Goal: Task Accomplishment & Management: Manage account settings

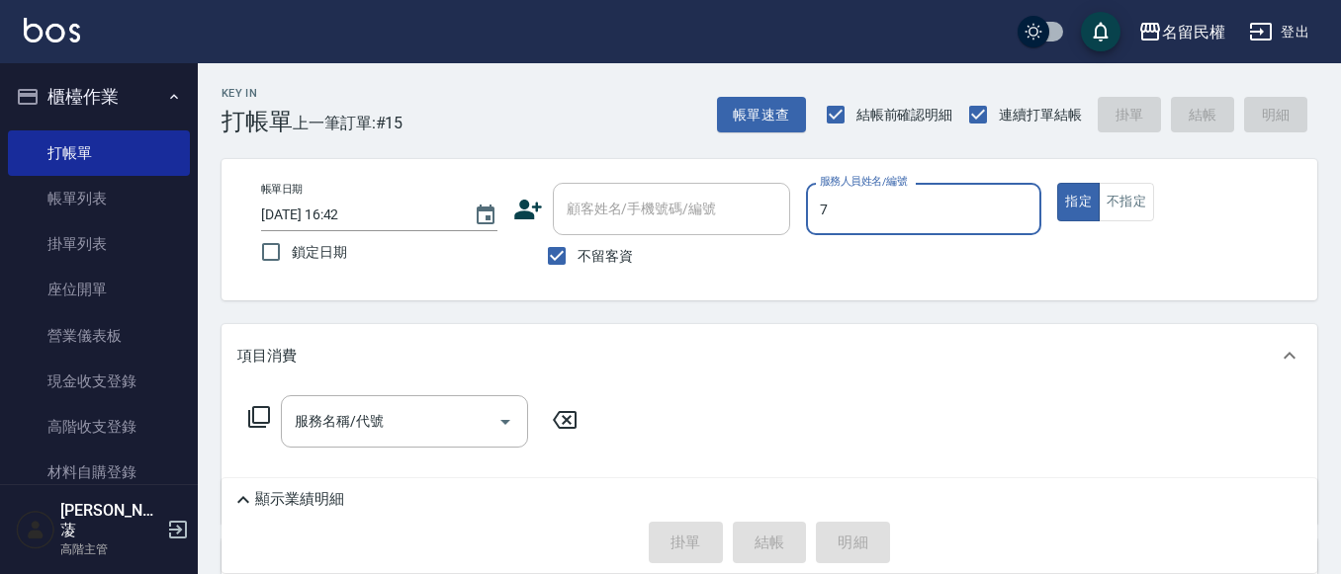
type input "阿水-7"
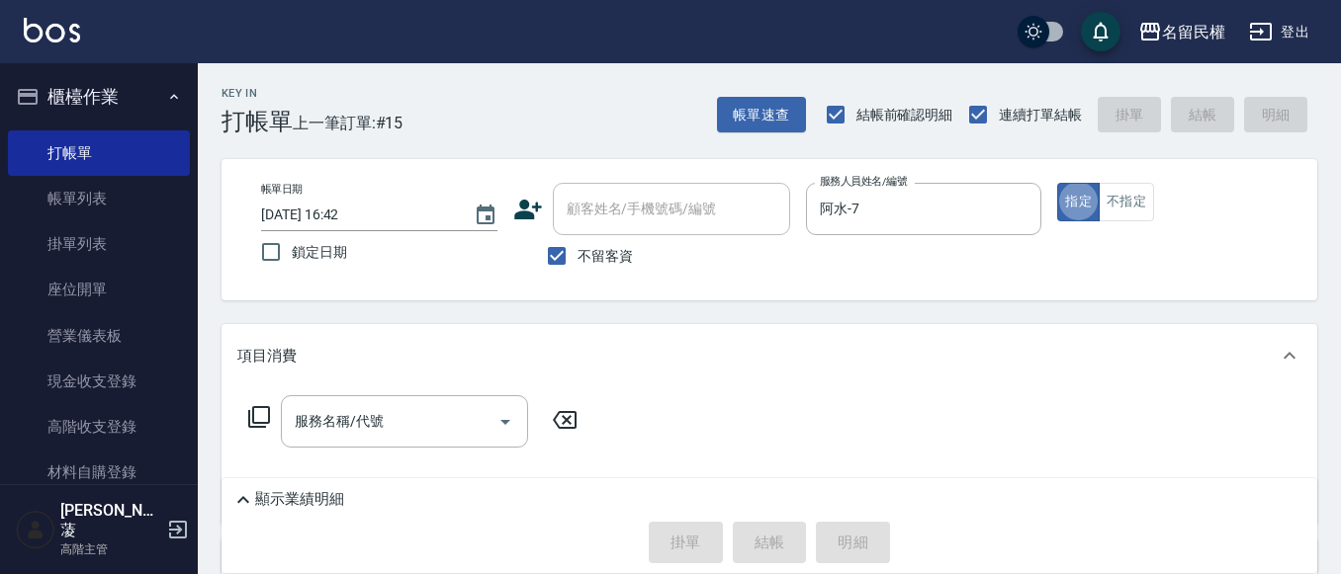
type button "true"
click at [1110, 205] on button "不指定" at bounding box center [1126, 202] width 55 height 39
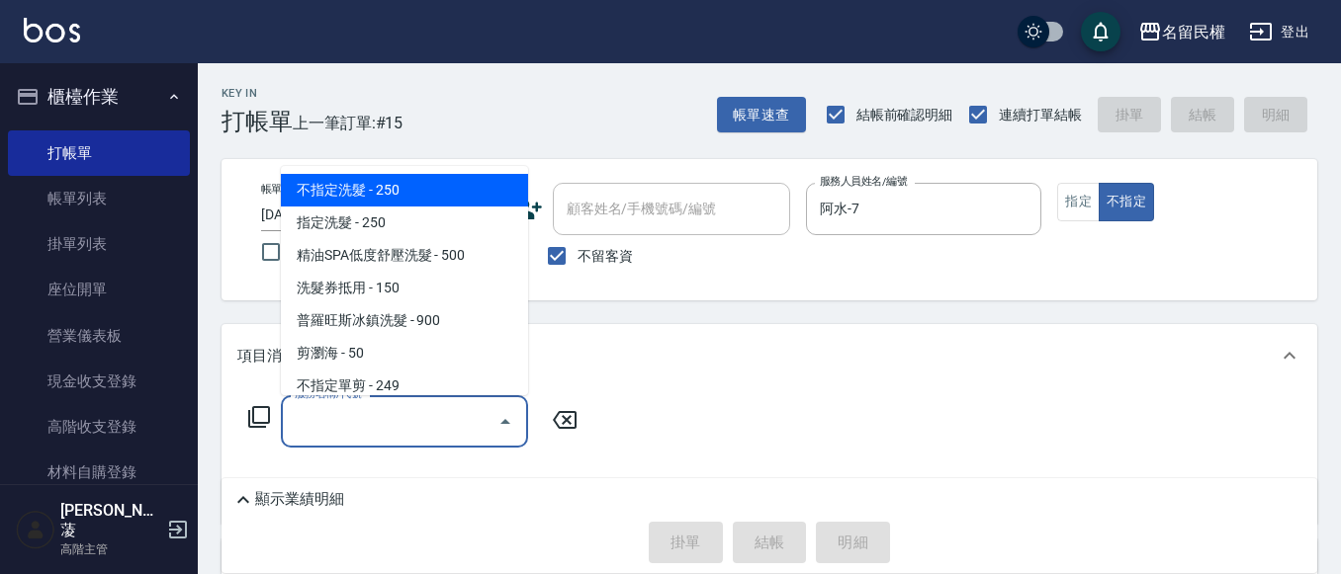
click at [428, 434] on input "服務名稱/代號" at bounding box center [390, 421] width 200 height 35
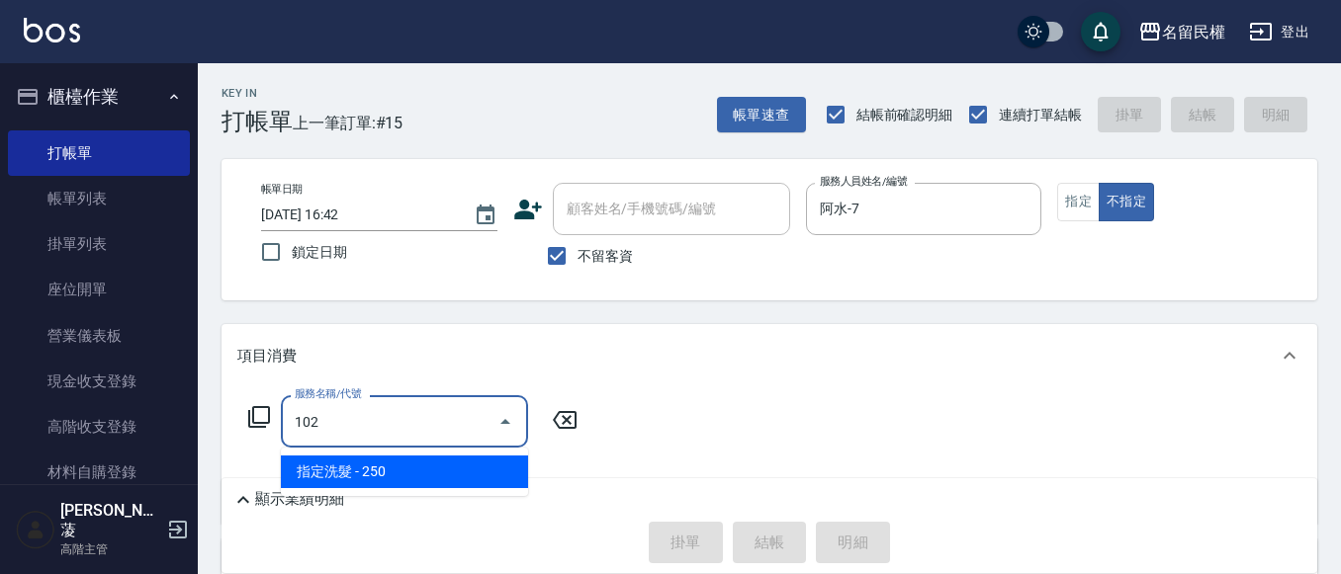
type input "指定洗髮(102)"
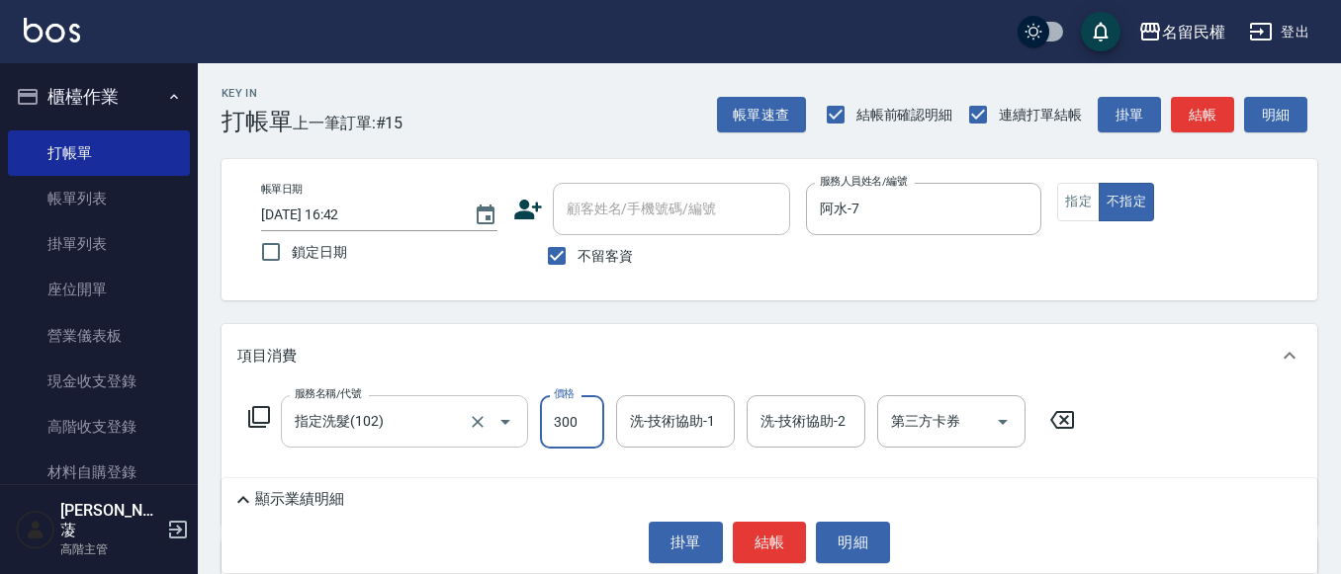
type input "300"
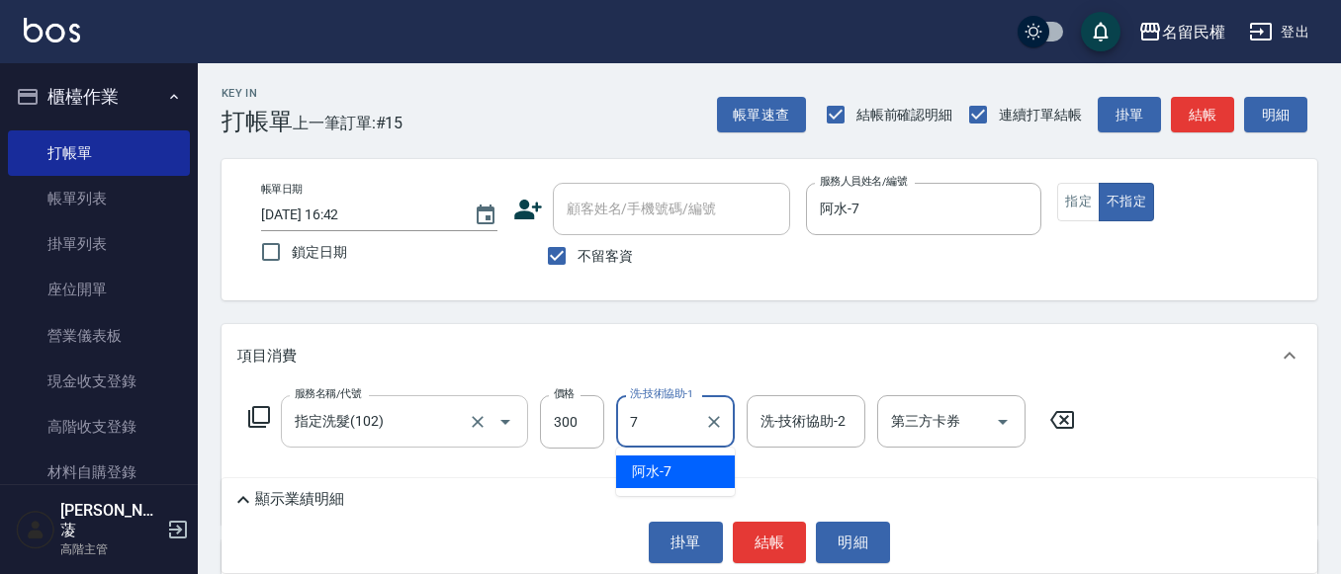
type input "阿水-7"
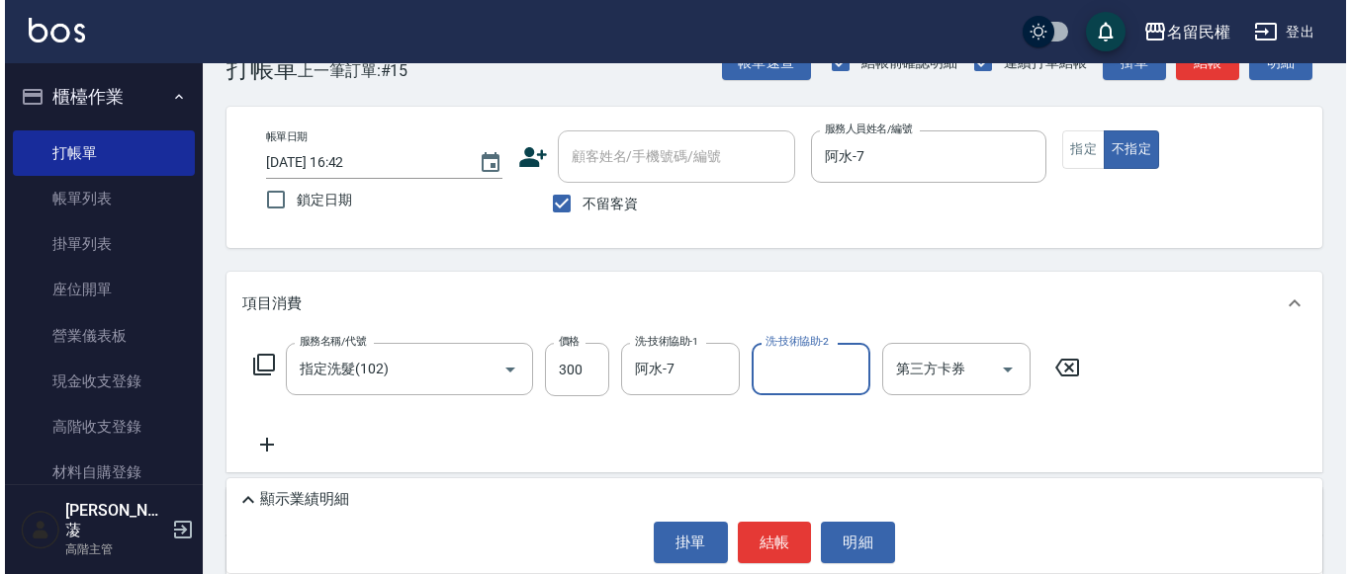
scroll to position [99, 0]
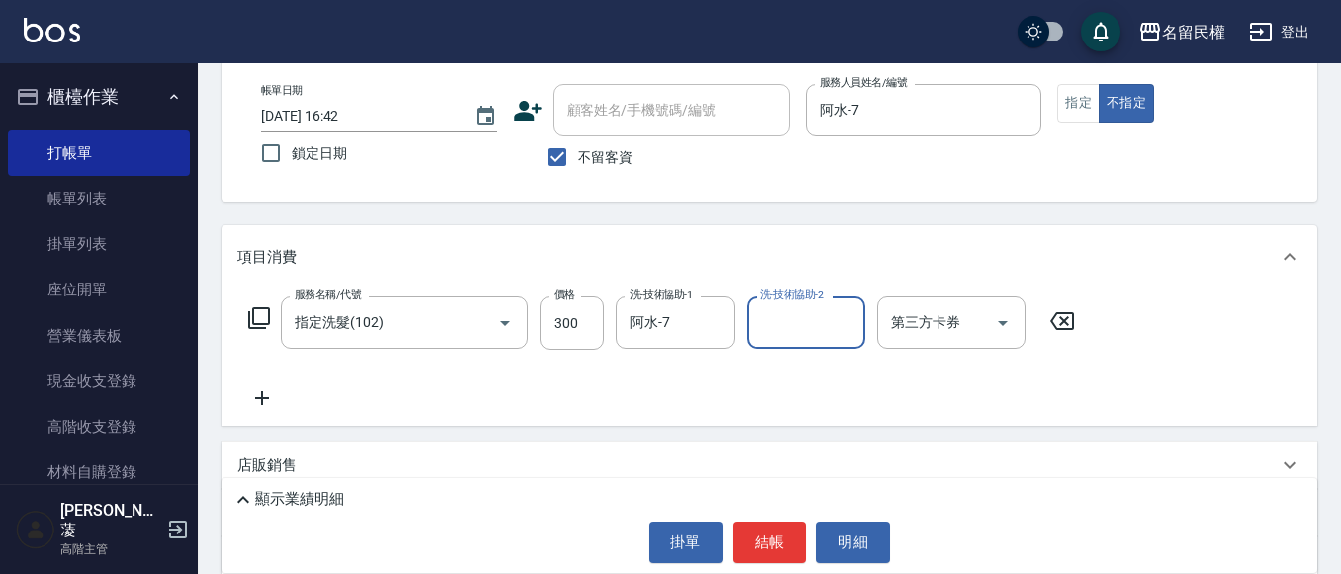
click at [280, 407] on icon at bounding box center [261, 399] width 49 height 24
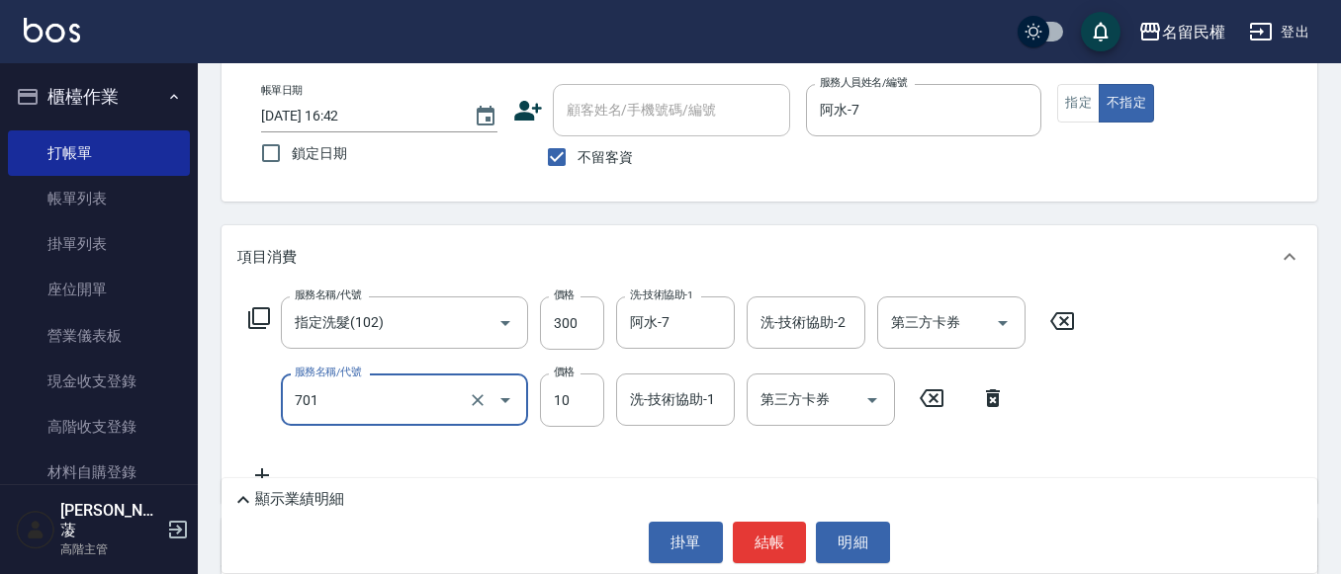
type input "[PERSON_NAME](701)"
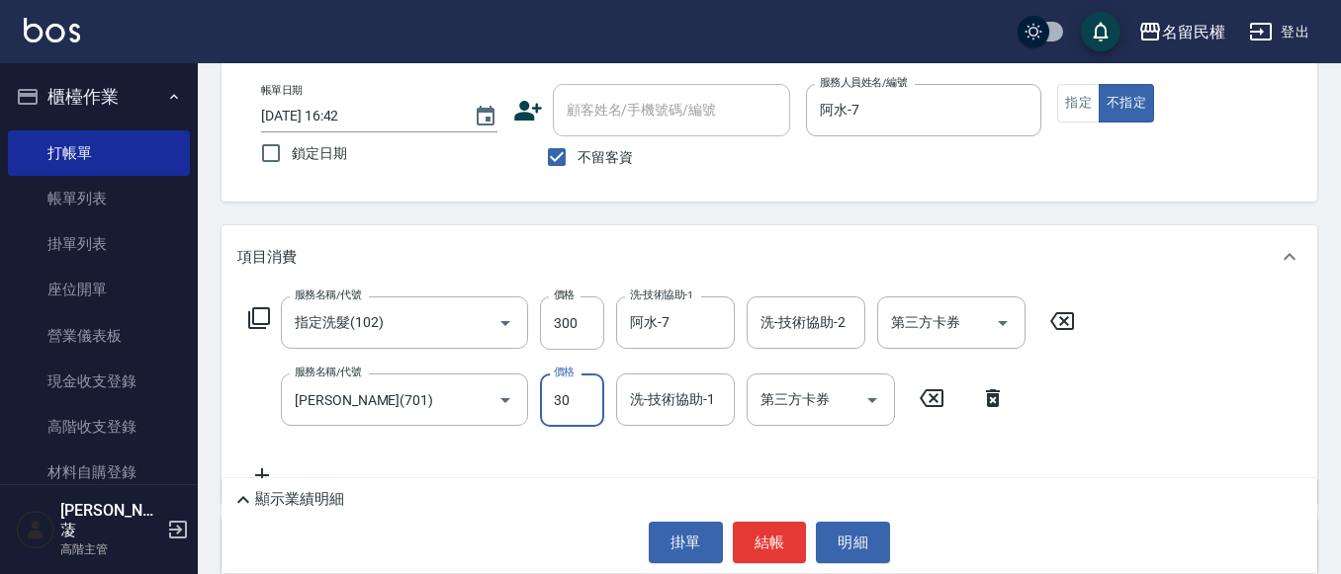
type input "30"
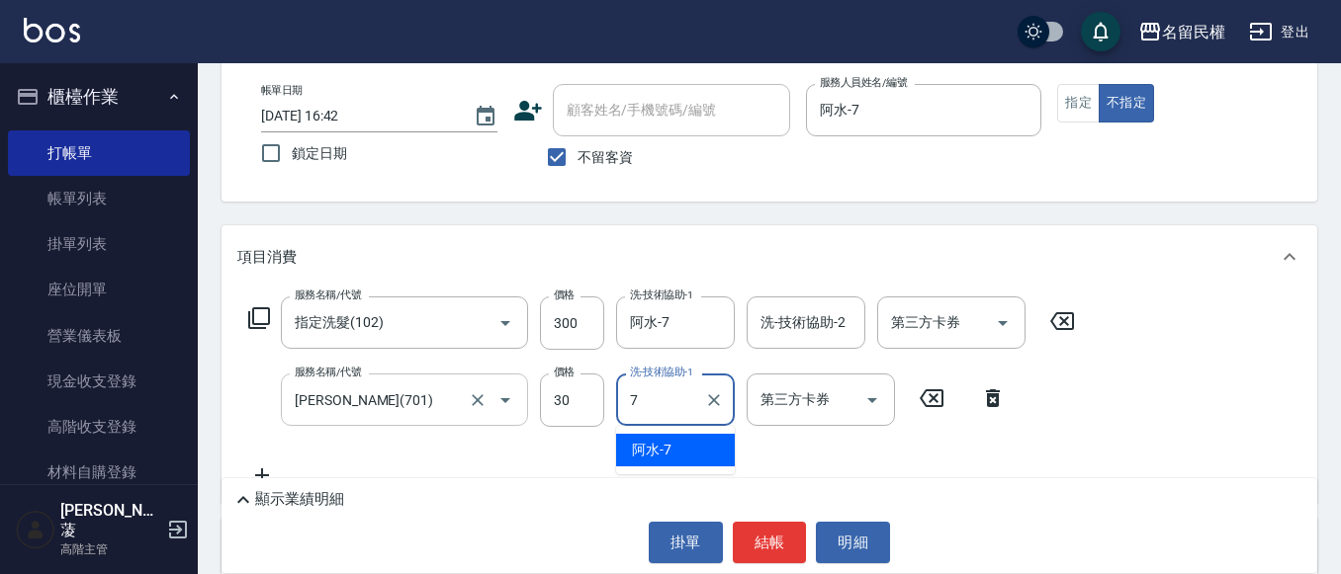
type input "阿水-7"
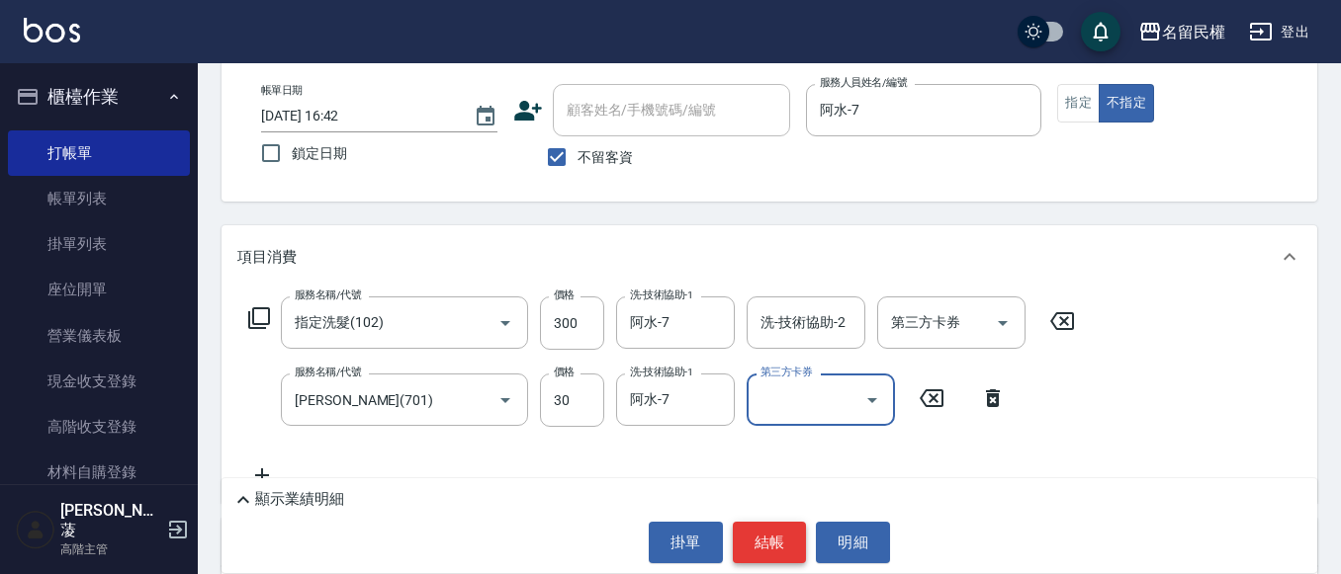
click at [772, 538] on button "結帳" at bounding box center [770, 543] width 74 height 42
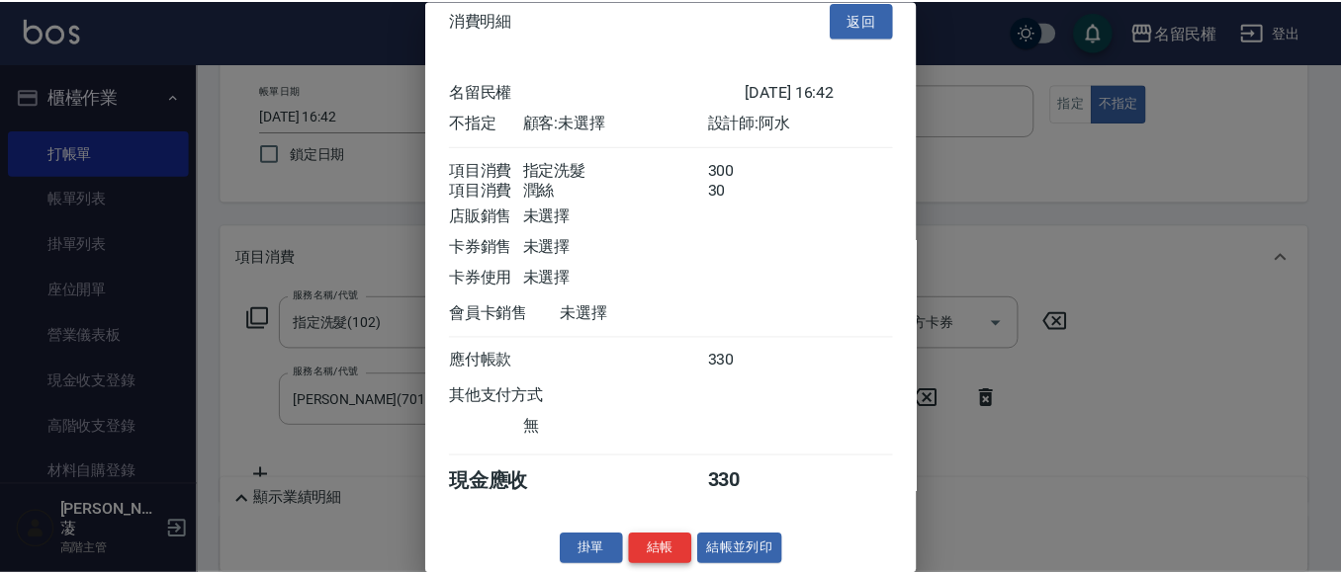
scroll to position [49, 0]
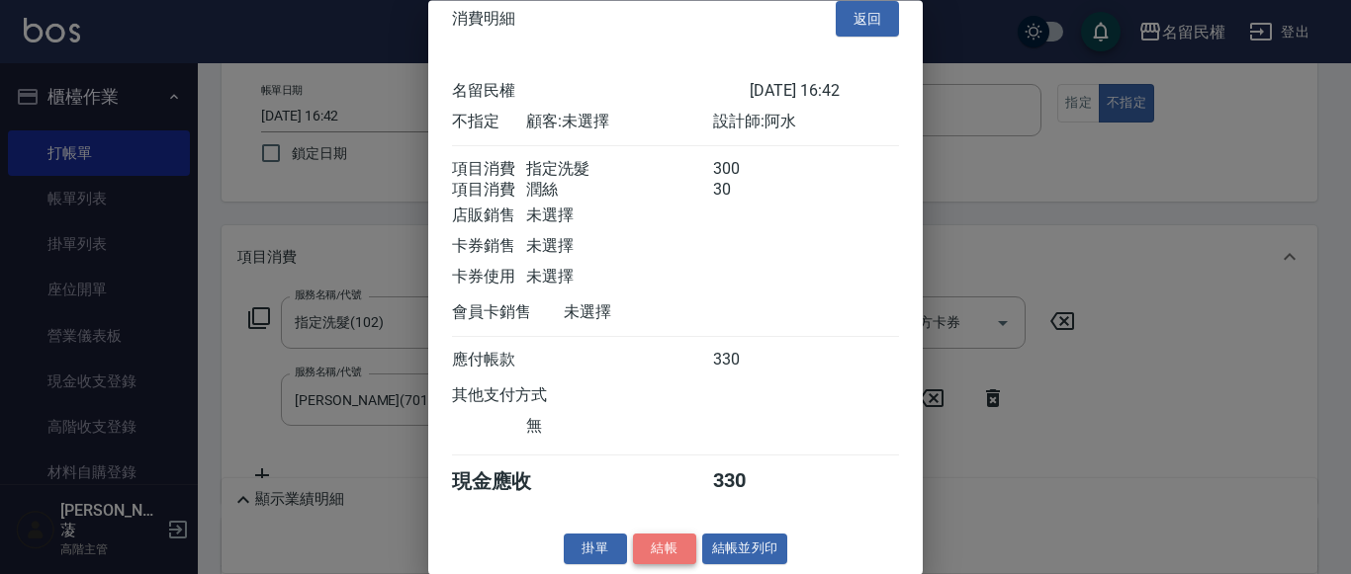
click at [657, 538] on button "結帳" at bounding box center [664, 550] width 63 height 31
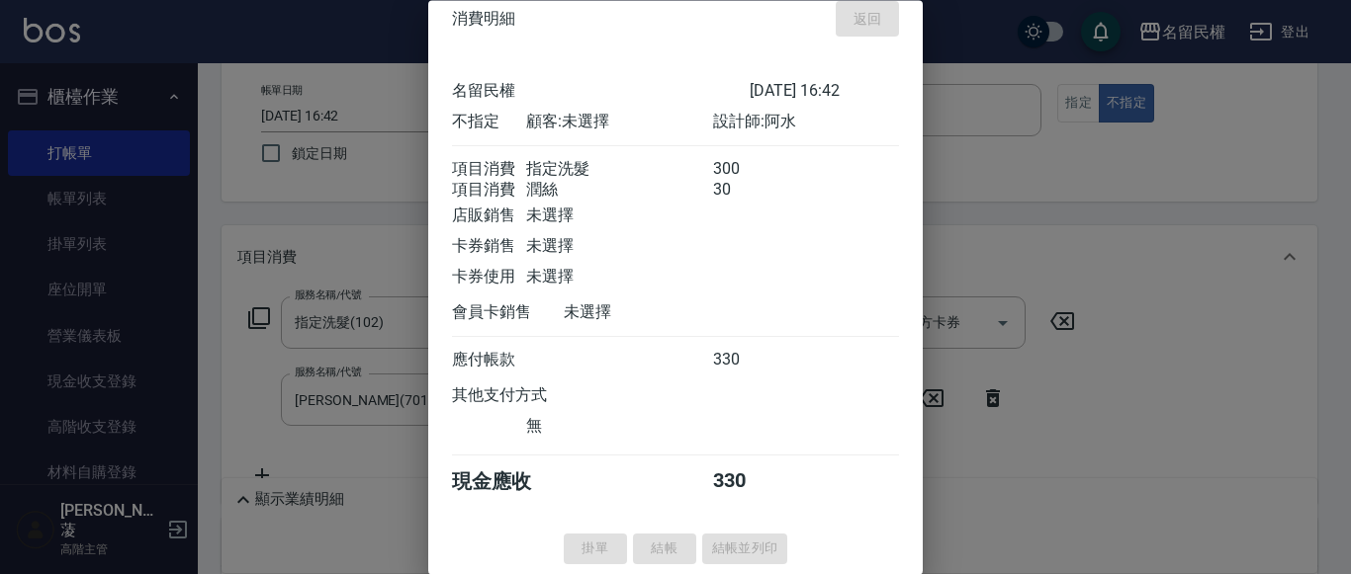
type input "[DATE] 17:53"
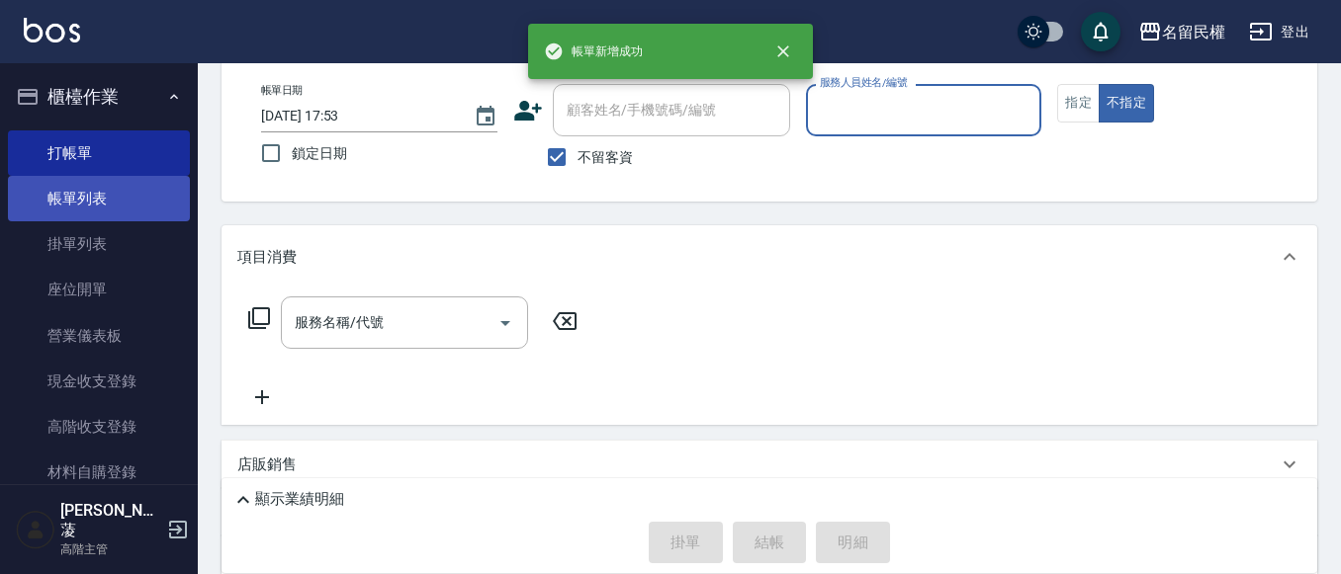
click at [137, 197] on link "帳單列表" at bounding box center [99, 198] width 182 height 45
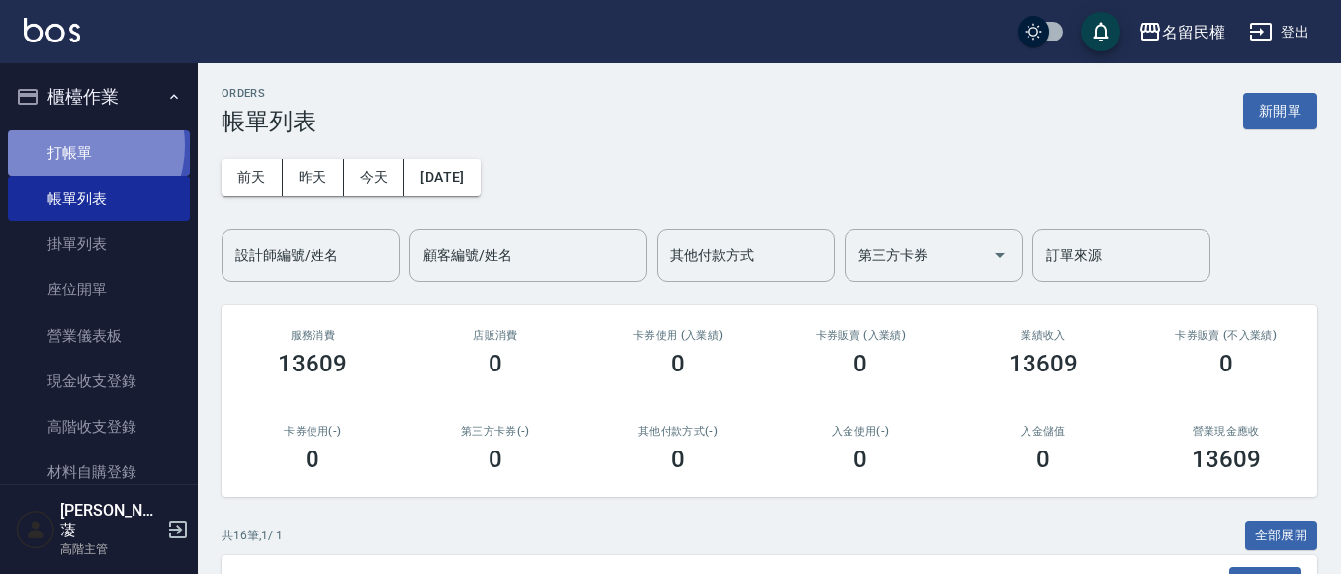
click at [75, 145] on link "打帳單" at bounding box center [99, 153] width 182 height 45
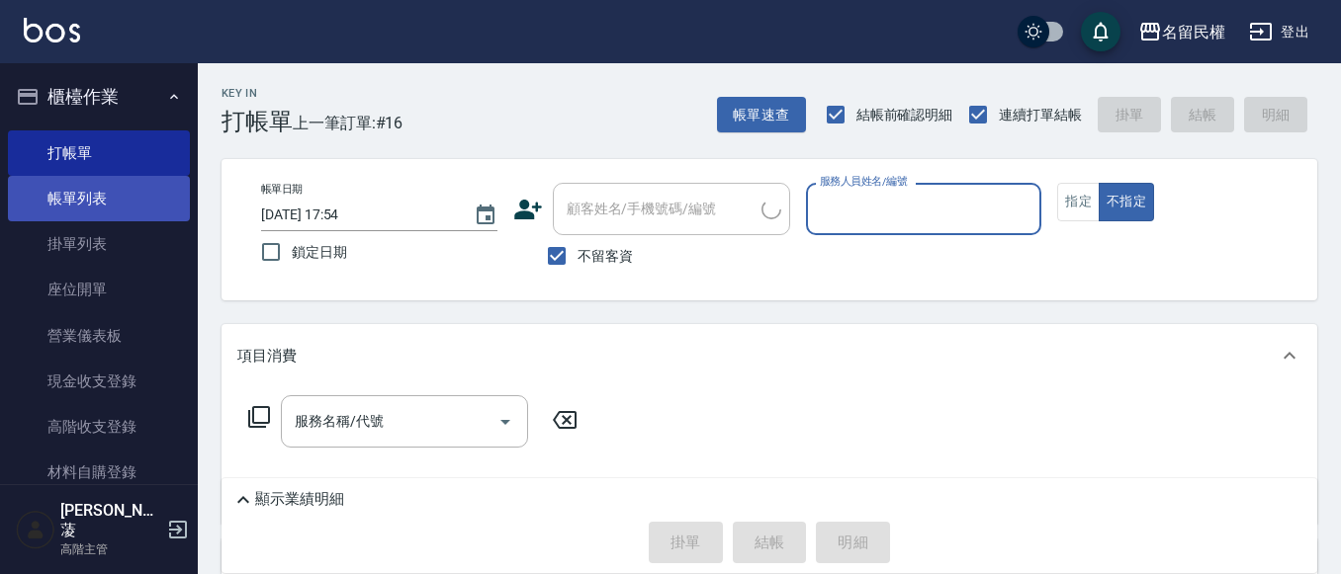
click at [123, 186] on link "帳單列表" at bounding box center [99, 198] width 182 height 45
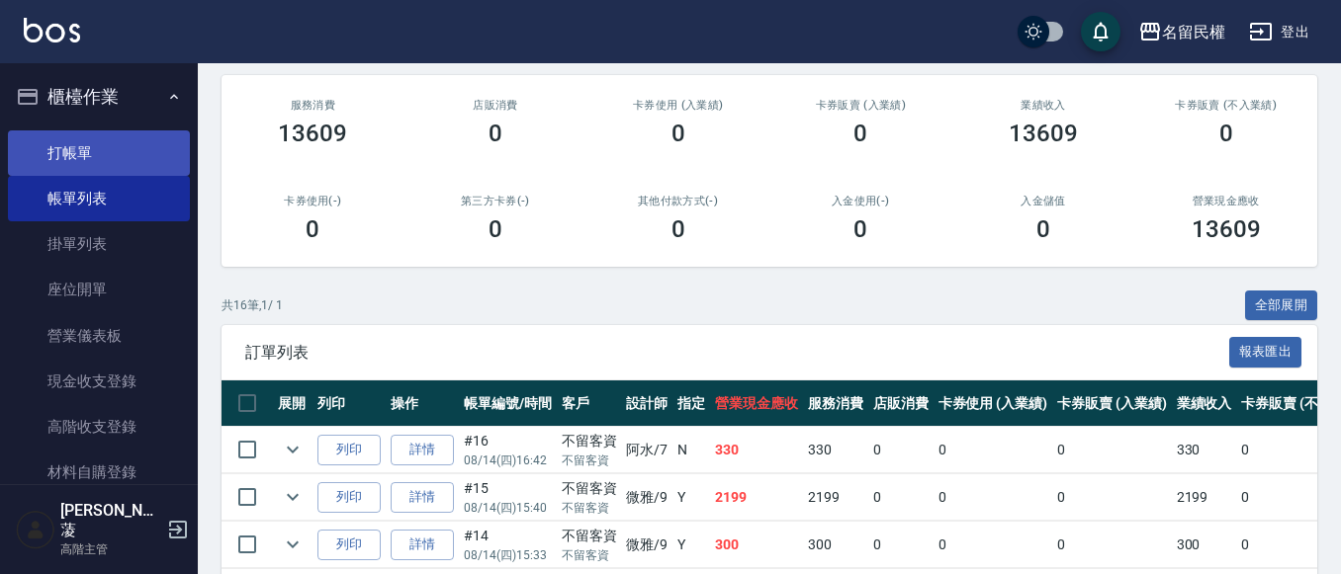
scroll to position [99, 0]
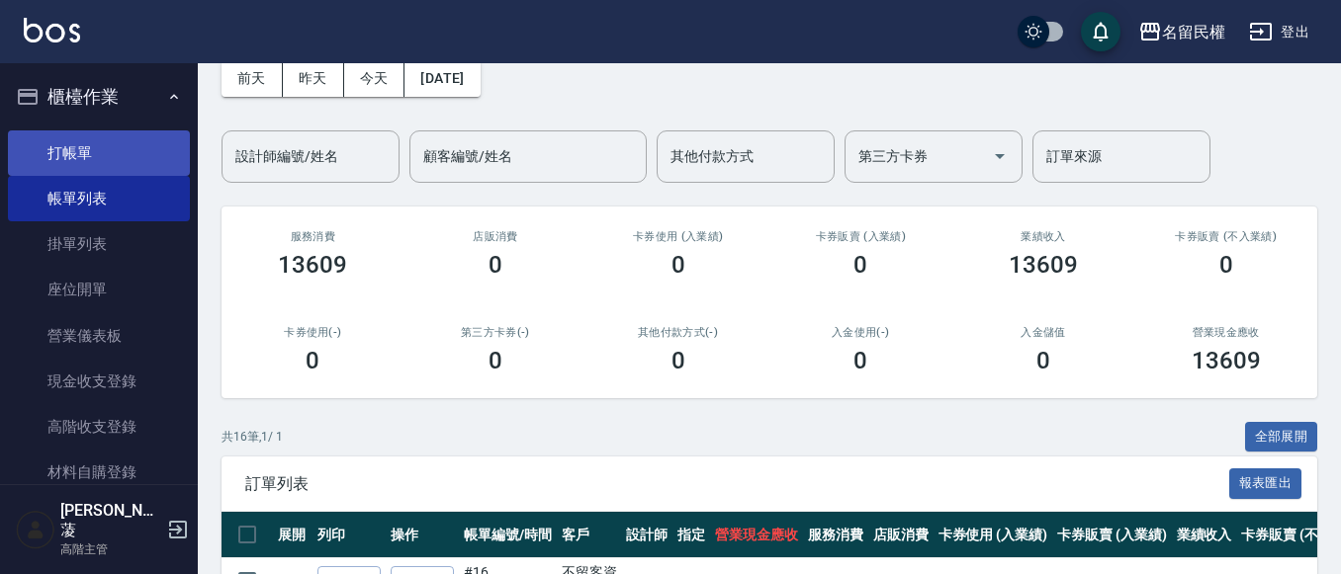
drag, startPoint x: 128, startPoint y: 163, endPoint x: 161, endPoint y: 166, distance: 33.7
click at [128, 164] on link "打帳單" at bounding box center [99, 153] width 182 height 45
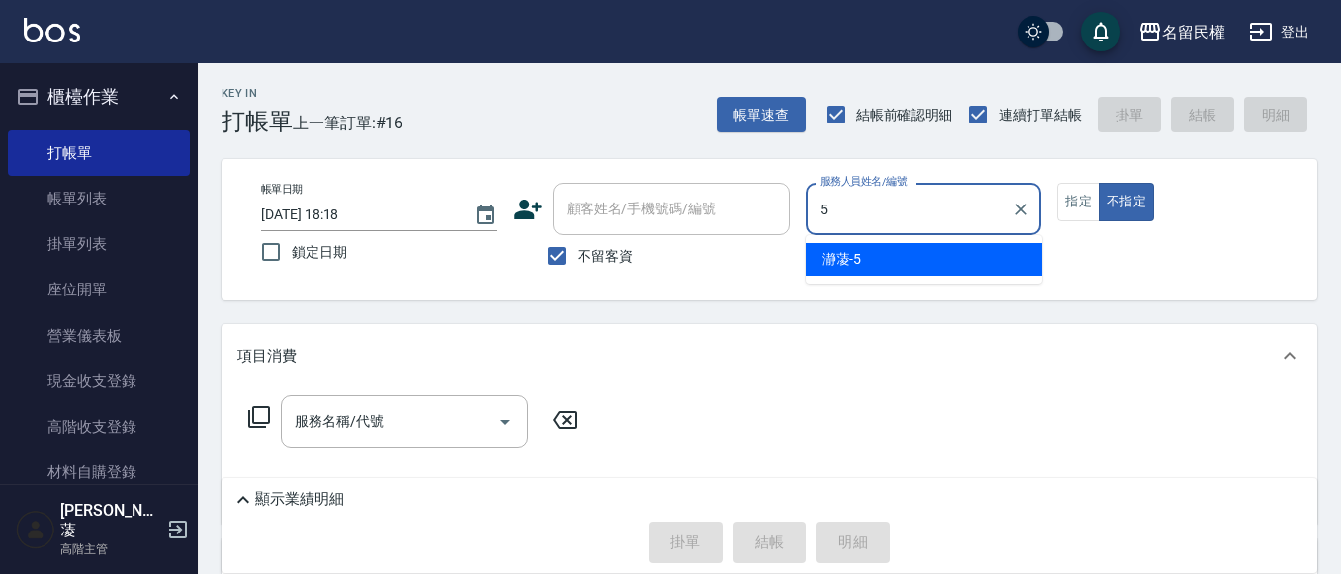
type input "瀞蓤-5"
type button "false"
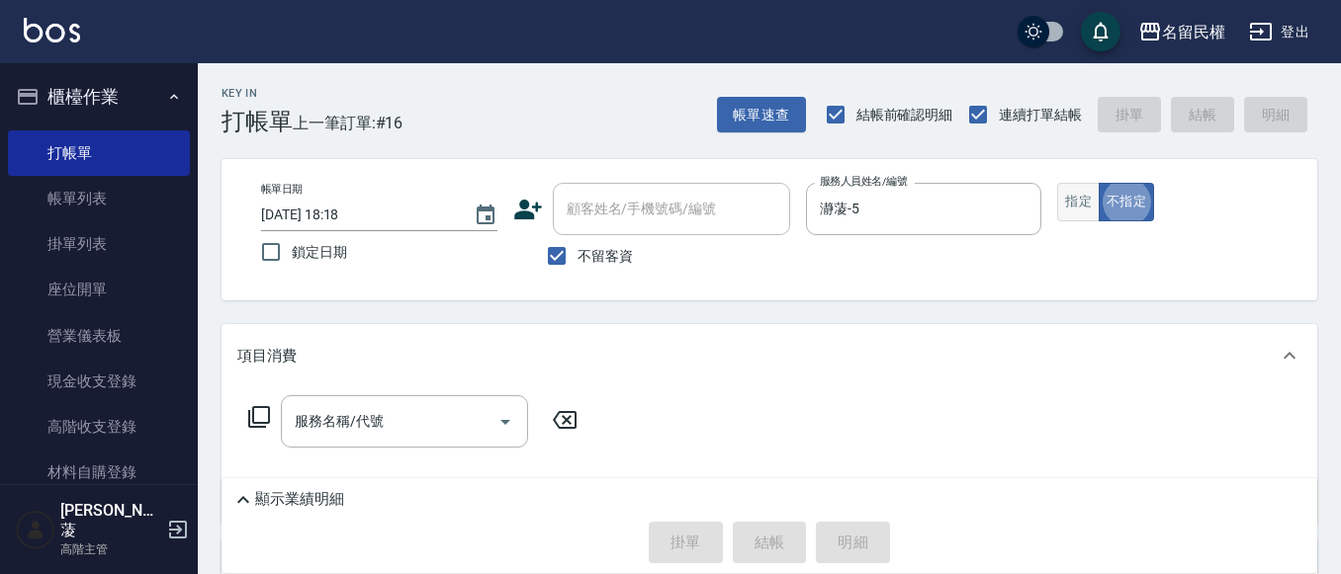
click at [1074, 210] on button "指定" at bounding box center [1078, 202] width 43 height 39
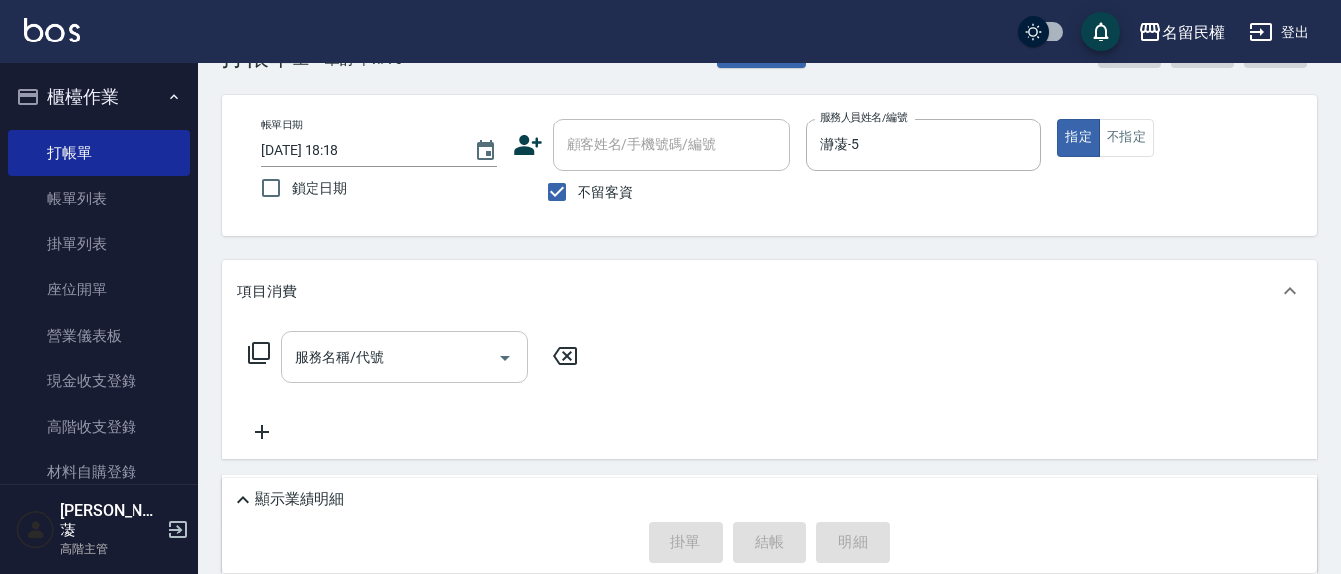
scroll to position [99, 0]
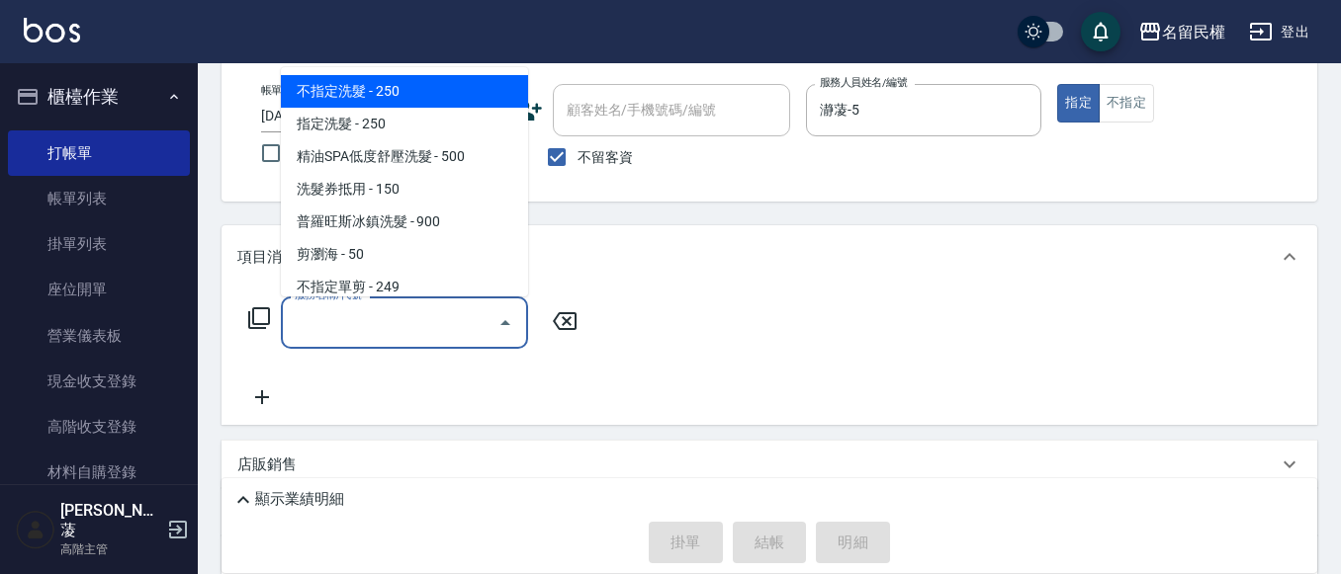
drag, startPoint x: 384, startPoint y: 317, endPoint x: 397, endPoint y: 314, distance: 14.2
click at [384, 318] on input "服務名稱/代號" at bounding box center [390, 323] width 200 height 35
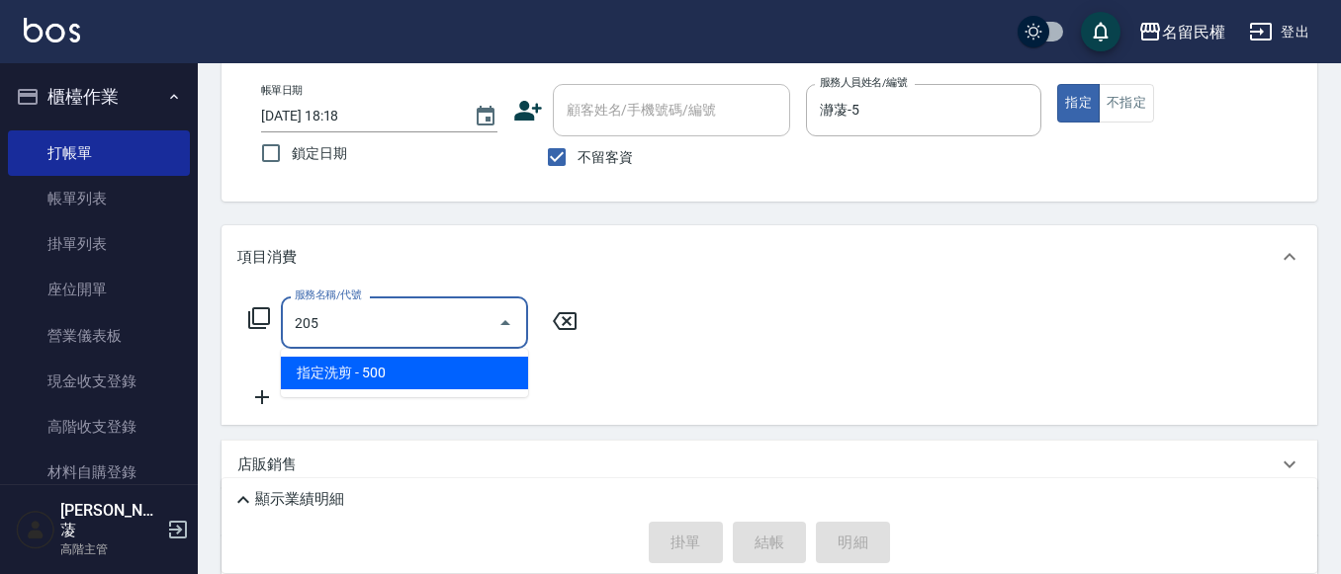
type input "指定洗剪(205)"
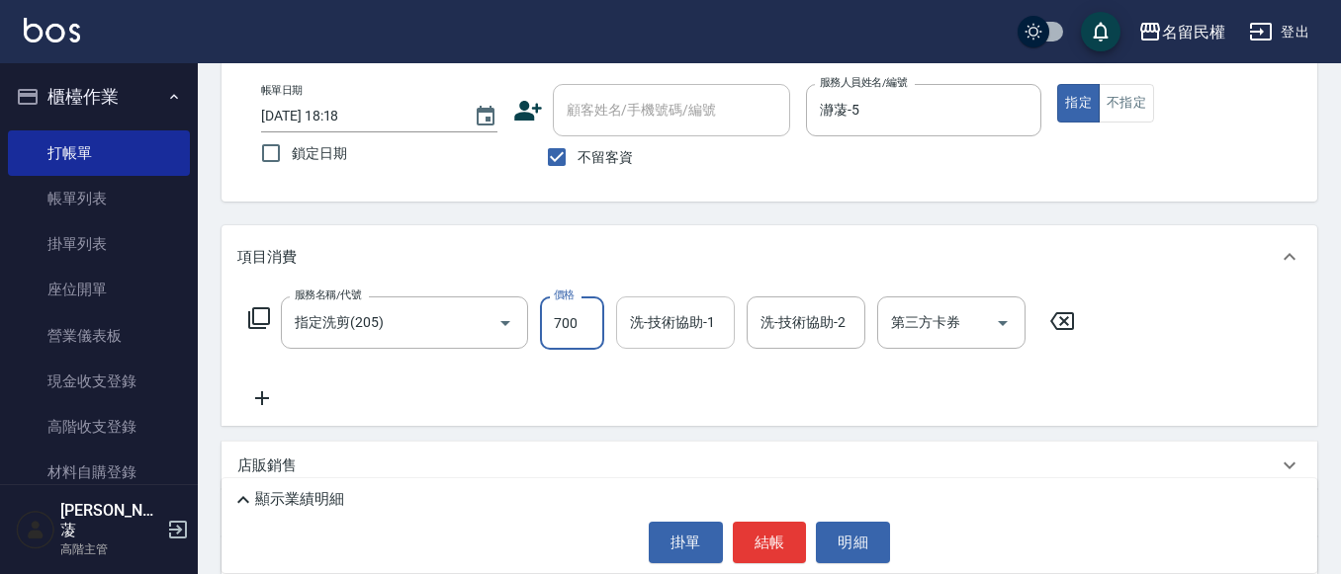
type input "700"
click at [662, 315] on input "洗-技術協助-1" at bounding box center [675, 323] width 101 height 35
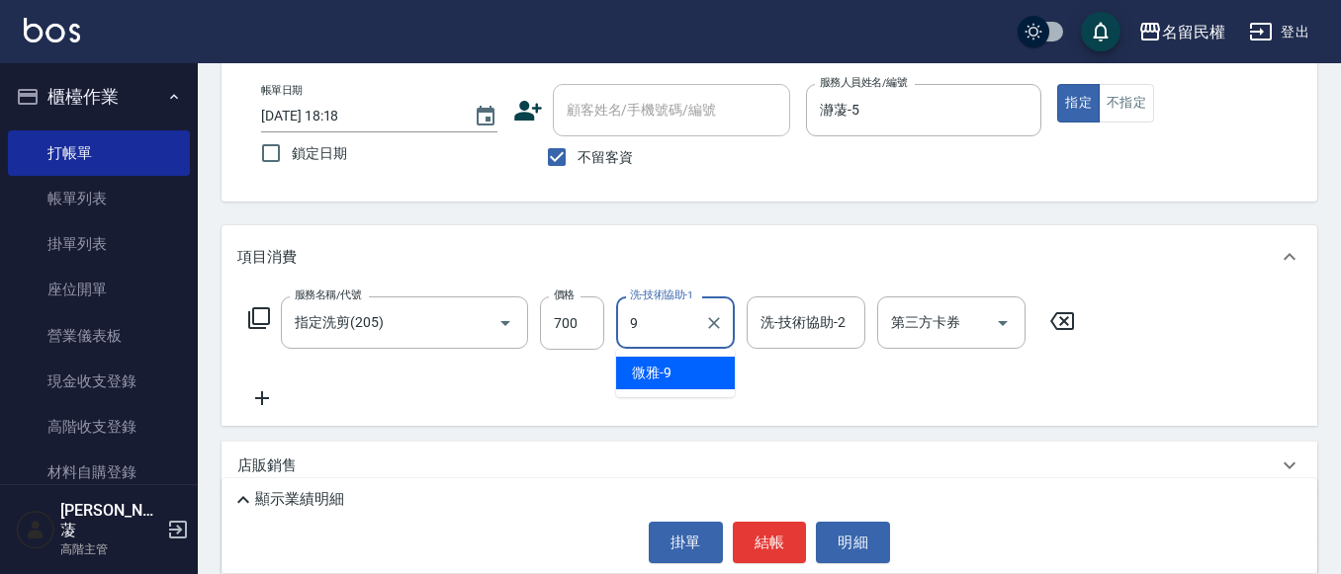
type input "微雅-9"
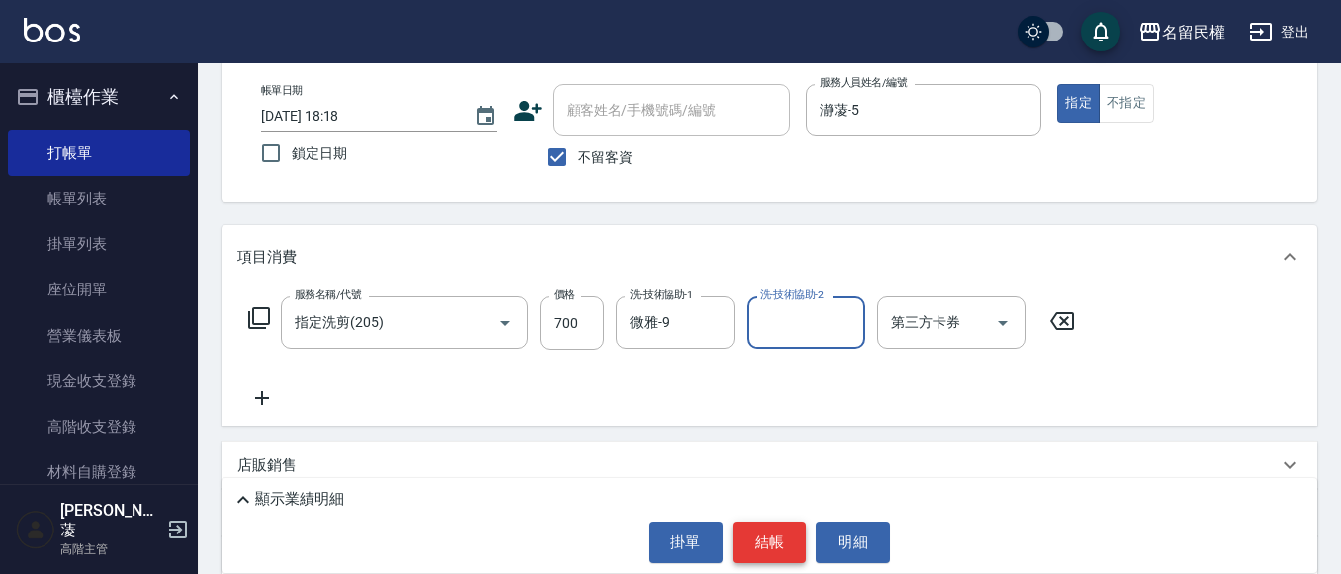
click at [765, 539] on button "結帳" at bounding box center [770, 543] width 74 height 42
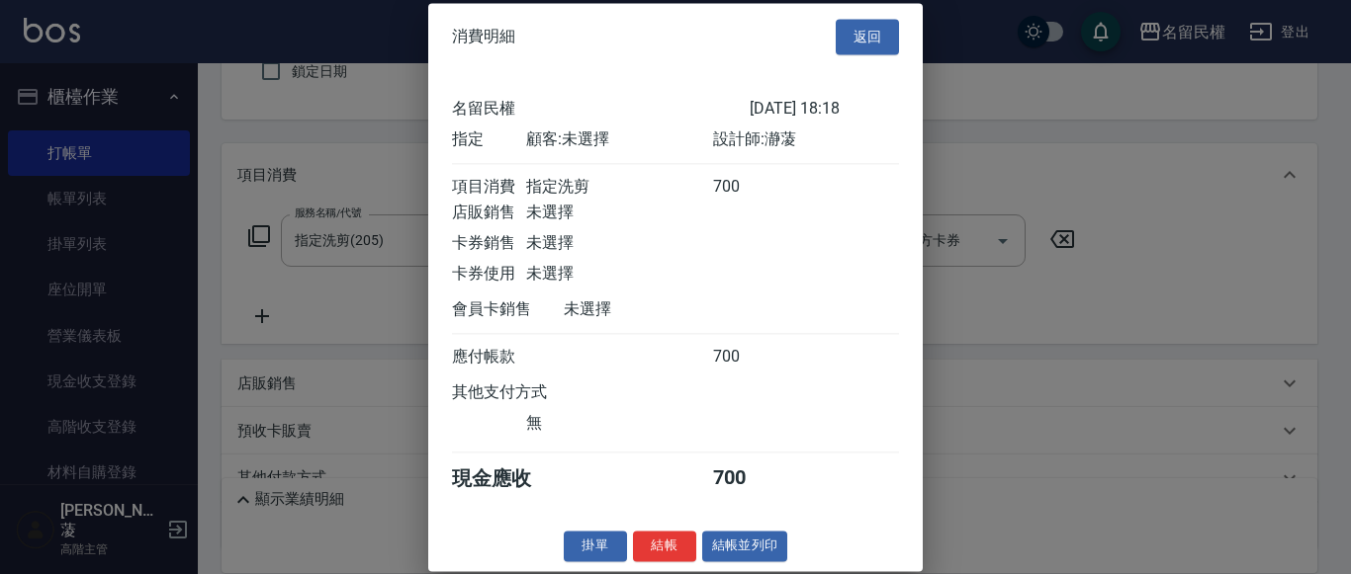
scroll to position [265, 0]
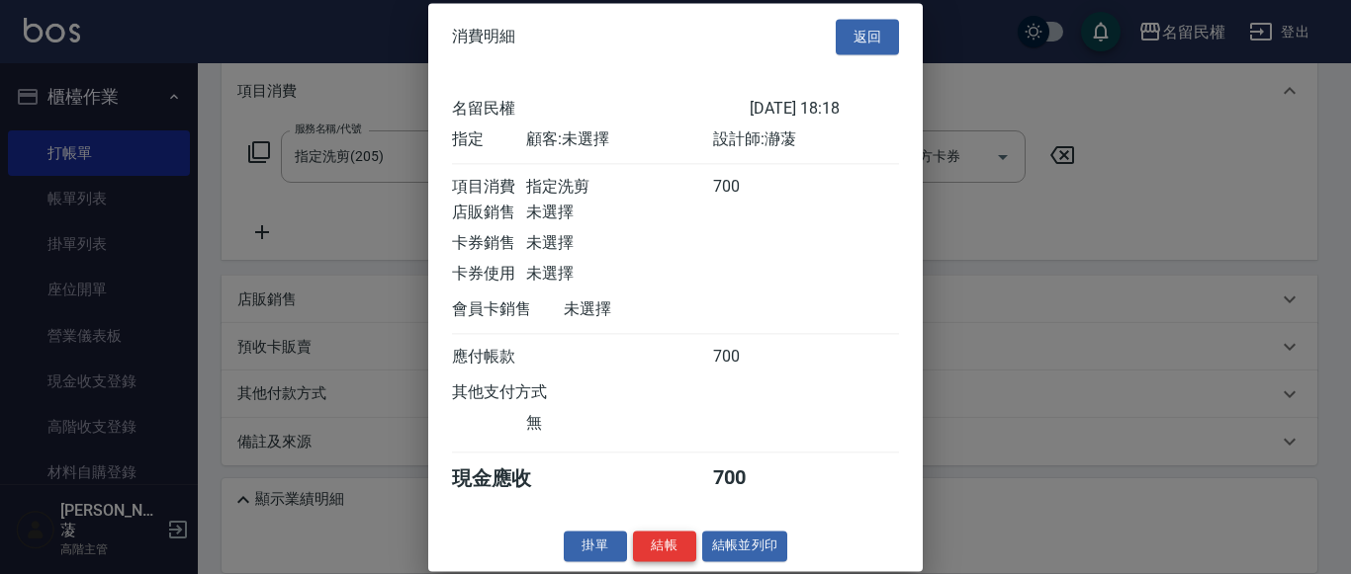
drag, startPoint x: 649, startPoint y: 564, endPoint x: 691, endPoint y: 537, distance: 50.2
click at [649, 562] on button "結帳" at bounding box center [664, 546] width 63 height 31
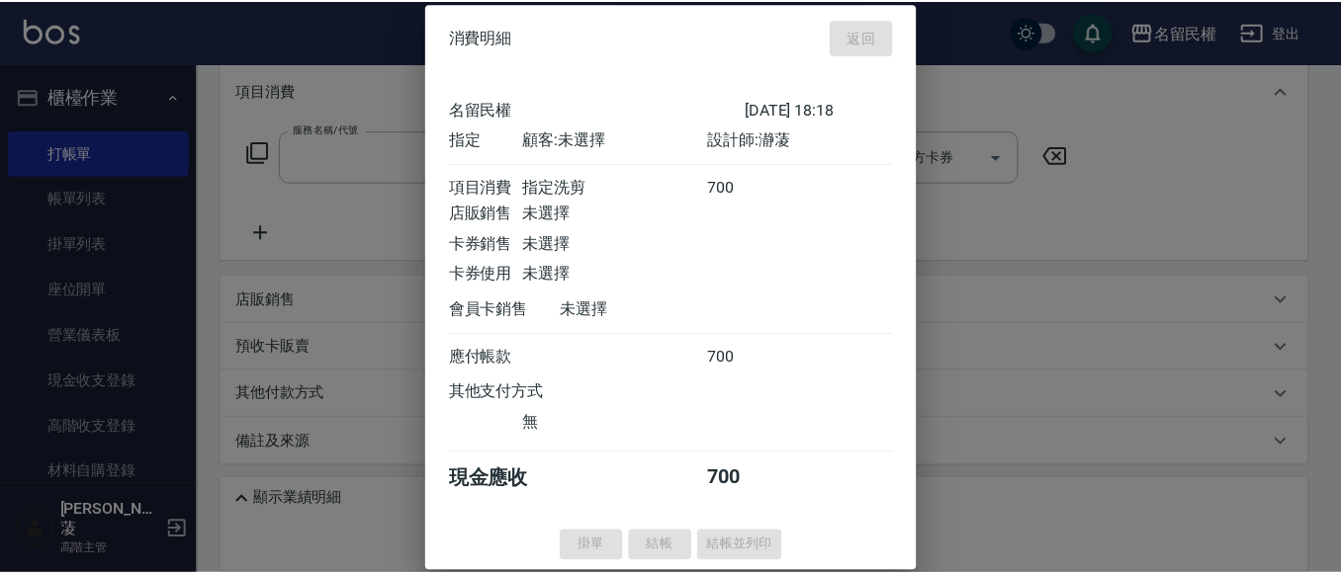
scroll to position [0, 0]
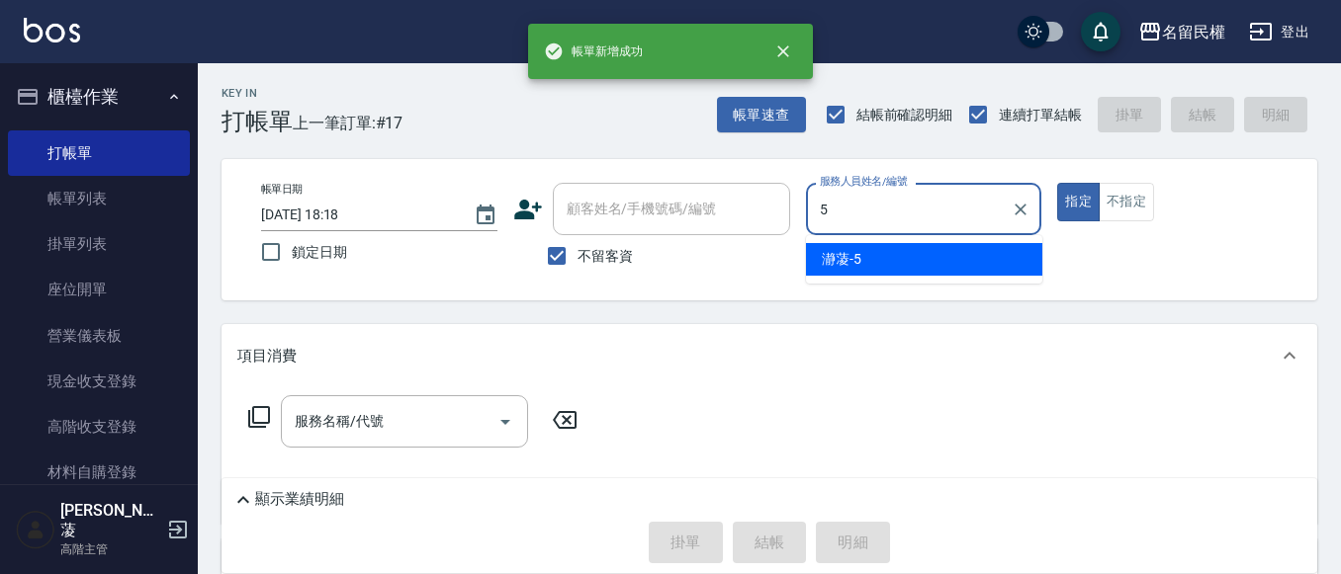
type input "瀞蓤-5"
type button "true"
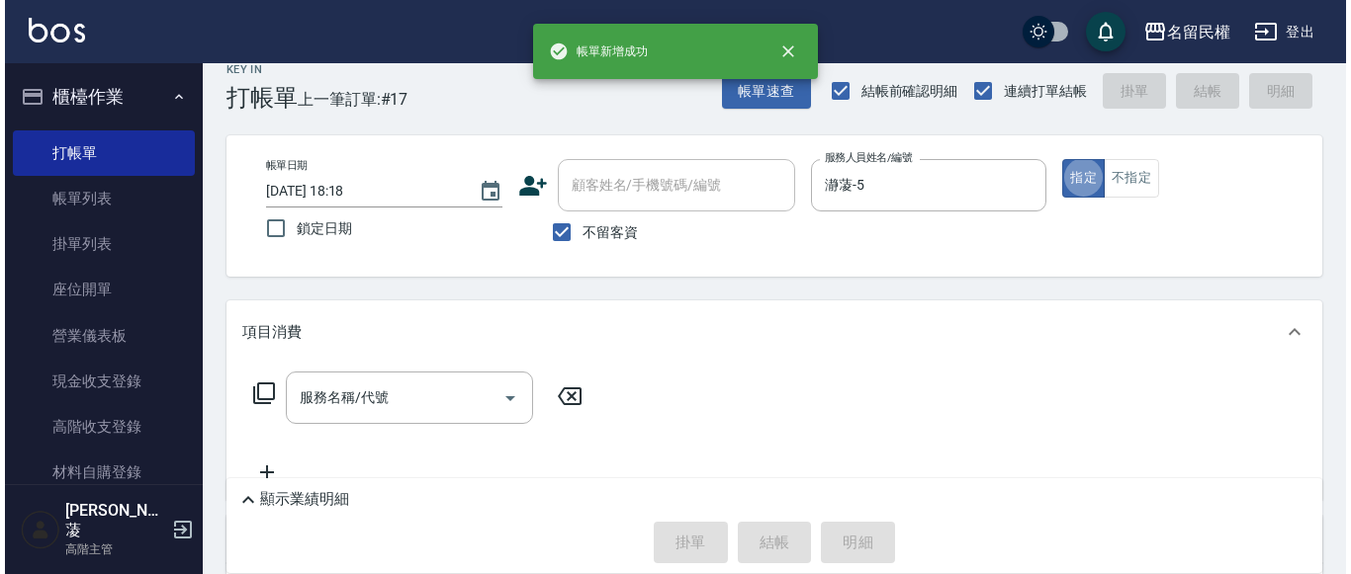
scroll to position [99, 0]
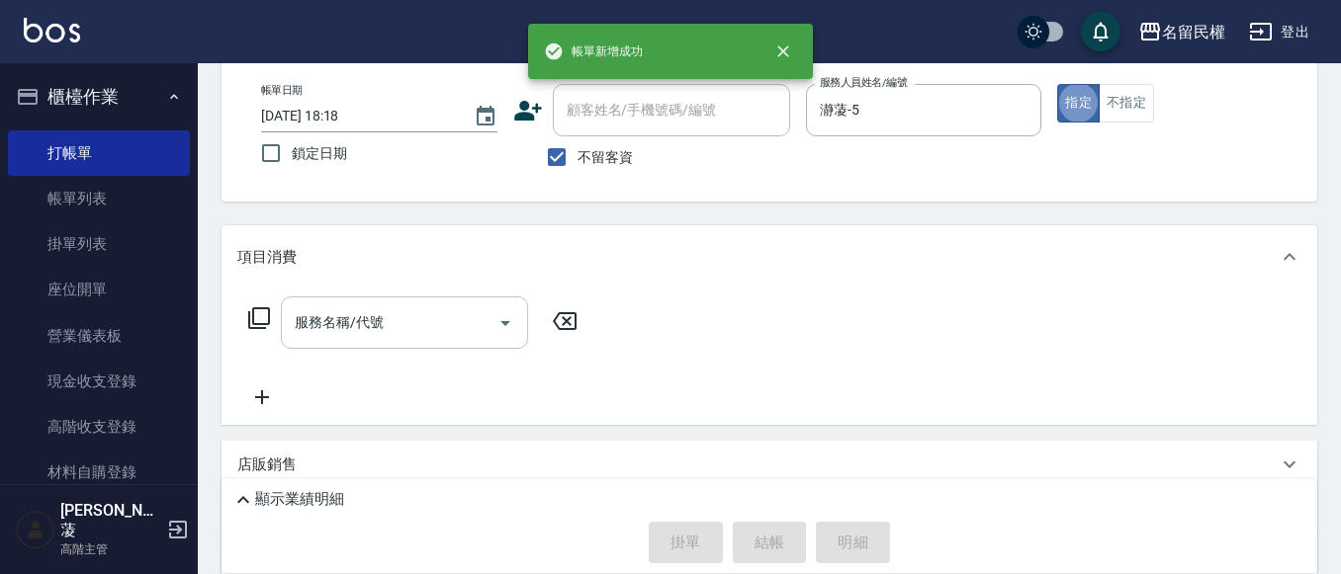
click at [373, 349] on div "服務名稱/代號" at bounding box center [404, 323] width 247 height 52
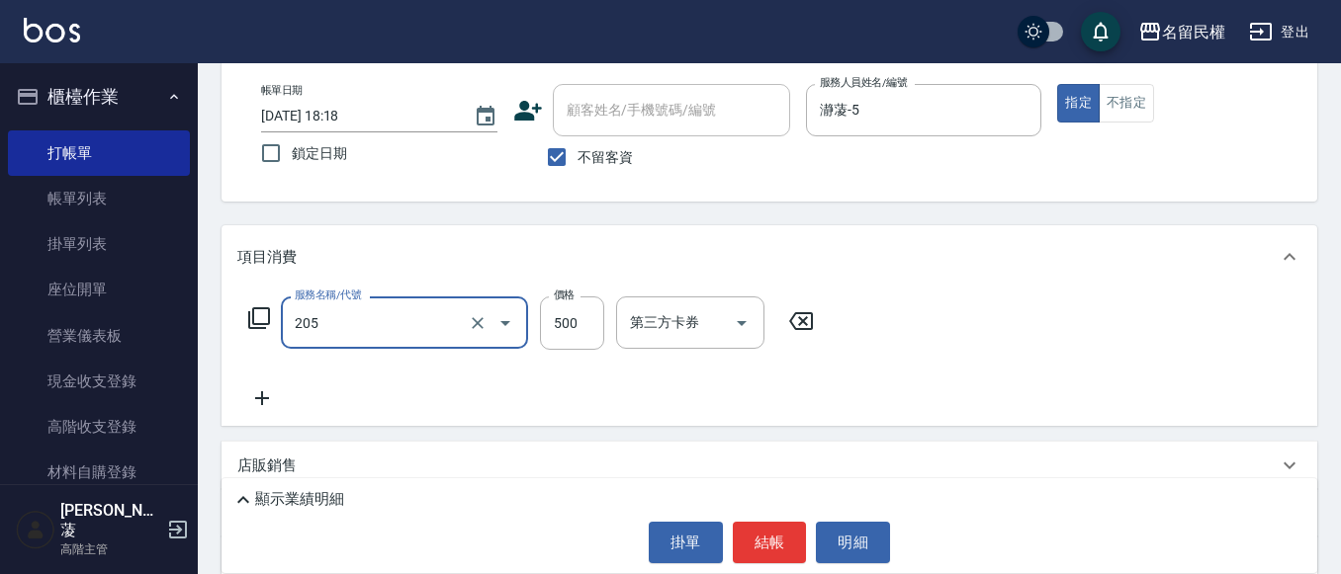
type input "指定洗剪(205)"
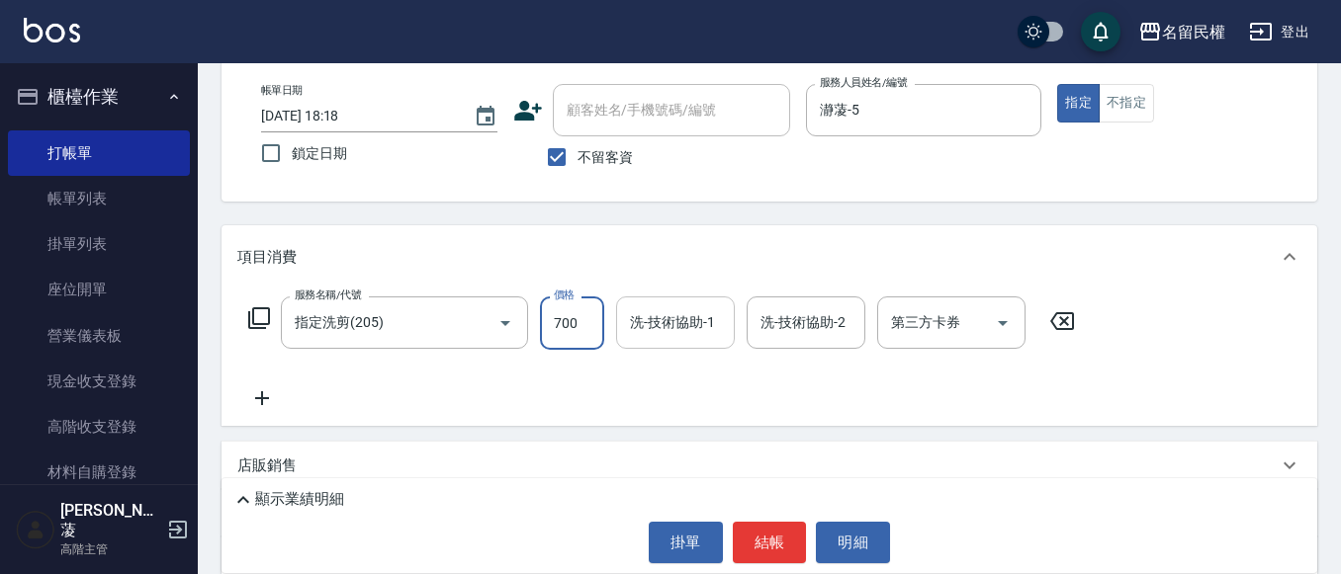
type input "700"
click at [659, 323] on input "洗-技術協助-1" at bounding box center [675, 323] width 101 height 35
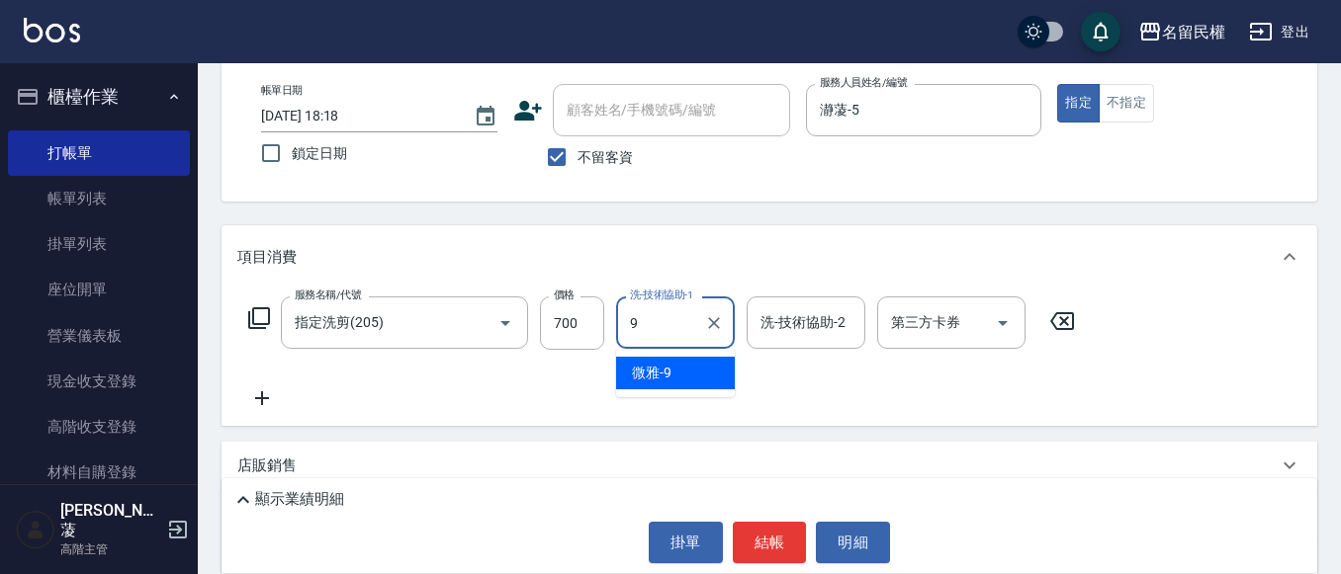
type input "微雅-9"
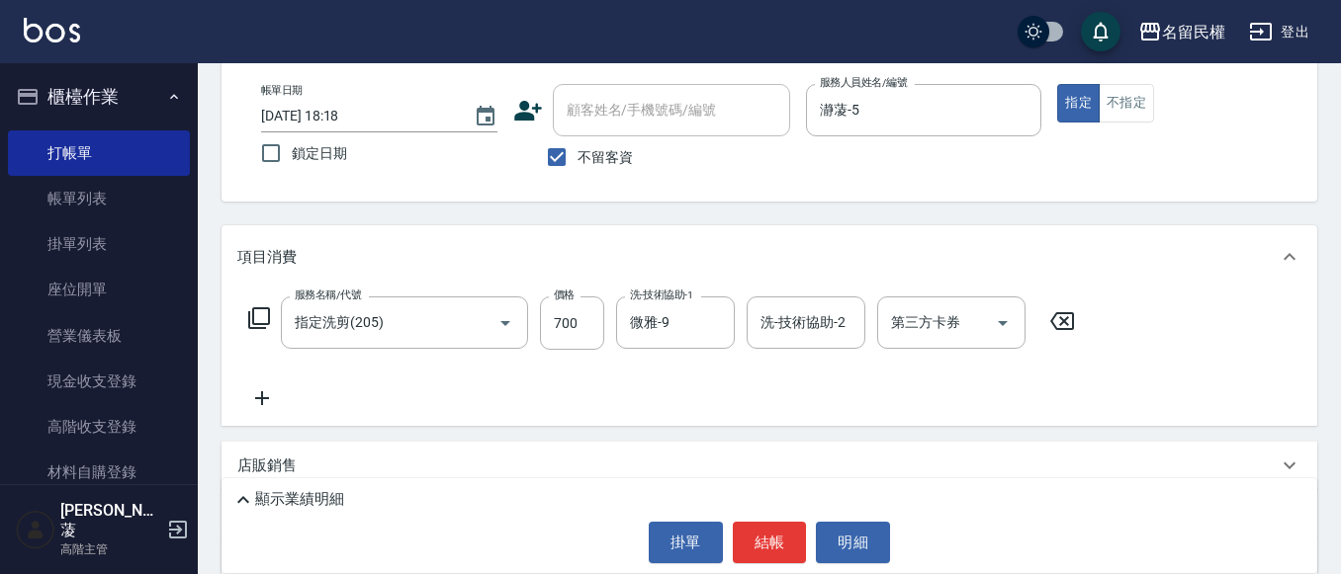
click at [267, 398] on icon at bounding box center [262, 399] width 14 height 14
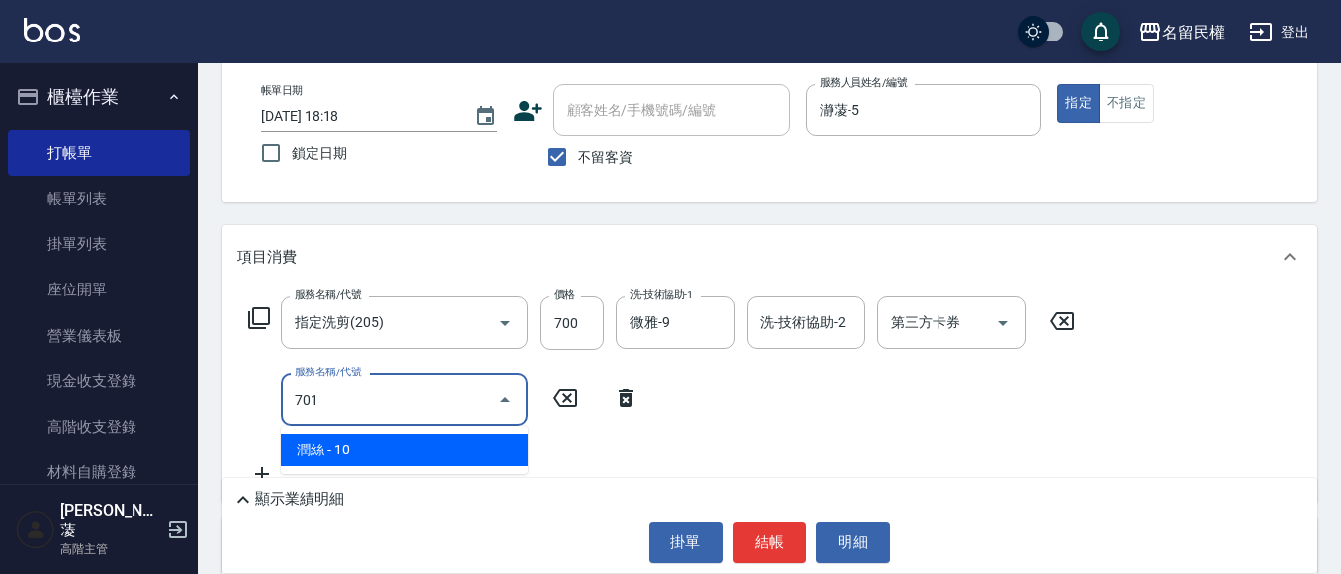
type input "[PERSON_NAME](701)"
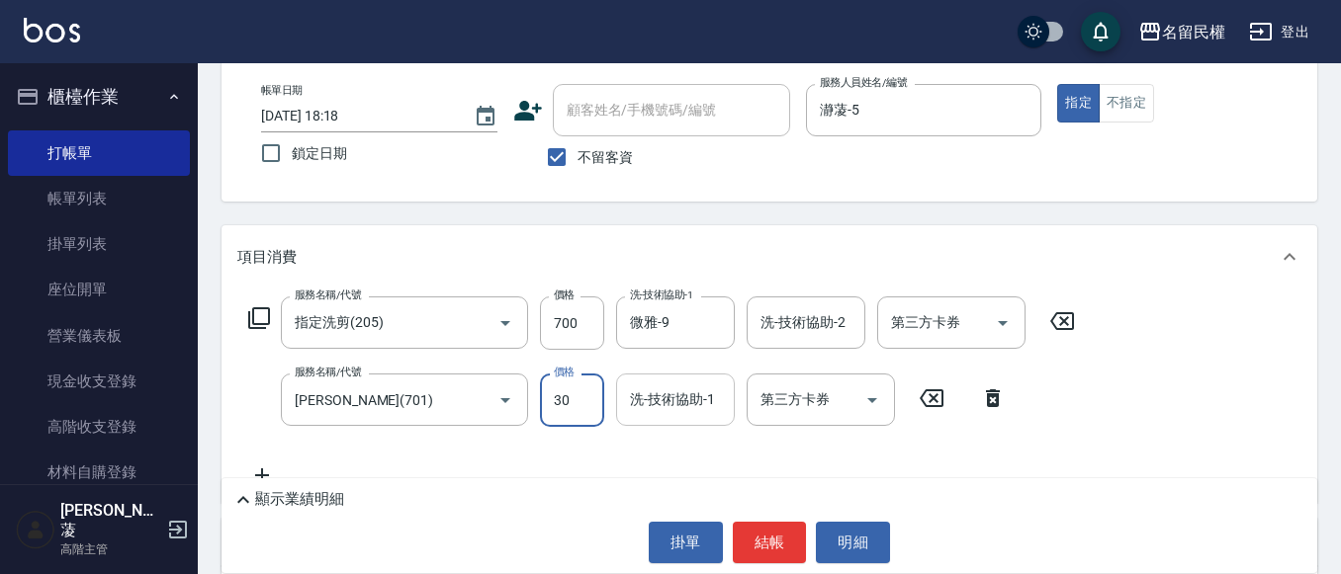
type input "30"
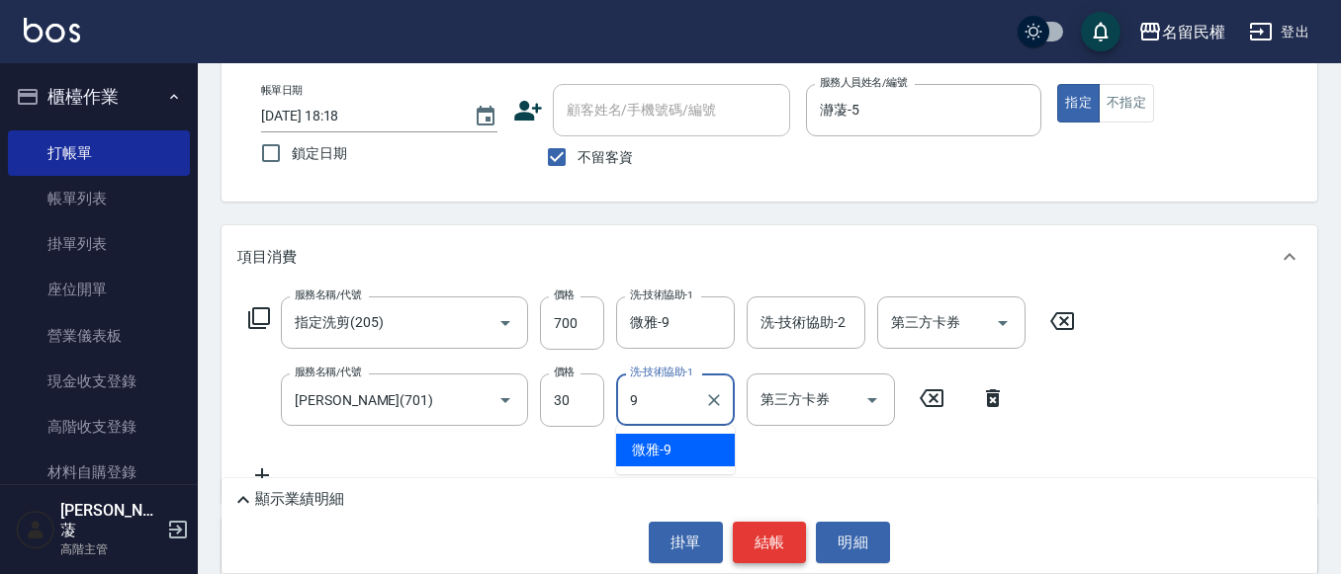
type input "微雅-9"
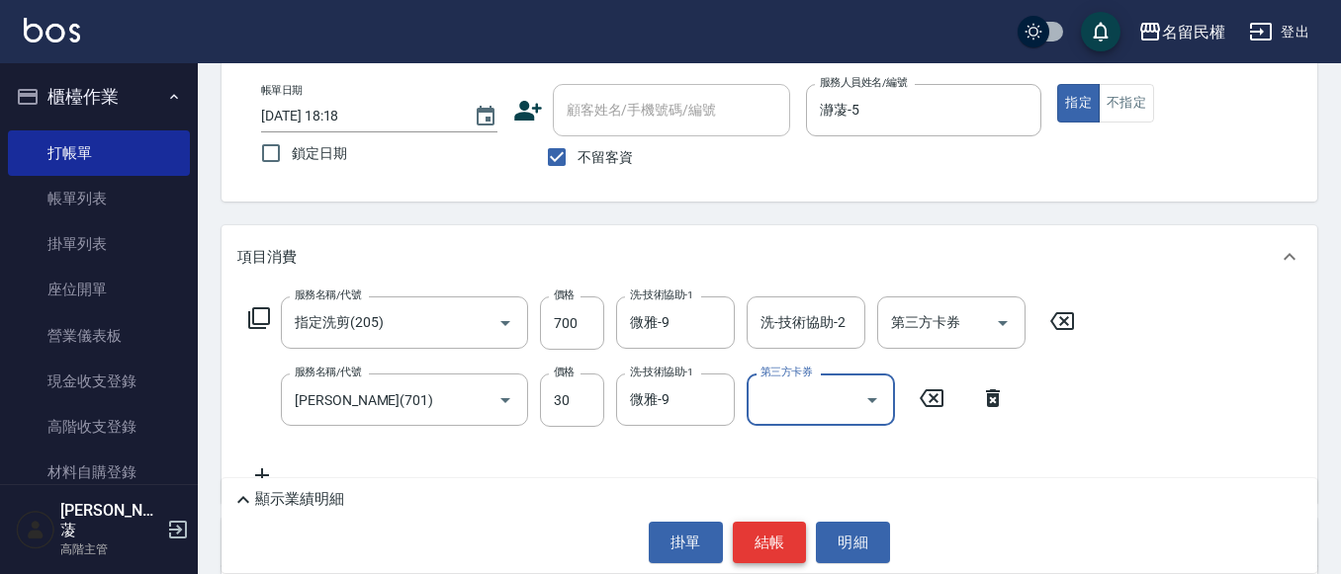
click at [777, 550] on button "結帳" at bounding box center [770, 543] width 74 height 42
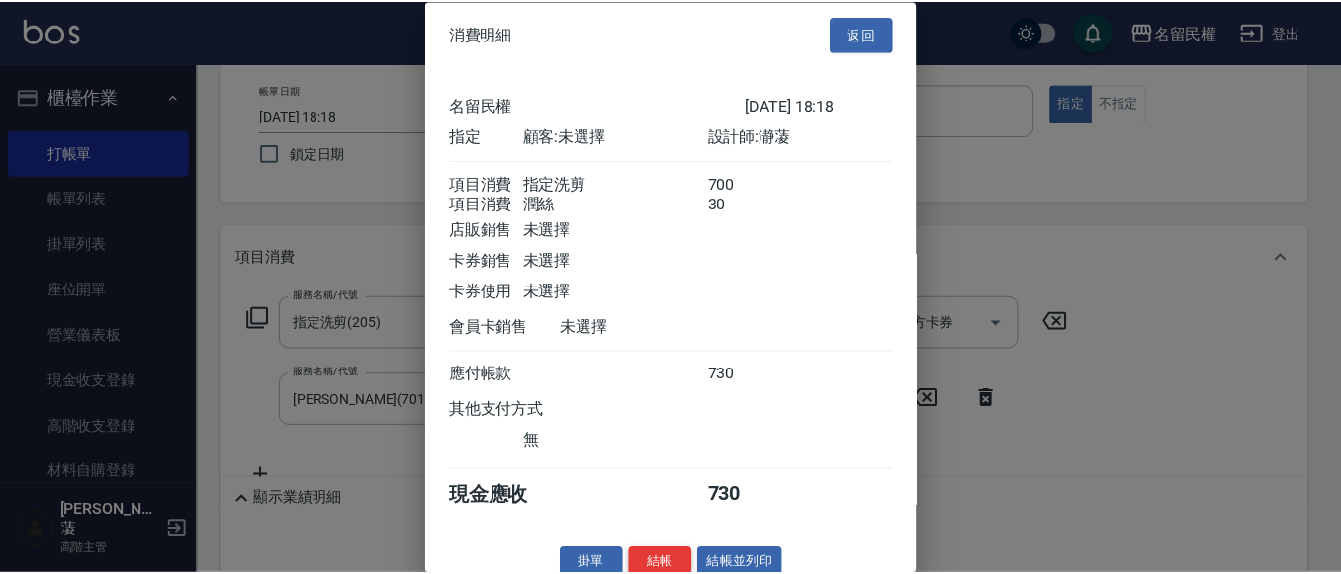
scroll to position [49, 0]
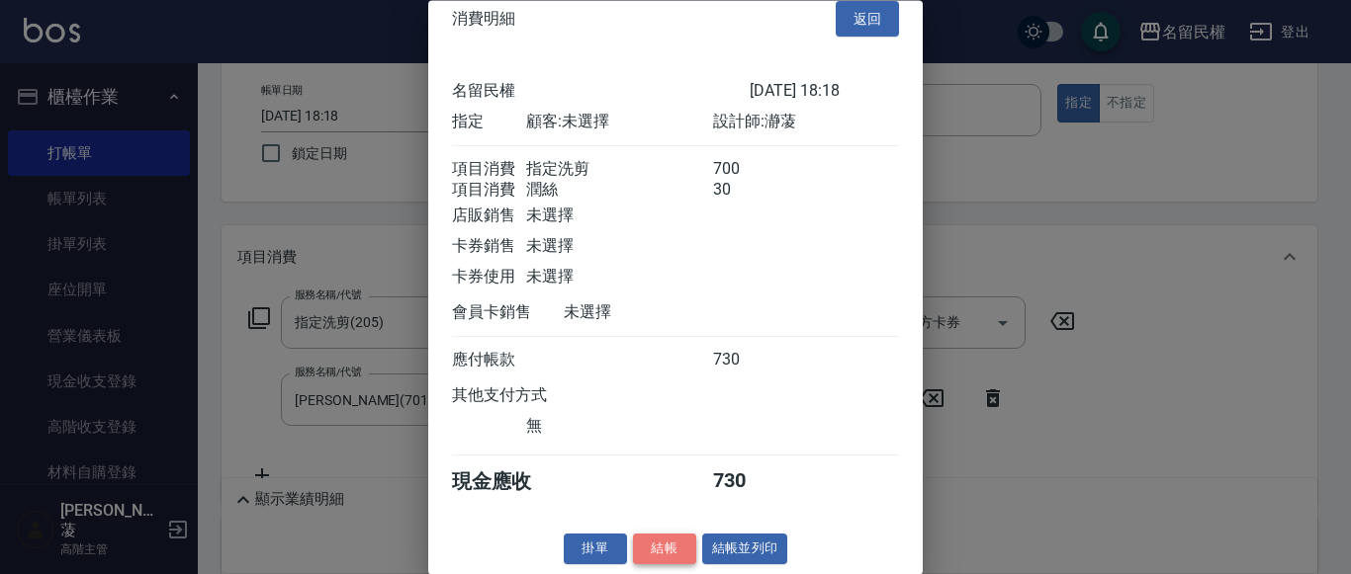
click at [656, 538] on button "結帳" at bounding box center [664, 550] width 63 height 31
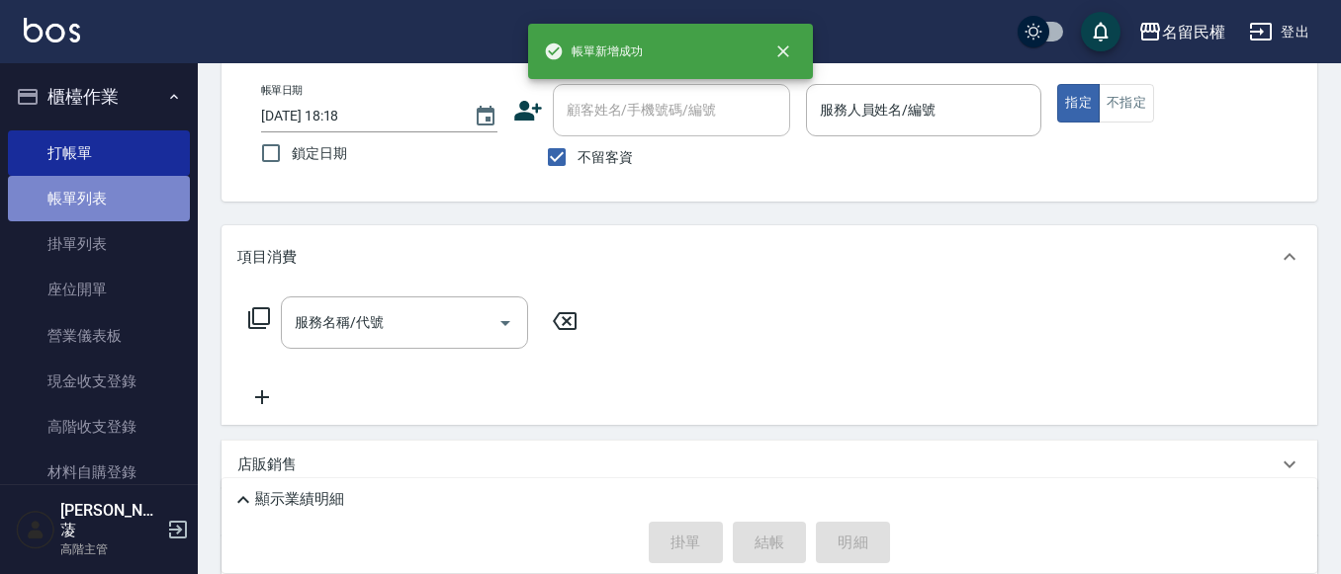
click at [127, 187] on link "帳單列表" at bounding box center [99, 198] width 182 height 45
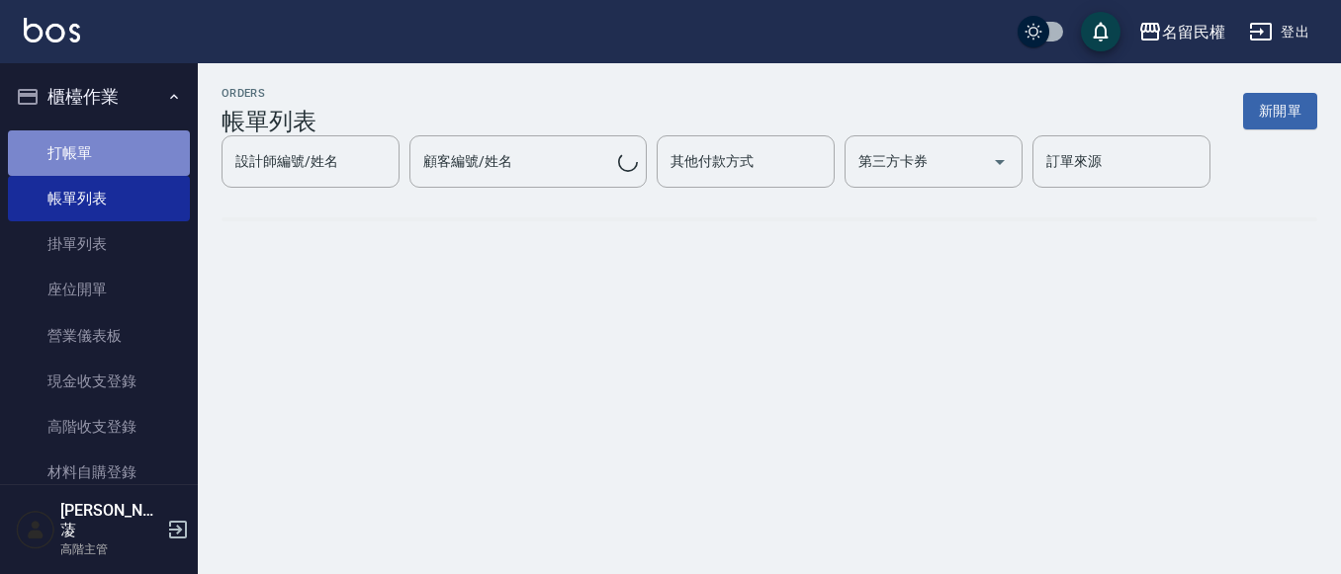
drag, startPoint x: 116, startPoint y: 151, endPoint x: 165, endPoint y: 159, distance: 50.1
click at [116, 151] on link "打帳單" at bounding box center [99, 153] width 182 height 45
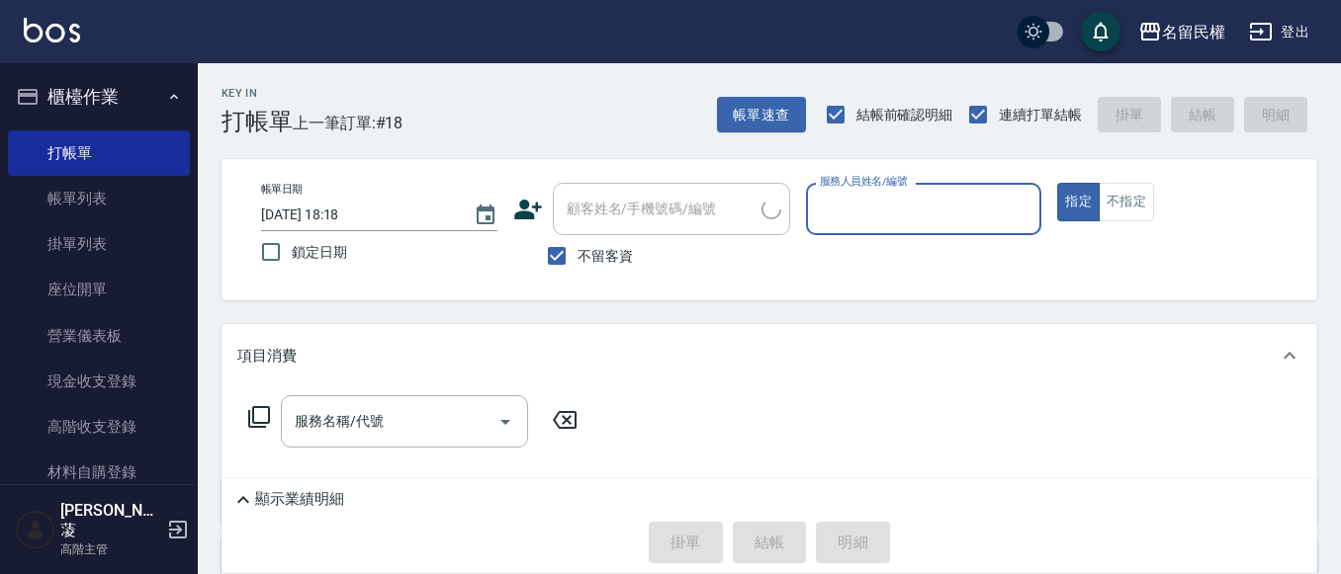
type input "7"
type input "瀞蓤-5"
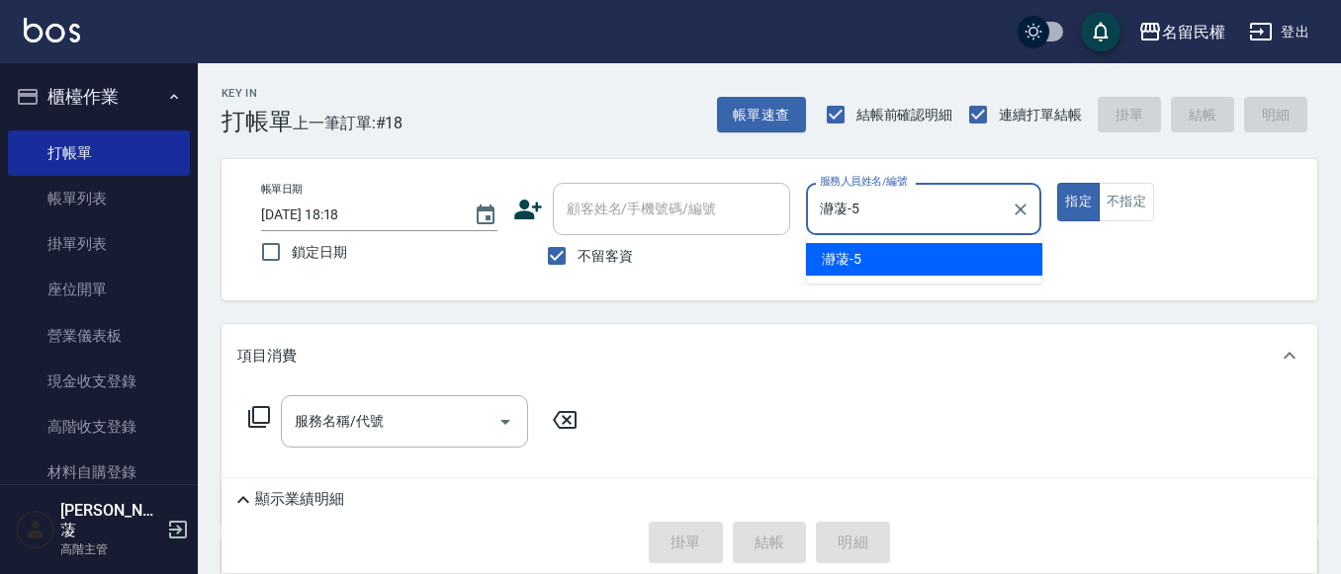
type button "true"
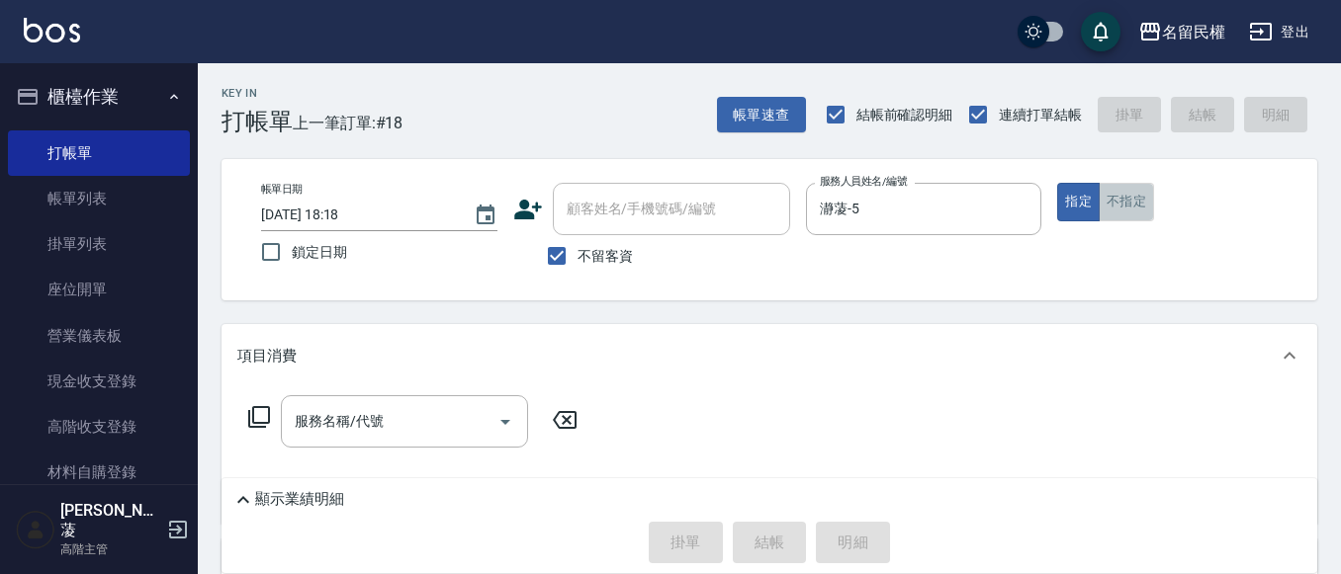
drag, startPoint x: 1137, startPoint y: 205, endPoint x: 729, endPoint y: 337, distance: 429.3
click at [1137, 208] on button "不指定" at bounding box center [1126, 202] width 55 height 39
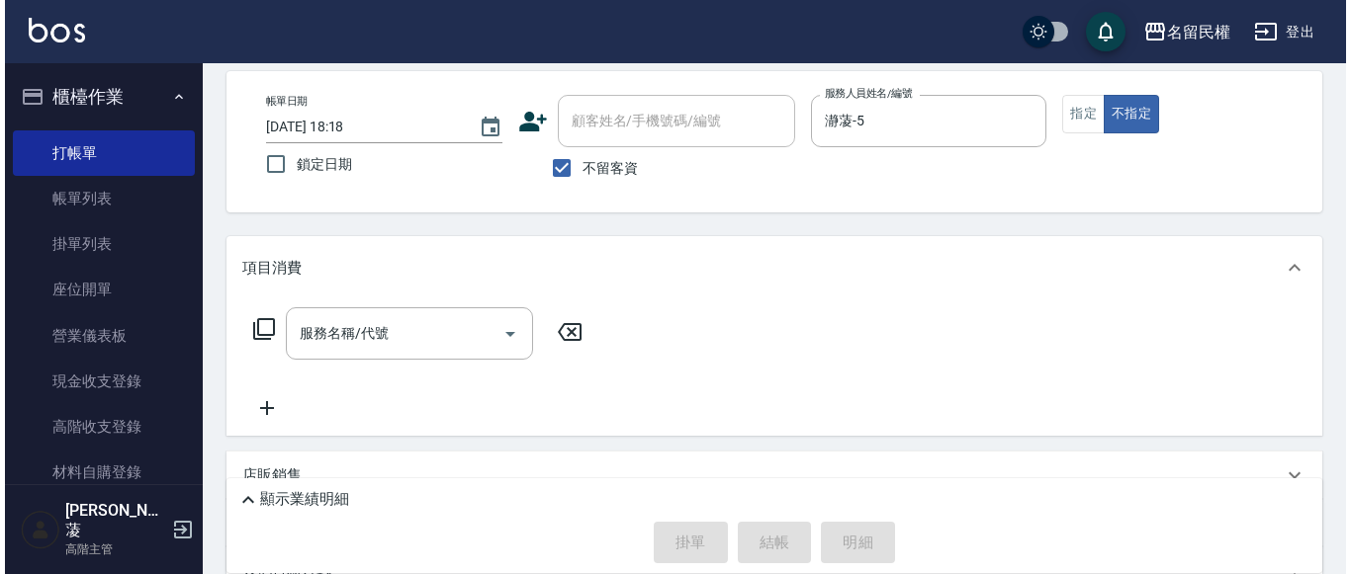
scroll to position [198, 0]
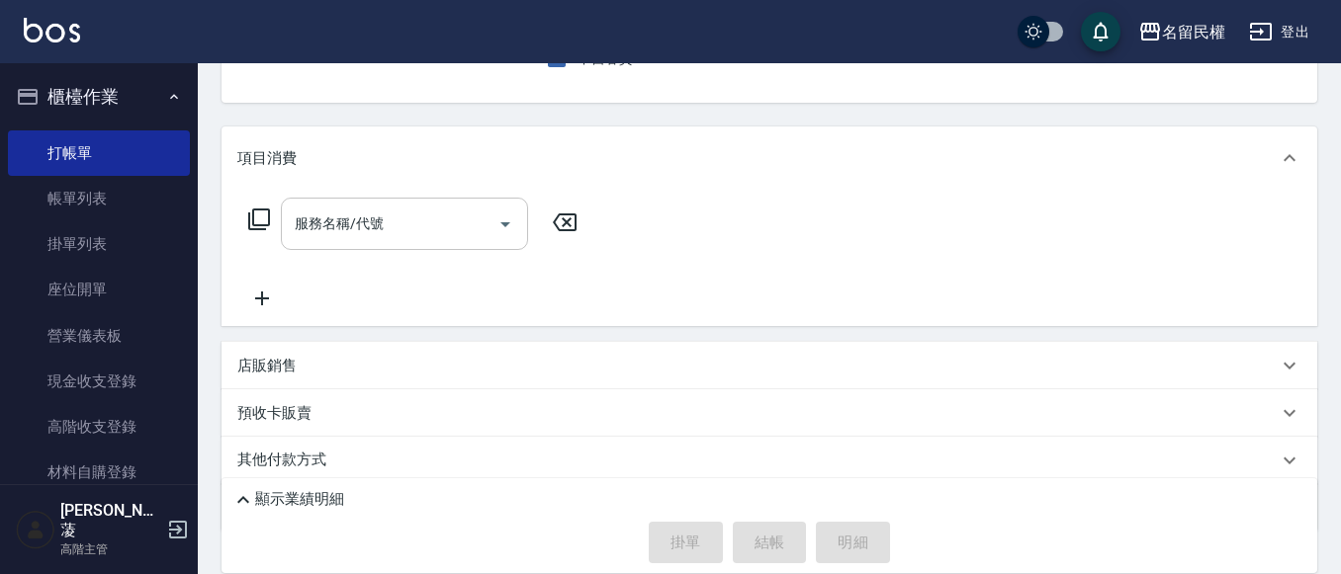
click at [401, 233] on input "服務名稱/代號" at bounding box center [390, 224] width 200 height 35
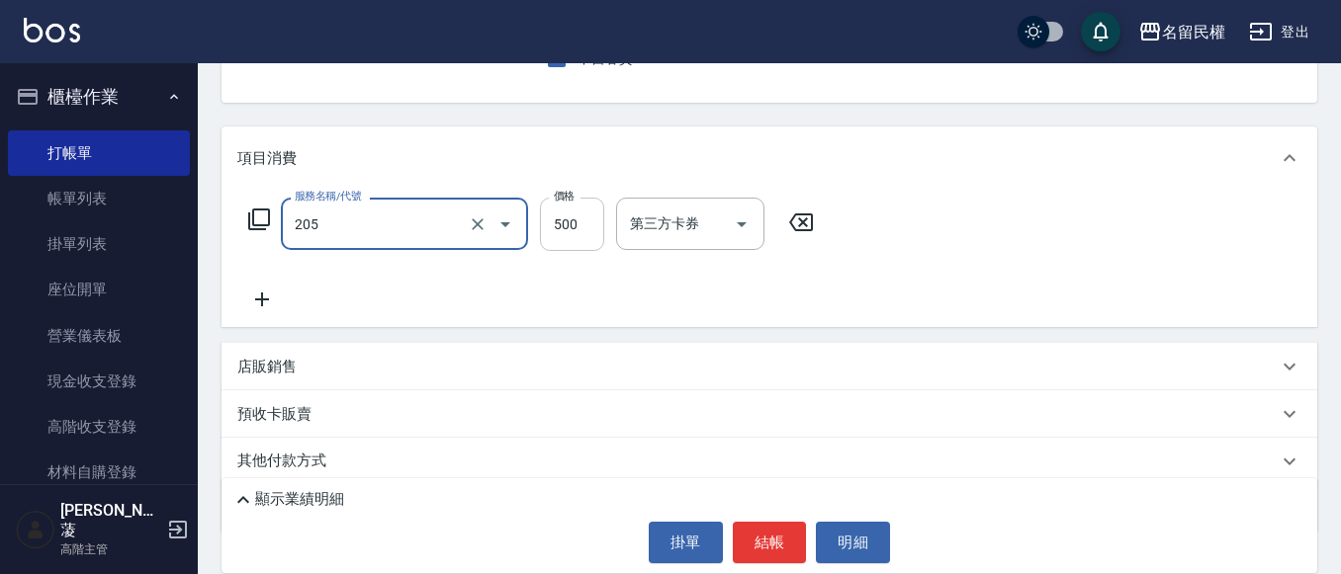
type input "指定洗剪(205)"
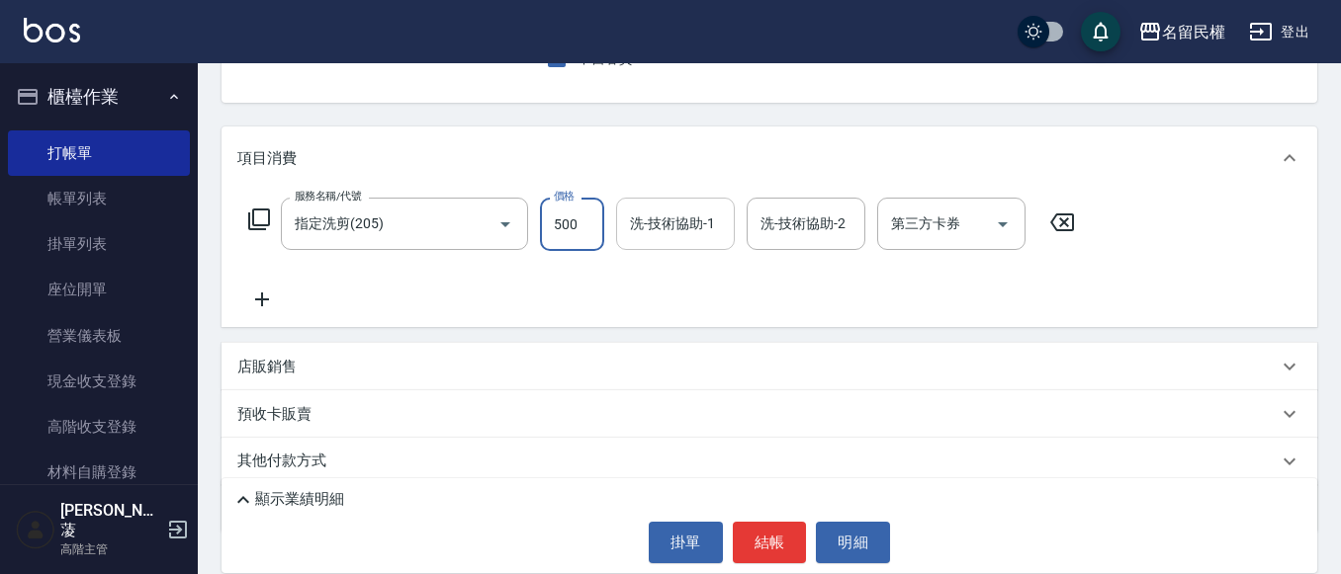
click at [693, 234] on input "洗-技術協助-1" at bounding box center [675, 224] width 101 height 35
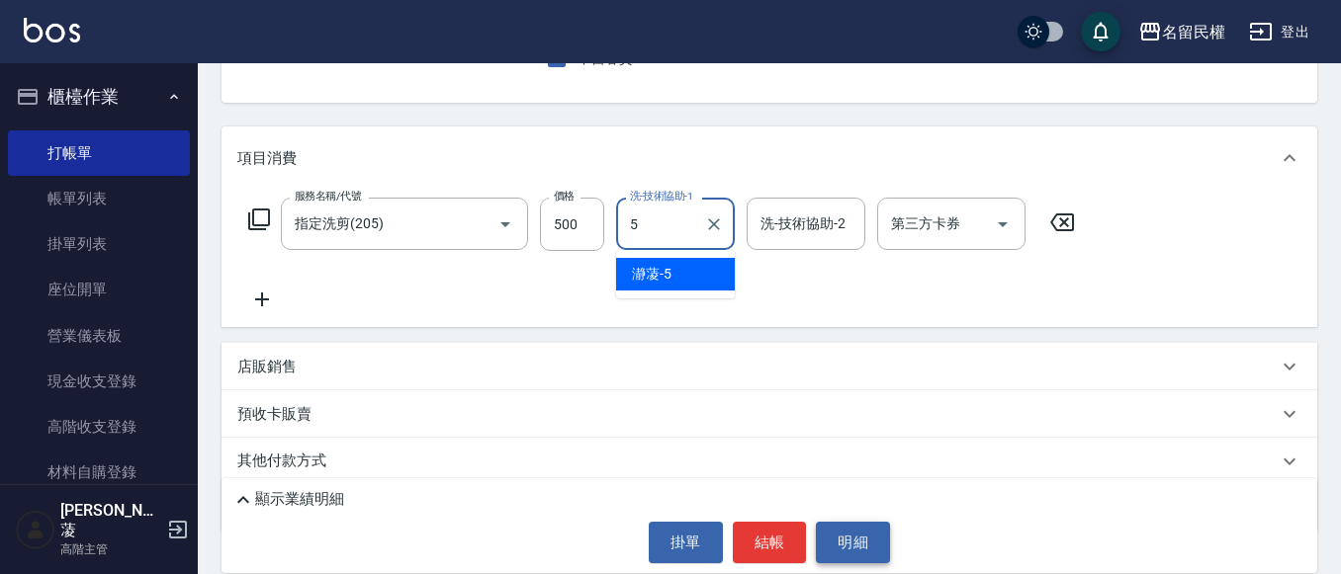
type input "瀞蓤-5"
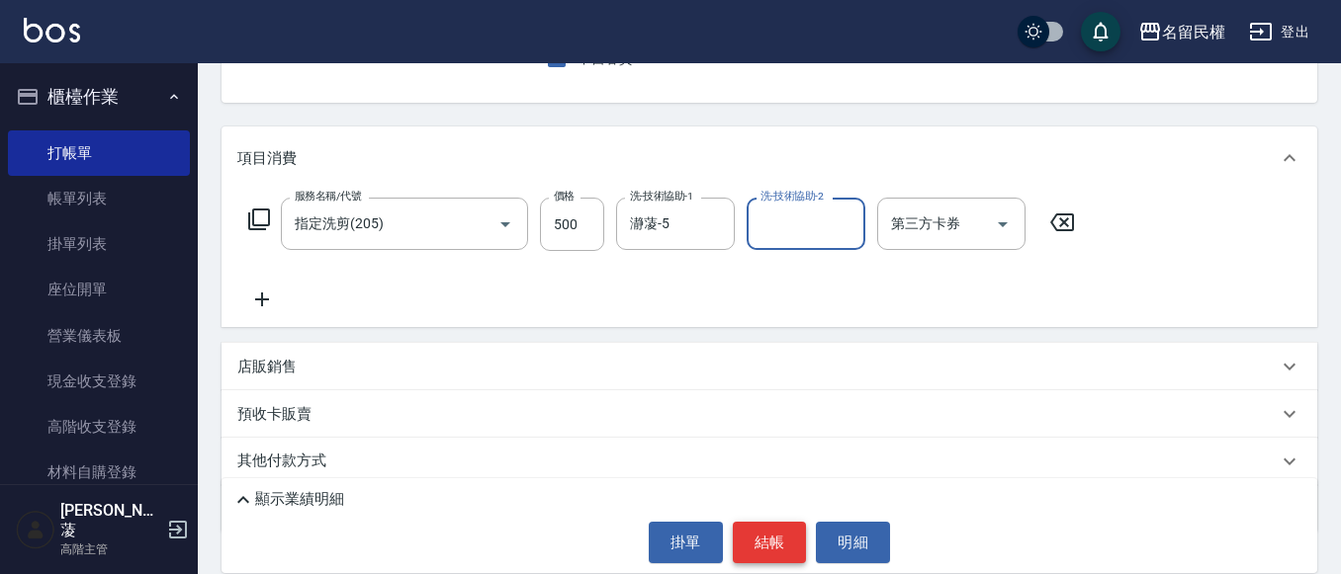
click at [785, 548] on button "結帳" at bounding box center [770, 543] width 74 height 42
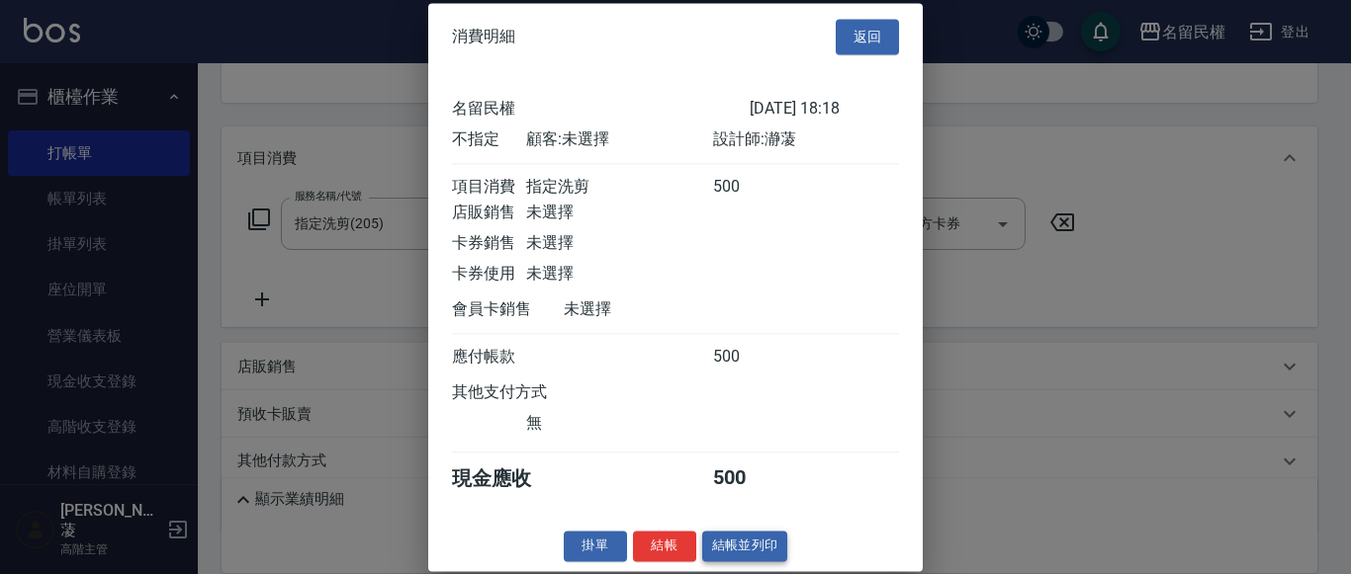
scroll to position [26, 0]
click at [676, 552] on button "結帳" at bounding box center [664, 546] width 63 height 31
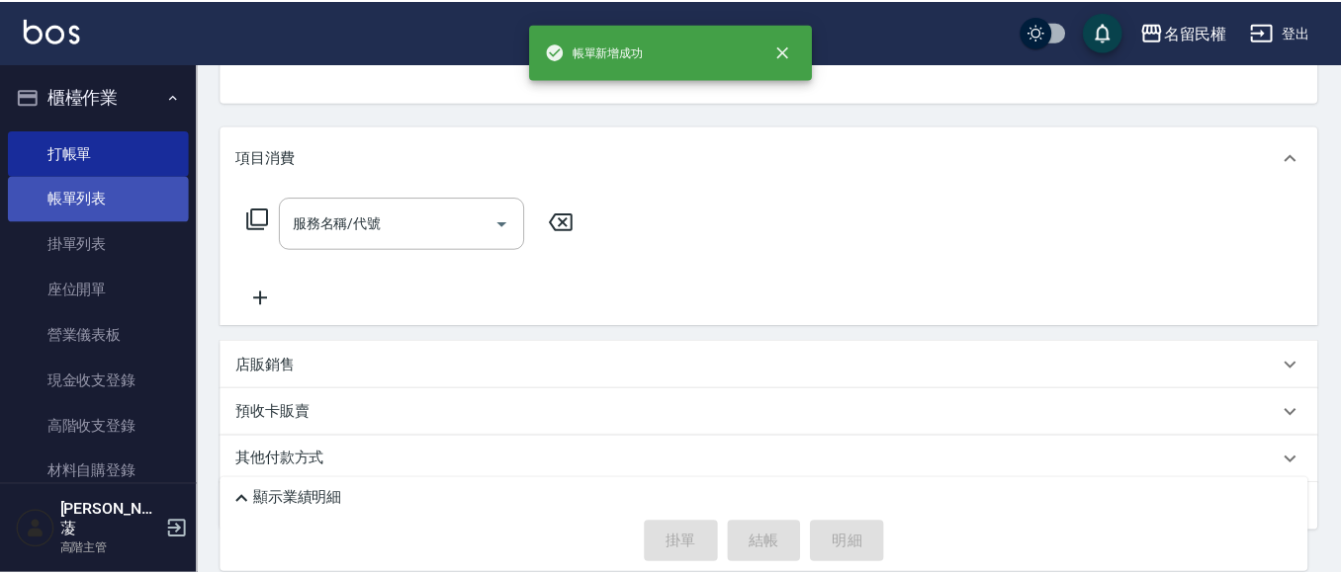
scroll to position [192, 0]
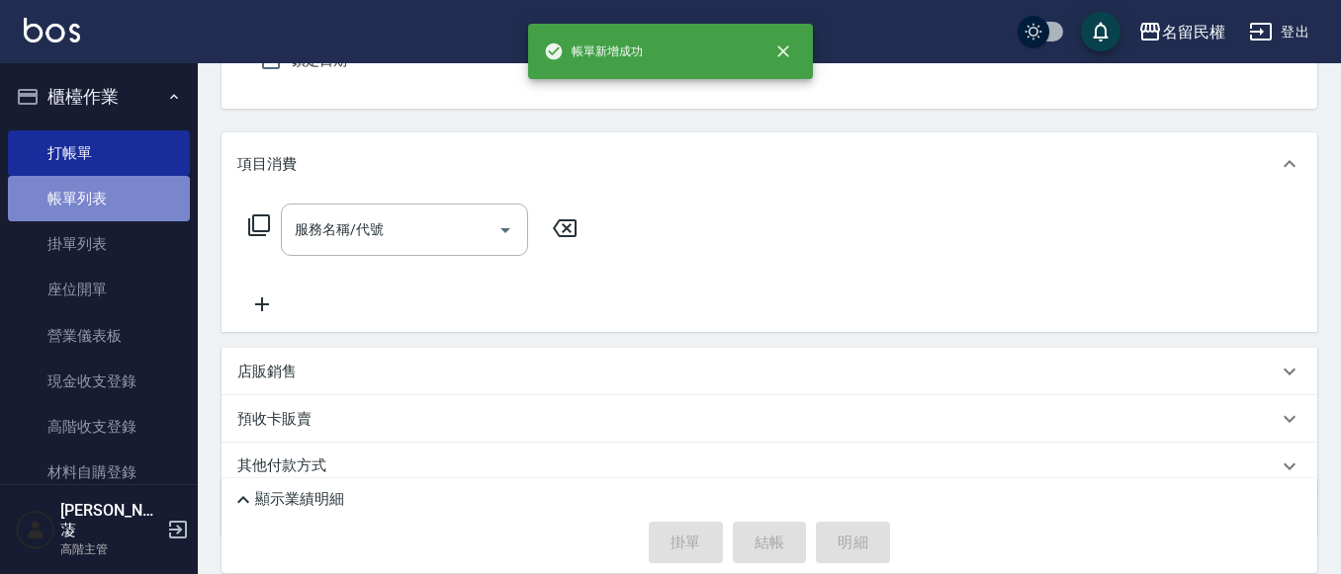
click at [116, 186] on link "帳單列表" at bounding box center [99, 198] width 182 height 45
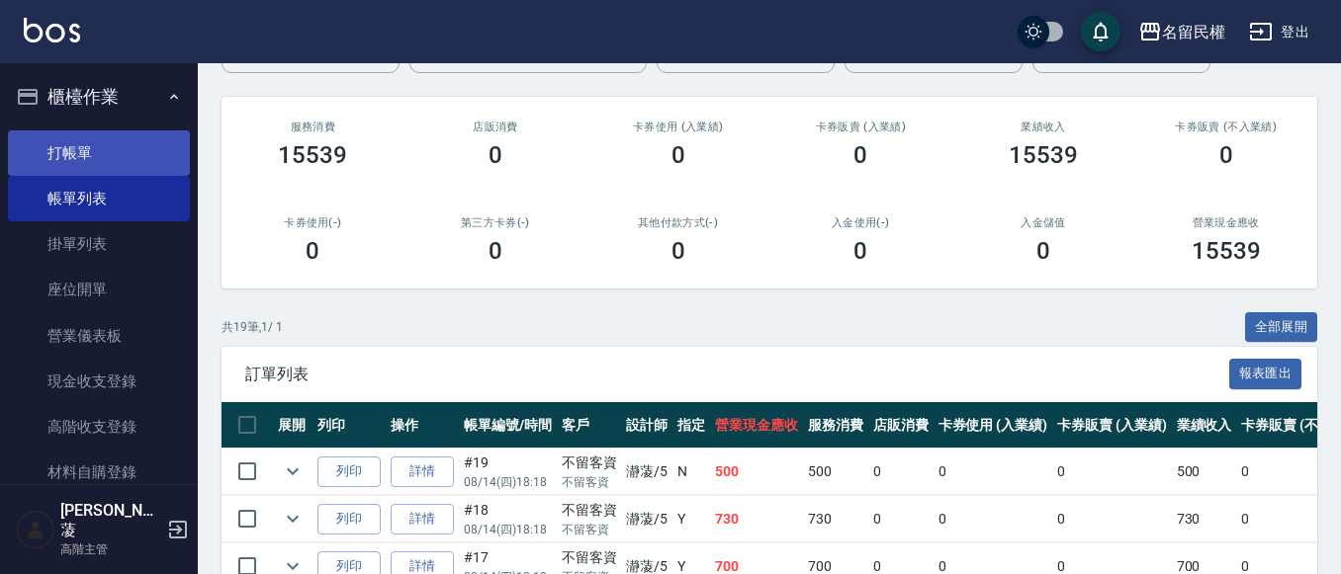
scroll to position [198, 0]
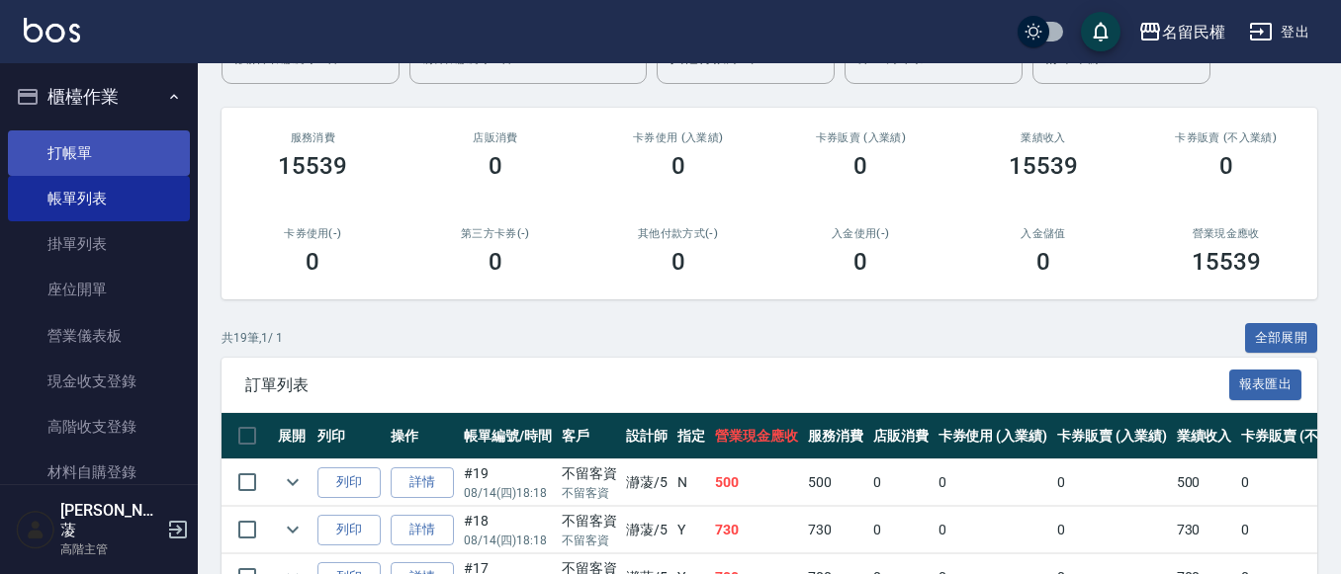
click at [79, 153] on link "打帳單" at bounding box center [99, 153] width 182 height 45
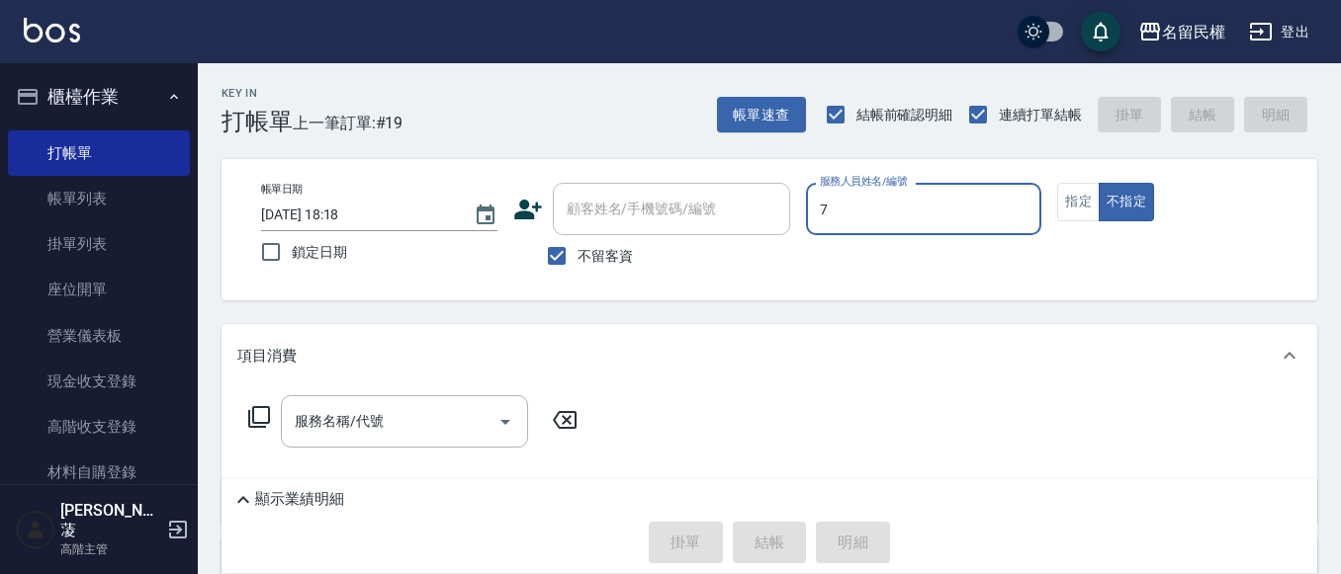
type input "阿水-7"
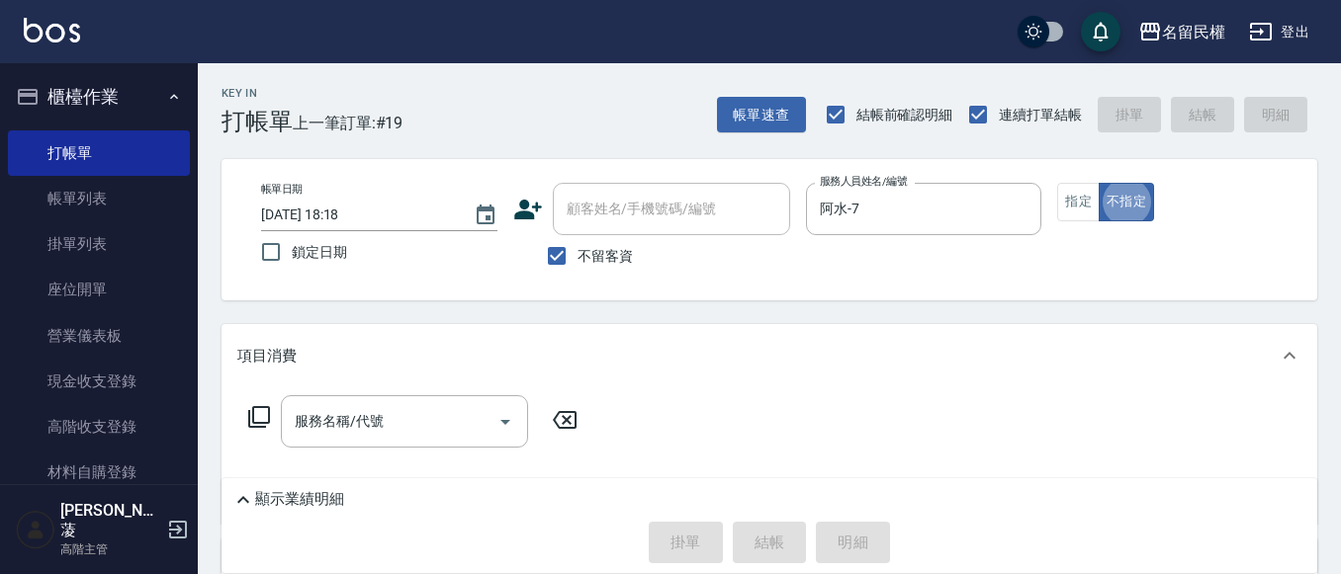
type button "false"
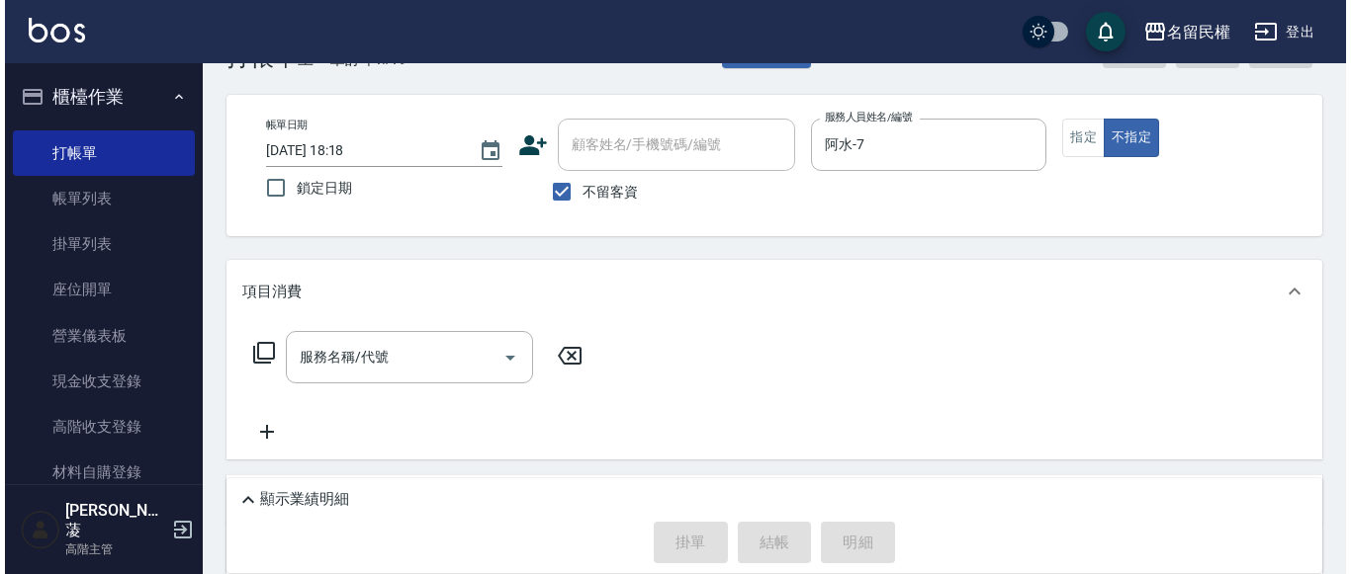
scroll to position [99, 0]
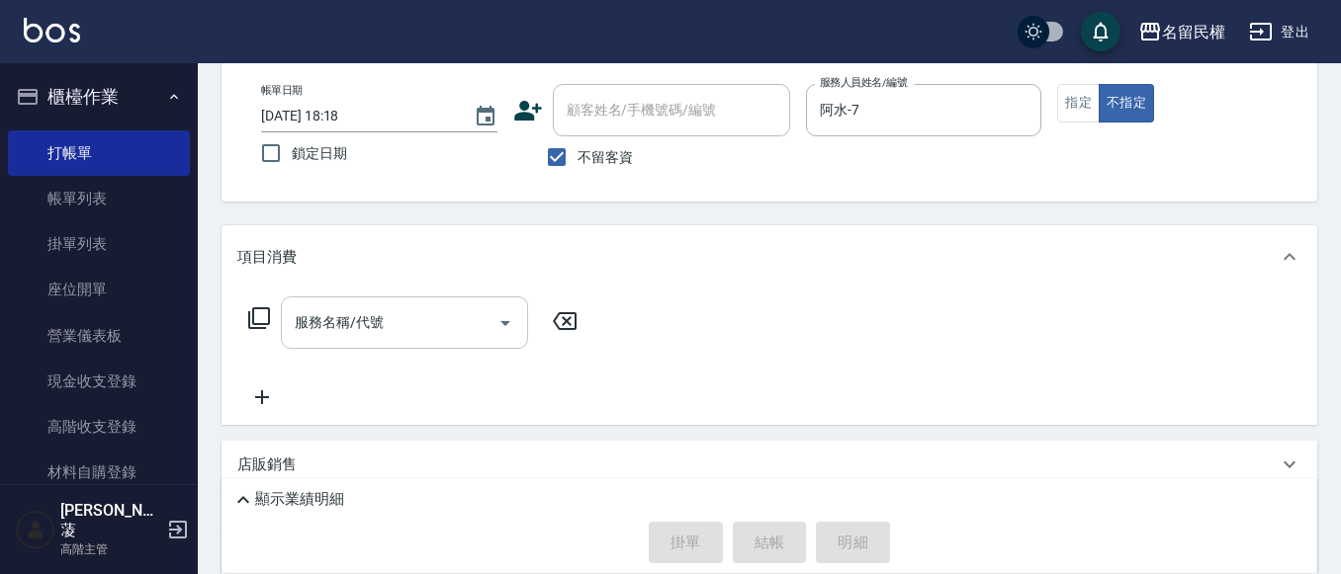
click at [348, 314] on div "服務名稱/代號 服務名稱/代號" at bounding box center [404, 323] width 247 height 52
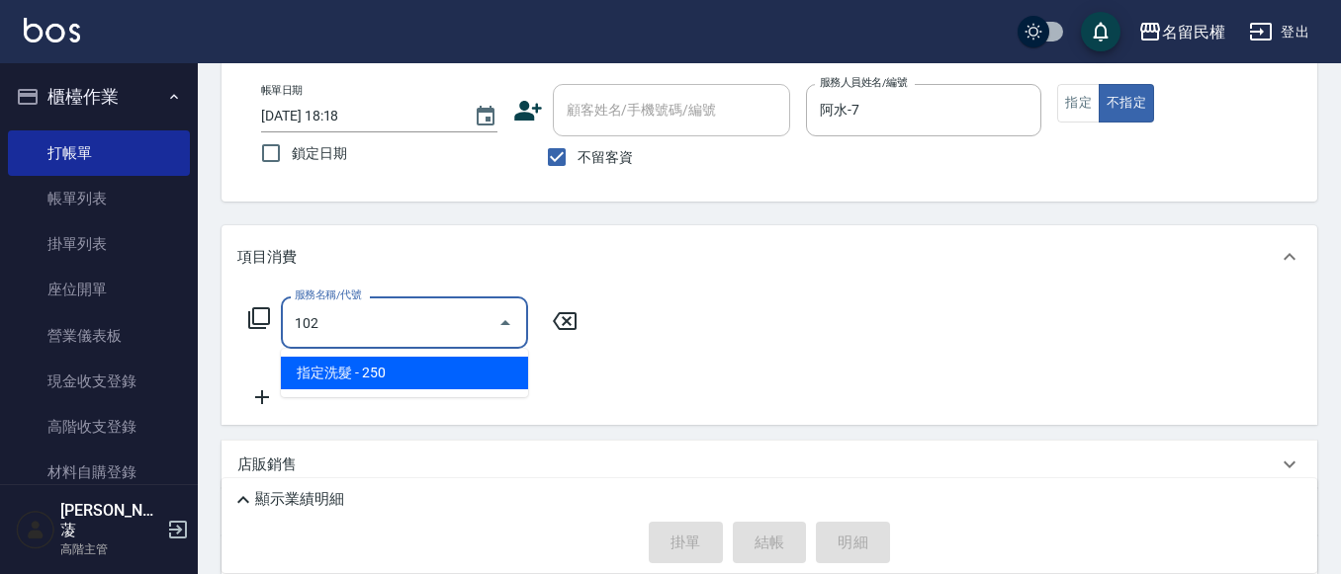
type input "指定洗髮(102)"
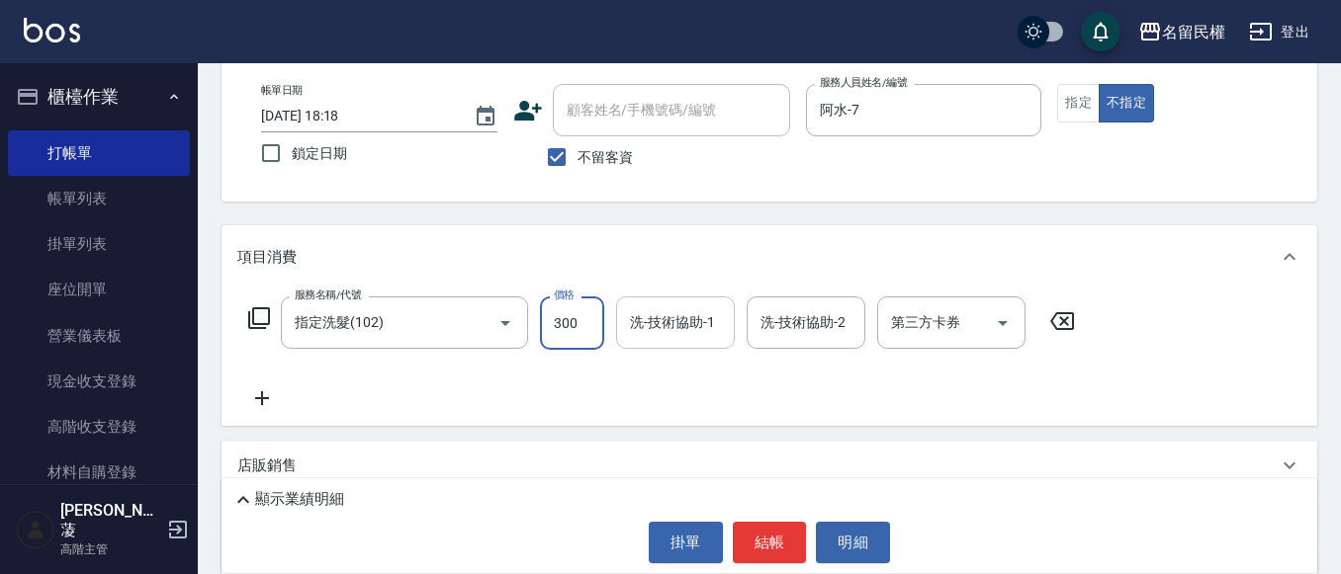
type input "300"
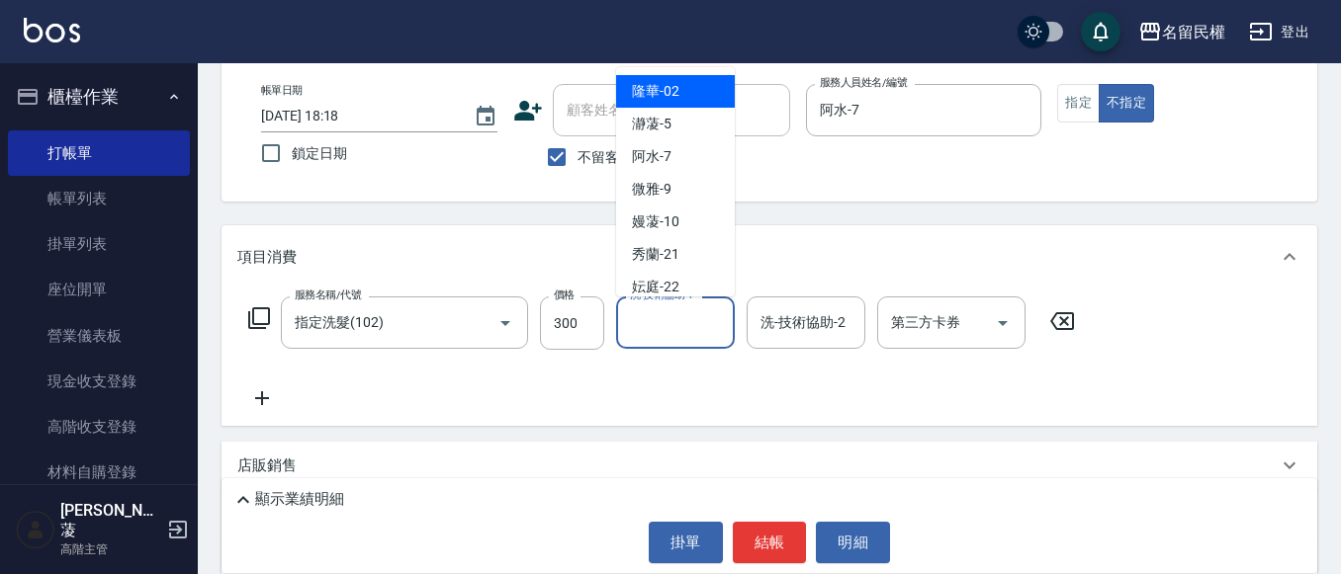
click at [691, 325] on input "洗-技術協助-1" at bounding box center [675, 323] width 101 height 35
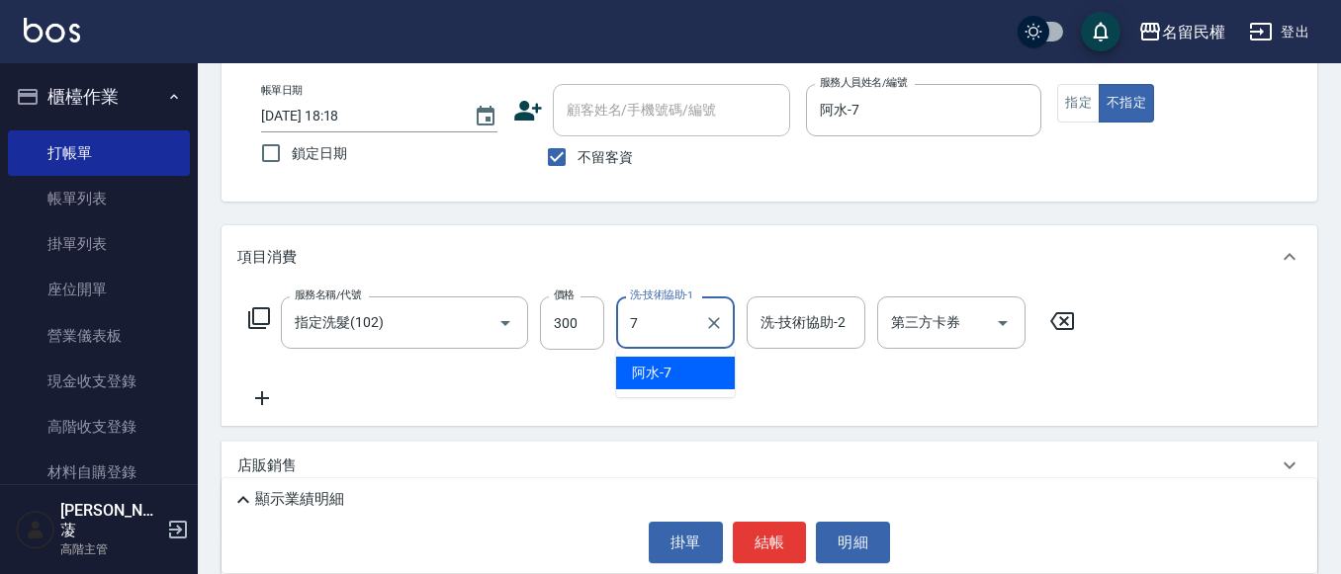
type input "阿水-7"
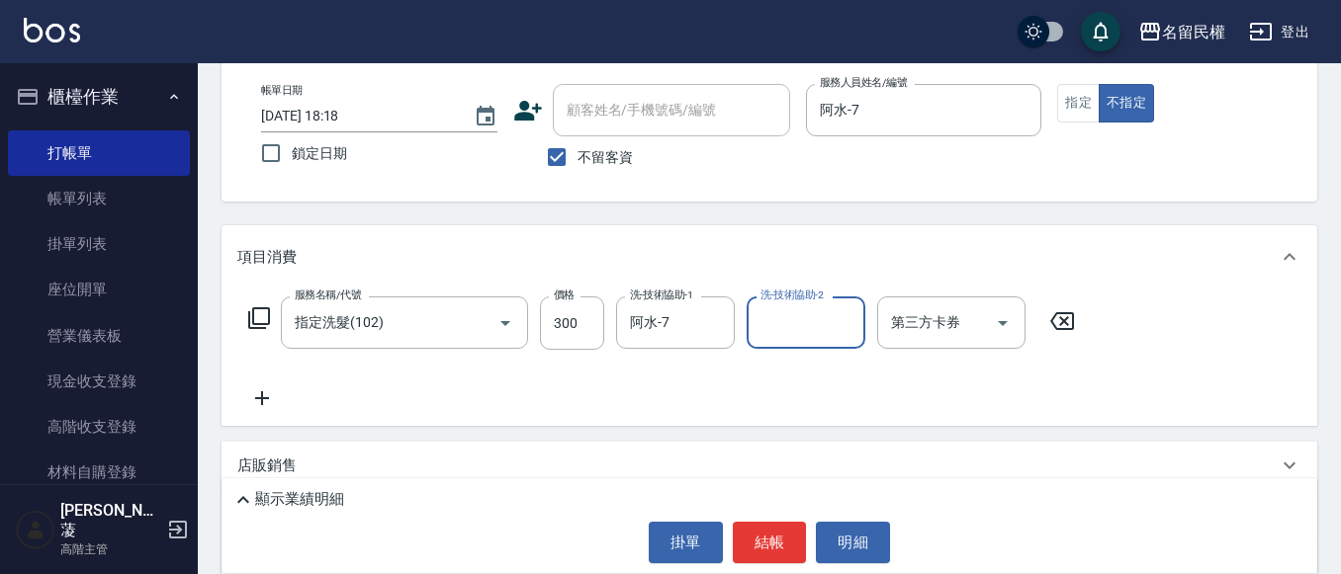
click at [251, 405] on icon at bounding box center [261, 399] width 49 height 24
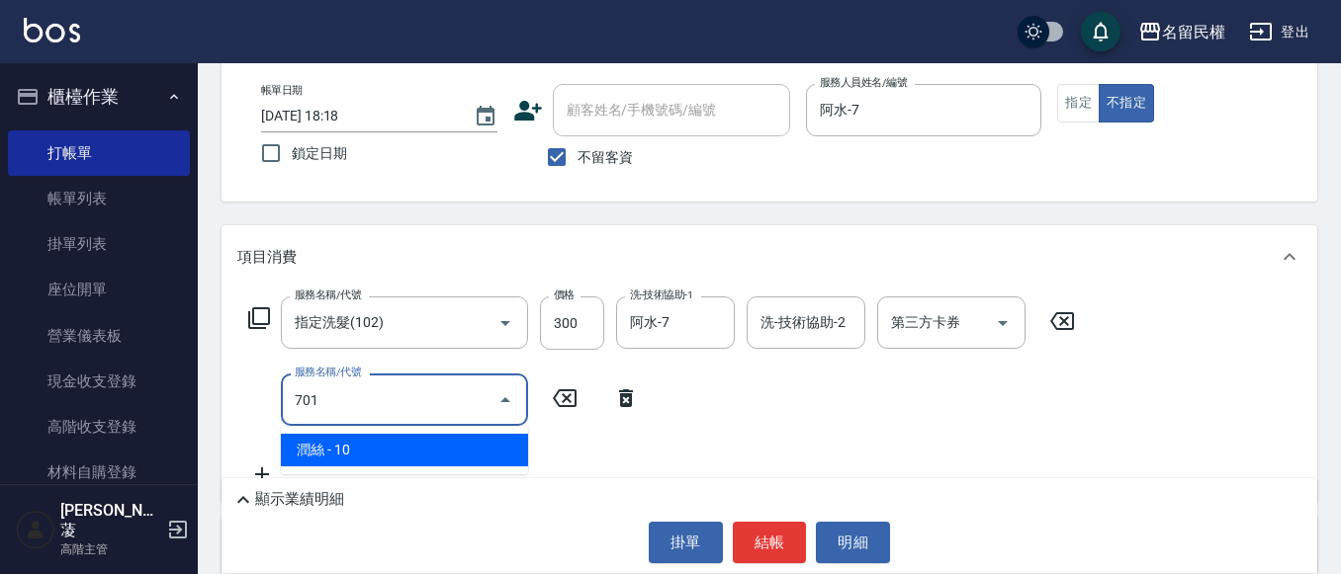
type input "[PERSON_NAME](701)"
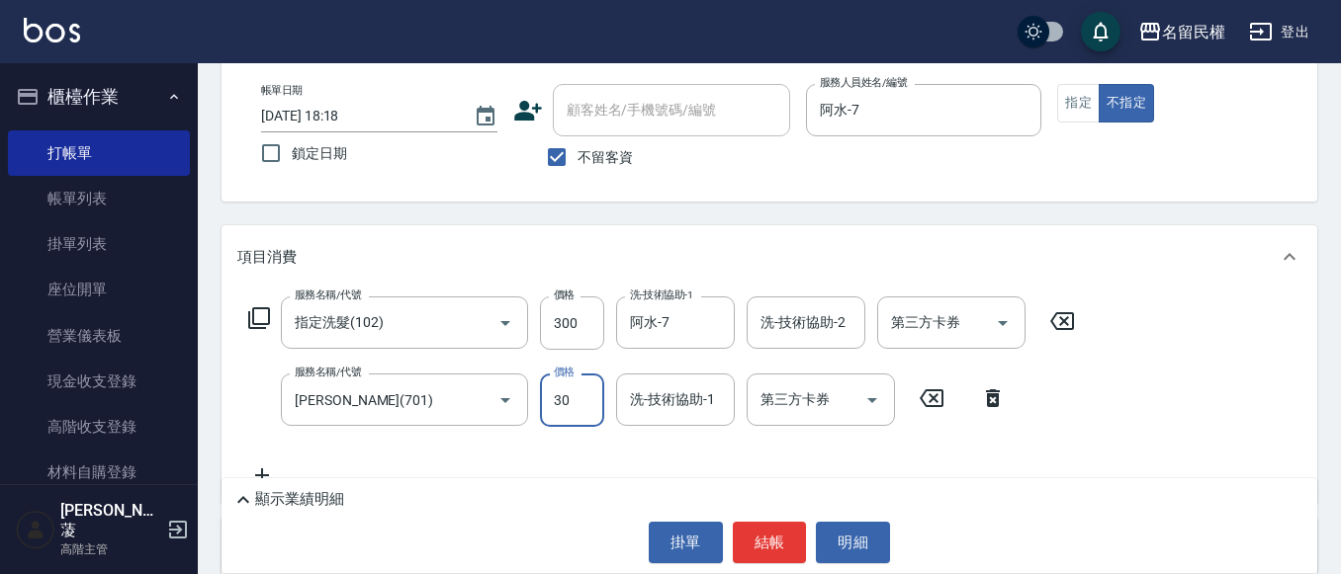
type input "30"
click at [701, 402] on input "洗-技術協助-1" at bounding box center [675, 400] width 101 height 35
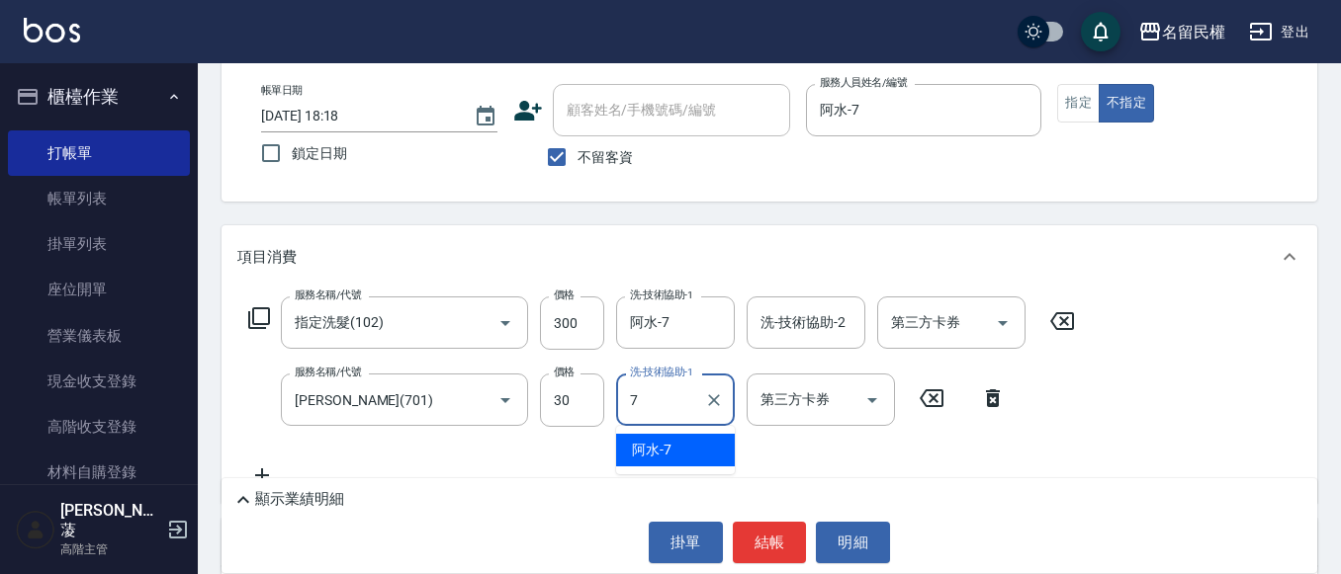
type input "阿水-7"
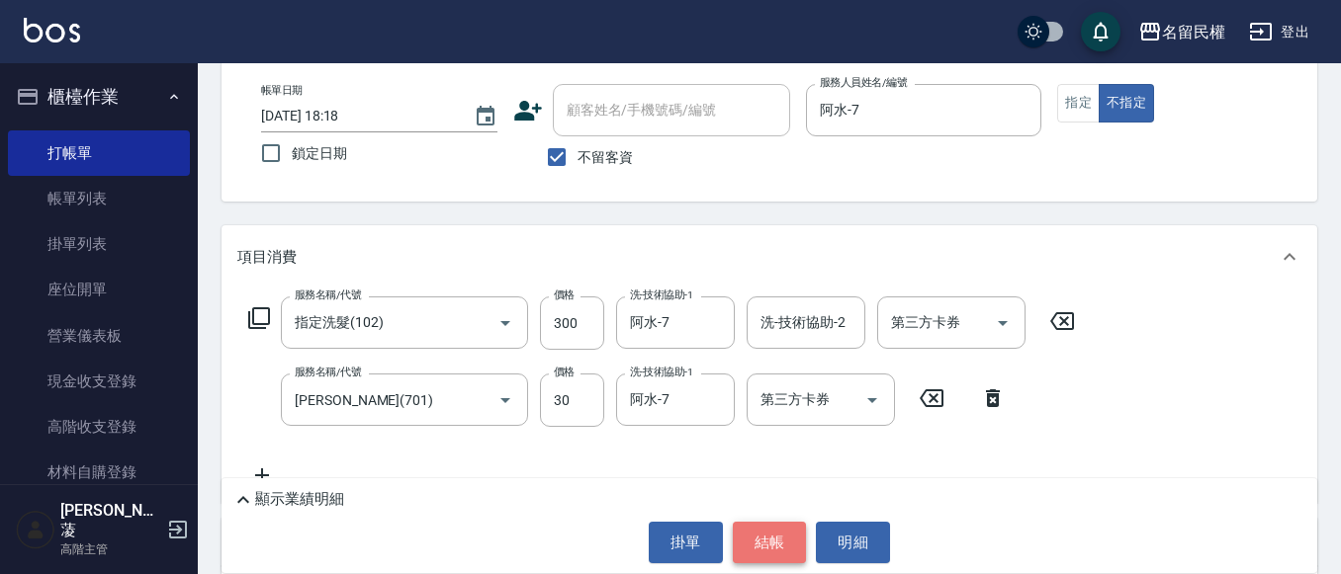
click at [759, 547] on button "結帳" at bounding box center [770, 543] width 74 height 42
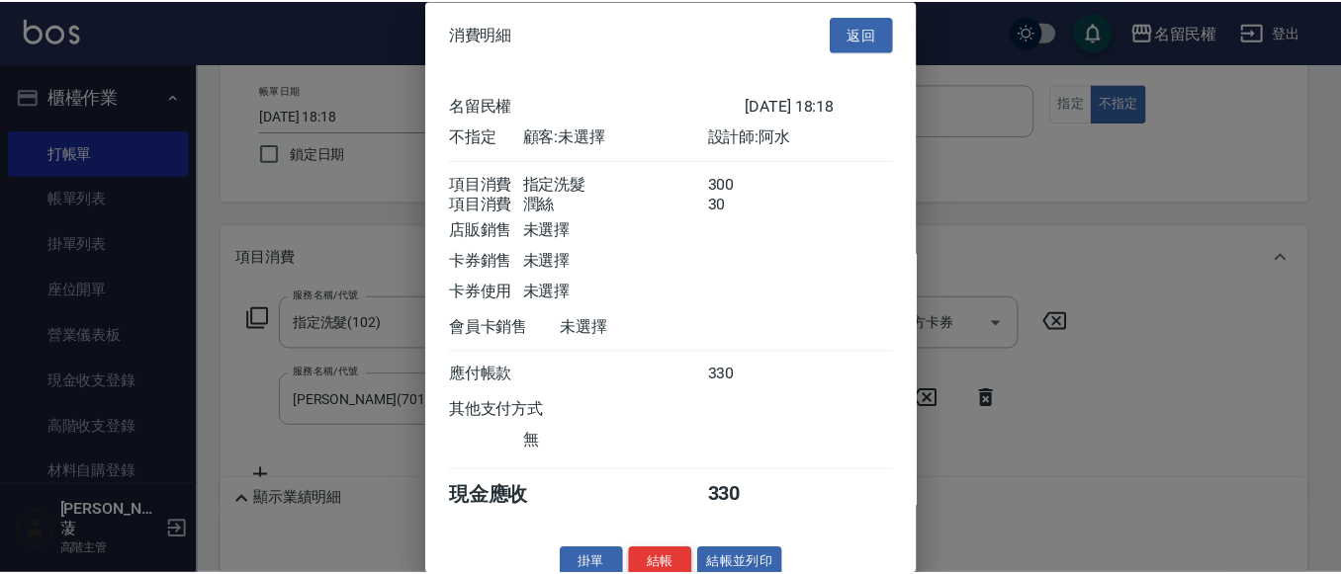
scroll to position [49, 0]
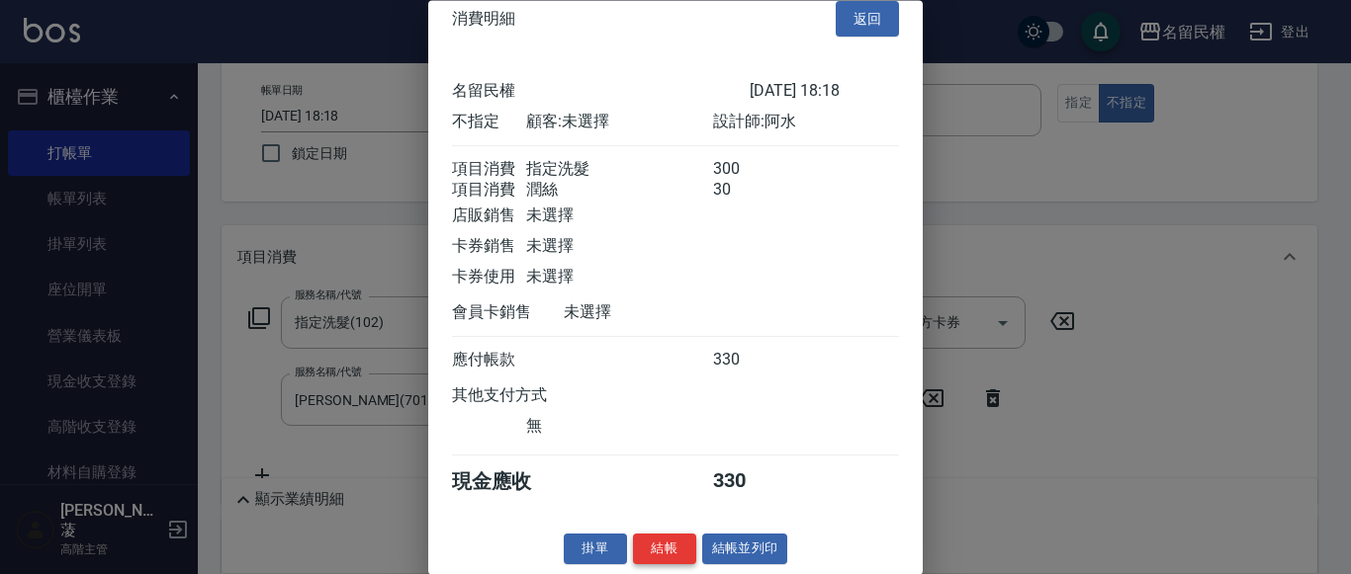
click at [678, 537] on button "結帳" at bounding box center [664, 550] width 63 height 31
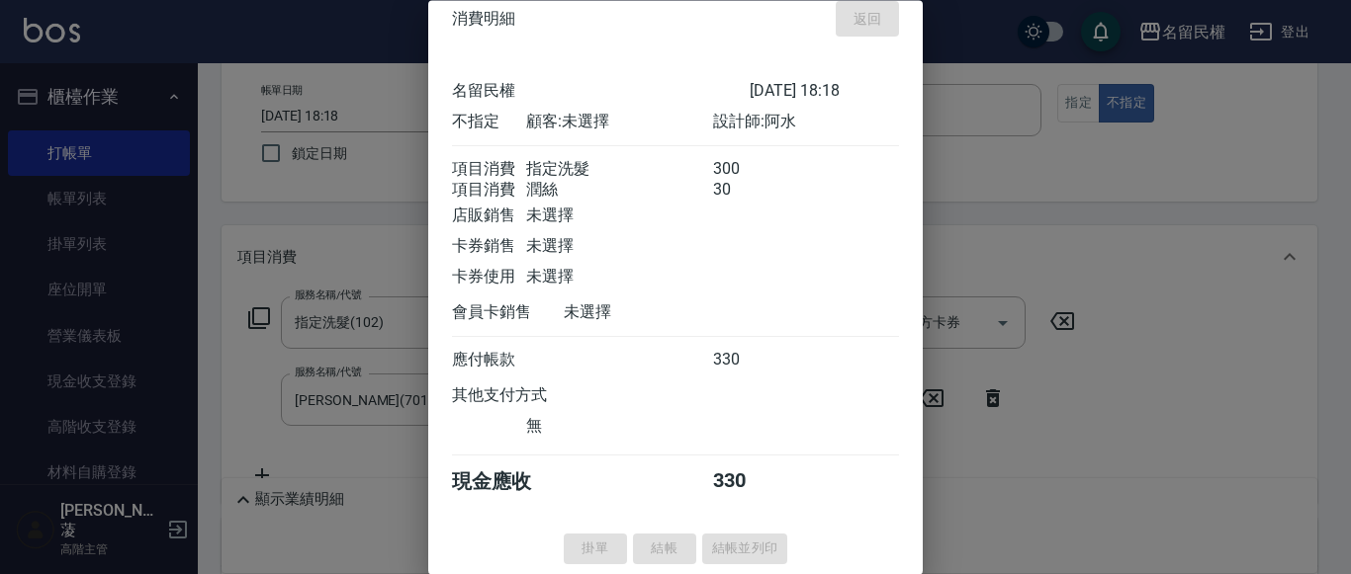
type input "[DATE] 18:31"
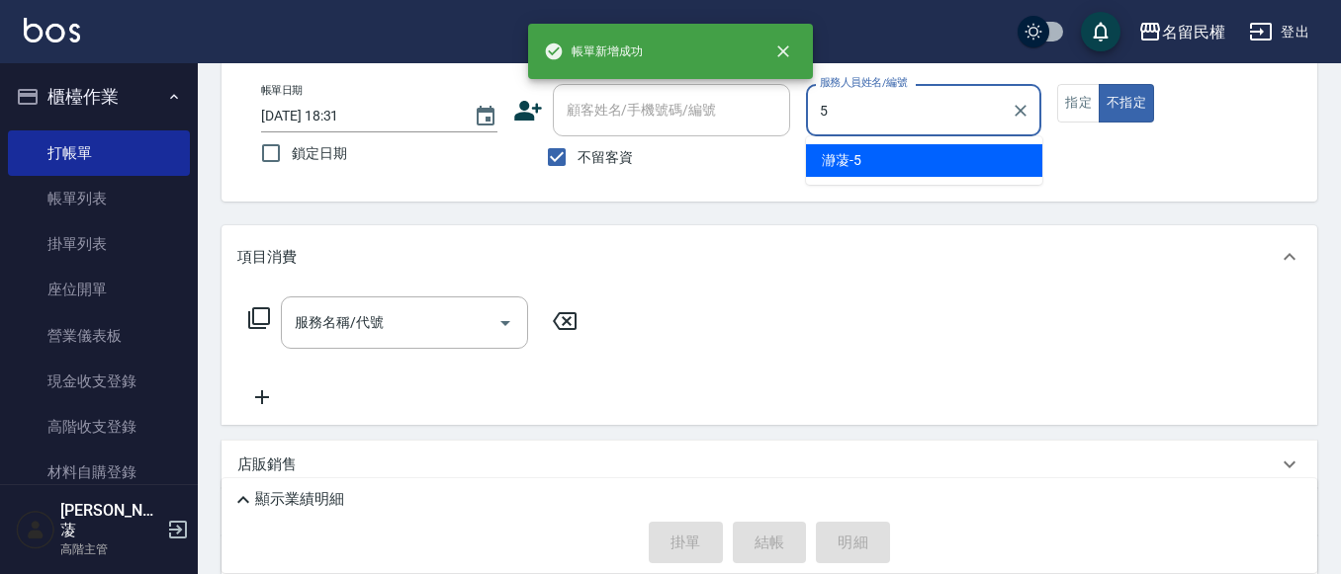
type input "瀞蓤-5"
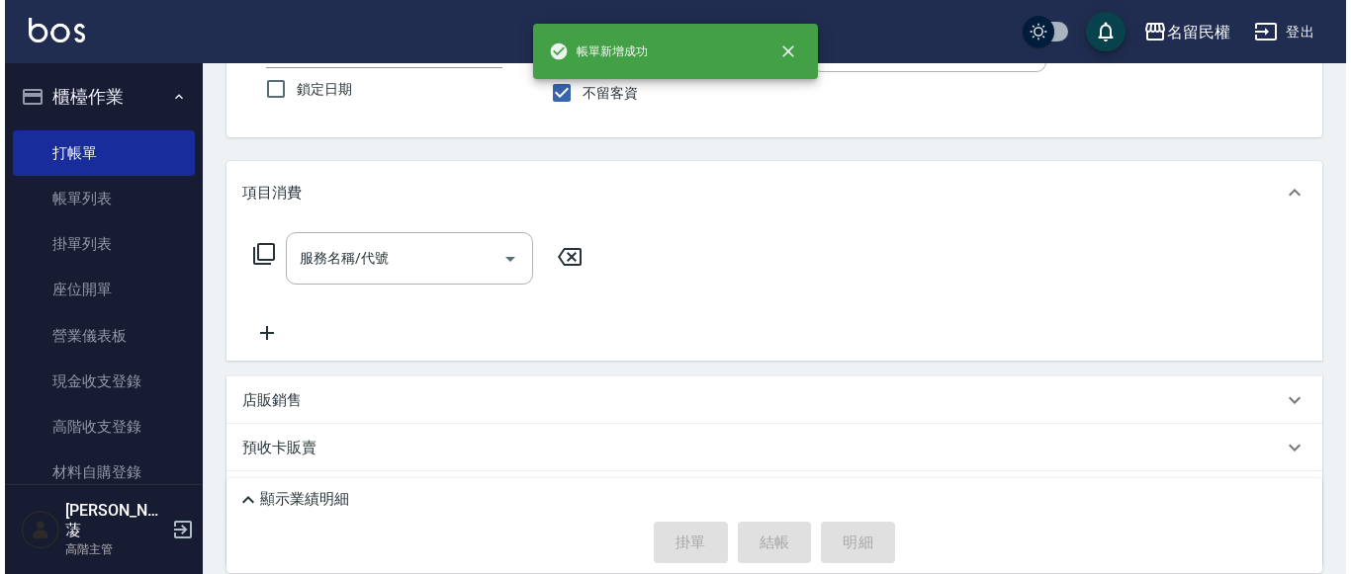
scroll to position [198, 0]
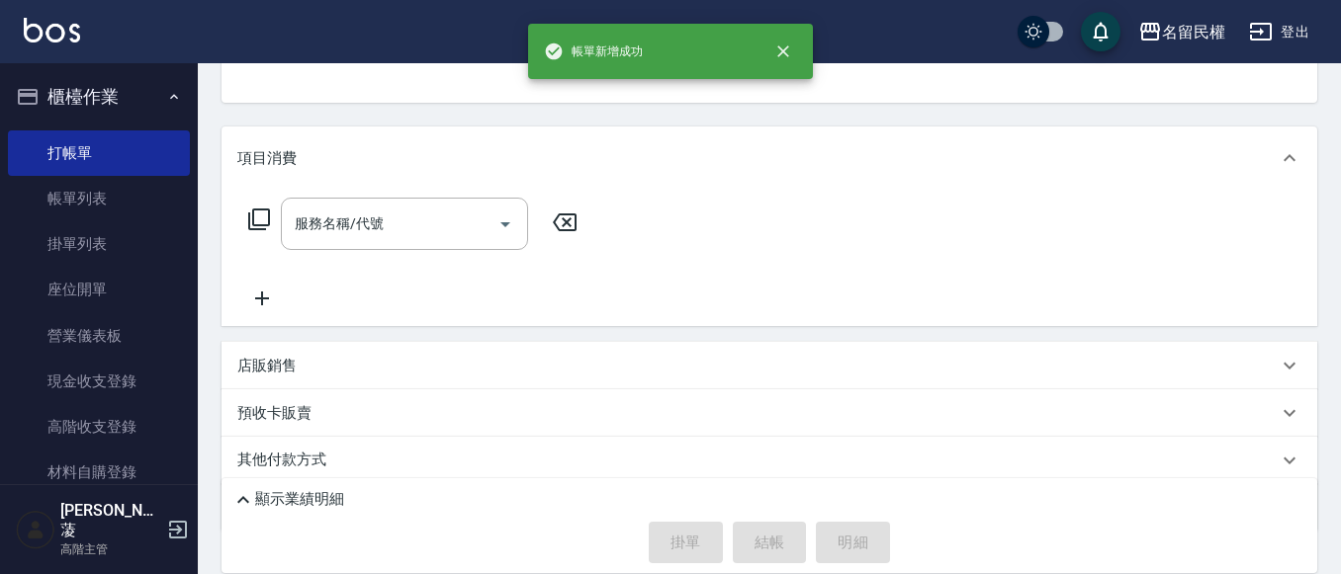
click at [386, 252] on div "服務名稱/代號 服務名稱/代號" at bounding box center [413, 254] width 352 height 113
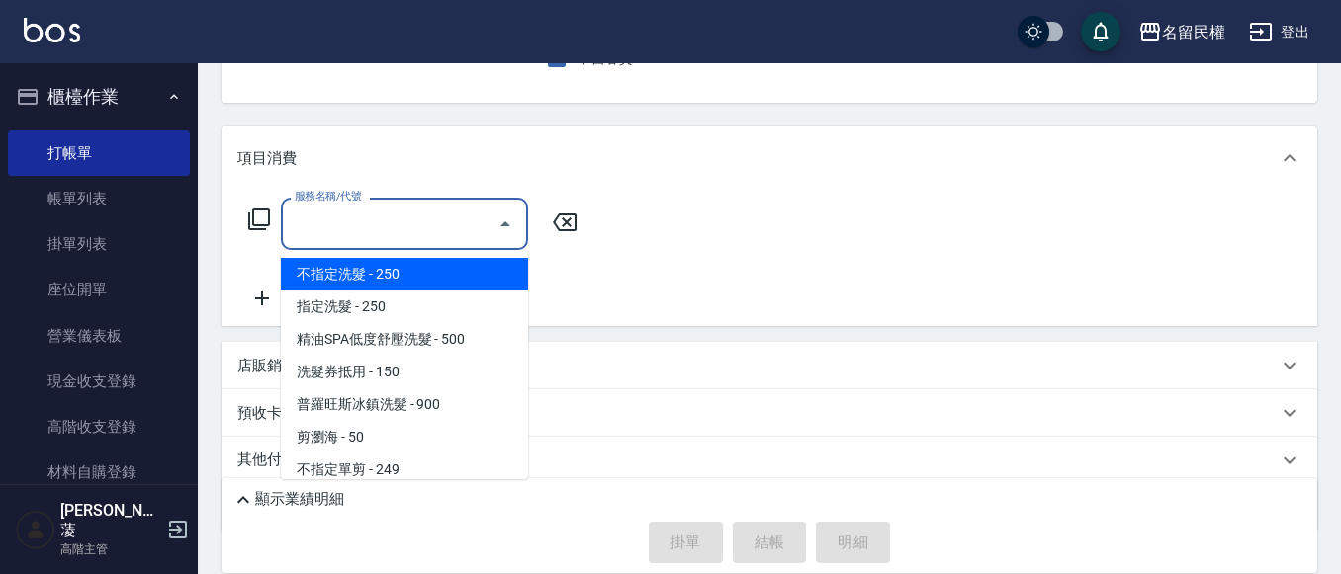
click at [389, 231] on input "服務名稱/代號" at bounding box center [390, 224] width 200 height 35
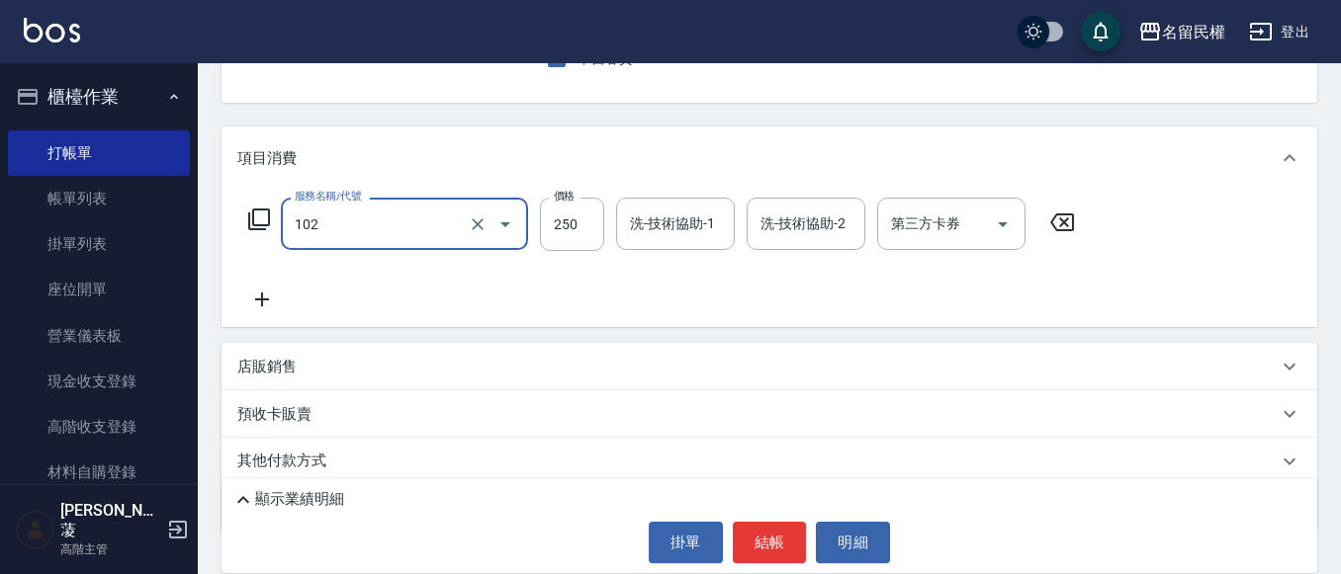
type input "指定洗髮(102)"
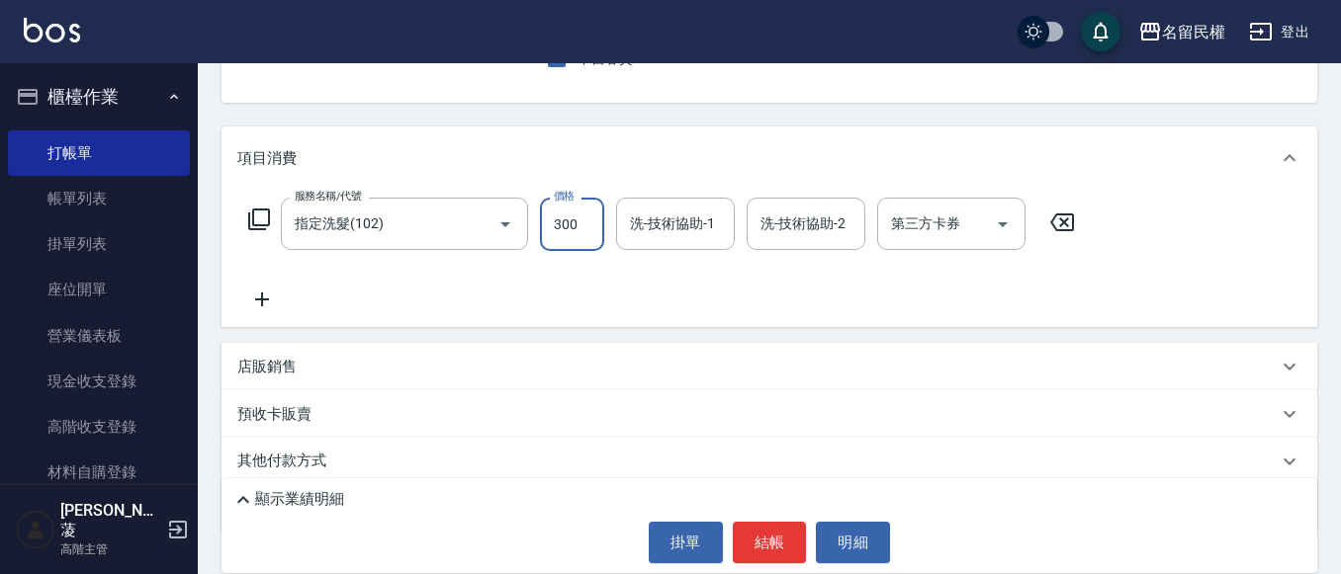
type input "300"
type input "瀞蓤-5"
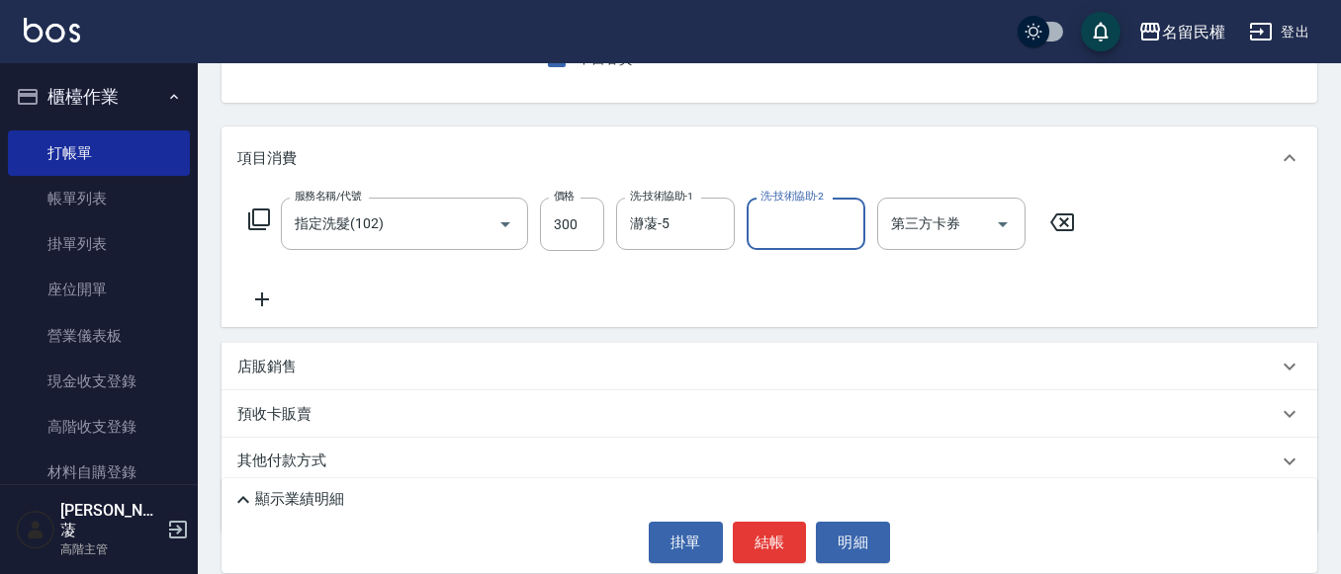
click at [268, 301] on icon at bounding box center [262, 300] width 14 height 14
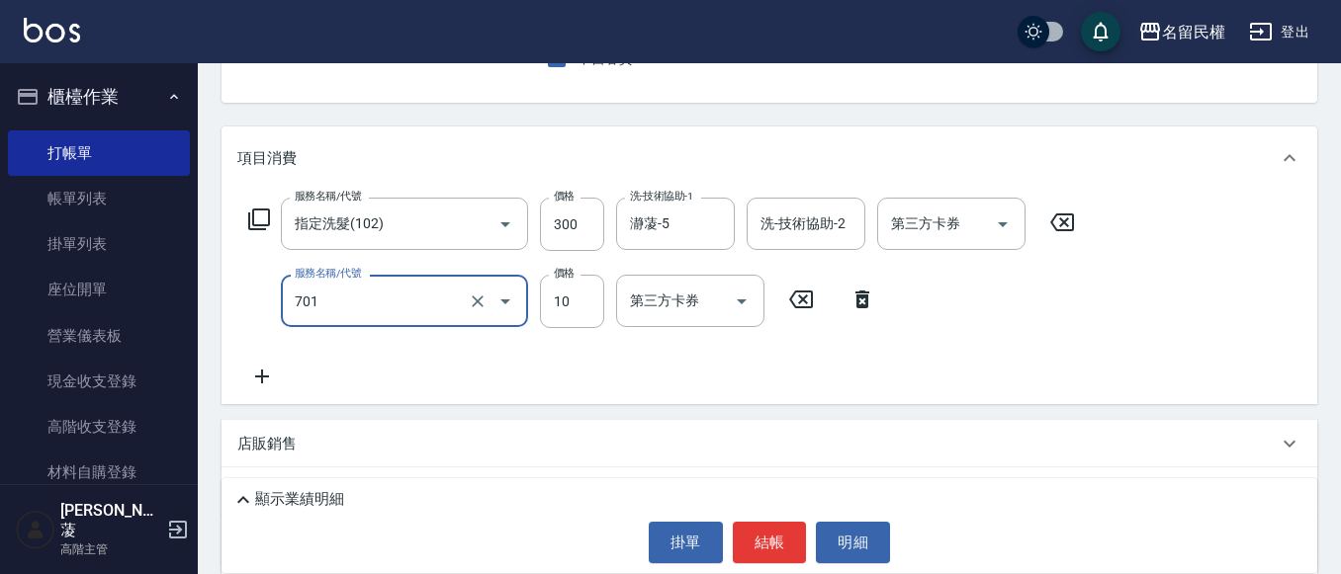
type input "[PERSON_NAME](701)"
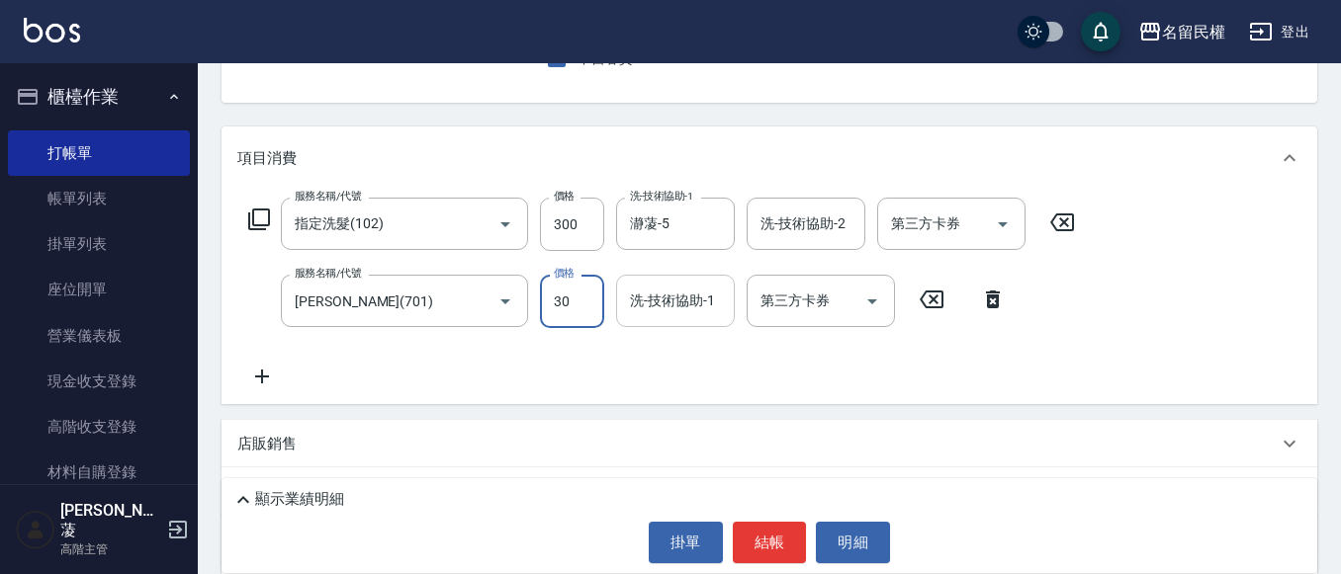
type input "30"
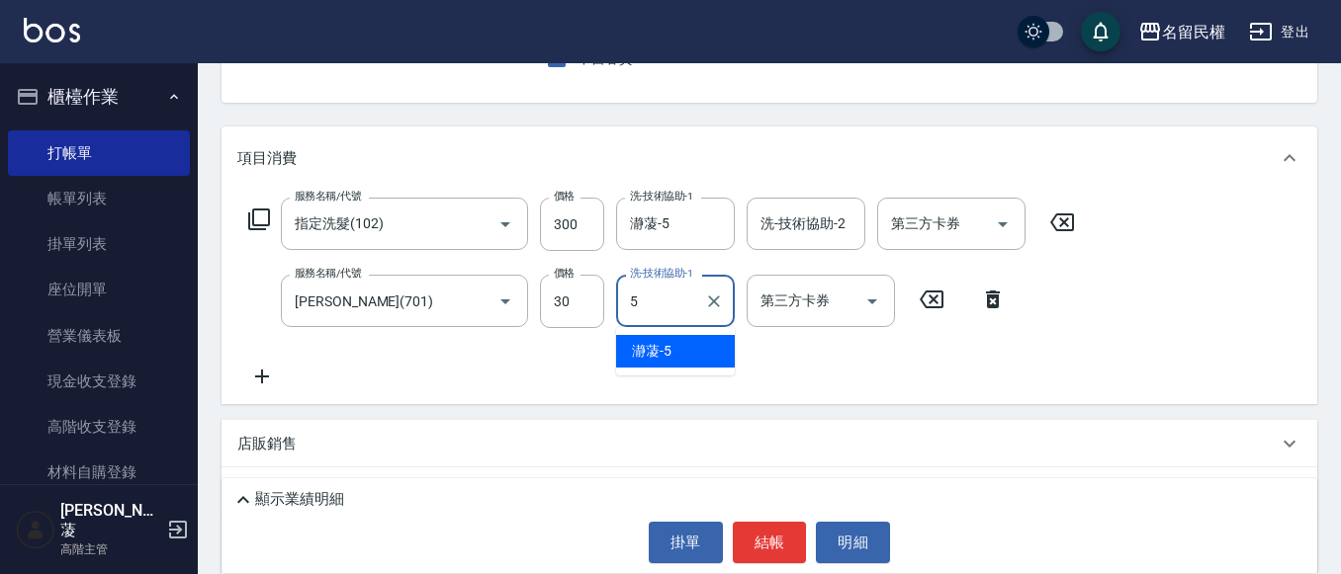
type input "瀞蓤-5"
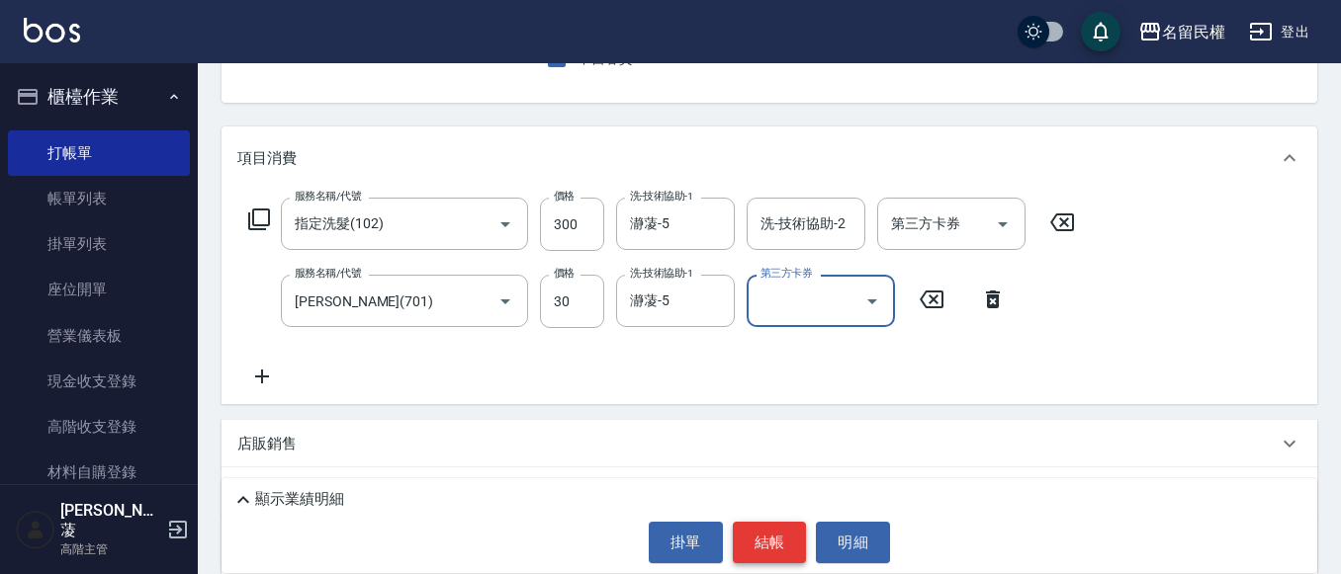
click at [786, 526] on button "結帳" at bounding box center [770, 543] width 74 height 42
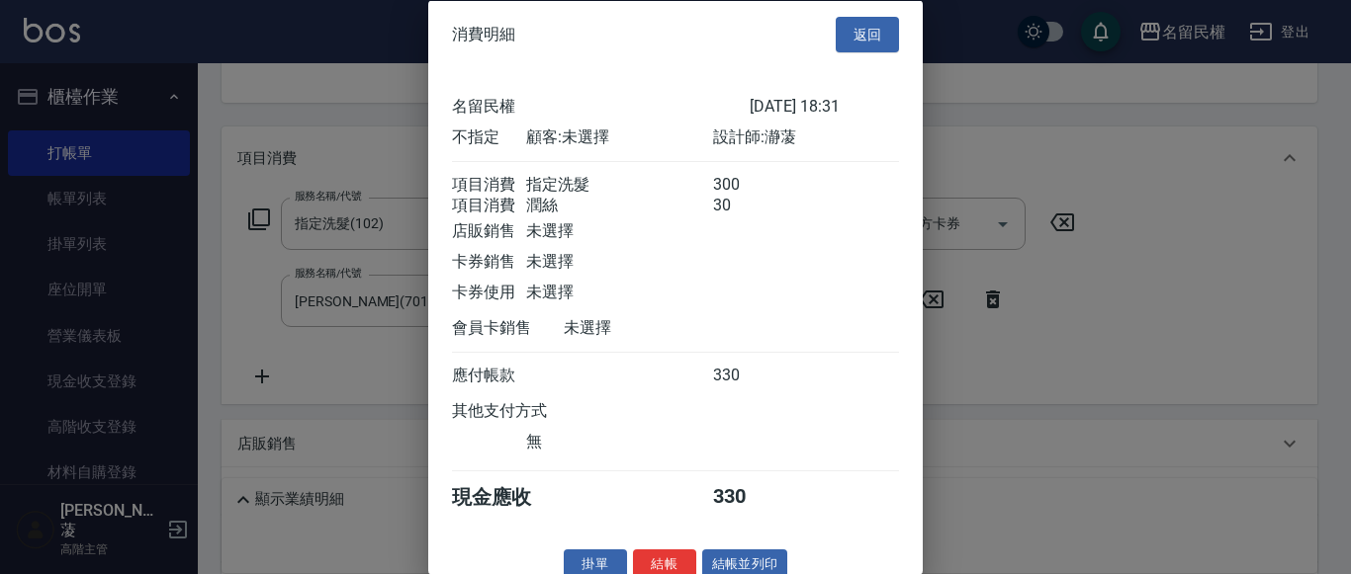
scroll to position [49, 0]
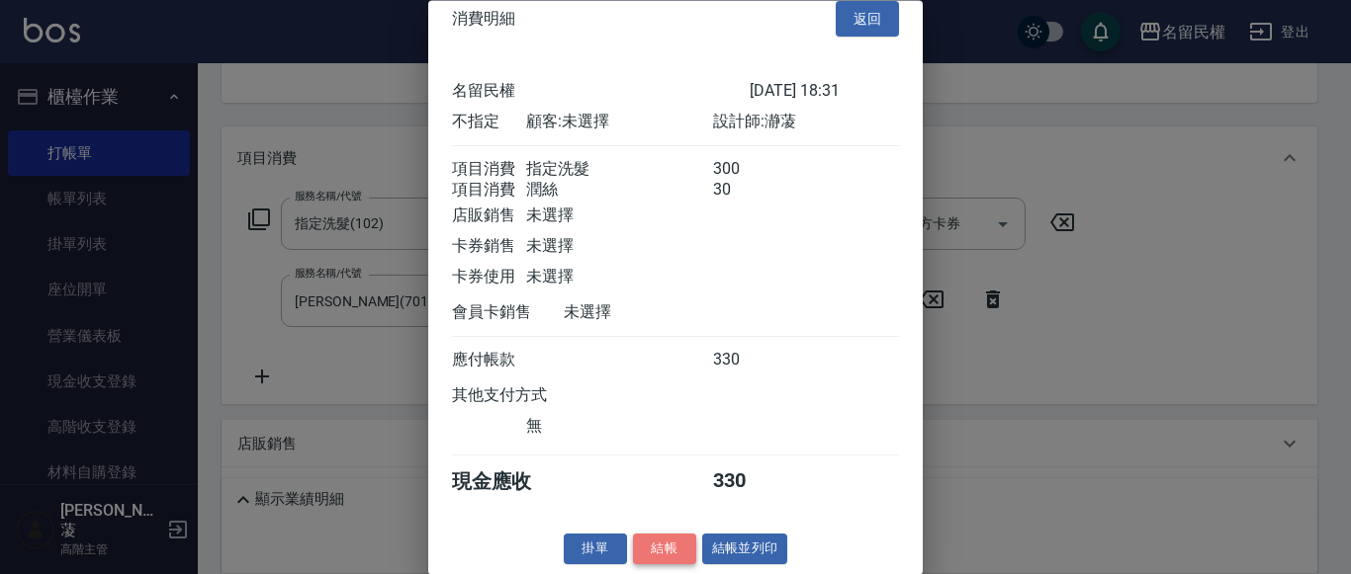
click at [652, 555] on button "結帳" at bounding box center [664, 550] width 63 height 31
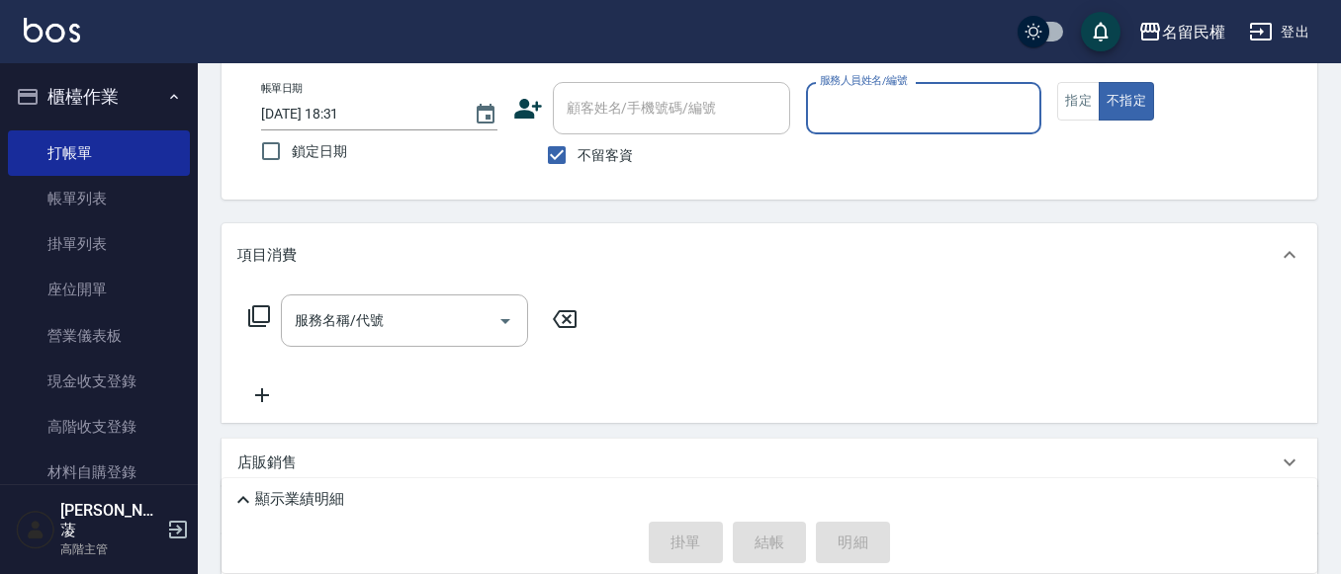
scroll to position [0, 0]
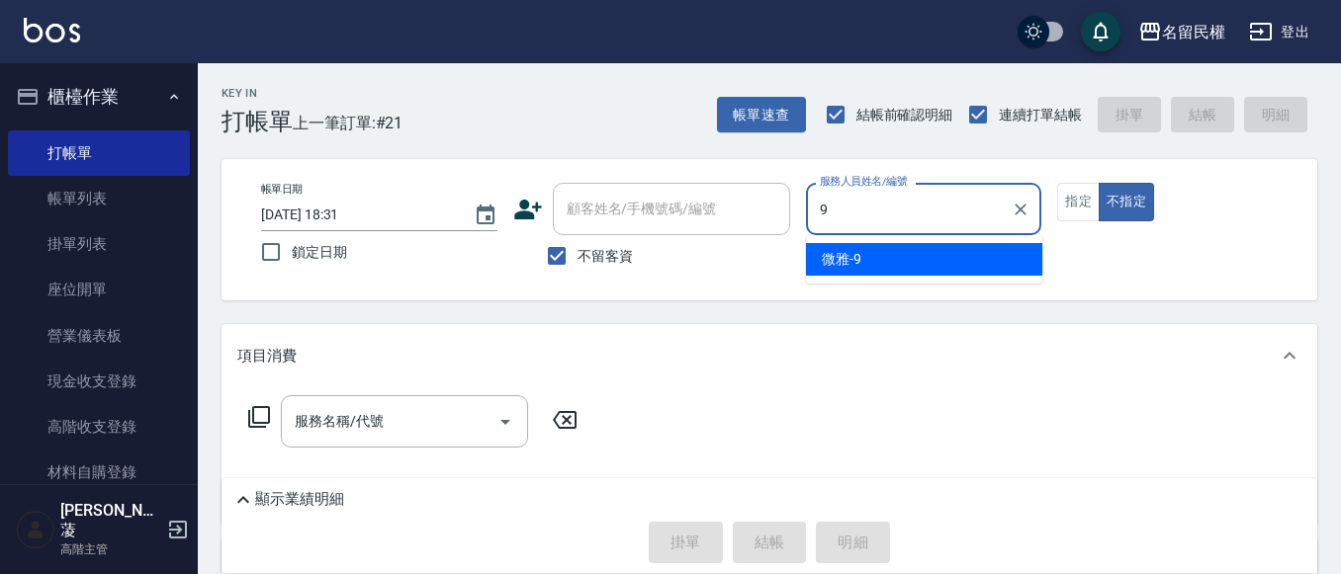
type input "微雅-9"
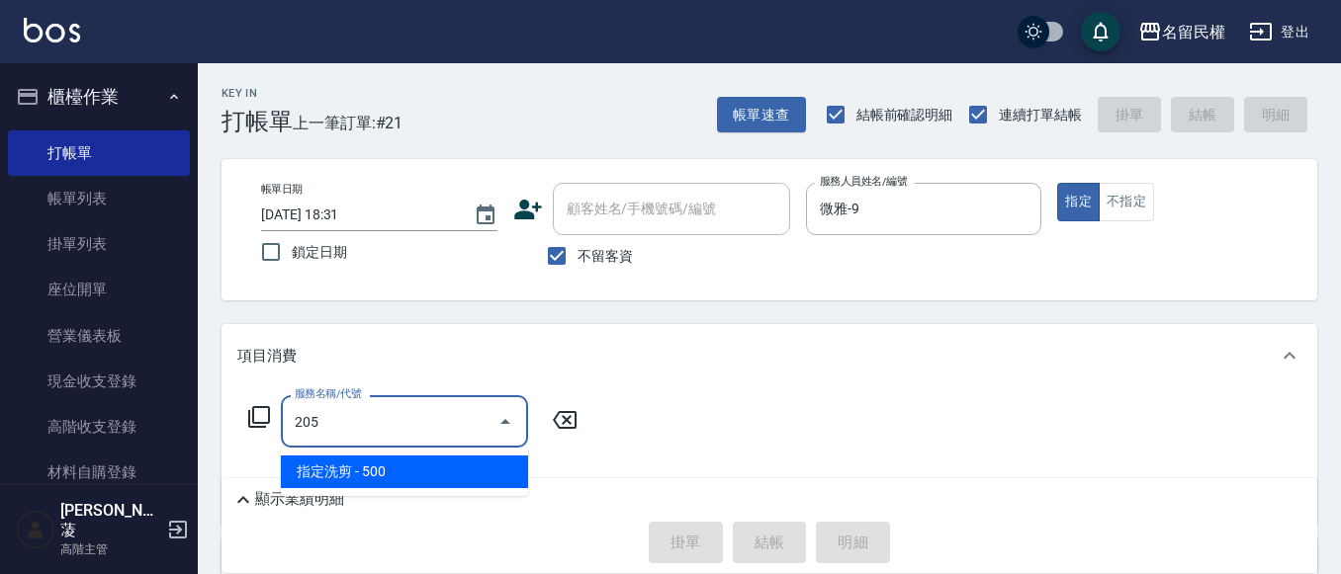
type input "指定洗剪(205)"
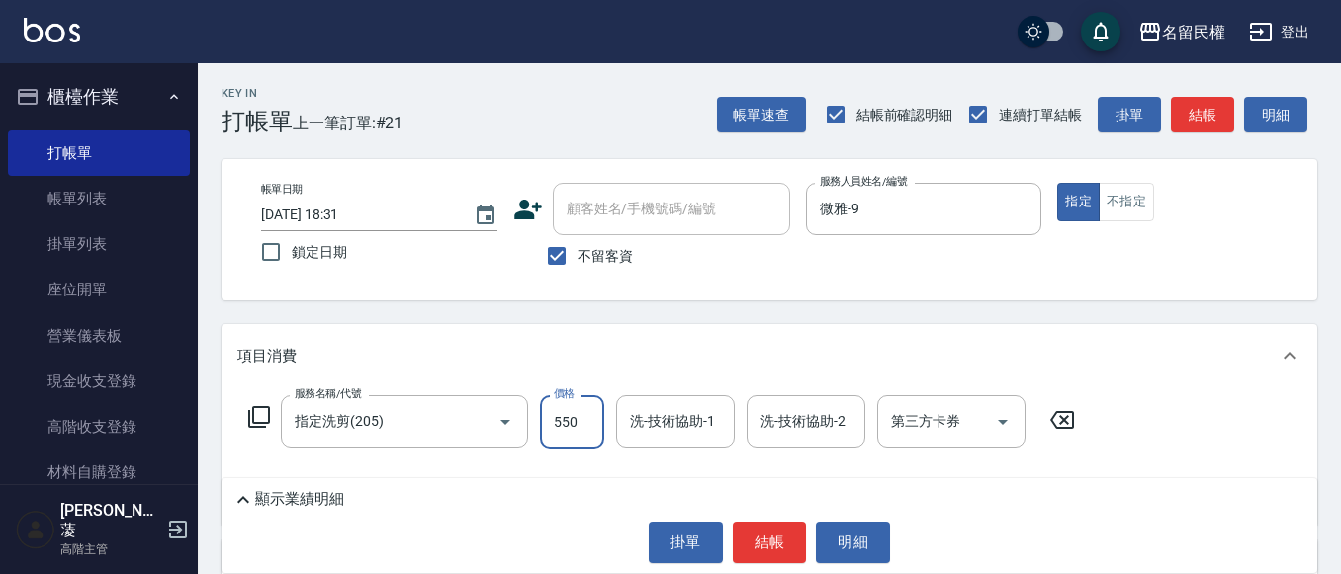
type input "550"
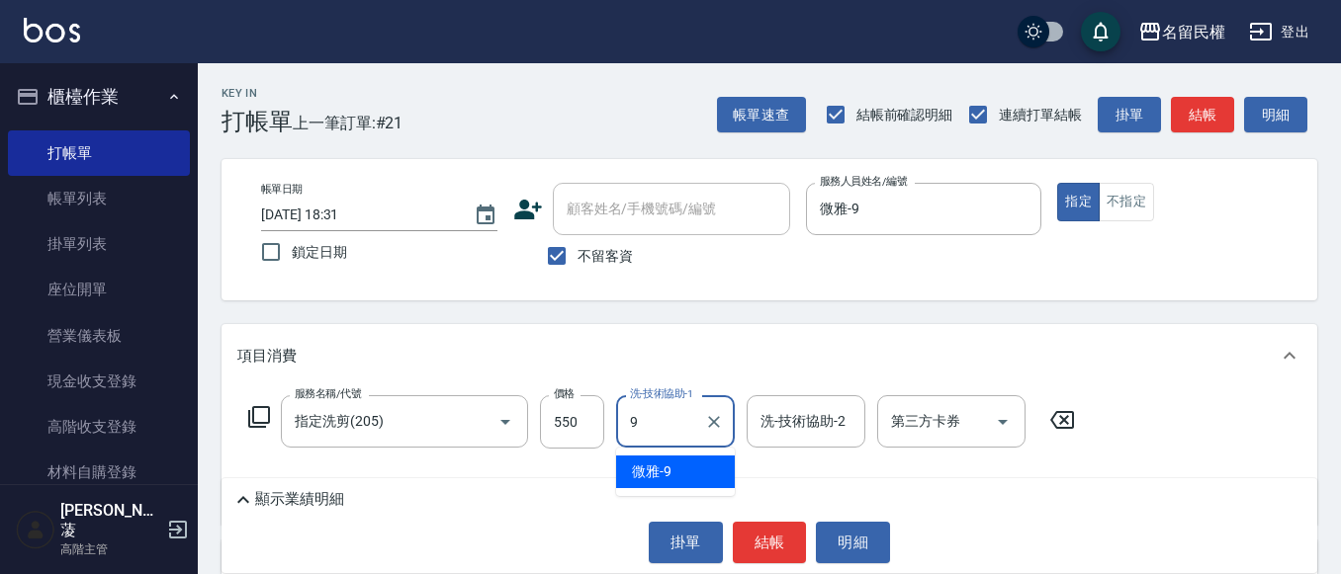
type input "微雅-9"
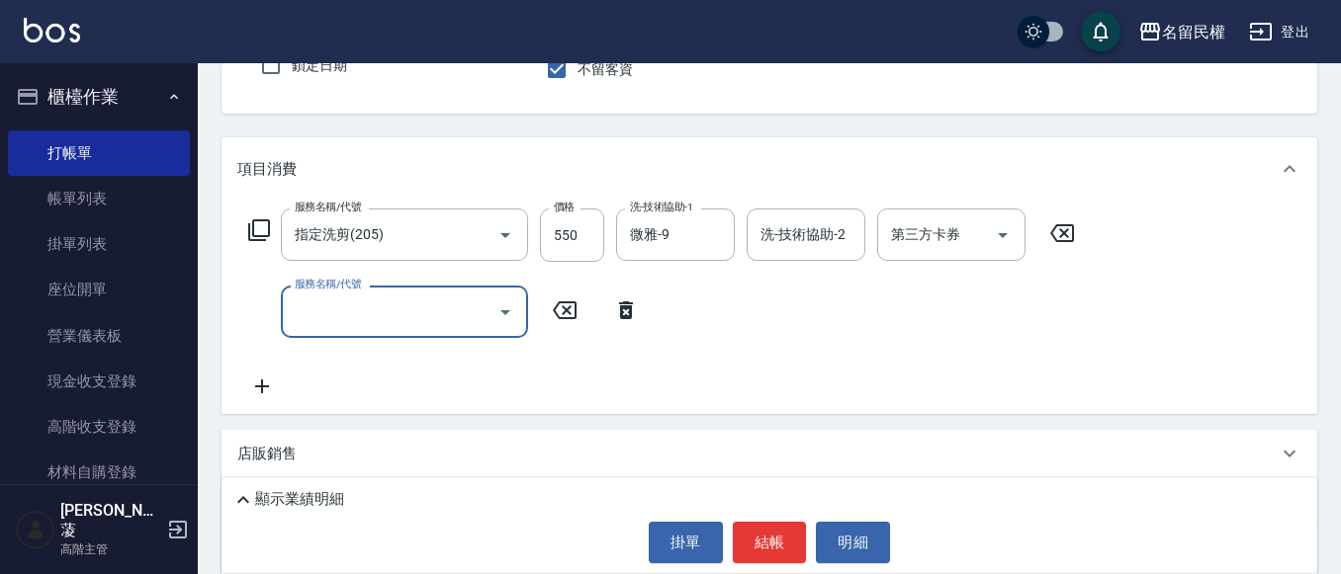
scroll to position [198, 0]
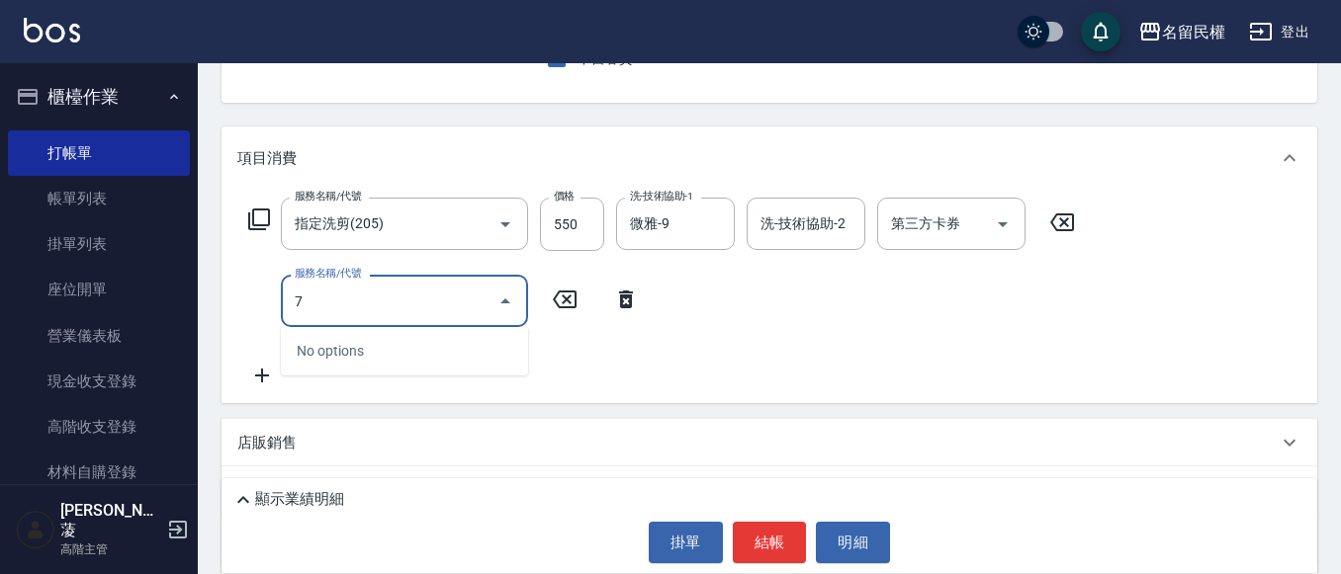
type input "72"
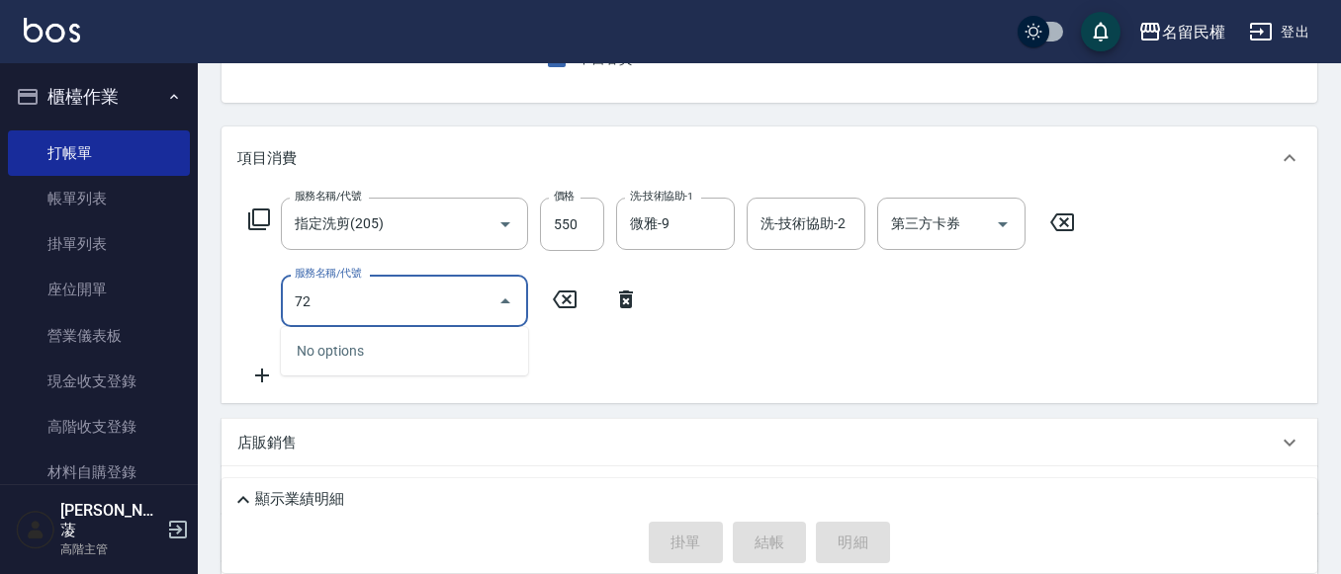
type input "[DATE] 18:33"
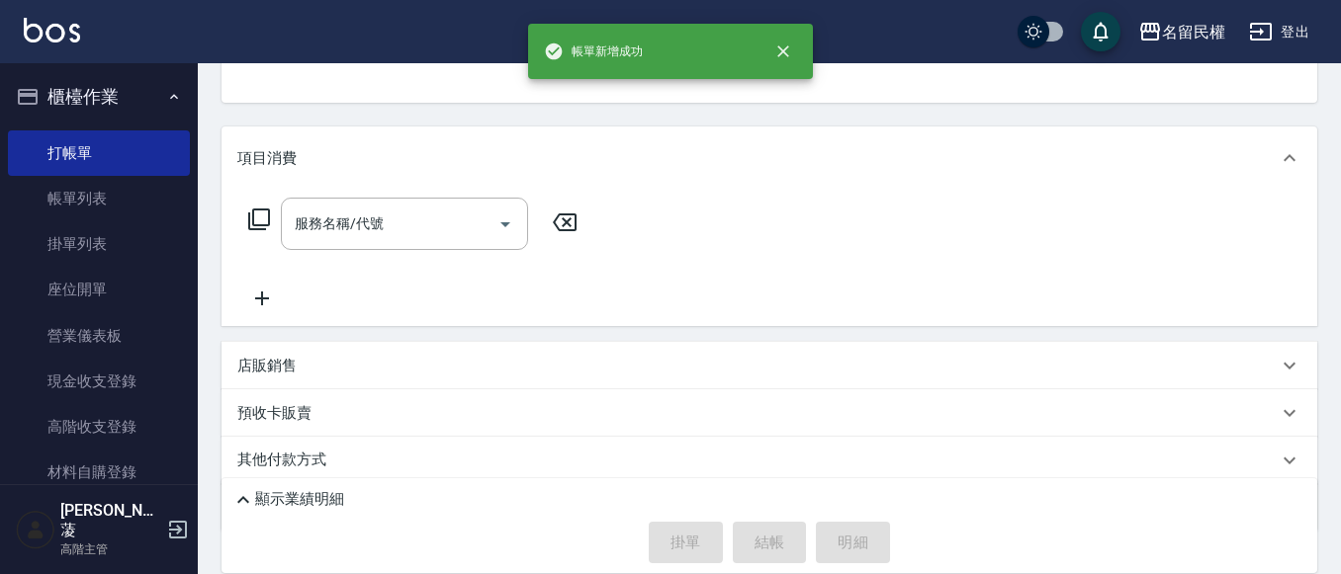
scroll to position [192, 0]
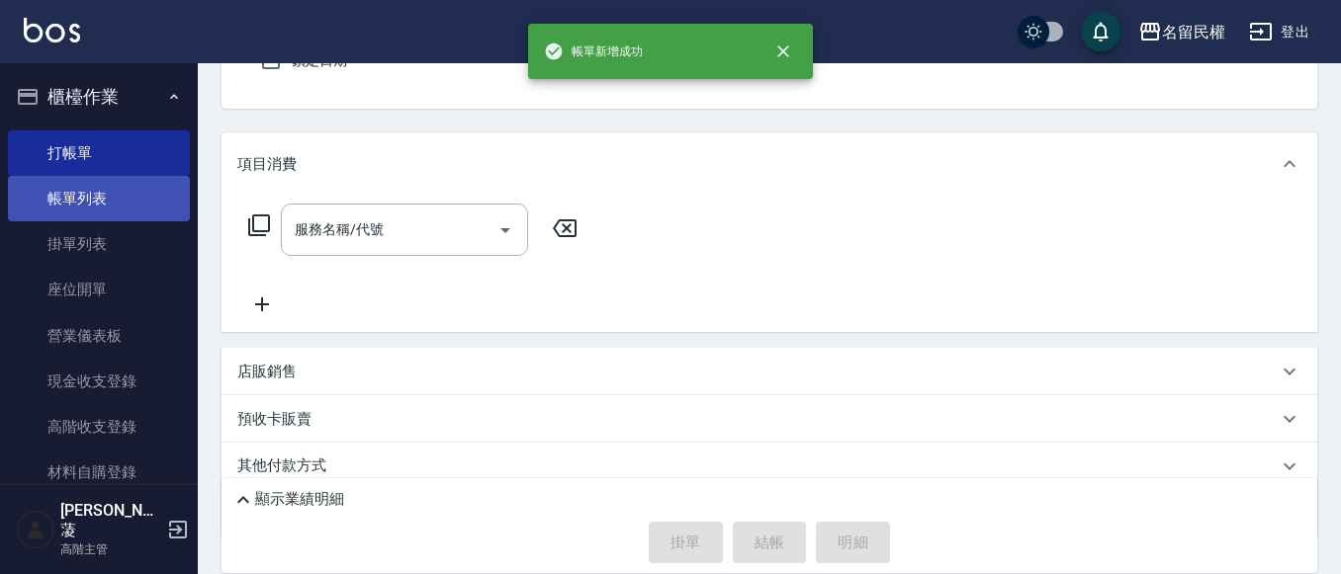
click at [139, 203] on link "帳單列表" at bounding box center [99, 198] width 182 height 45
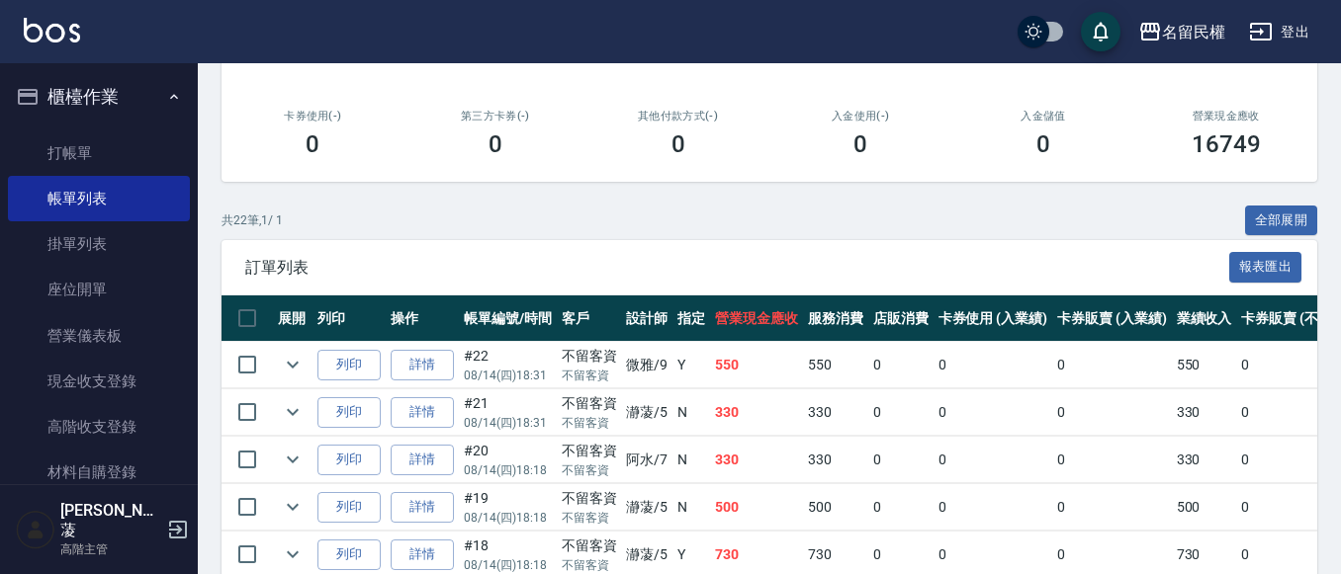
scroll to position [396, 0]
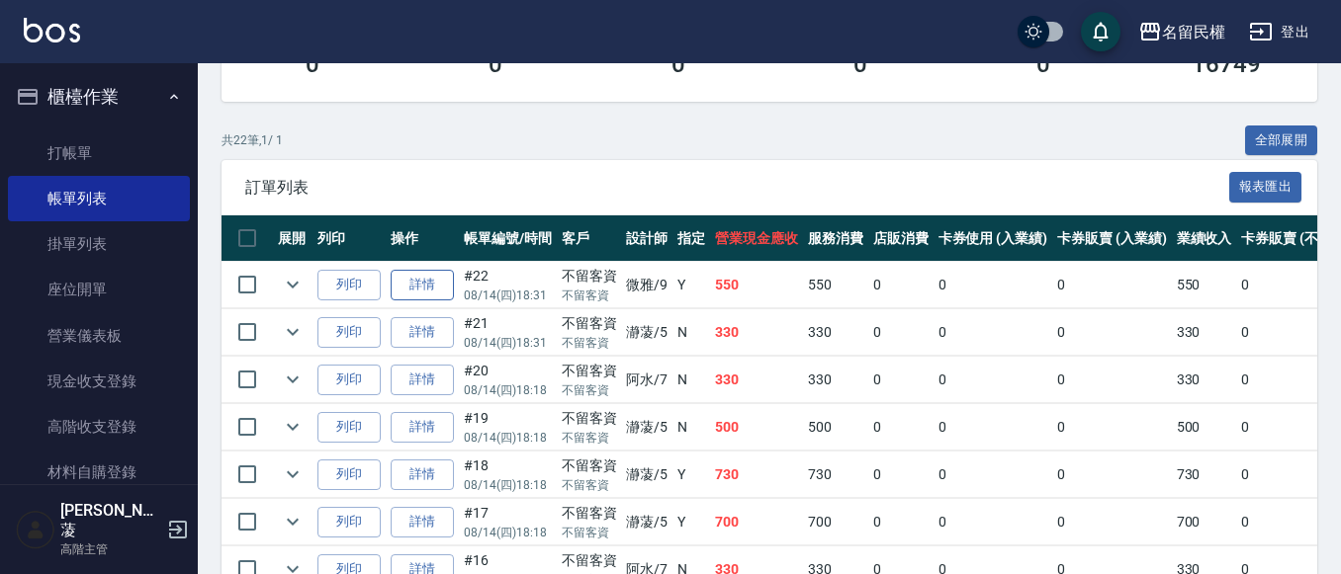
click at [433, 290] on link "詳情" at bounding box center [422, 285] width 63 height 31
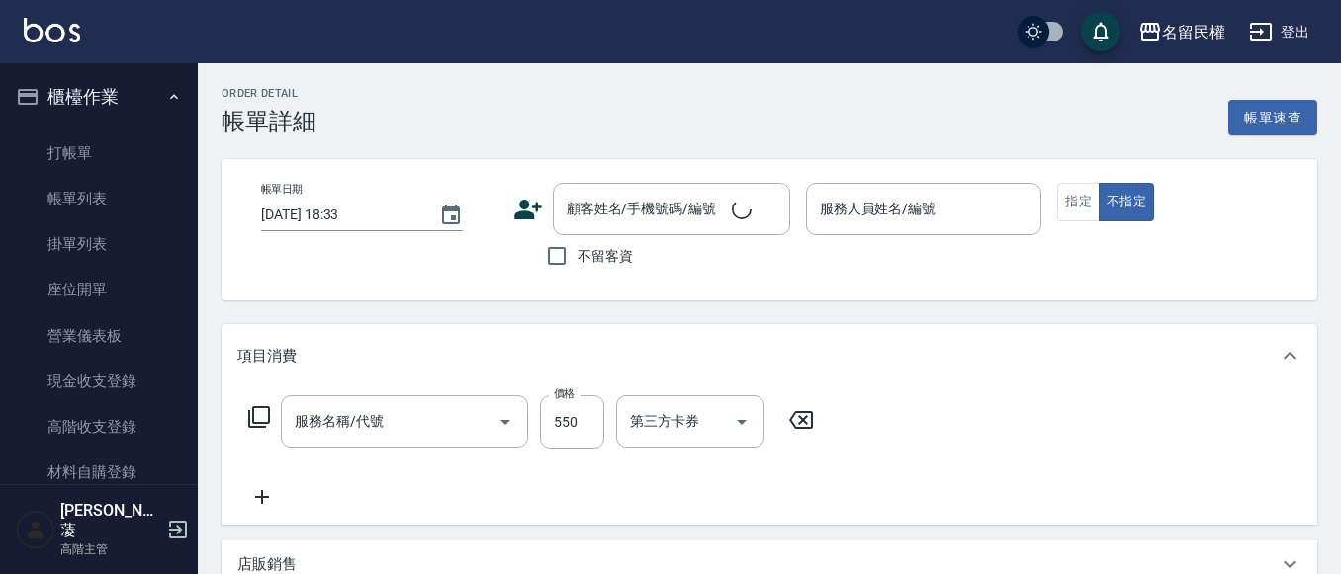
type input "[DATE] 18:31"
checkbox input "true"
type input "微雅-9"
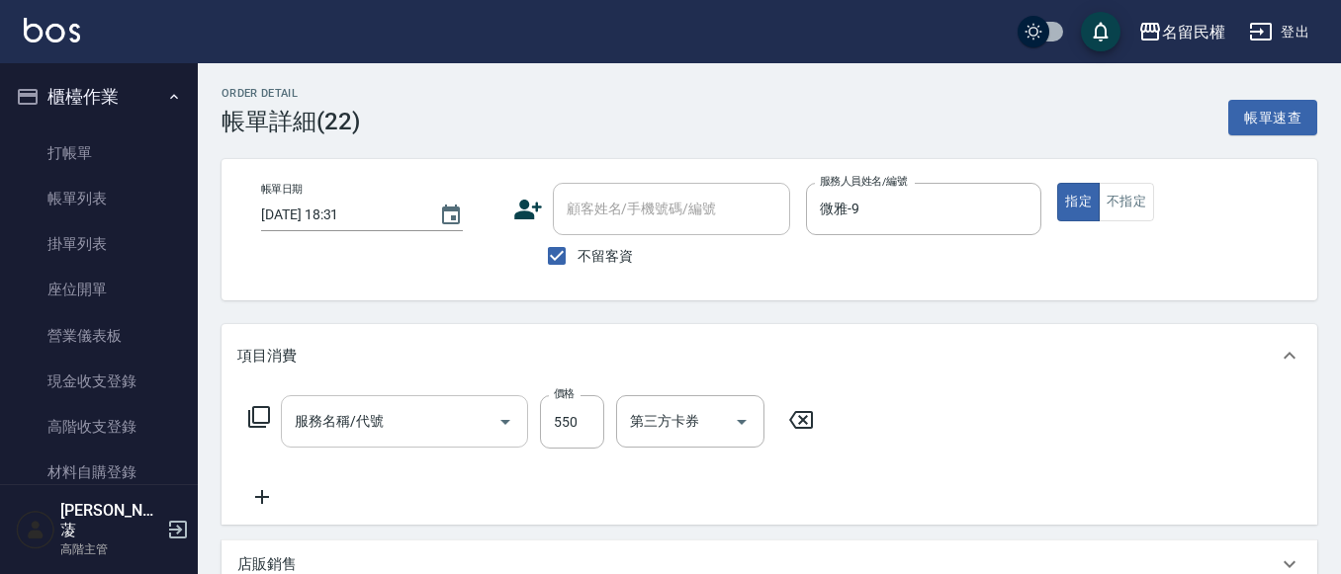
type input "指定洗剪(205)"
click at [237, 488] on icon at bounding box center [261, 497] width 49 height 24
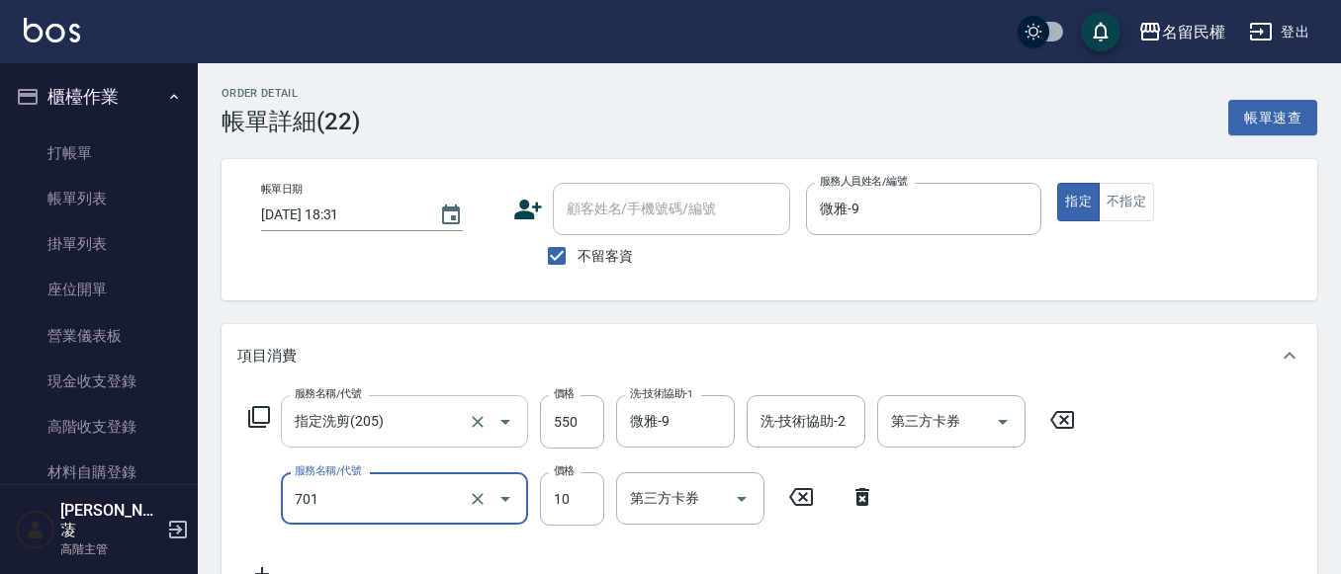
type input "[PERSON_NAME](701)"
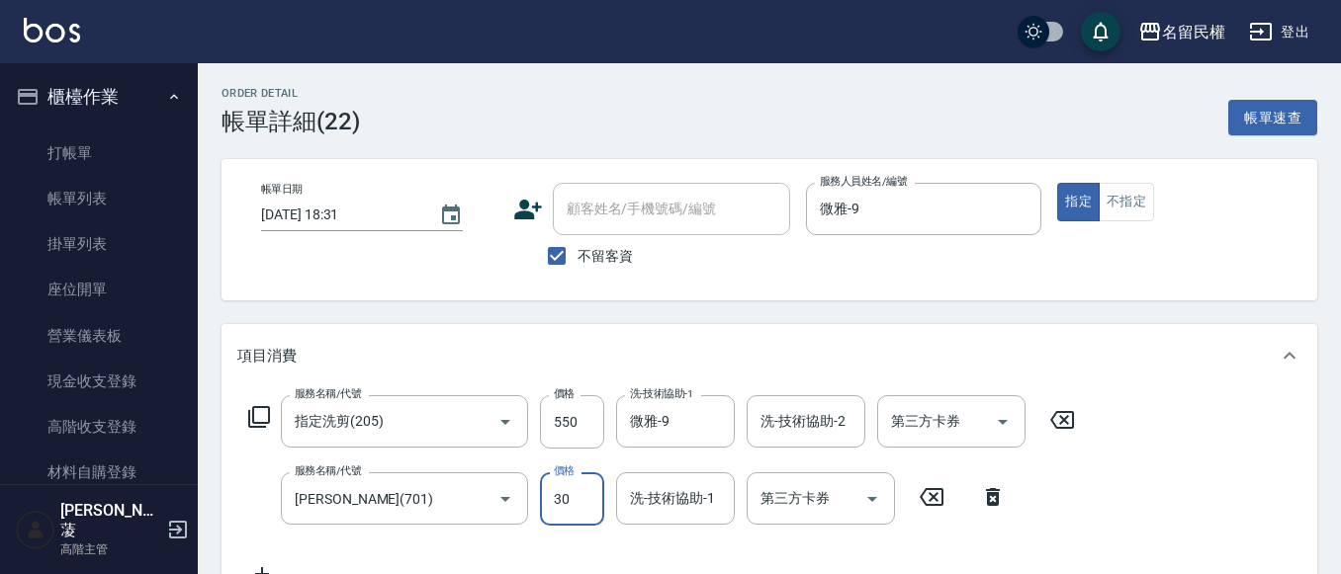
type input "30"
type input "微雅-9"
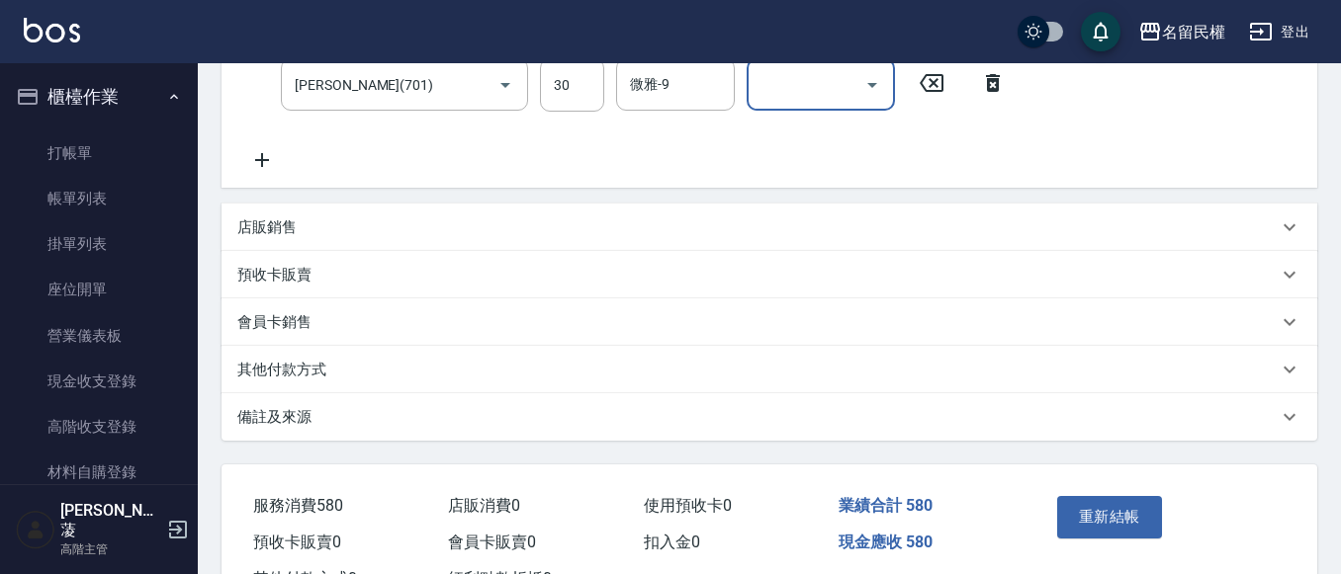
scroll to position [494, 0]
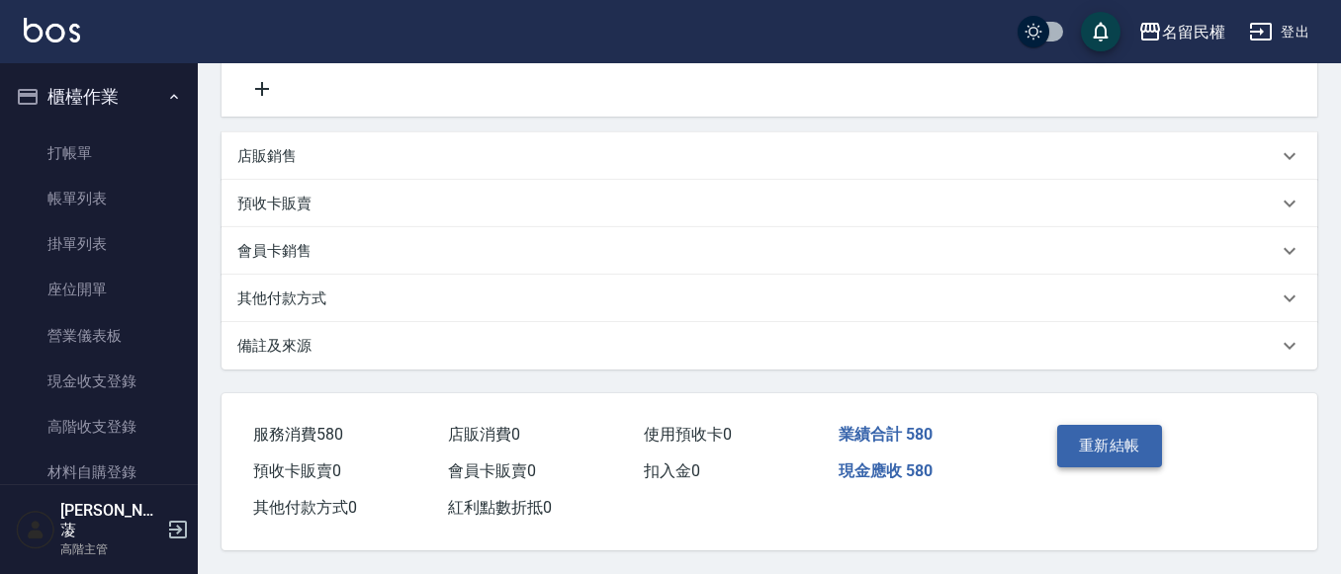
click at [1101, 441] on button "重新結帳" at bounding box center [1109, 446] width 105 height 42
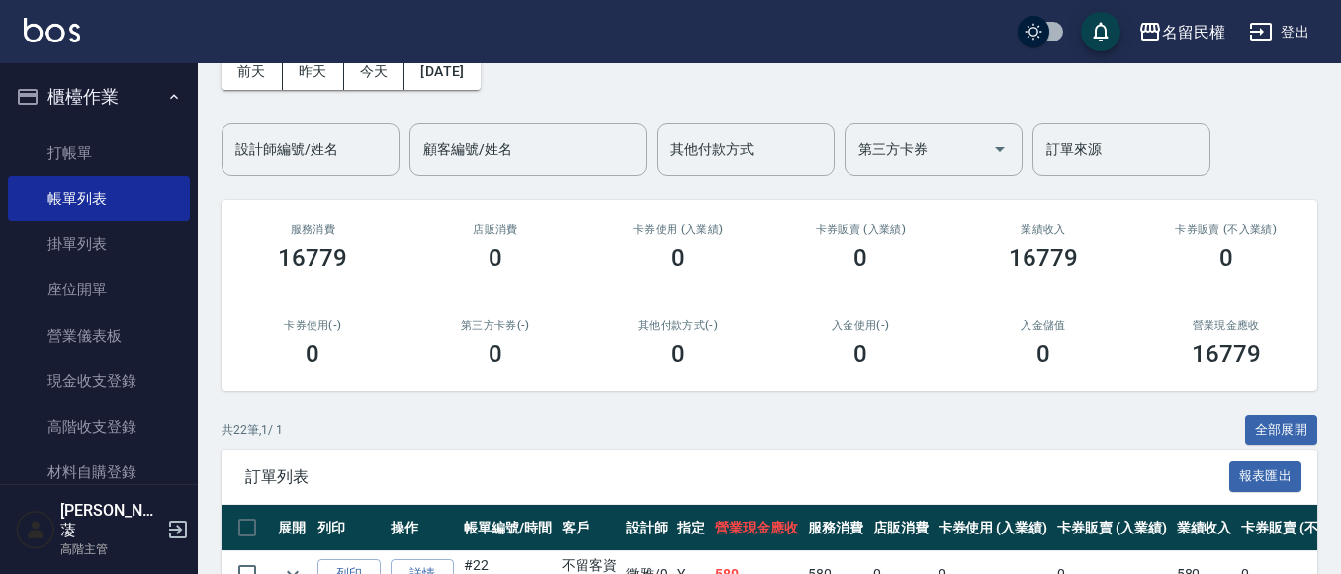
scroll to position [198, 0]
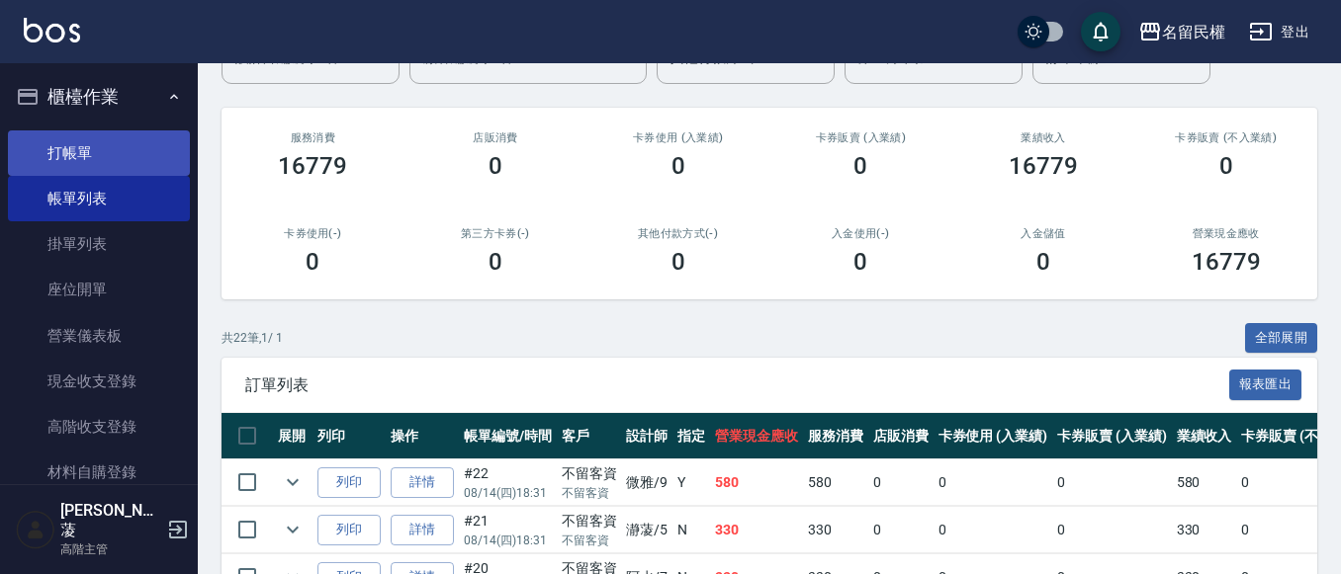
click at [60, 143] on link "打帳單" at bounding box center [99, 153] width 182 height 45
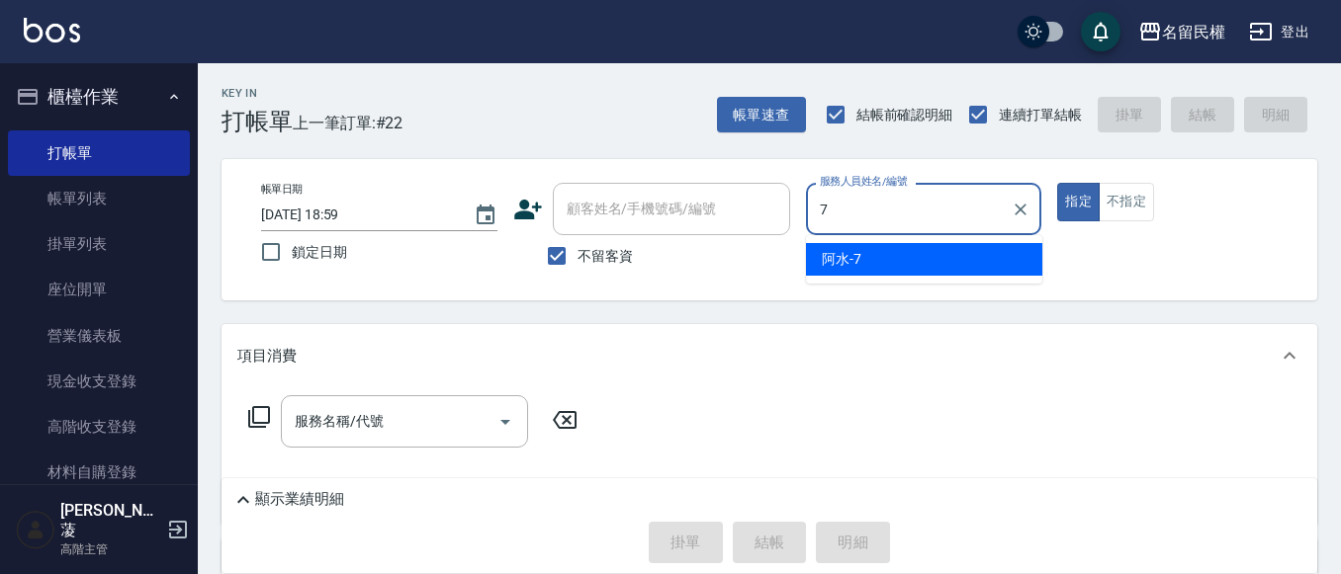
type input "阿水-7"
type button "true"
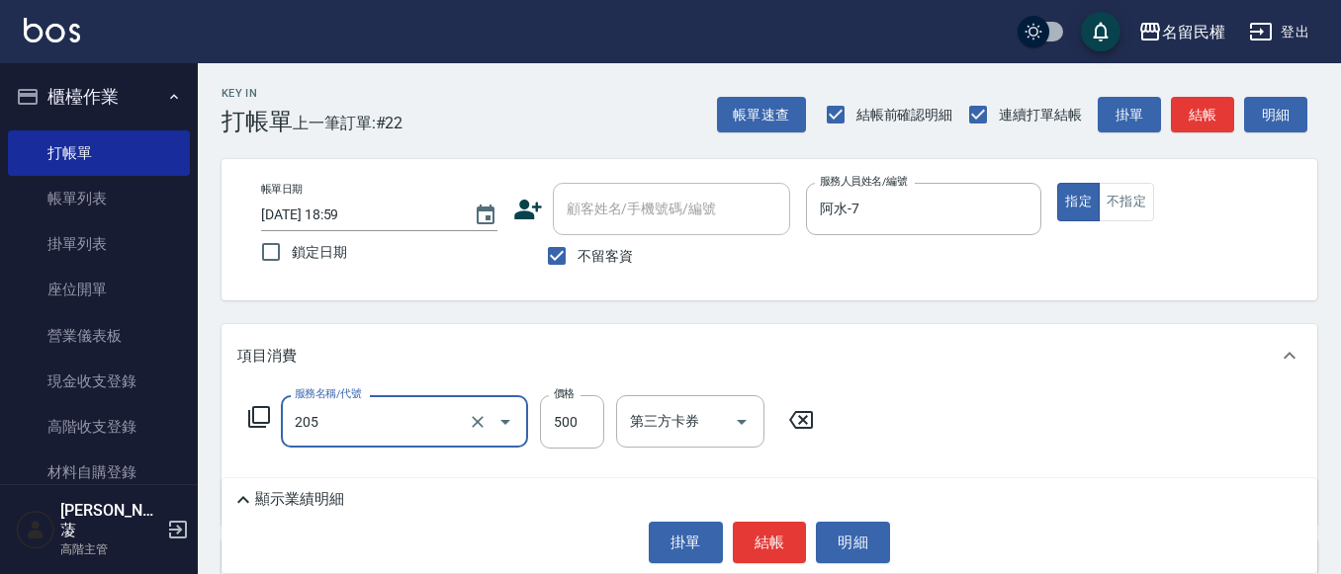
type input "指定洗剪(205)"
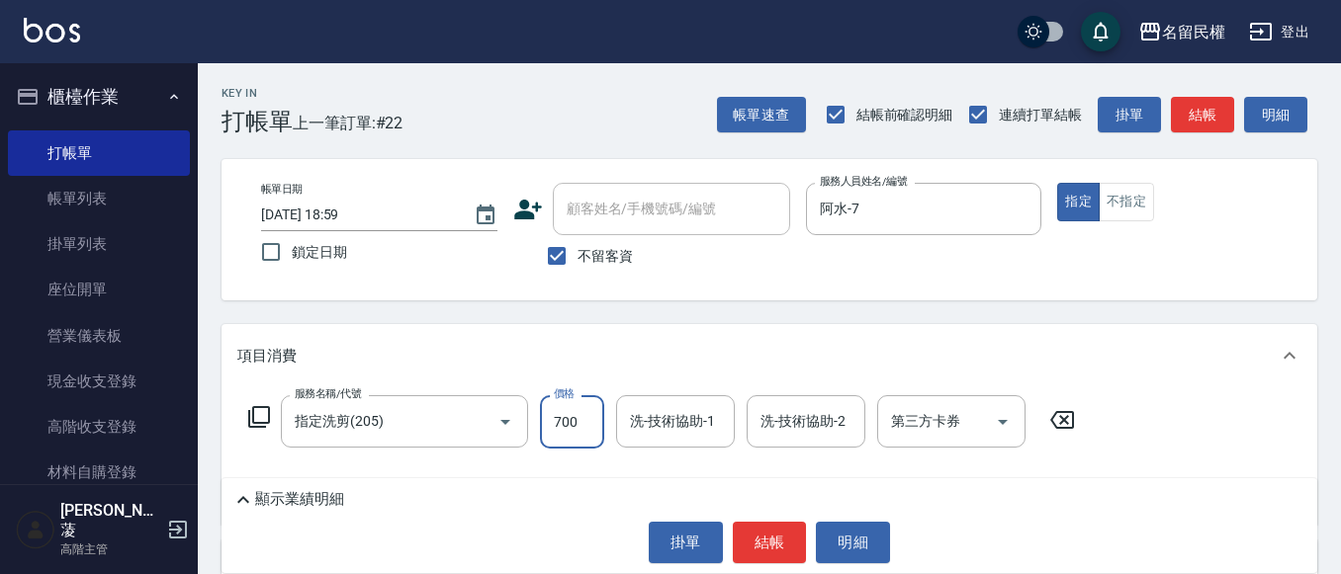
type input "700"
type input "9"
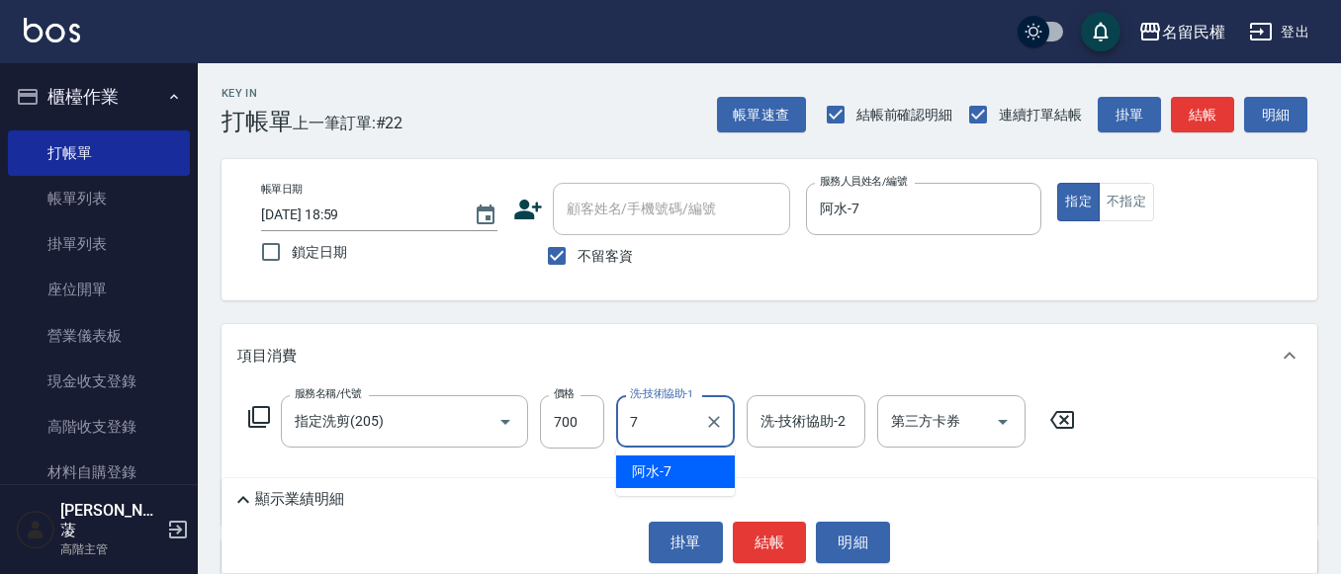
type input "阿水-7"
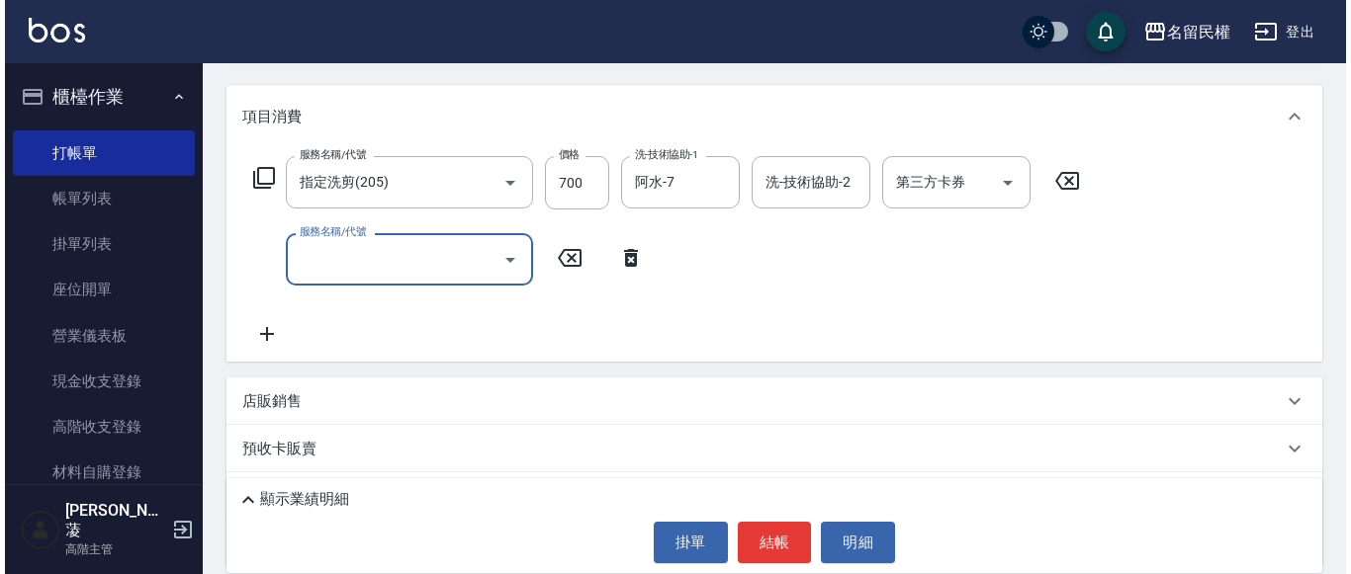
scroll to position [297, 0]
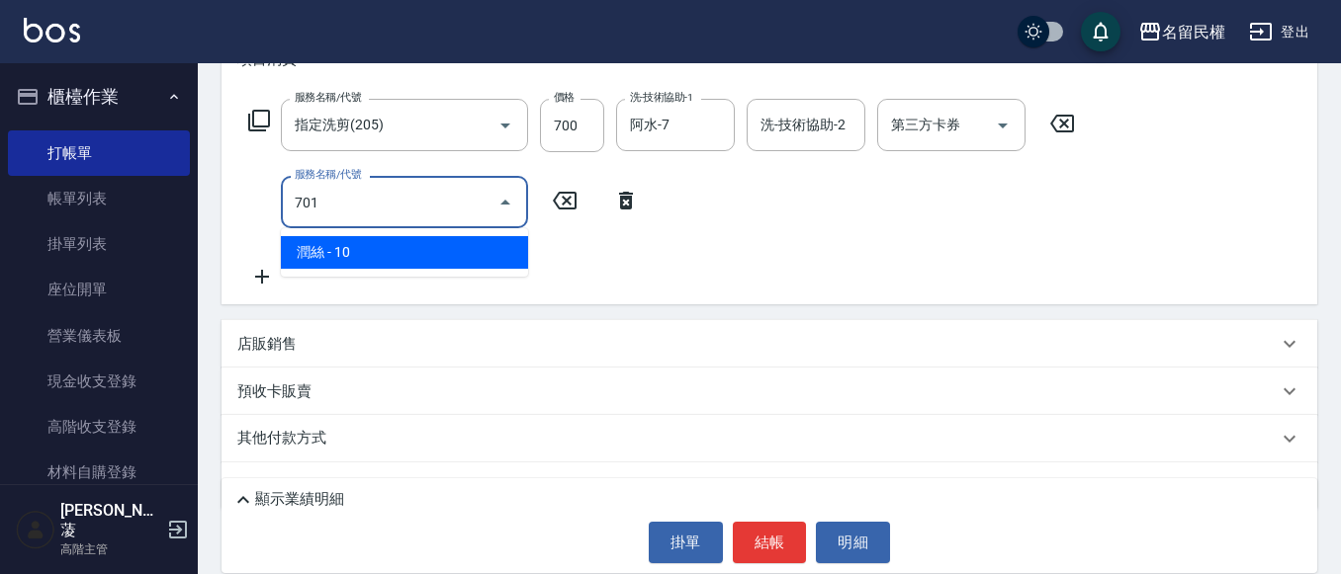
type input "[PERSON_NAME](701)"
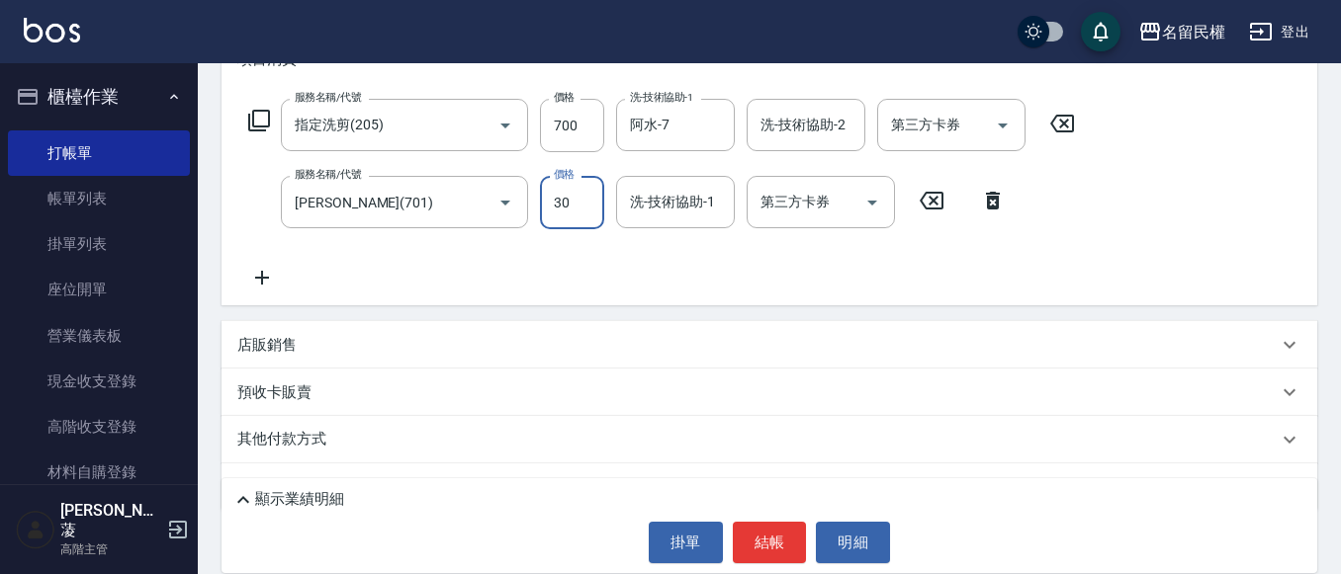
type input "30"
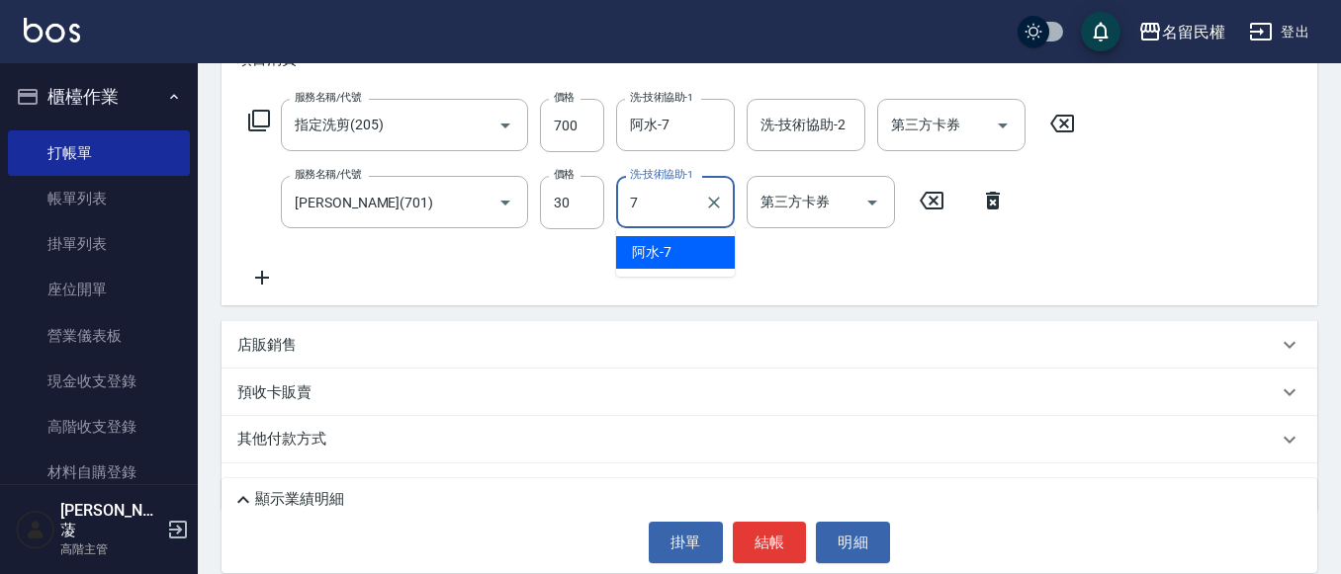
type input "阿水-7"
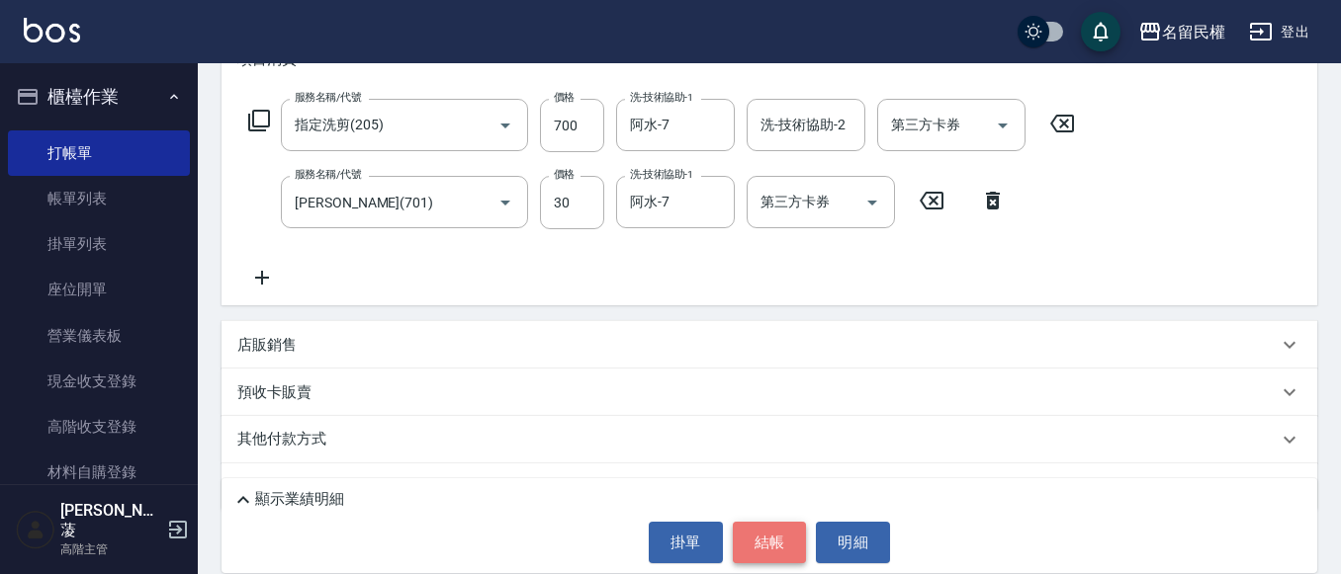
click at [772, 538] on button "結帳" at bounding box center [770, 543] width 74 height 42
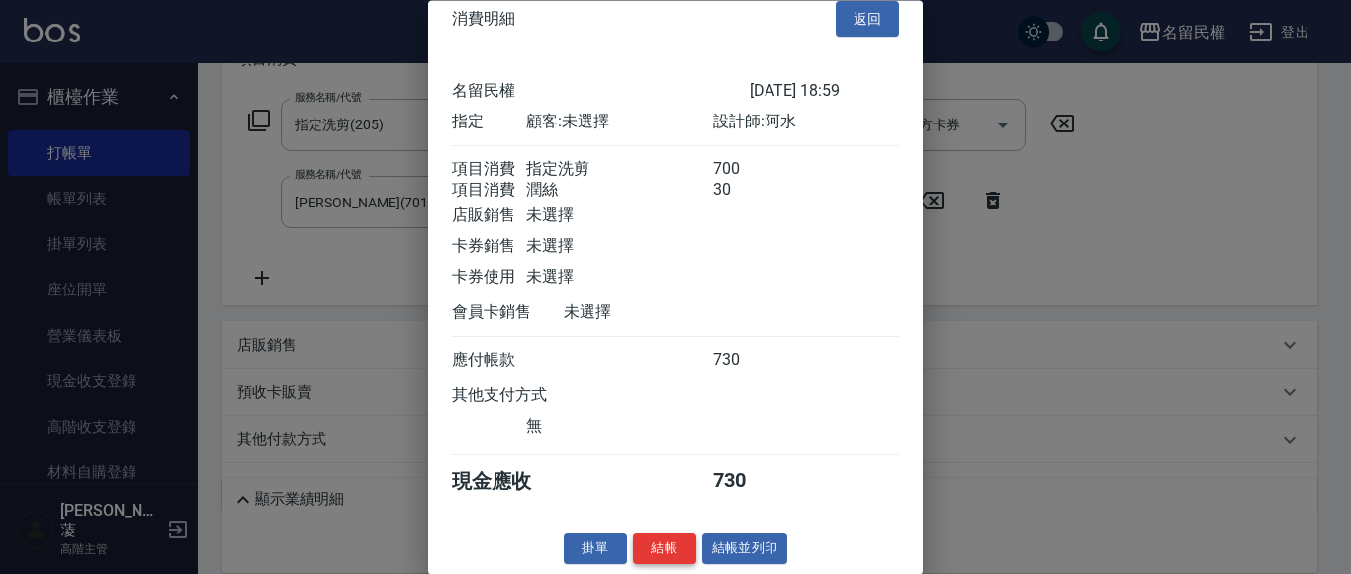
scroll to position [49, 0]
click at [673, 545] on button "結帳" at bounding box center [664, 550] width 63 height 31
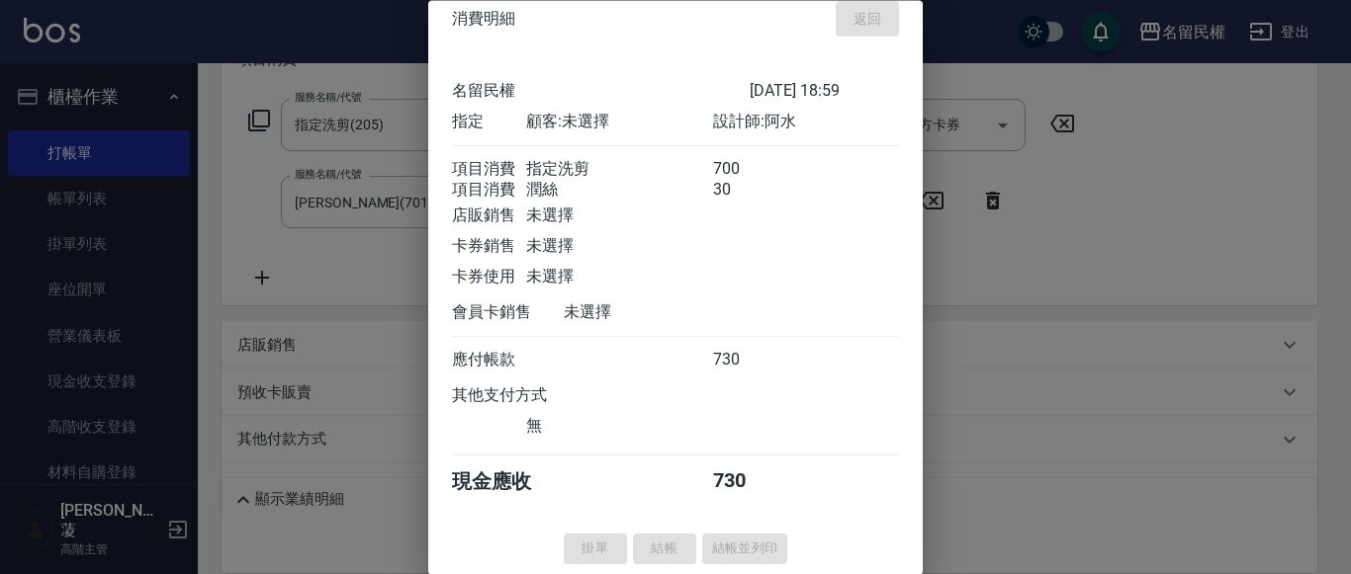
type input "[DATE] 19:00"
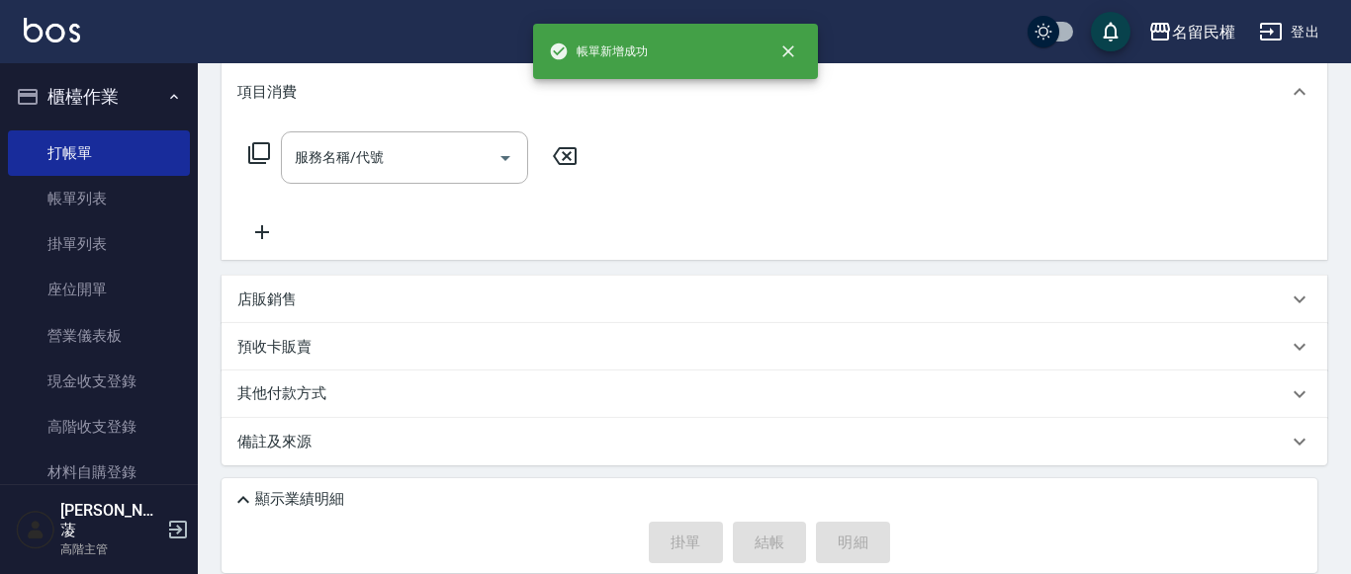
scroll to position [0, 0]
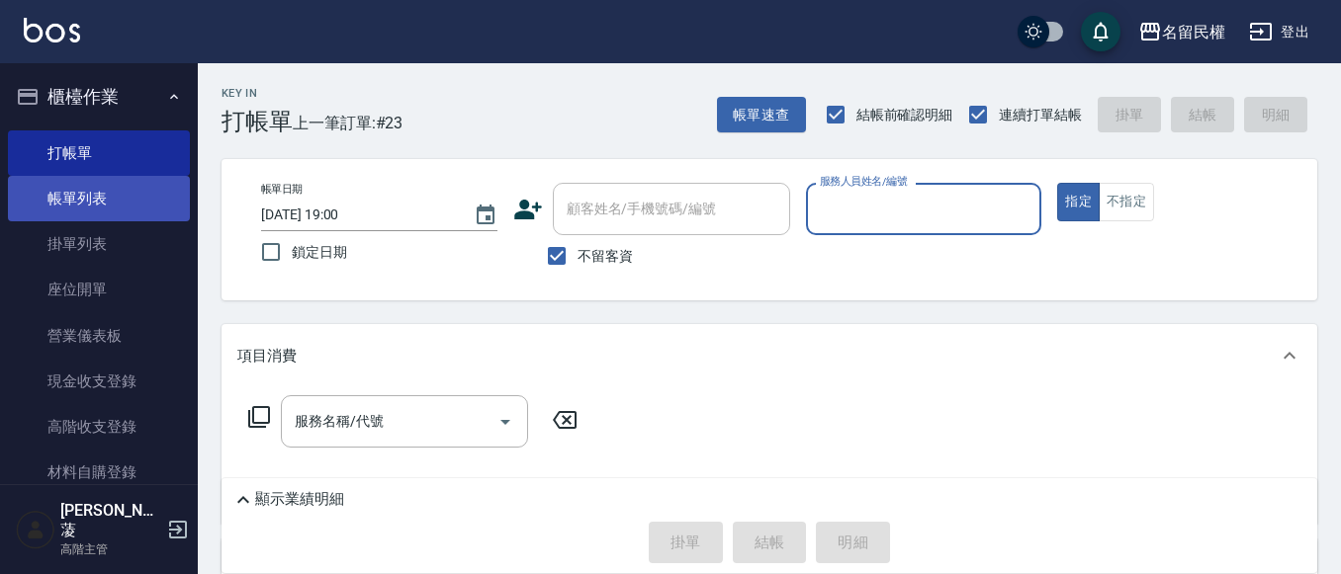
click at [130, 214] on link "帳單列表" at bounding box center [99, 198] width 182 height 45
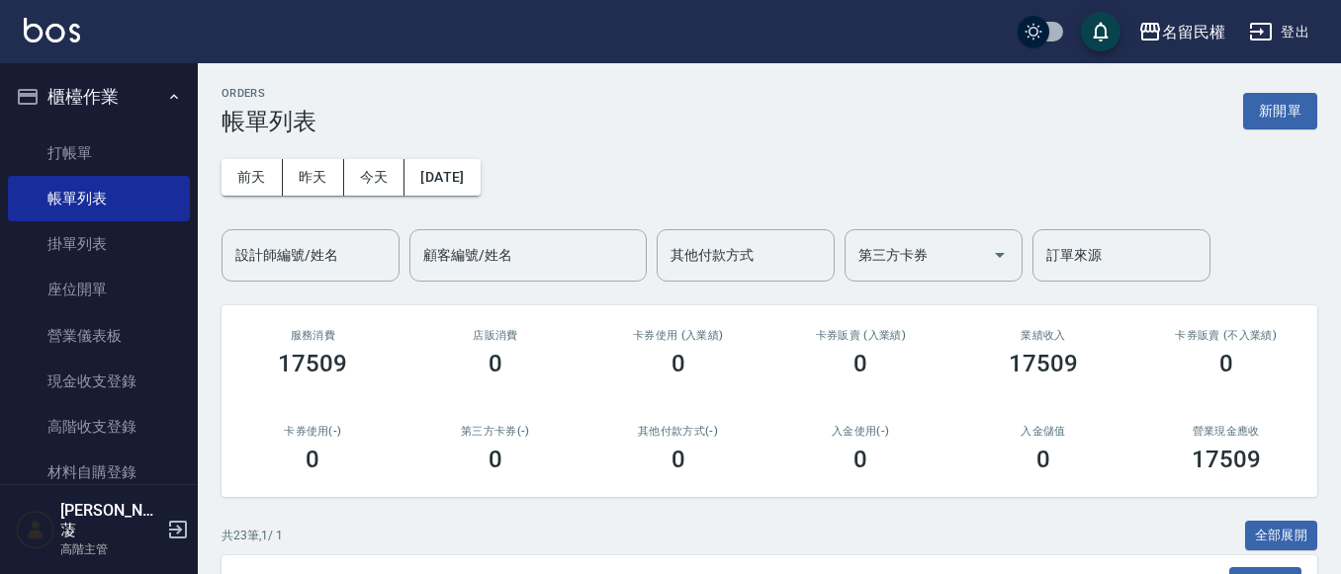
drag, startPoint x: 130, startPoint y: 156, endPoint x: 369, endPoint y: 175, distance: 240.0
click at [129, 156] on link "打帳單" at bounding box center [99, 153] width 182 height 45
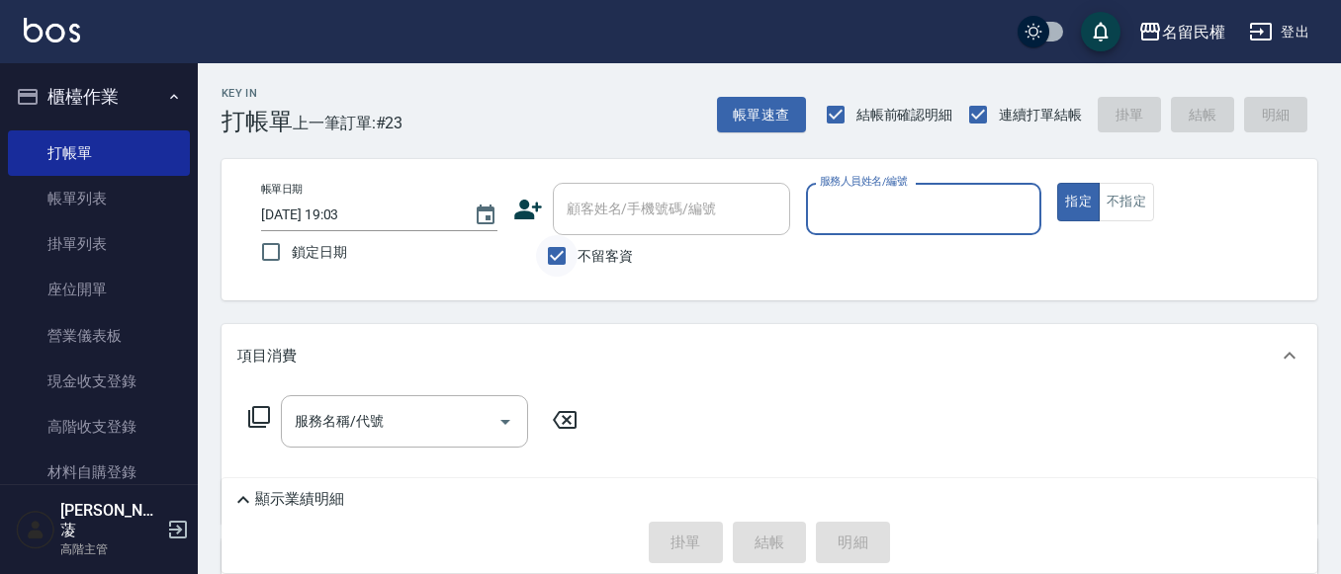
click at [556, 252] on input "不留客資" at bounding box center [557, 256] width 42 height 42
checkbox input "false"
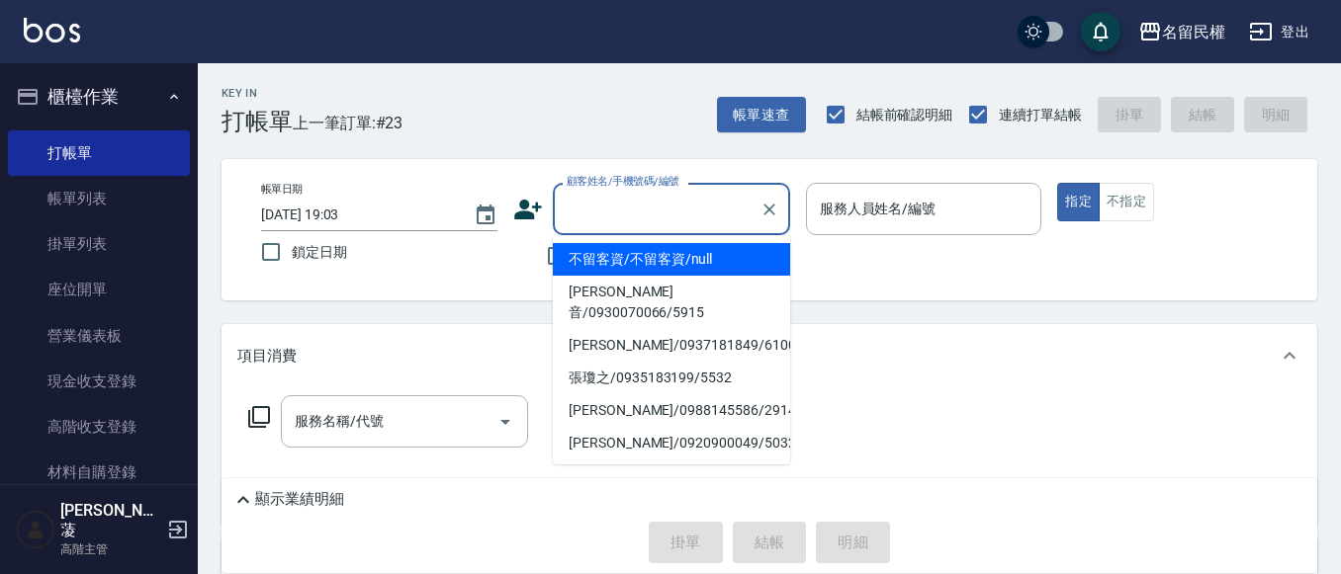
click at [627, 199] on input "顧客姓名/手機號碼/編號" at bounding box center [657, 209] width 190 height 35
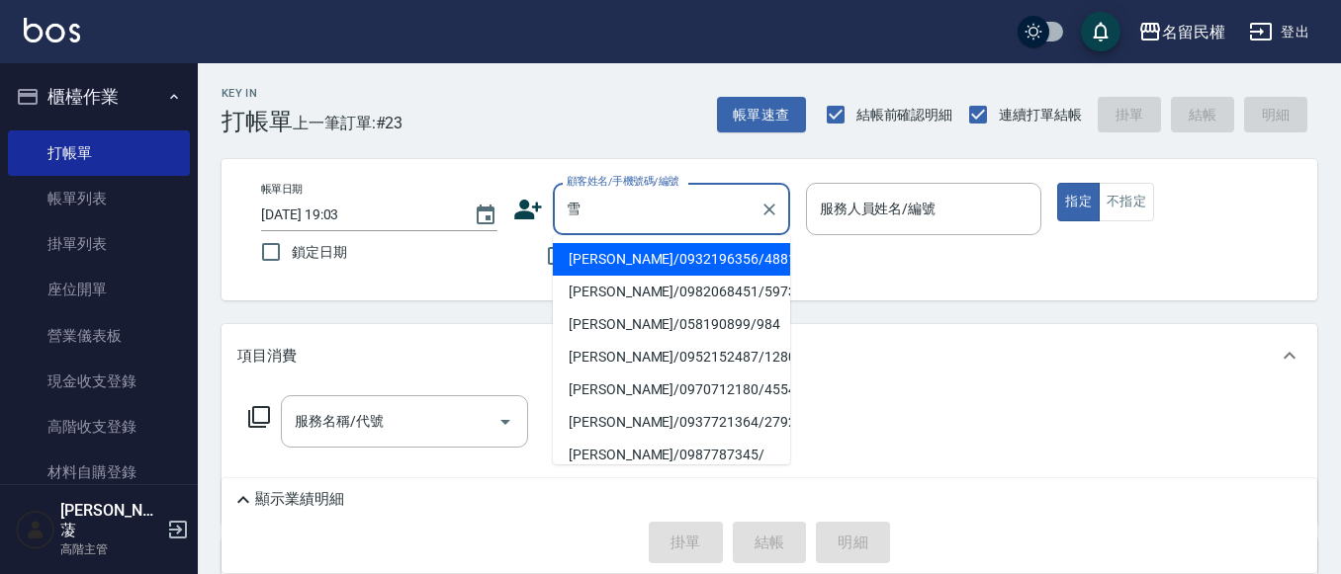
drag, startPoint x: 660, startPoint y: 259, endPoint x: 580, endPoint y: 261, distance: 80.1
click at [659, 260] on li "[PERSON_NAME]/0932196356/4881" at bounding box center [671, 259] width 237 height 33
type input "[PERSON_NAME]/0932196356/4881"
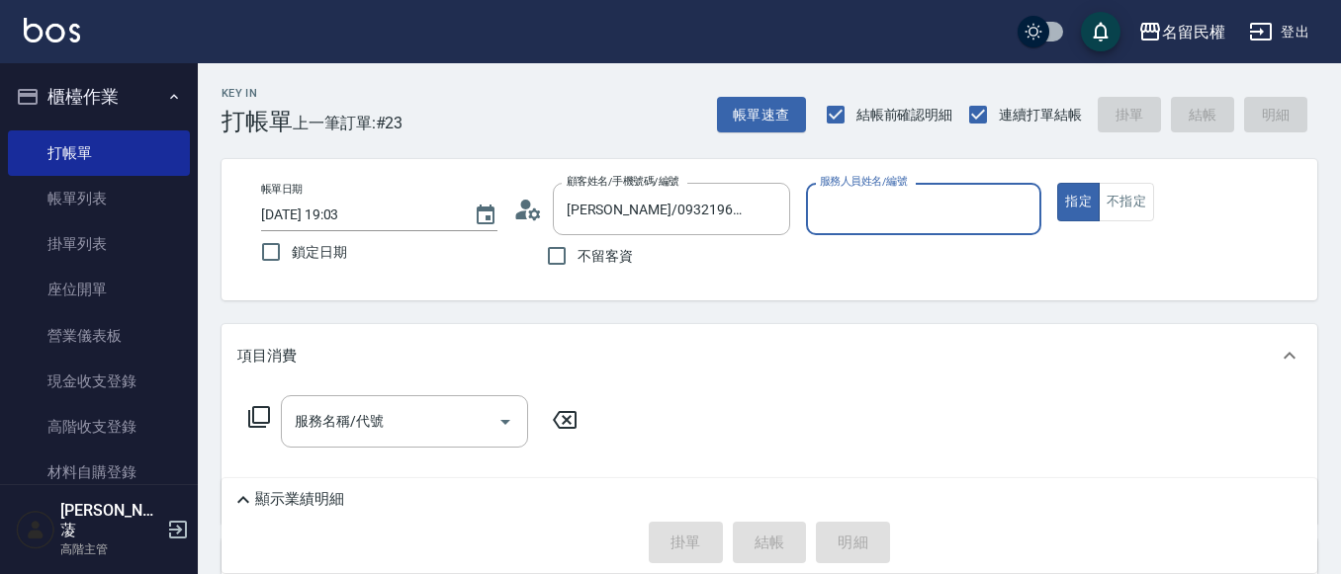
click at [517, 211] on icon at bounding box center [528, 210] width 30 height 30
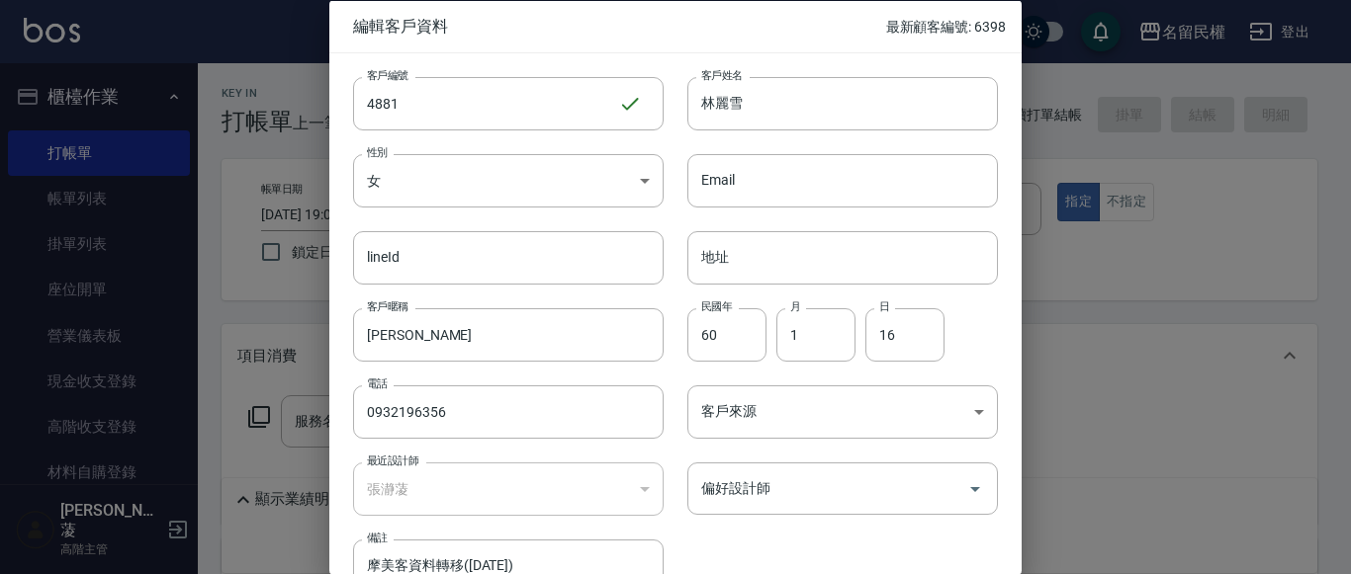
drag, startPoint x: 467, startPoint y: 380, endPoint x: 182, endPoint y: 380, distance: 284.8
click at [196, 380] on div "編輯客戶資料 最新顧客編號: 6398 客戶編號 4881 ​ 客戶編號 客戶姓名 [PERSON_NAME] 客戶姓名 性別 女 [DEMOGRAPHIC_…" at bounding box center [675, 287] width 1351 height 574
drag, startPoint x: 525, startPoint y: 426, endPoint x: 363, endPoint y: 420, distance: 162.3
click at [382, 420] on input "0932196356" at bounding box center [508, 412] width 310 height 53
click at [499, 416] on input "0932196356" at bounding box center [508, 412] width 310 height 53
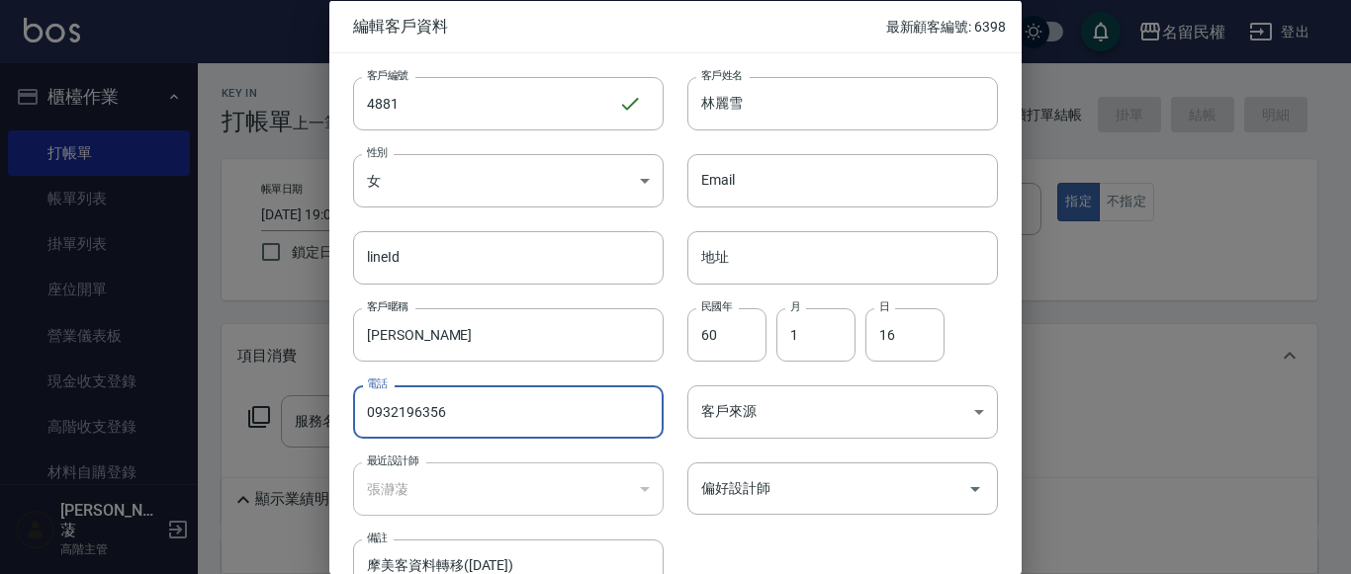
drag, startPoint x: 499, startPoint y: 416, endPoint x: 160, endPoint y: 385, distance: 340.6
click at [134, 383] on div "編輯客戶資料 最新顧客編號: 6398 客戶編號 4881 ​ 客戶編號 客戶姓名 [PERSON_NAME] 客戶姓名 性別 女 [DEMOGRAPHIC_…" at bounding box center [675, 287] width 1351 height 574
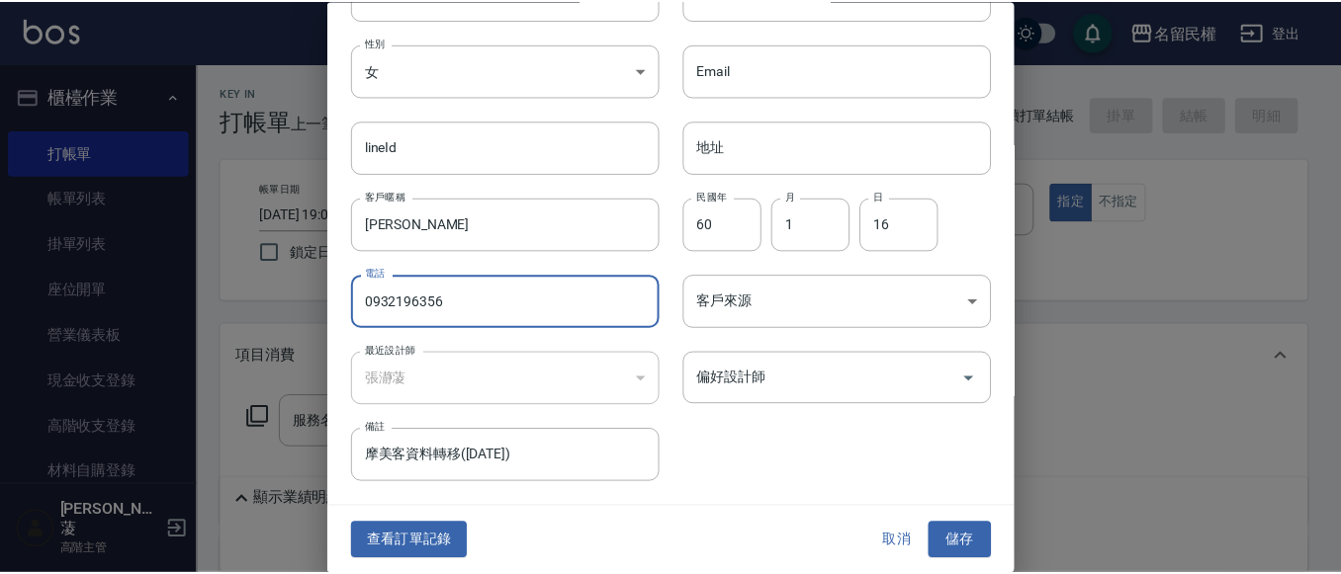
scroll to position [111, 0]
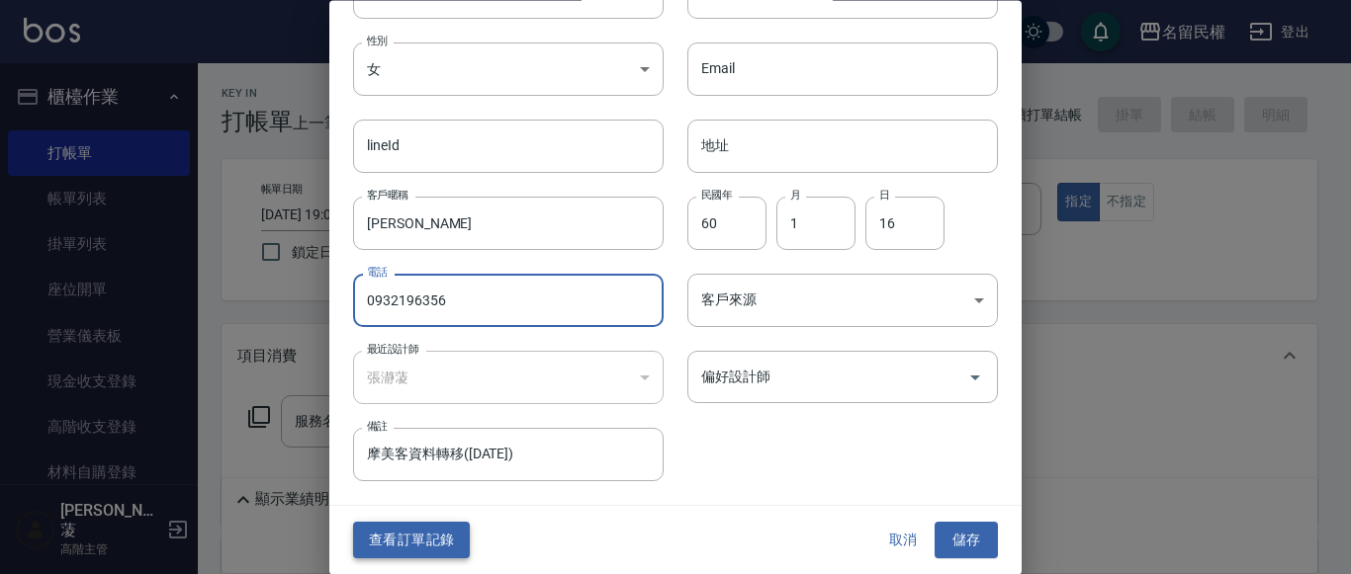
click at [457, 547] on button "查看訂單記錄" at bounding box center [411, 541] width 117 height 37
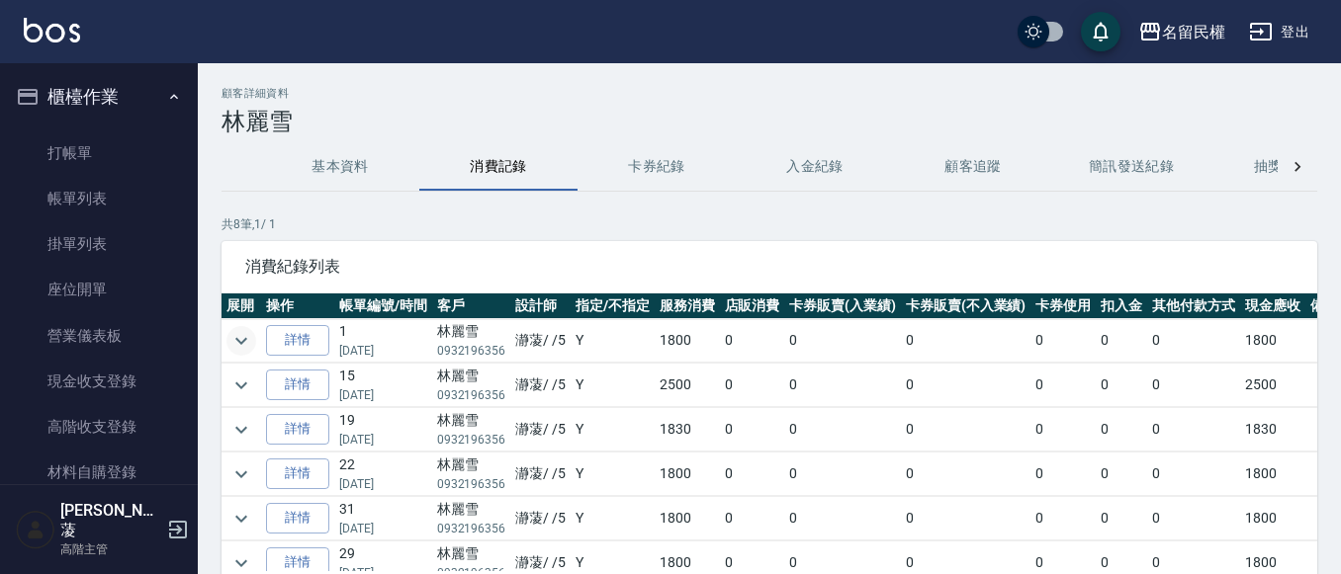
click at [235, 332] on icon "expand row" at bounding box center [241, 341] width 24 height 24
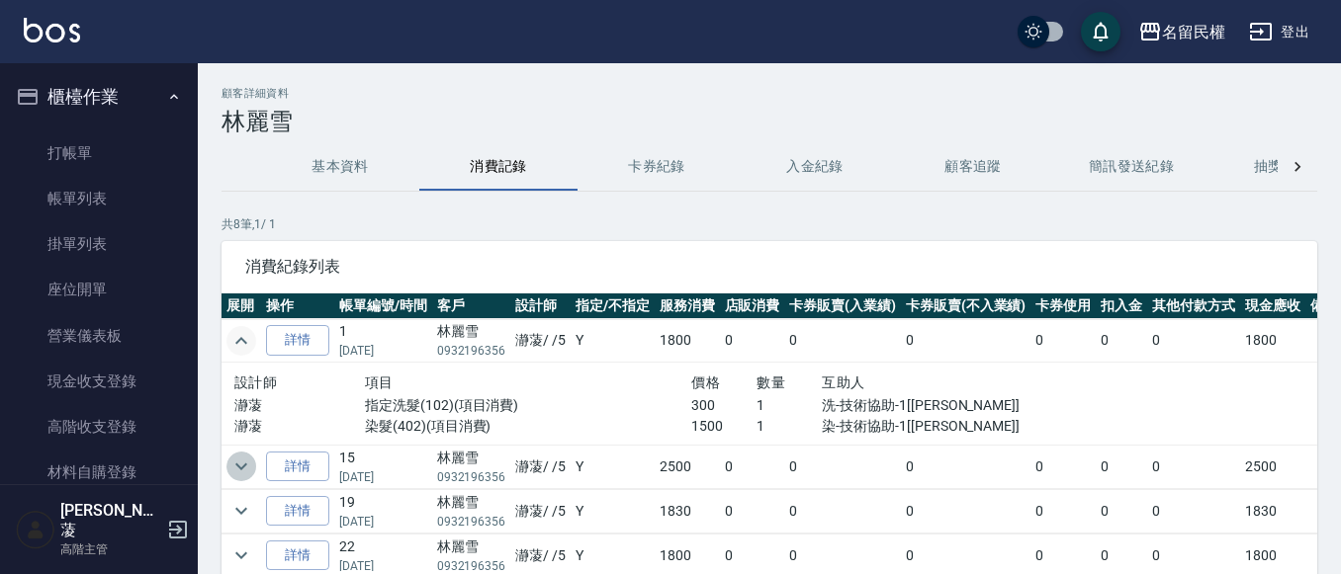
click at [242, 476] on icon "expand row" at bounding box center [241, 467] width 24 height 24
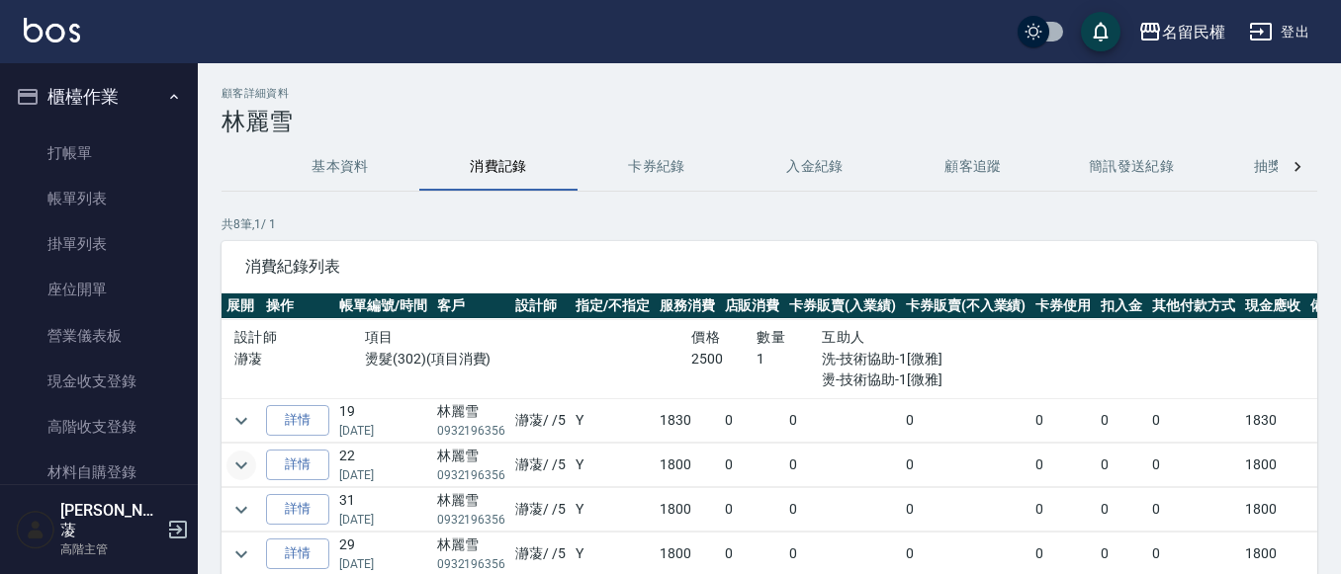
scroll to position [198, 0]
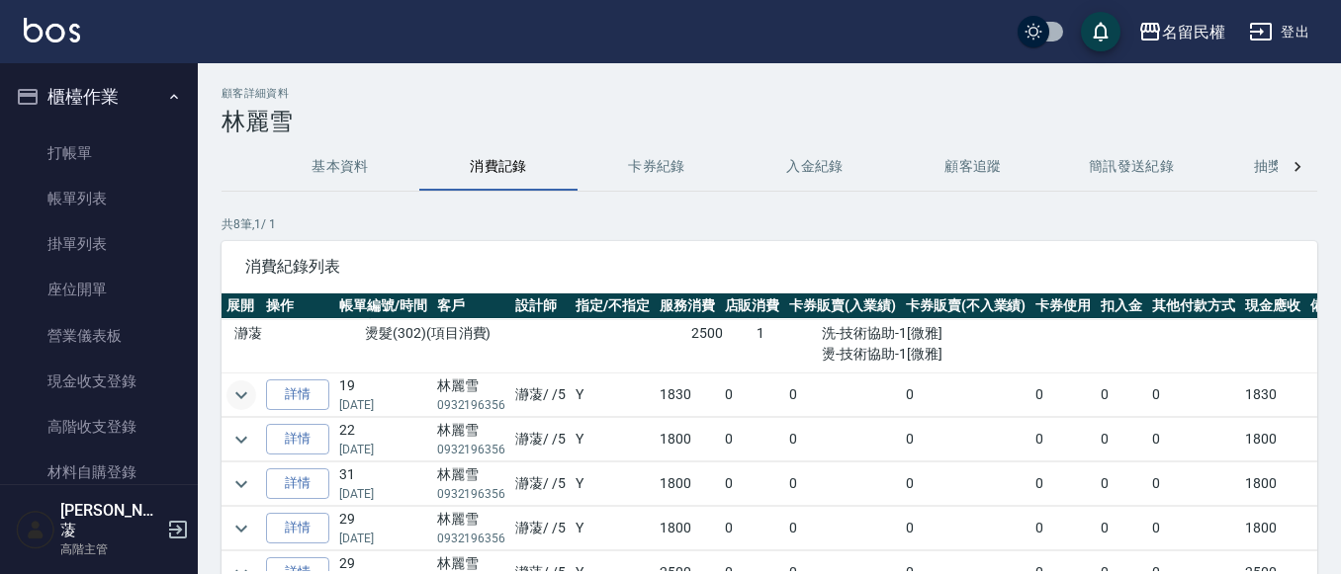
click at [242, 398] on icon "expand row" at bounding box center [241, 396] width 24 height 24
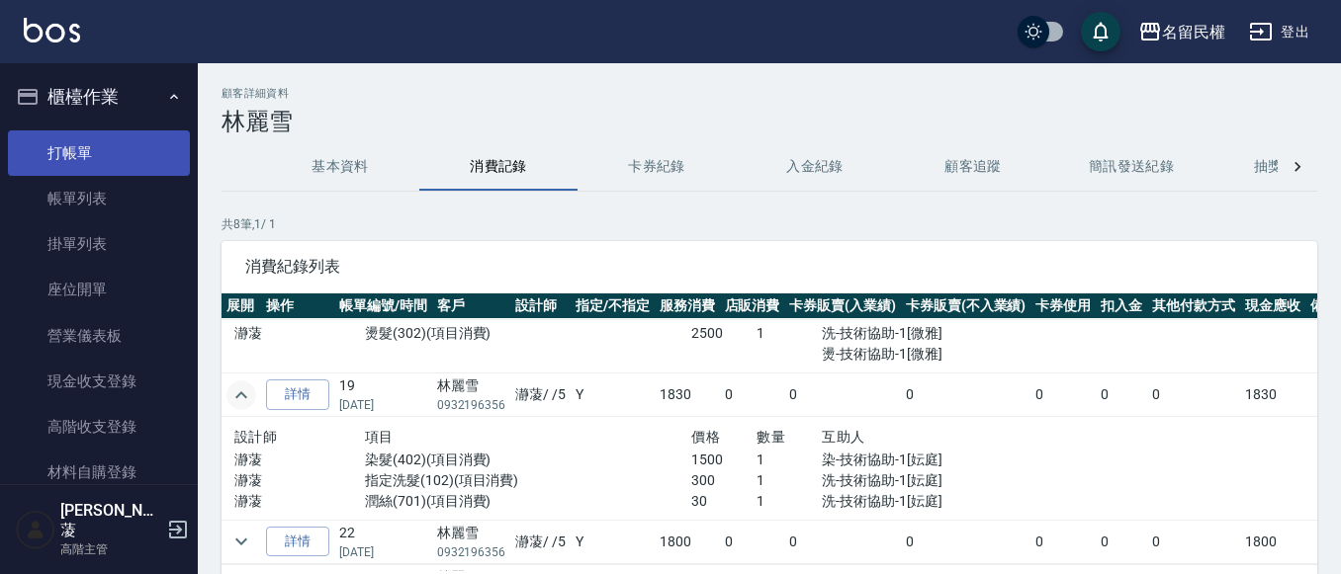
click at [133, 158] on link "打帳單" at bounding box center [99, 153] width 182 height 45
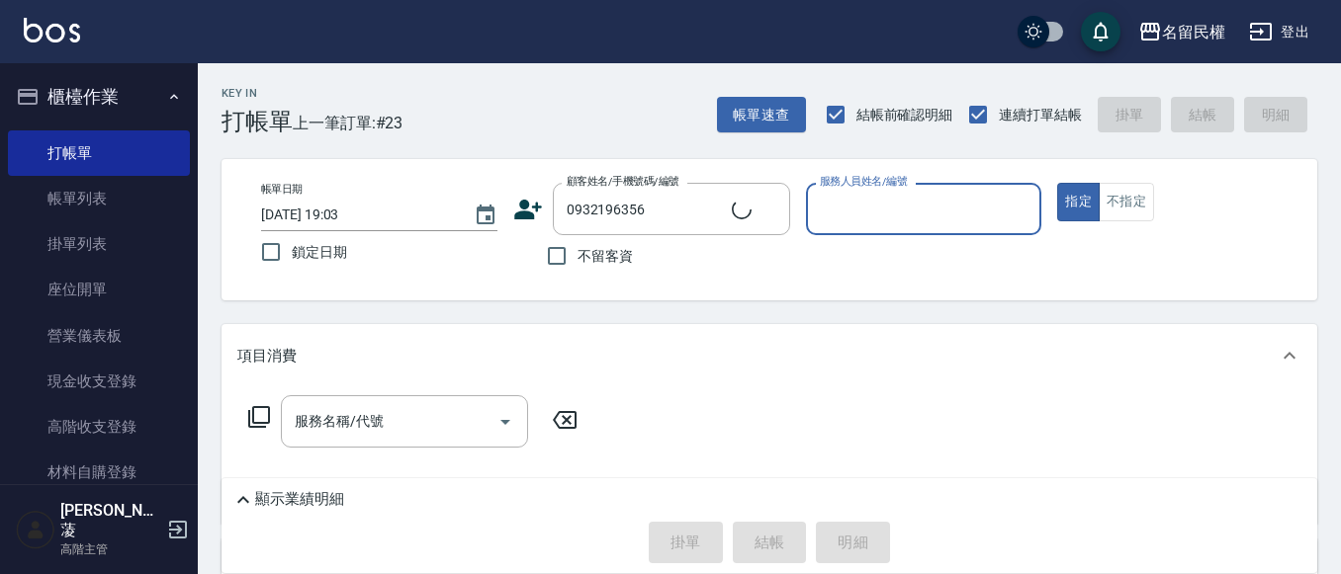
type input "[PERSON_NAME]/0932196356/4881"
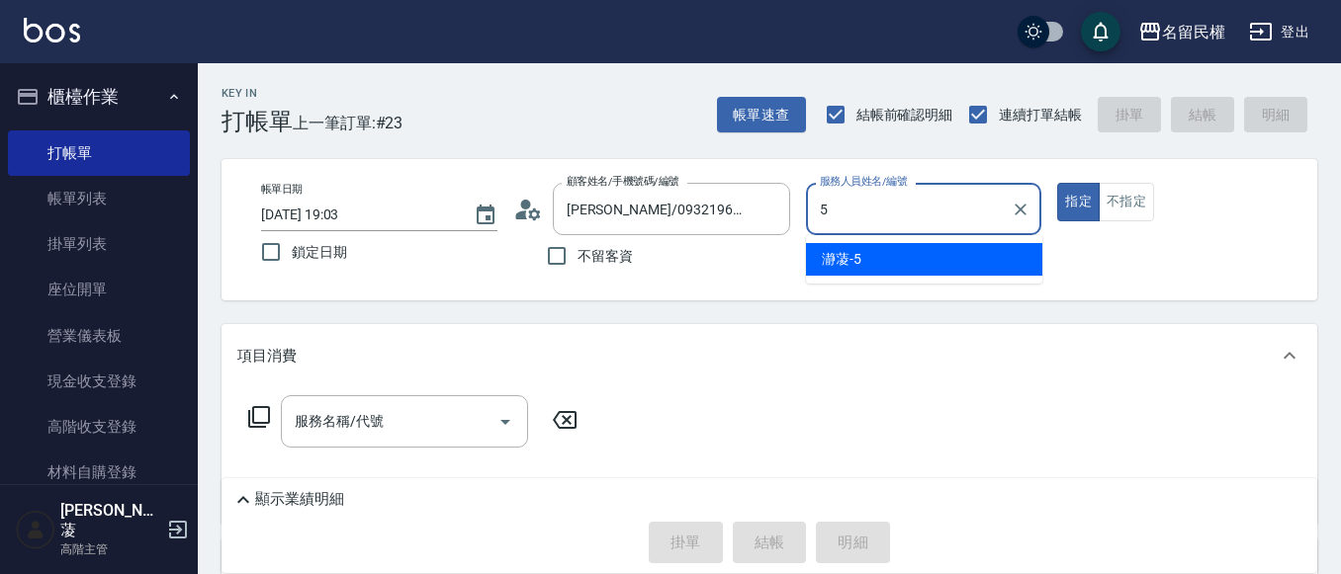
type input "瀞蓤-5"
type button "true"
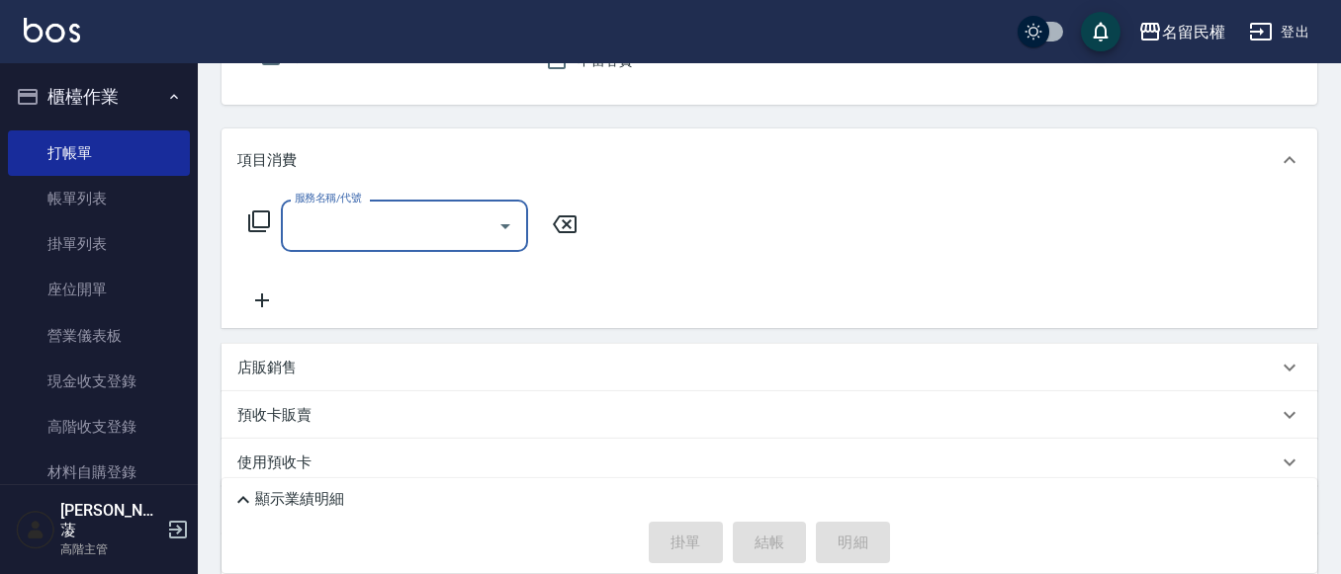
scroll to position [198, 0]
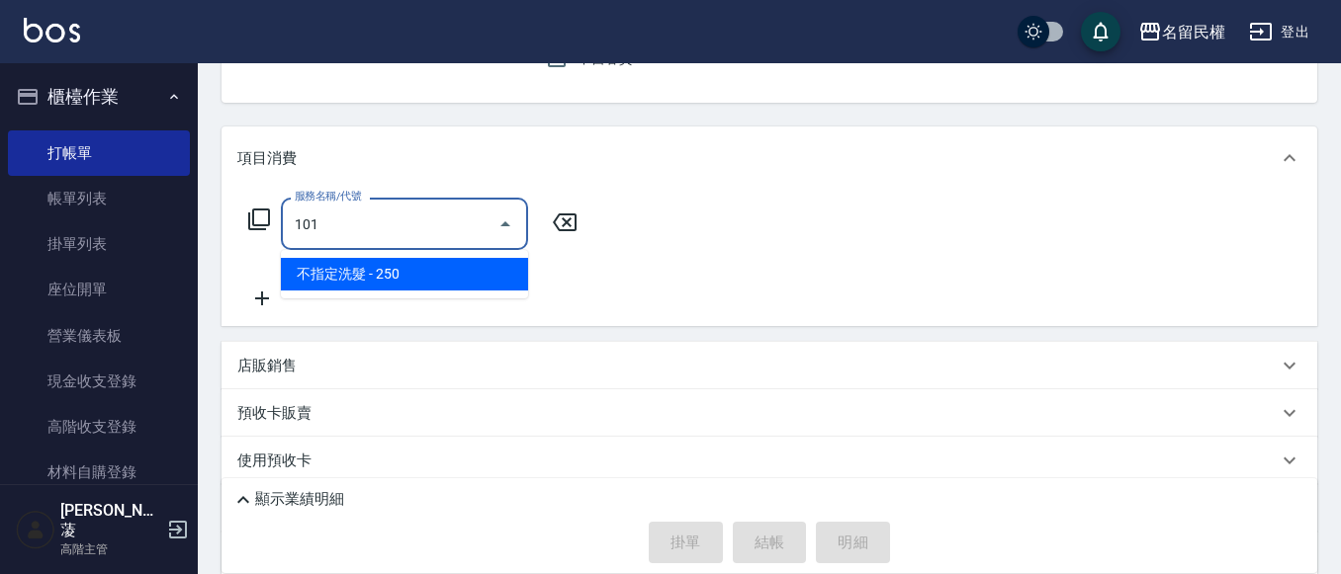
type input "不指定洗髮(101)"
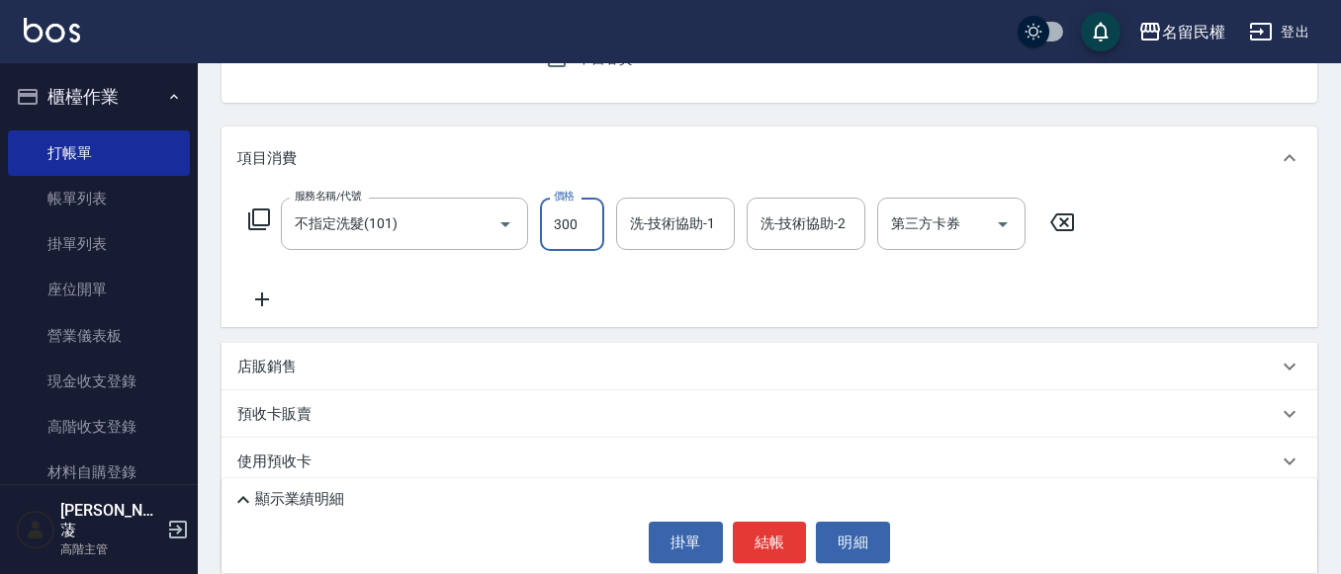
type input "300"
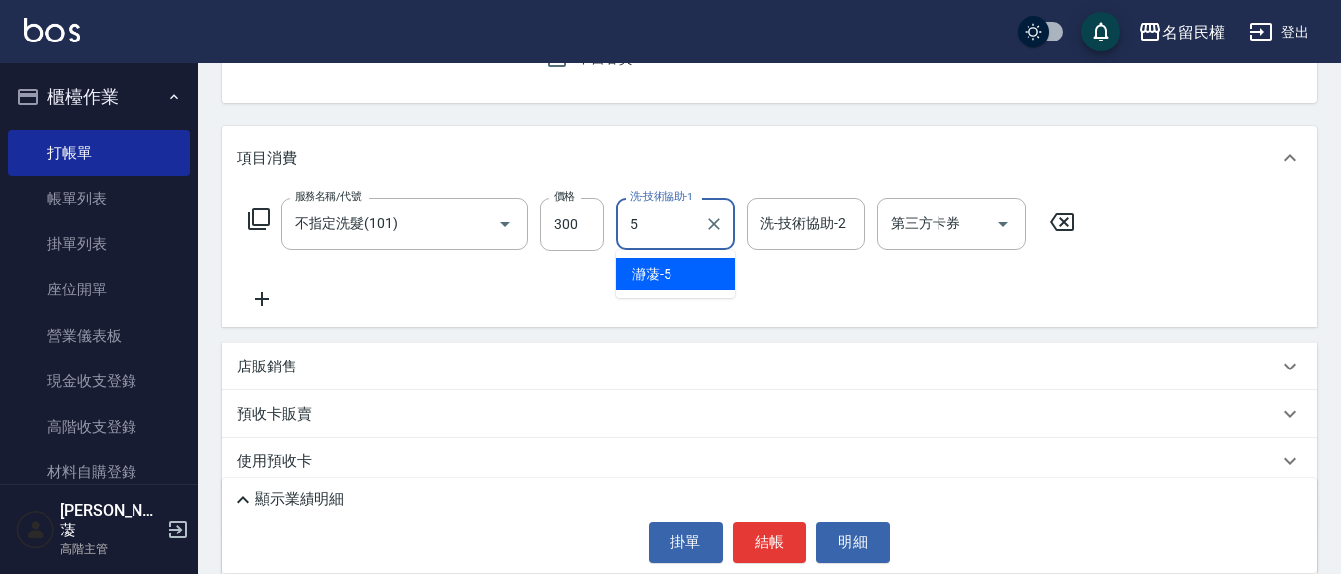
type input "瀞蓤-5"
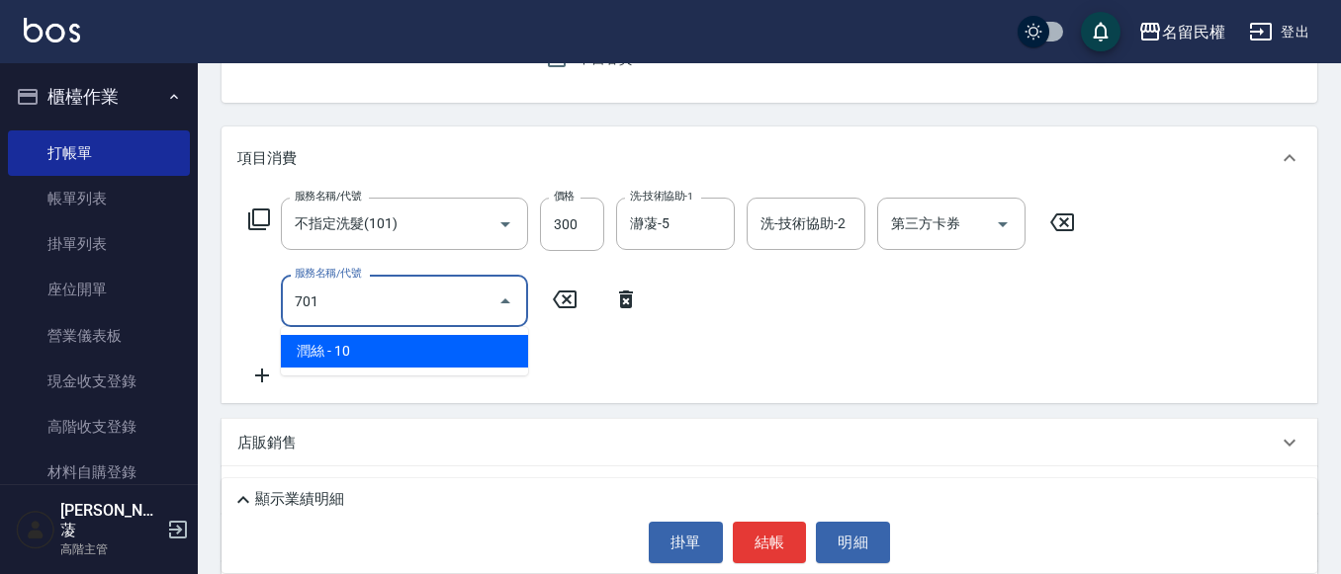
type input "[PERSON_NAME](701)"
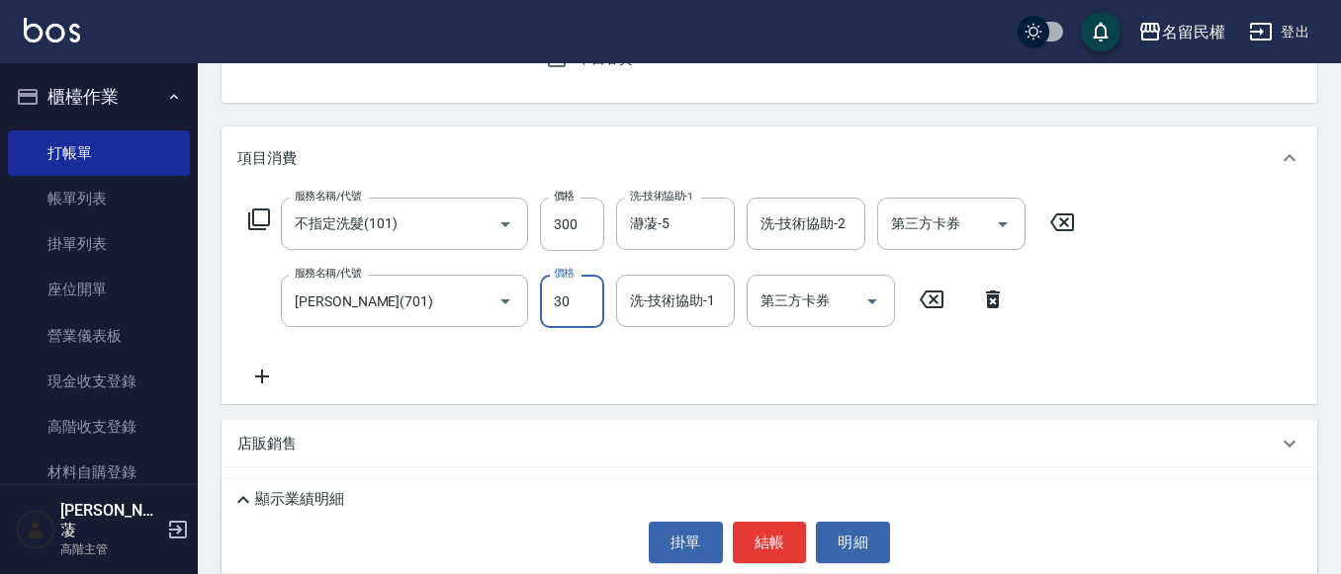
type input "30"
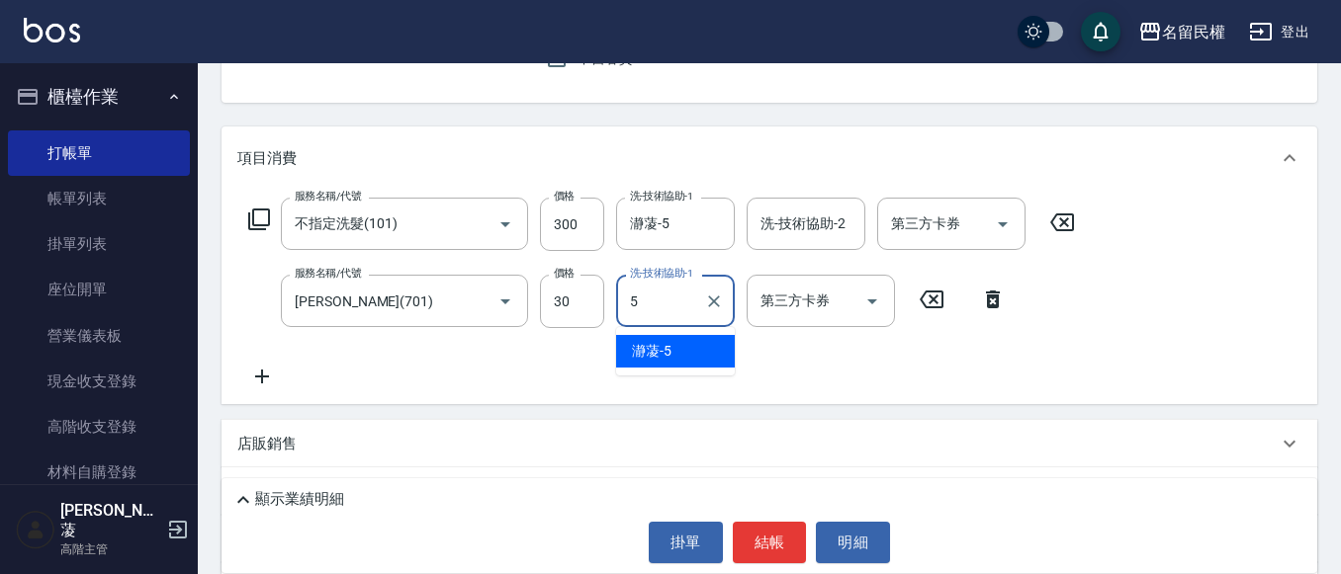
type input "瀞蓤-5"
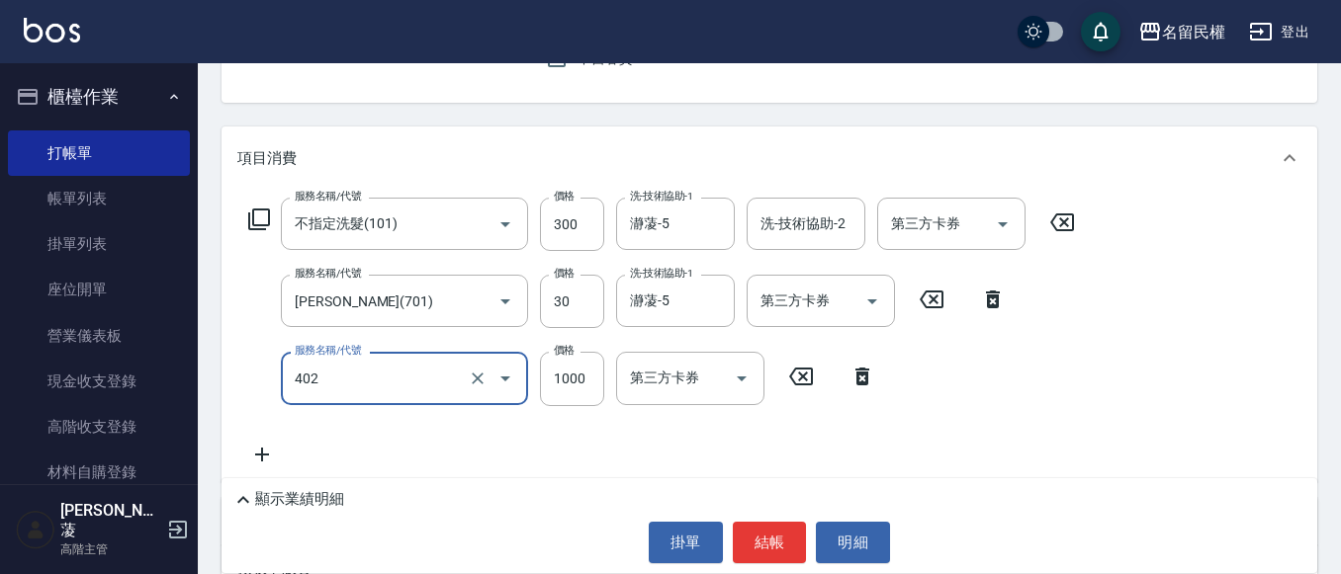
type input "染髮(402)"
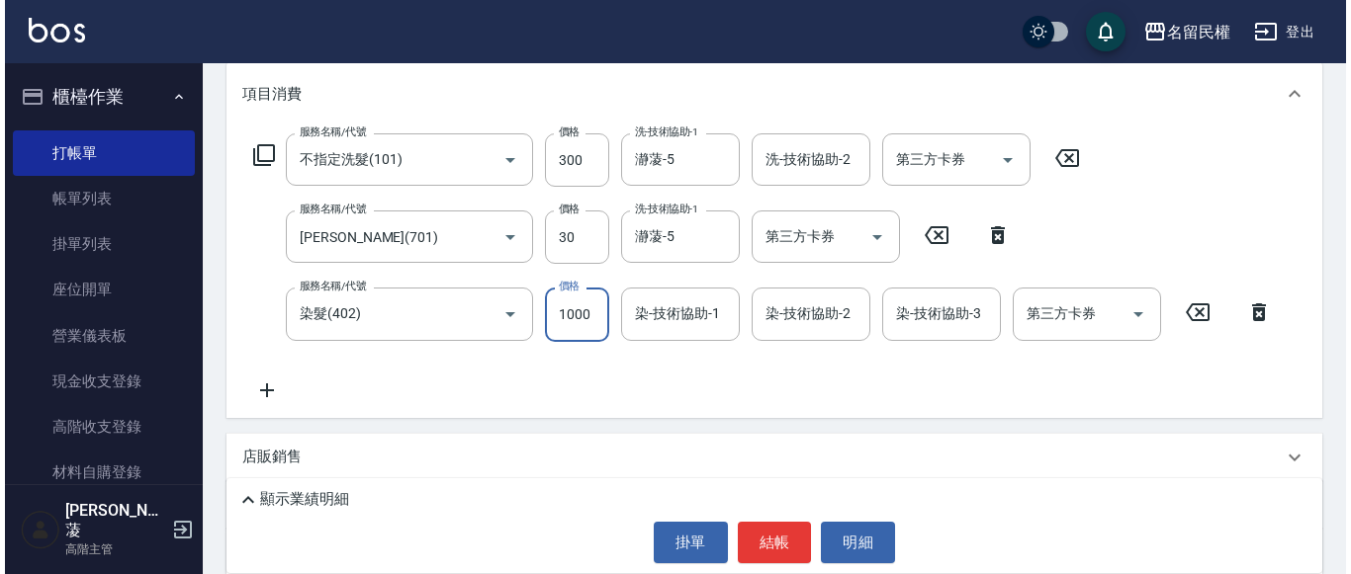
scroll to position [297, 0]
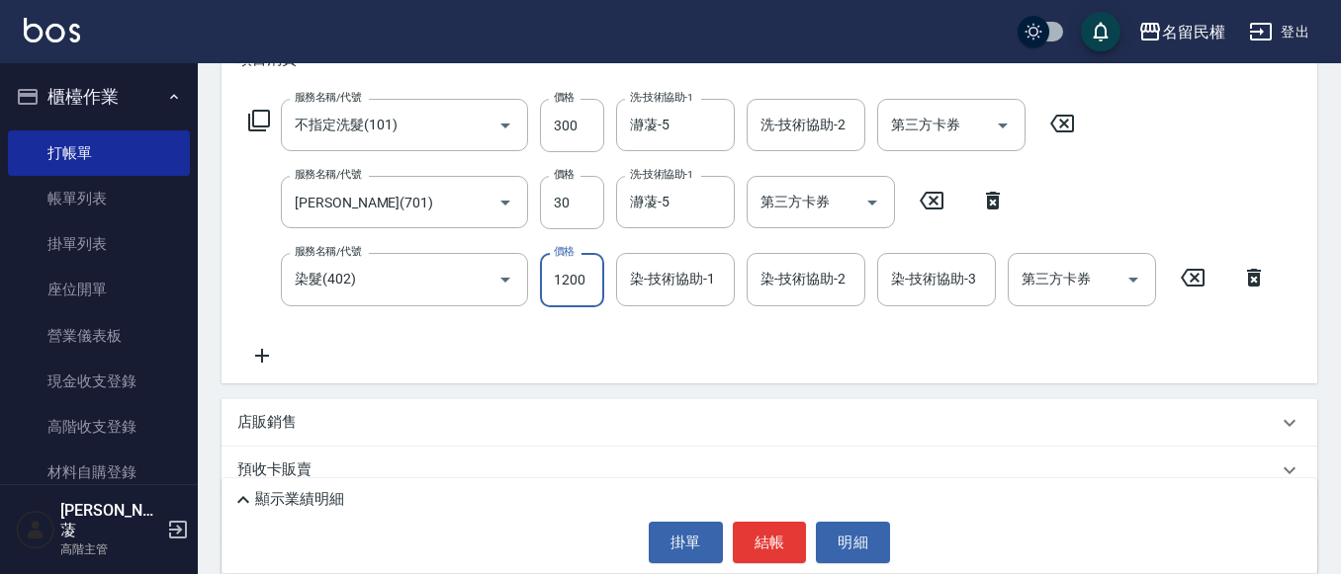
type input "1200"
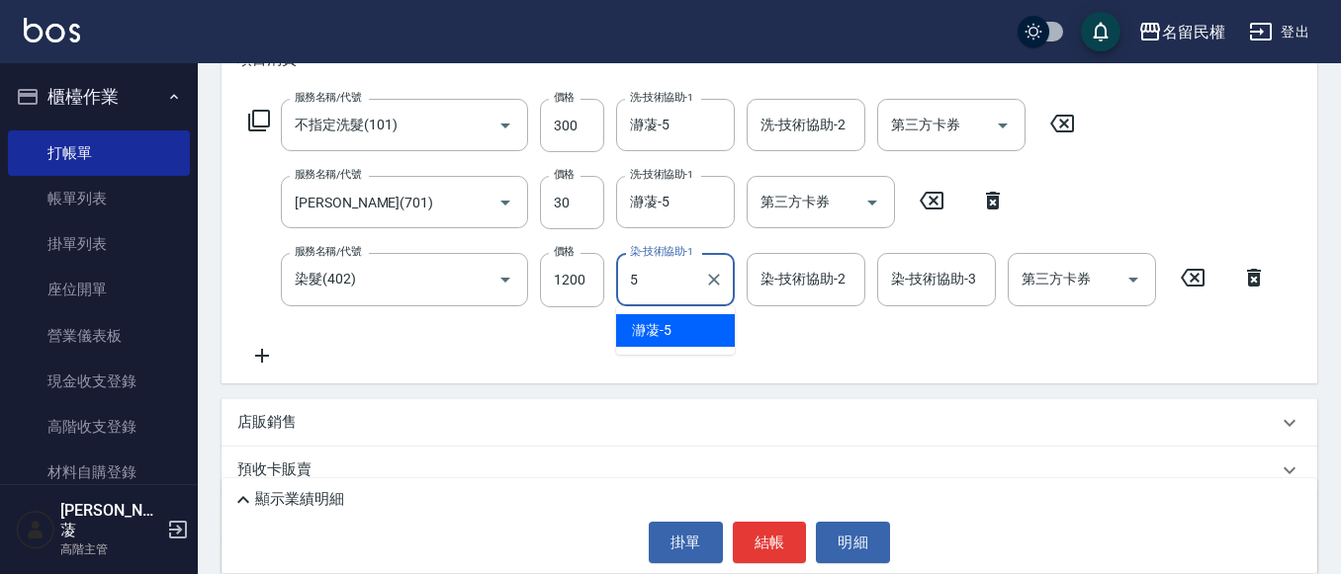
type input "瀞蓤-5"
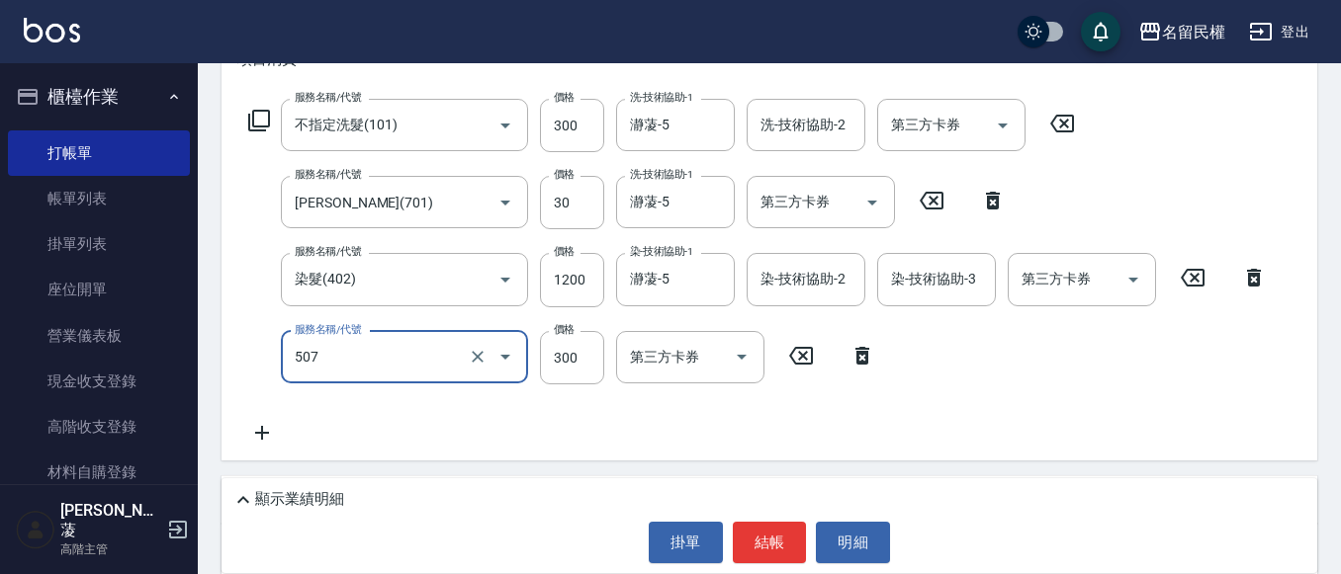
type input "頭皮隔離(507)"
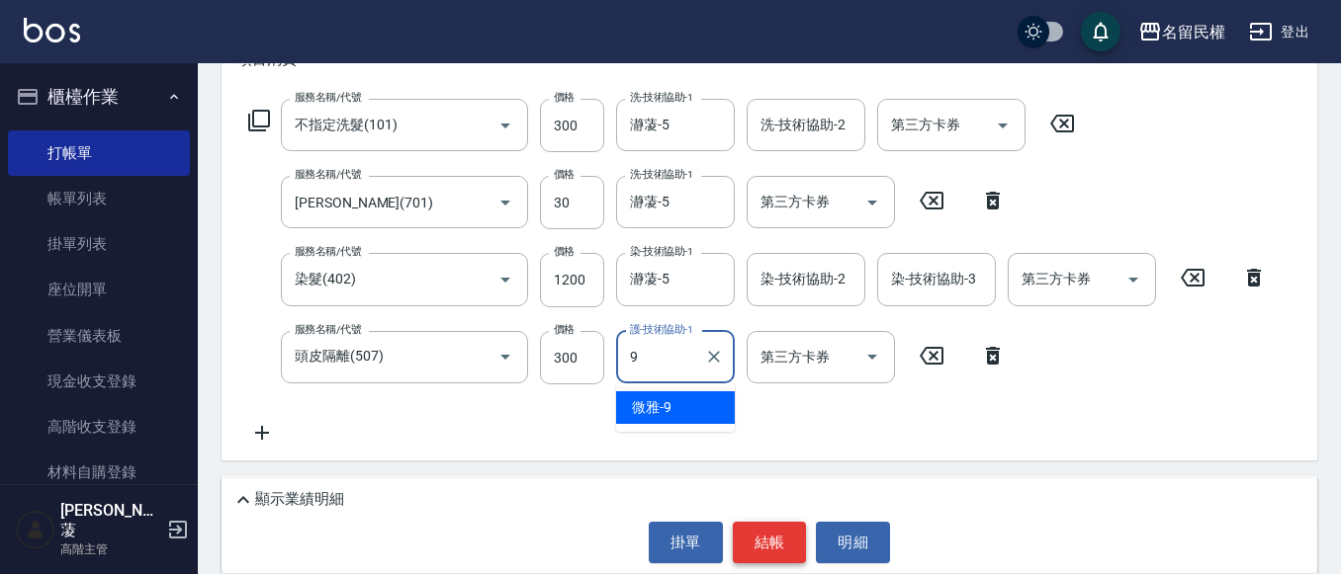
type input "微雅-9"
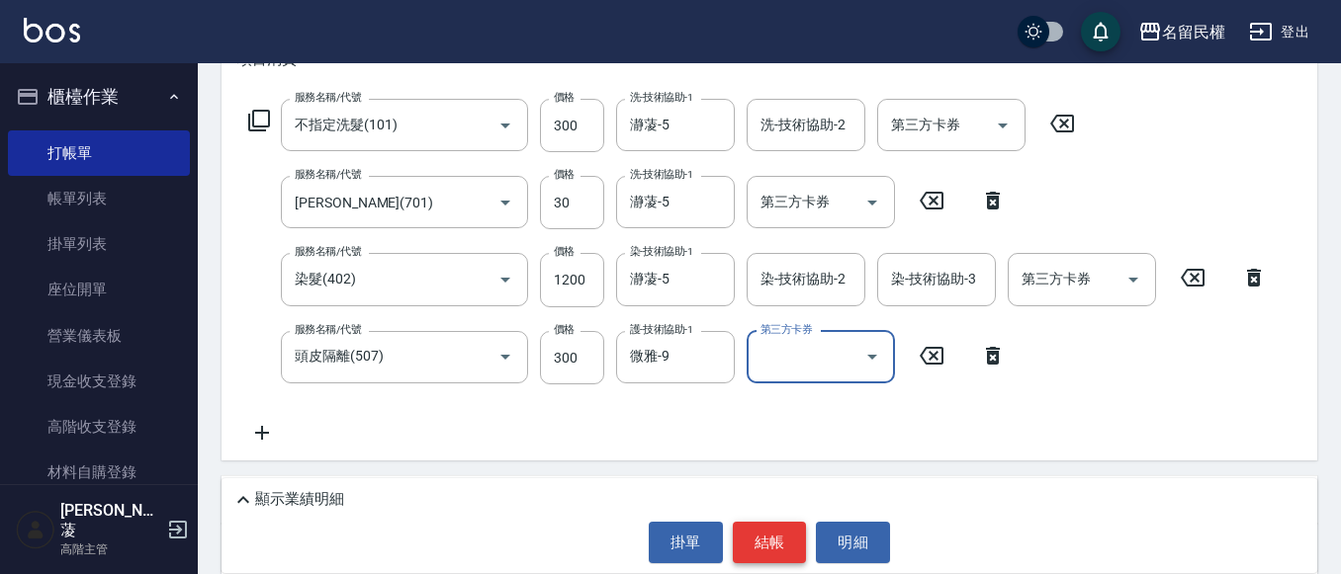
click at [773, 554] on button "結帳" at bounding box center [770, 543] width 74 height 42
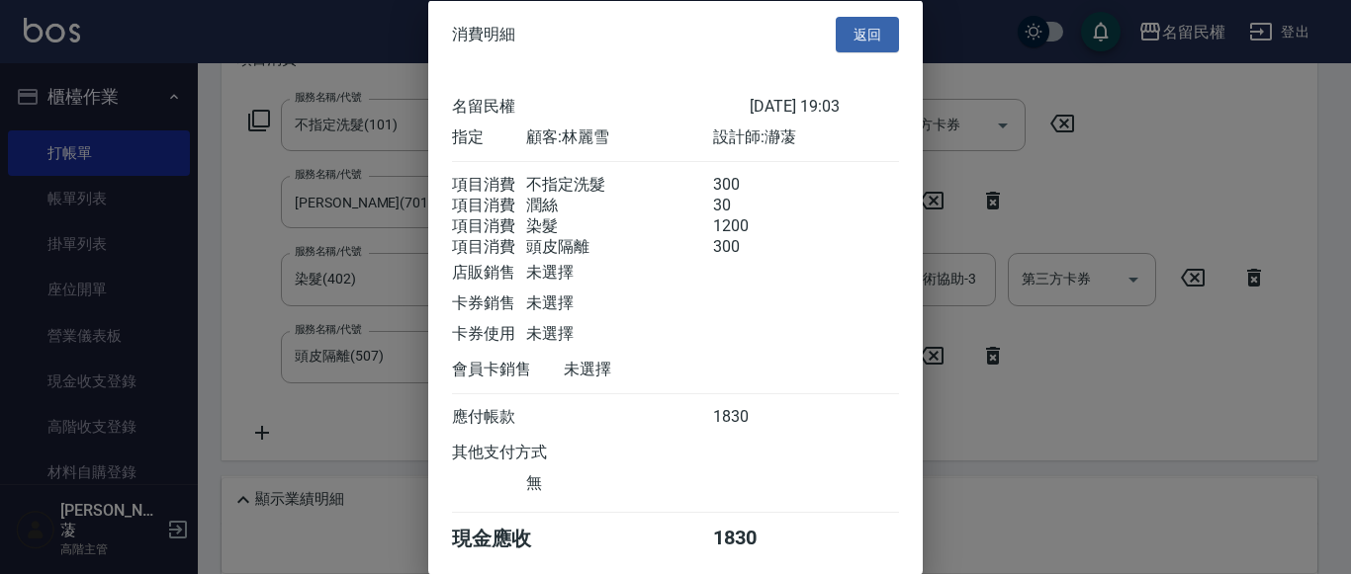
scroll to position [97, 0]
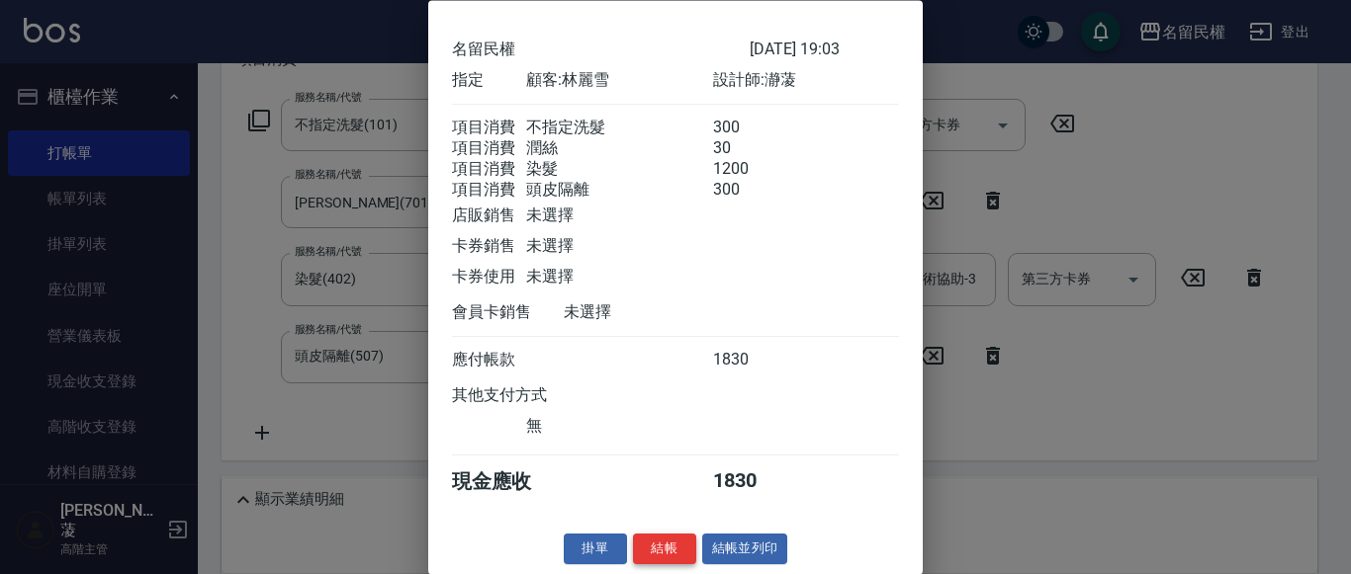
click at [649, 545] on button "結帳" at bounding box center [664, 550] width 63 height 31
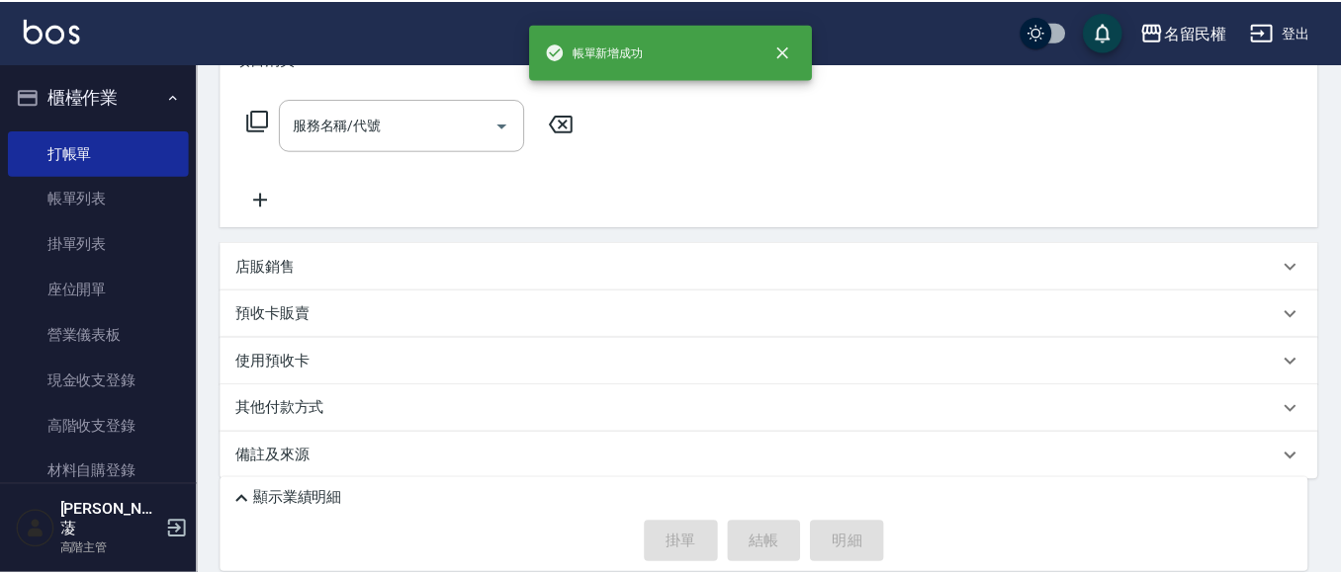
scroll to position [0, 0]
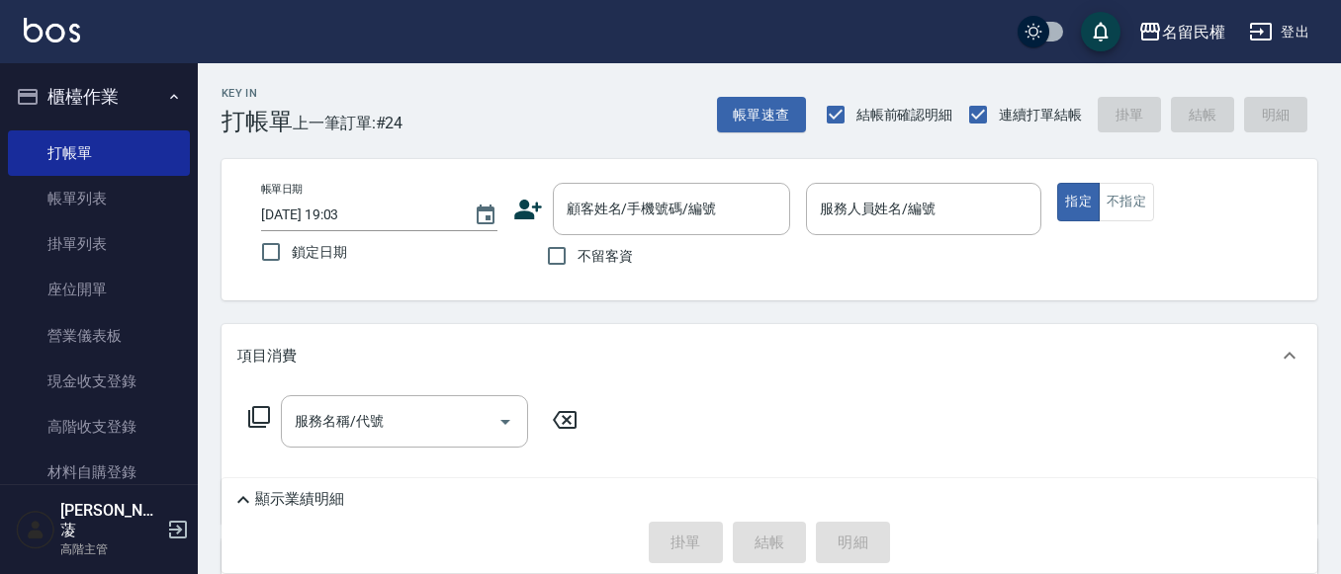
click at [577, 271] on label "不留客資" at bounding box center [584, 256] width 97 height 42
click at [577, 271] on input "不留客資" at bounding box center [557, 256] width 42 height 42
checkbox input "true"
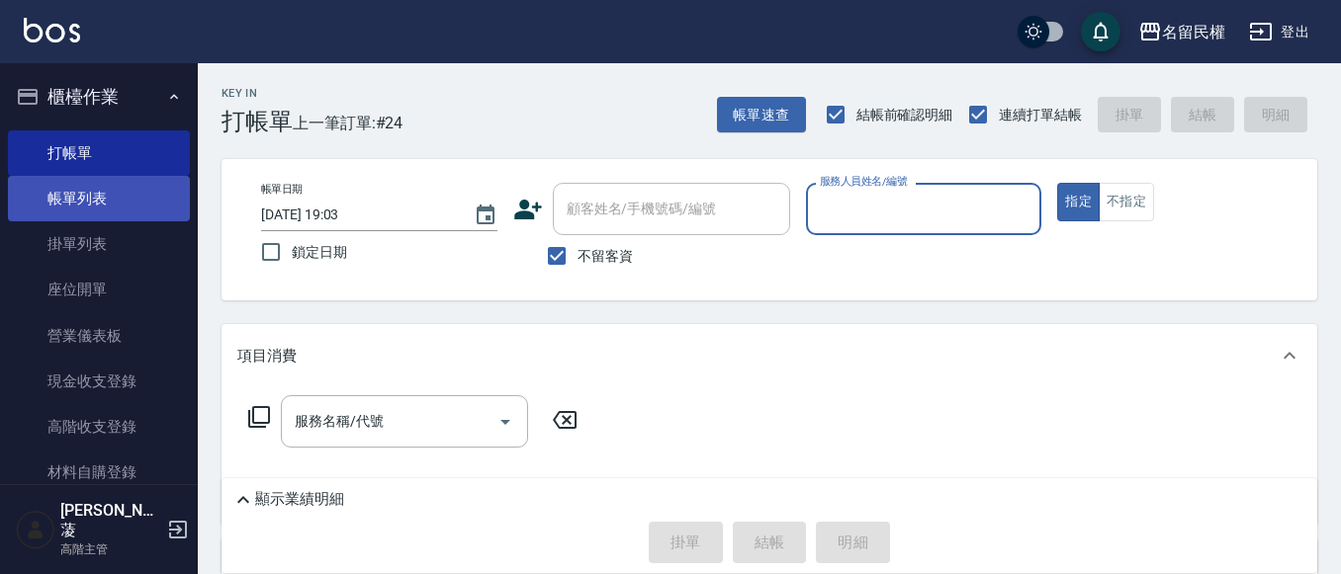
click at [135, 212] on link "帳單列表" at bounding box center [99, 198] width 182 height 45
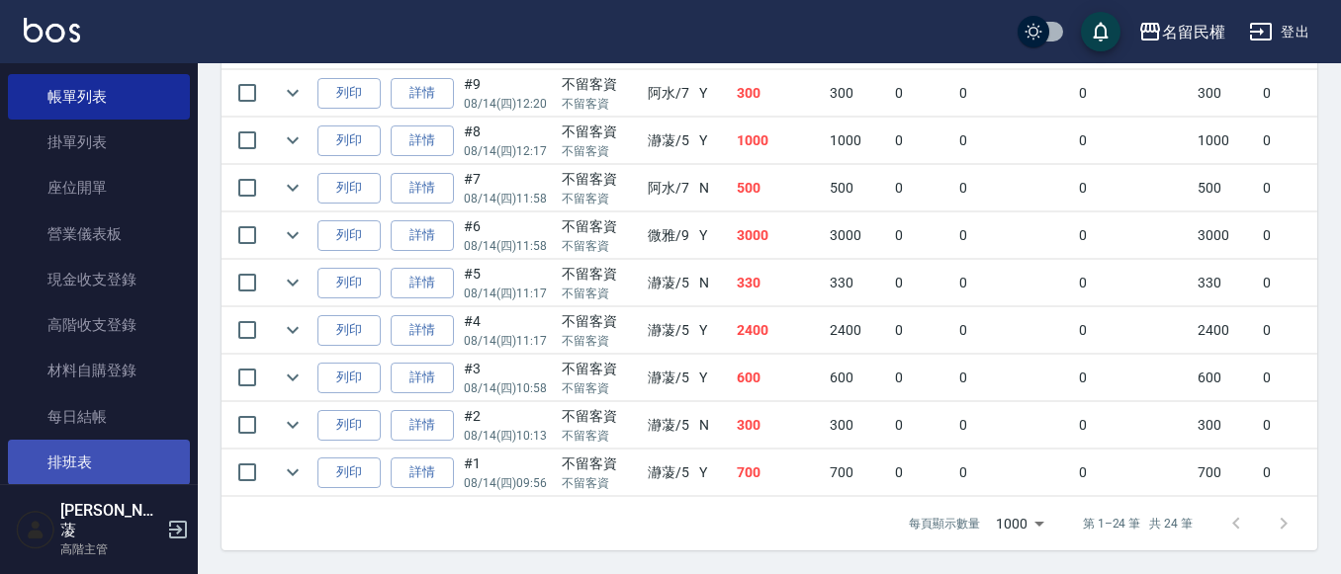
scroll to position [198, 0]
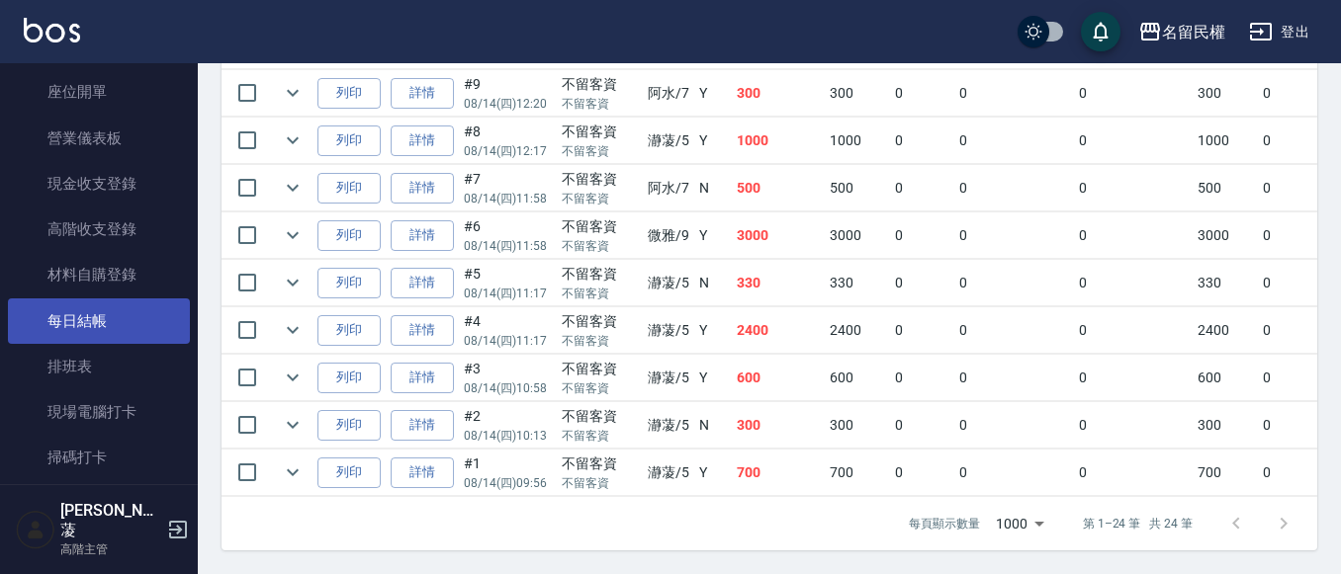
click at [112, 321] on link "每日結帳" at bounding box center [99, 321] width 182 height 45
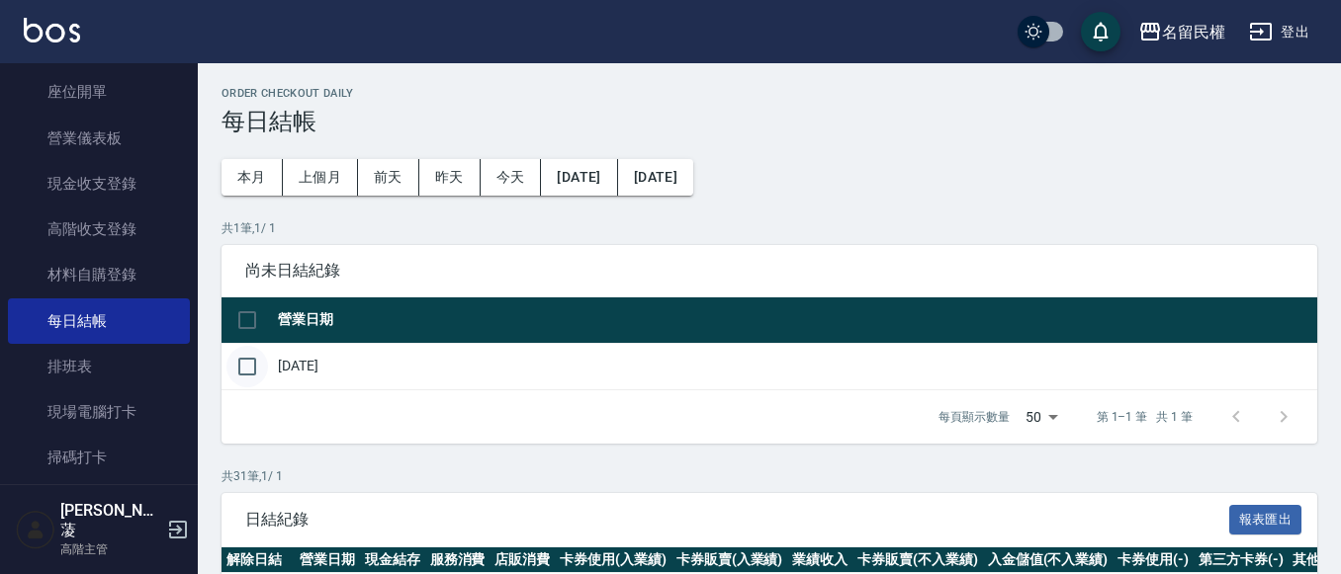
click at [260, 372] on input "checkbox" at bounding box center [247, 367] width 42 height 42
checkbox input "true"
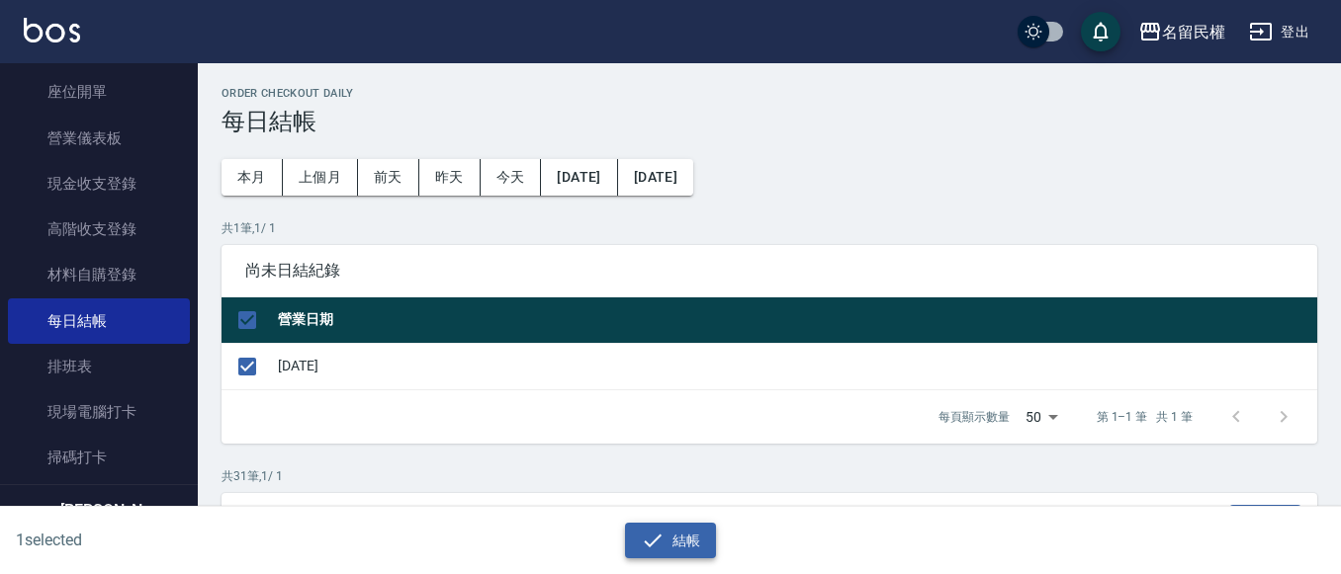
click at [694, 555] on button "結帳" at bounding box center [671, 541] width 92 height 37
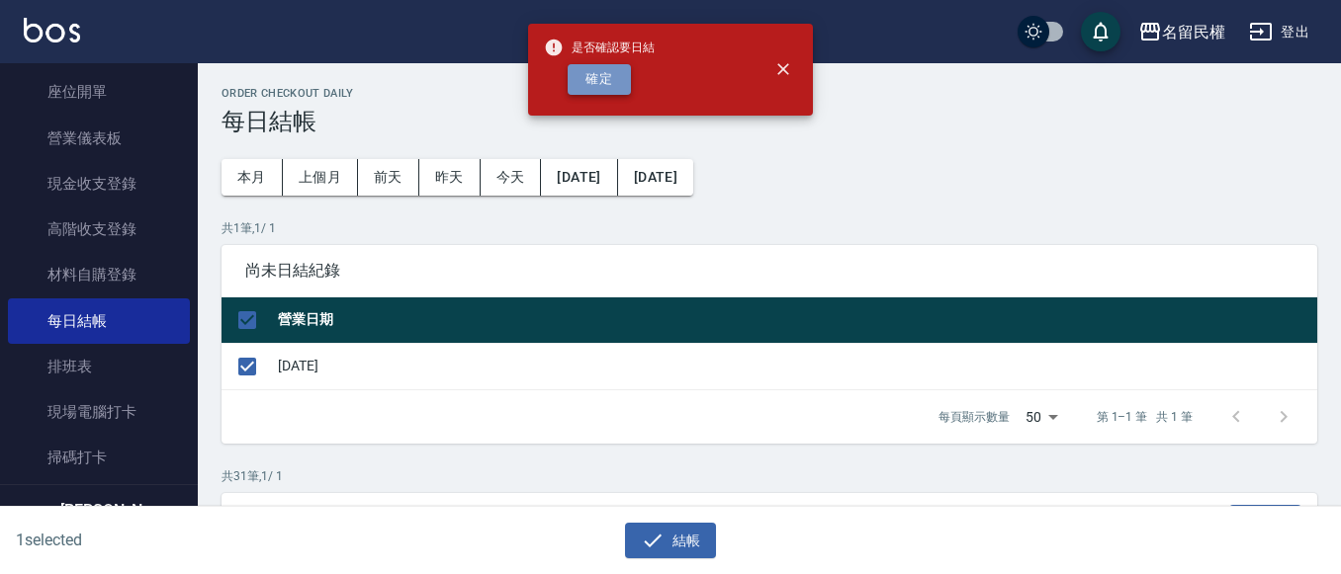
click at [592, 65] on button "確定" at bounding box center [599, 79] width 63 height 31
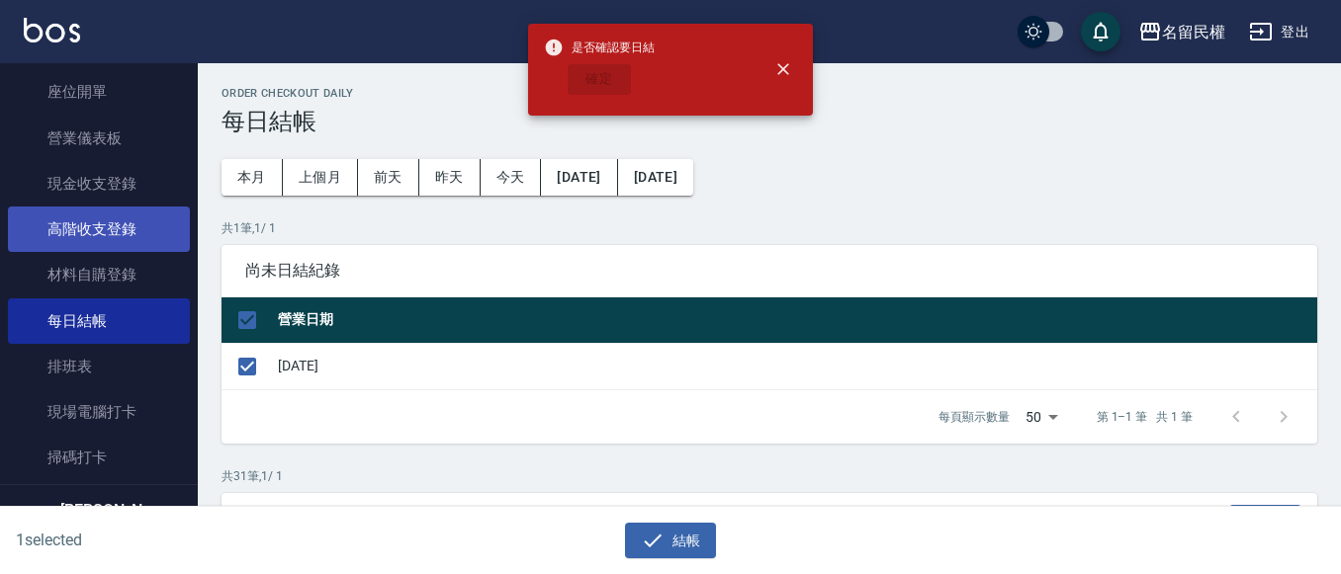
checkbox input "false"
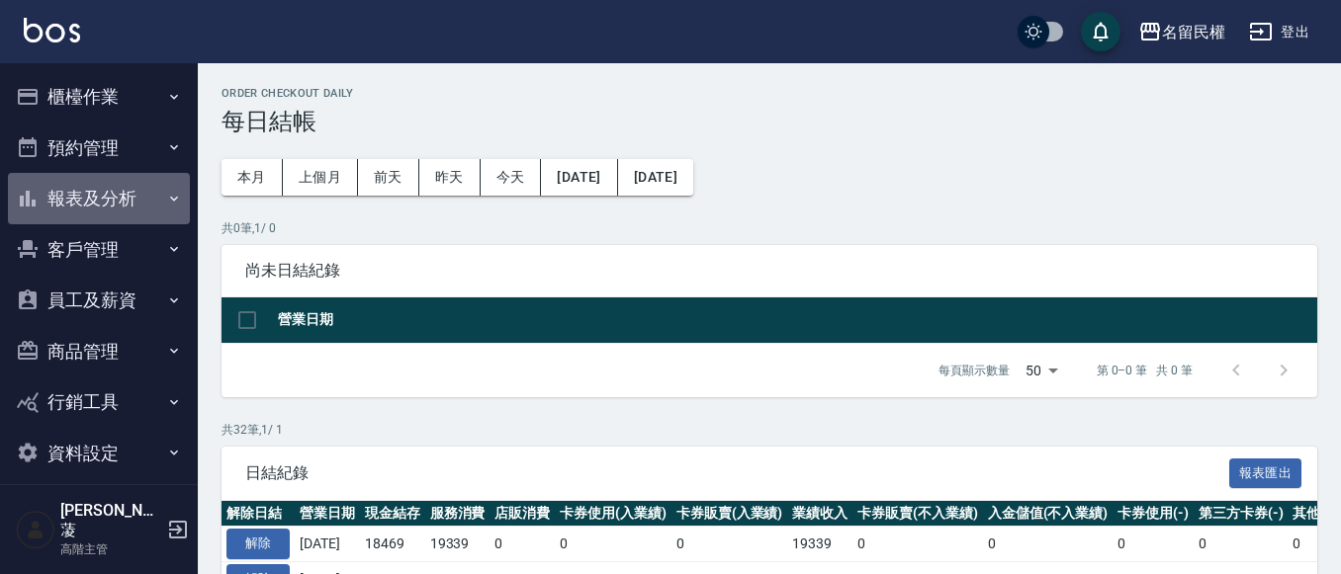
click at [130, 202] on button "報表及分析" at bounding box center [99, 198] width 182 height 51
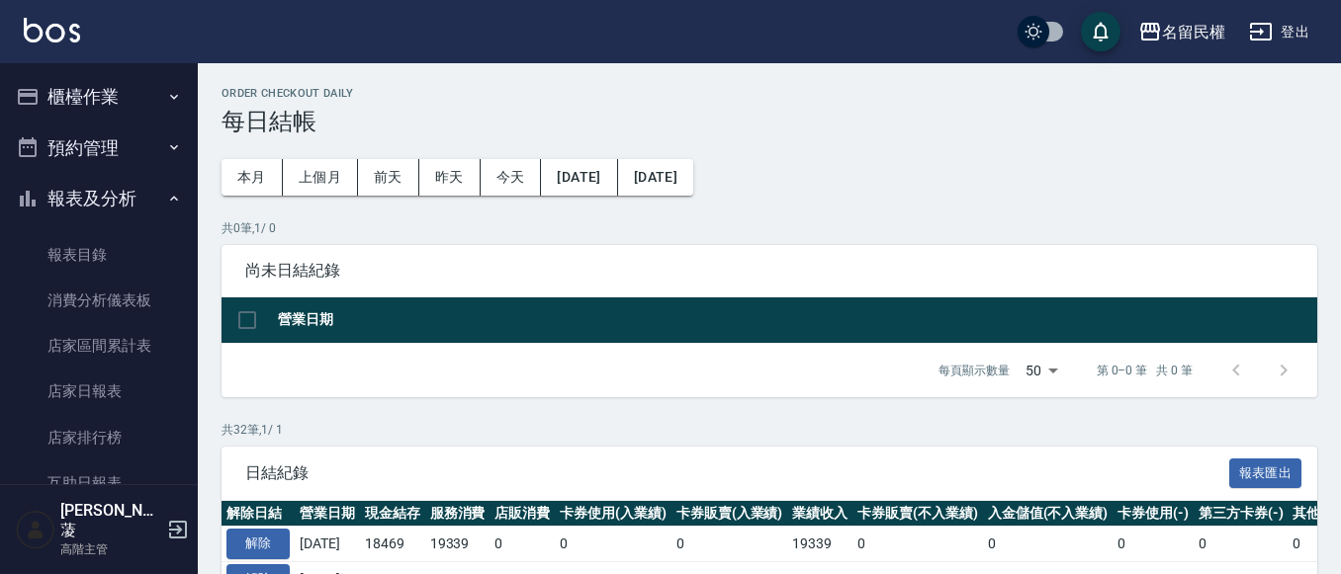
click at [166, 191] on icon "button" at bounding box center [174, 199] width 16 height 16
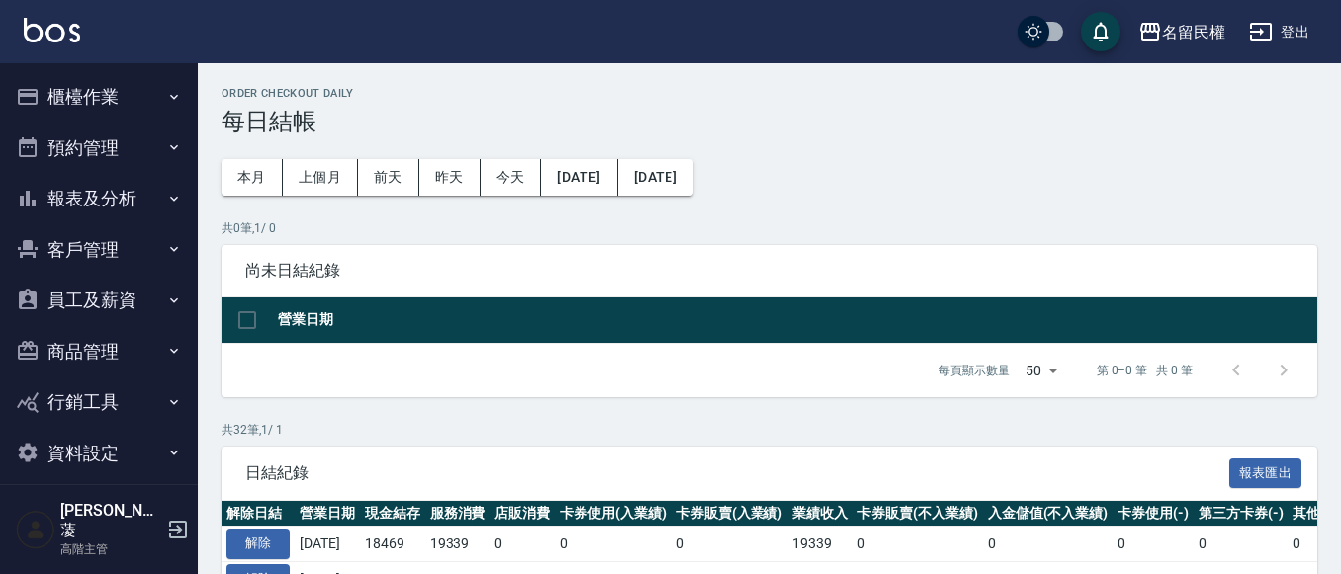
click at [134, 87] on button "櫃檯作業" at bounding box center [99, 96] width 182 height 51
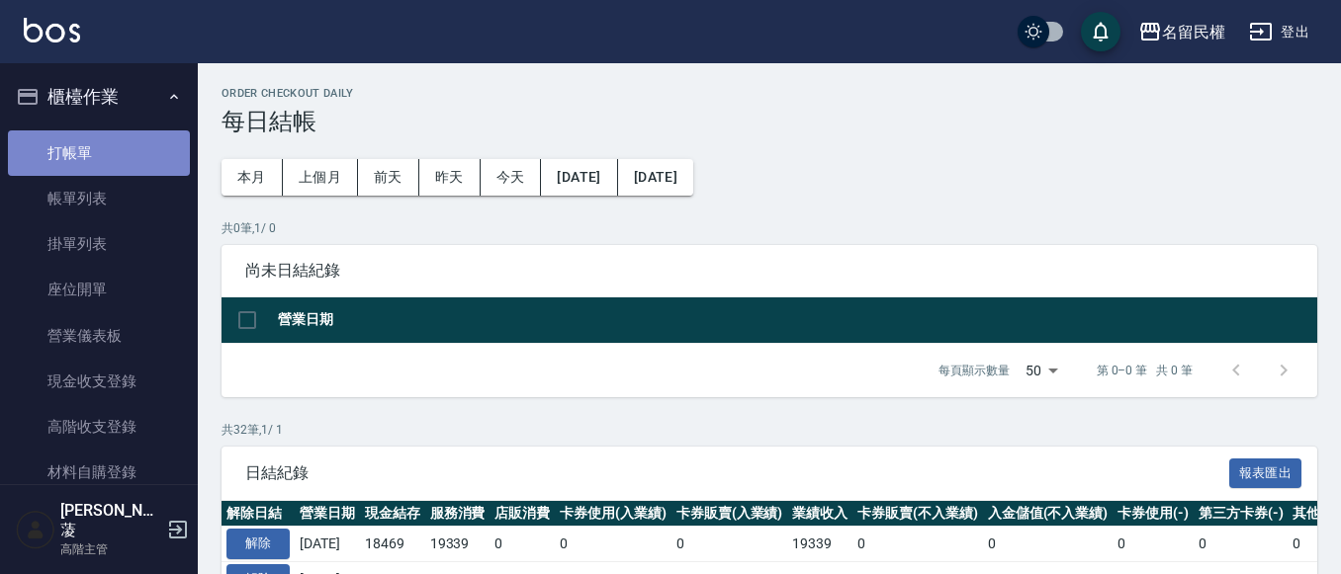
click at [120, 141] on link "打帳單" at bounding box center [99, 153] width 182 height 45
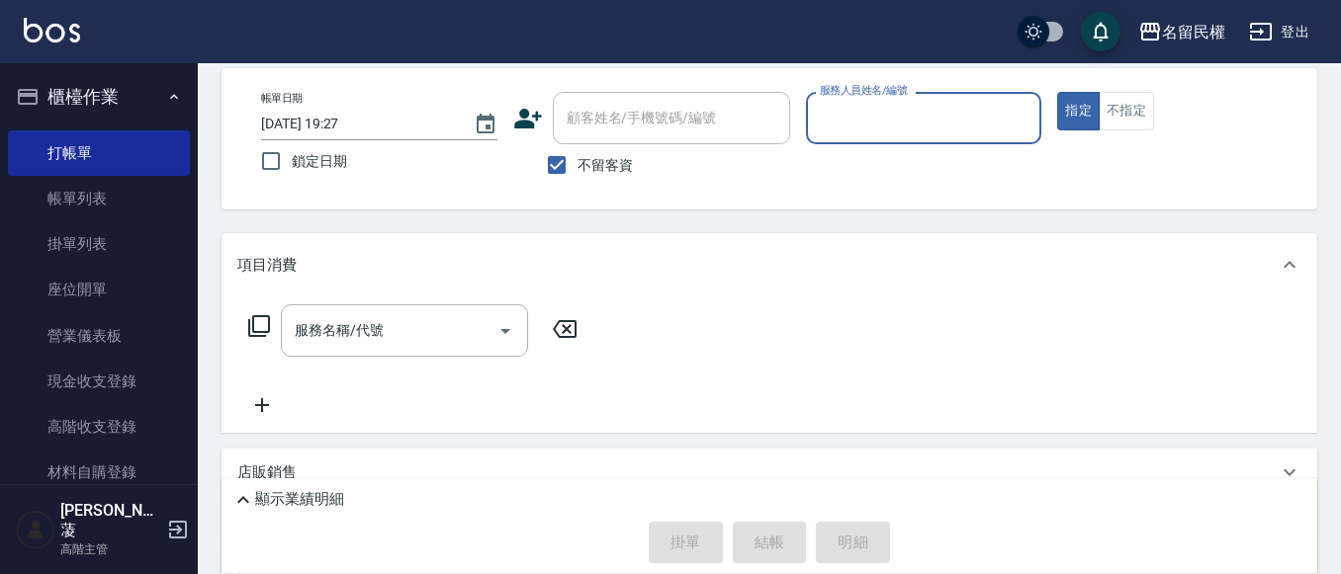
scroll to position [198, 0]
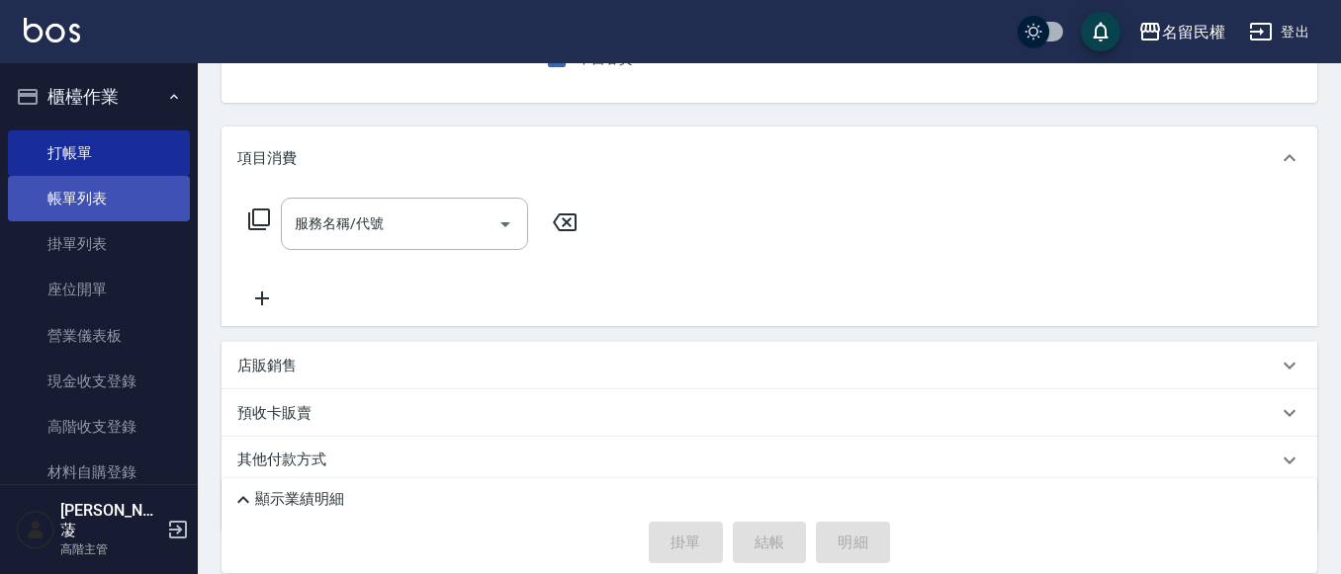
click at [121, 200] on link "帳單列表" at bounding box center [99, 198] width 182 height 45
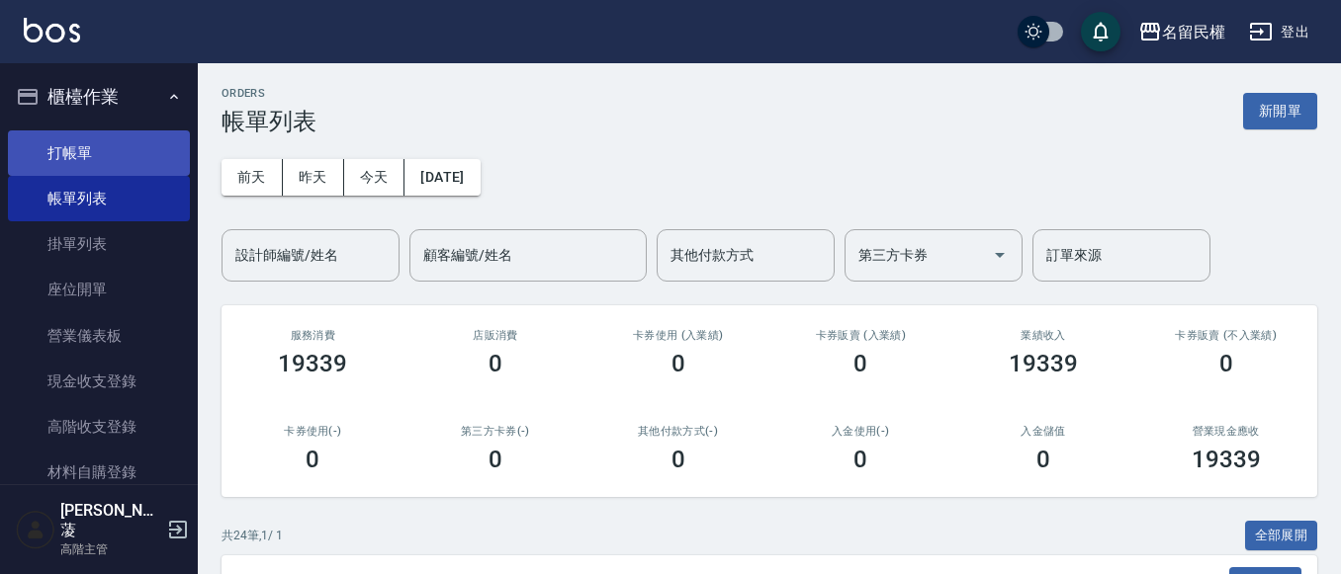
click at [101, 136] on link "打帳單" at bounding box center [99, 153] width 182 height 45
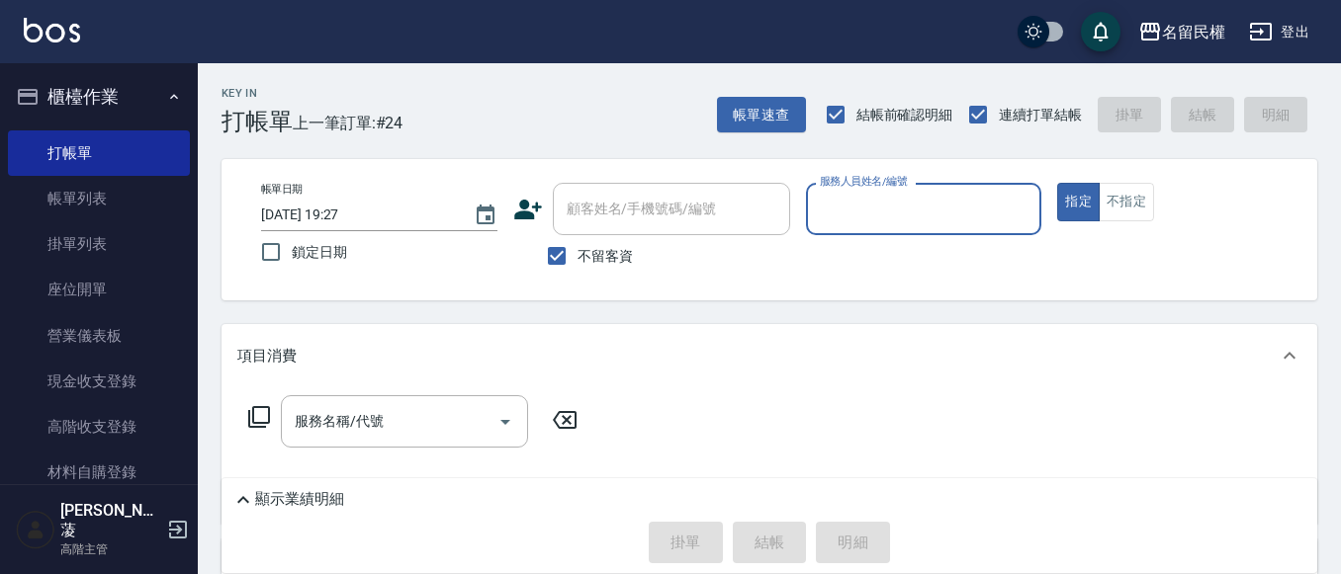
scroll to position [297, 0]
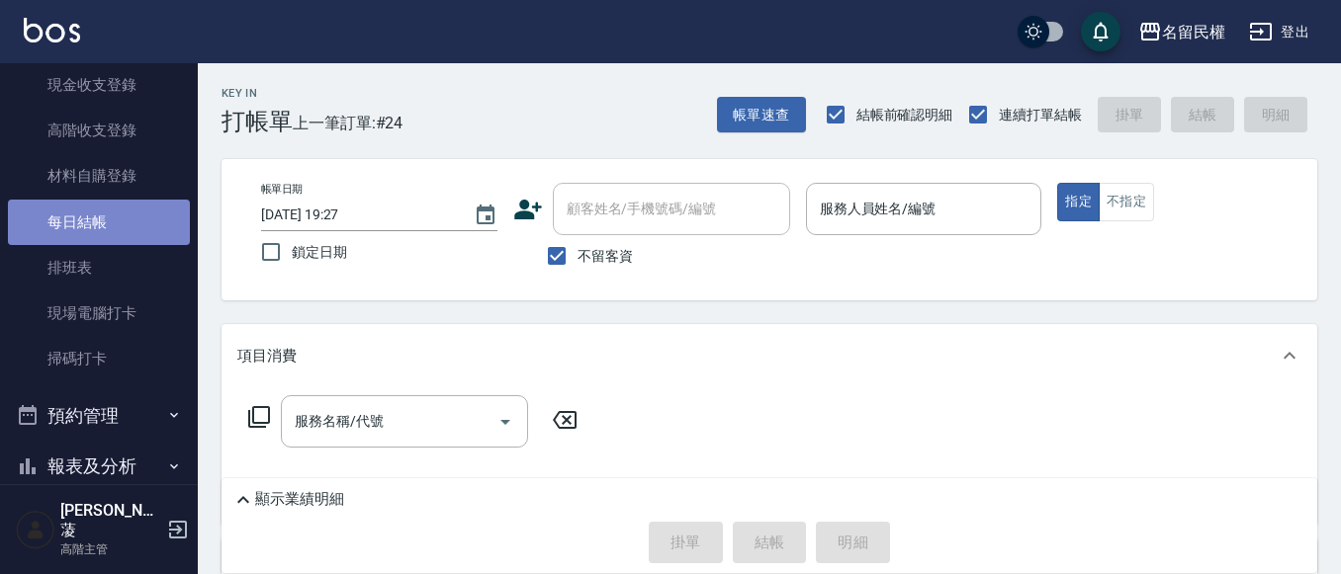
click at [102, 202] on link "每日結帳" at bounding box center [99, 222] width 182 height 45
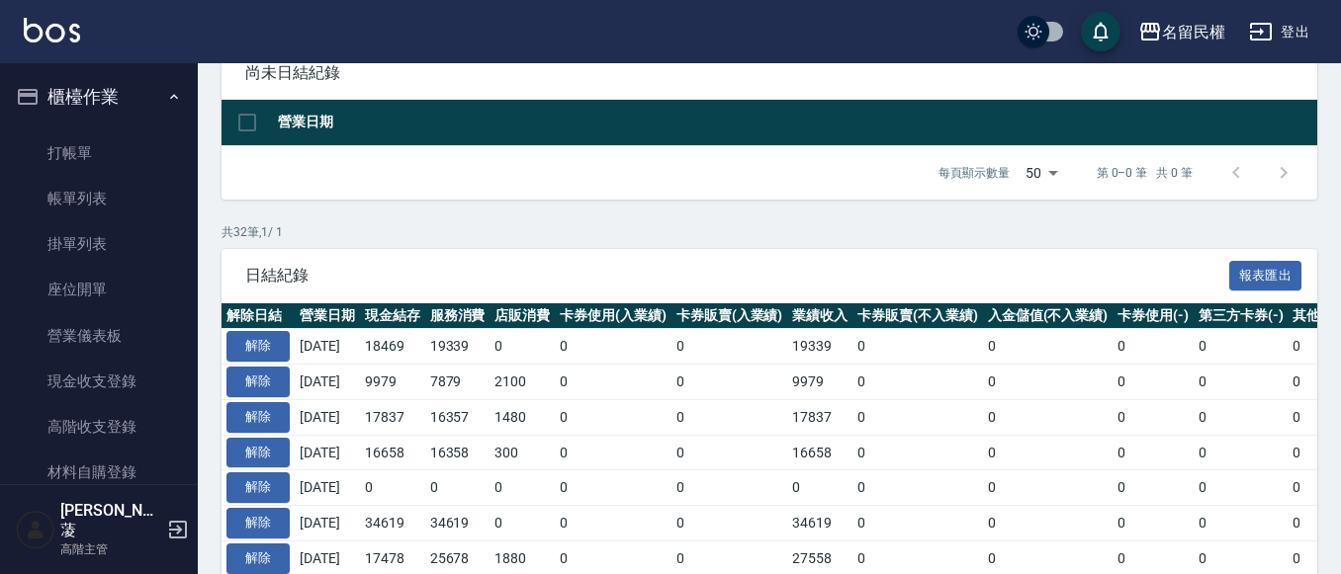
click at [166, 101] on icon "button" at bounding box center [174, 97] width 16 height 16
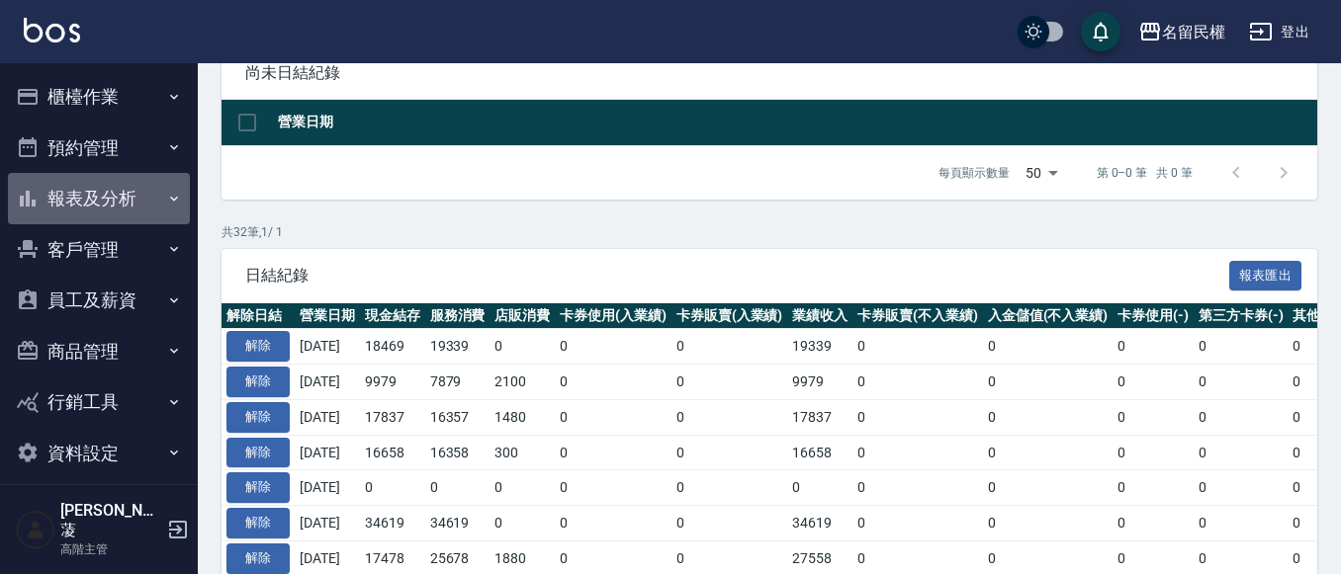
click at [177, 197] on icon "button" at bounding box center [174, 198] width 8 height 5
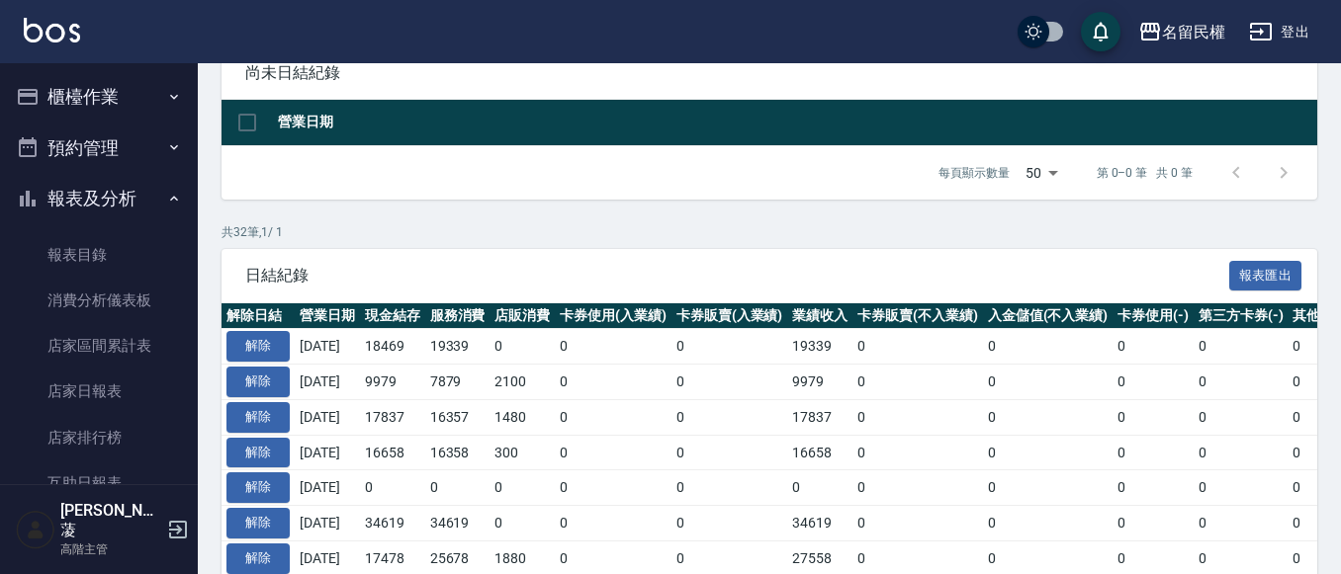
drag, startPoint x: 123, startPoint y: 380, endPoint x: 187, endPoint y: 384, distance: 64.4
click at [126, 381] on link "店家日報表" at bounding box center [99, 391] width 182 height 45
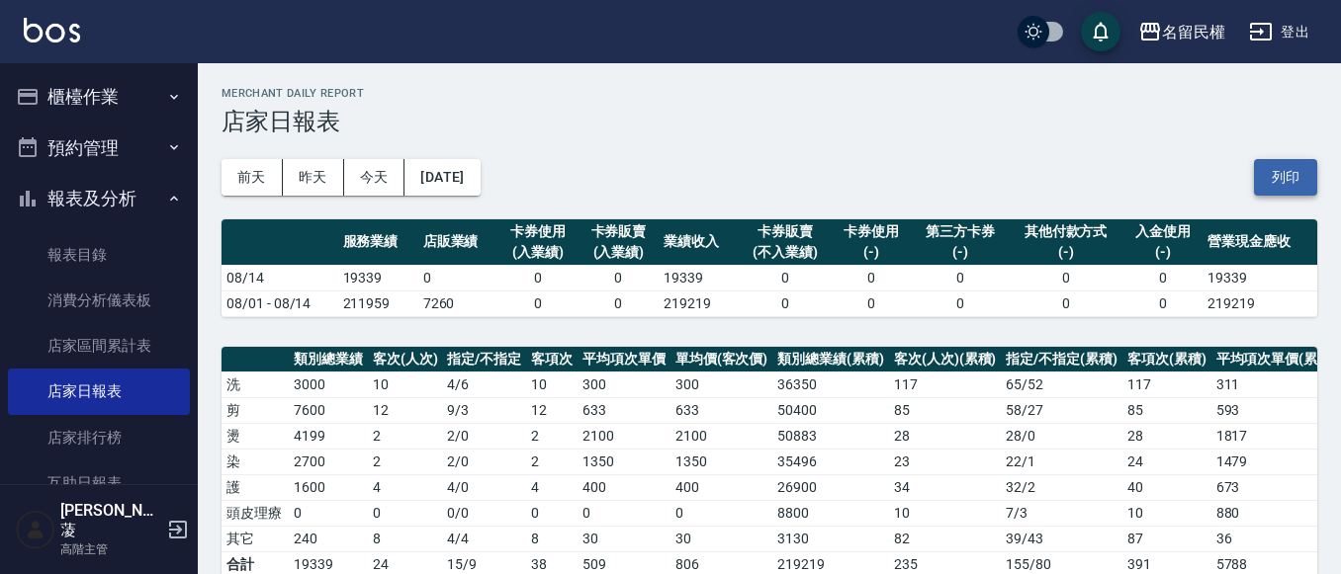
click at [1283, 180] on button "列印" at bounding box center [1285, 177] width 63 height 37
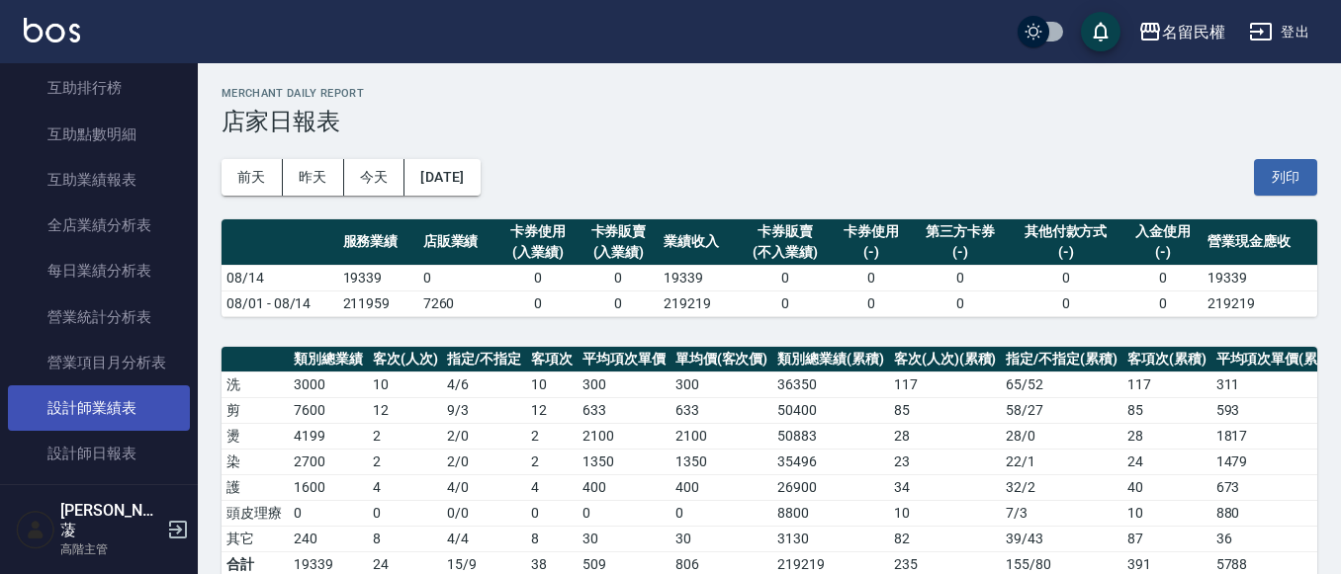
scroll to position [494, 0]
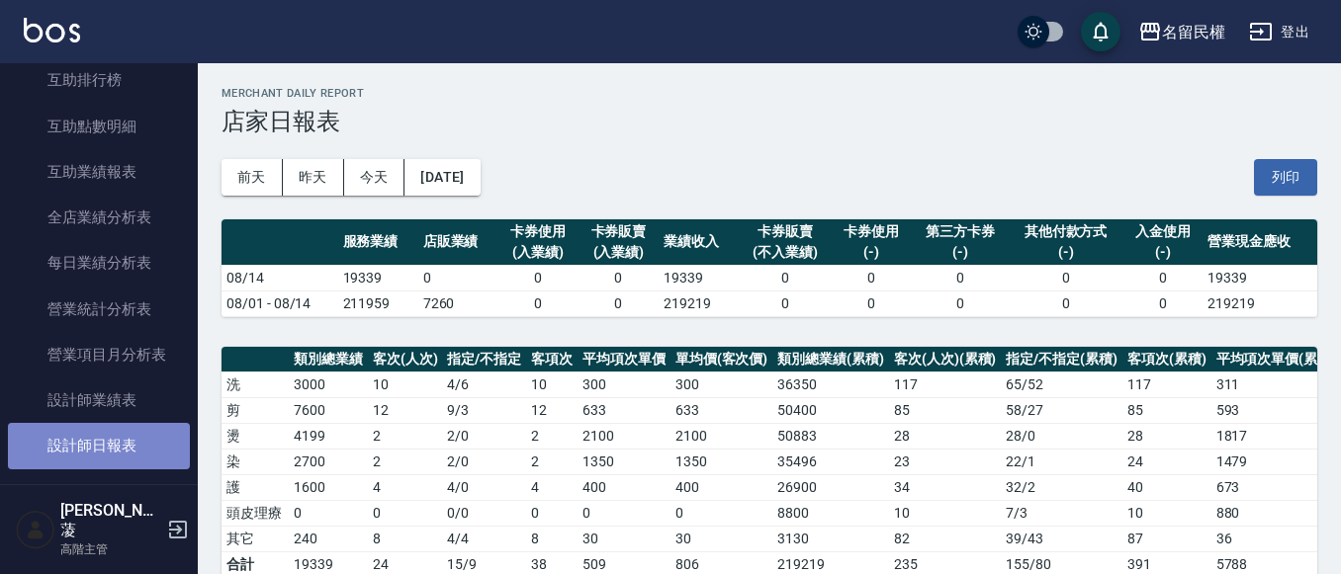
click at [132, 448] on link "設計師日報表" at bounding box center [99, 445] width 182 height 45
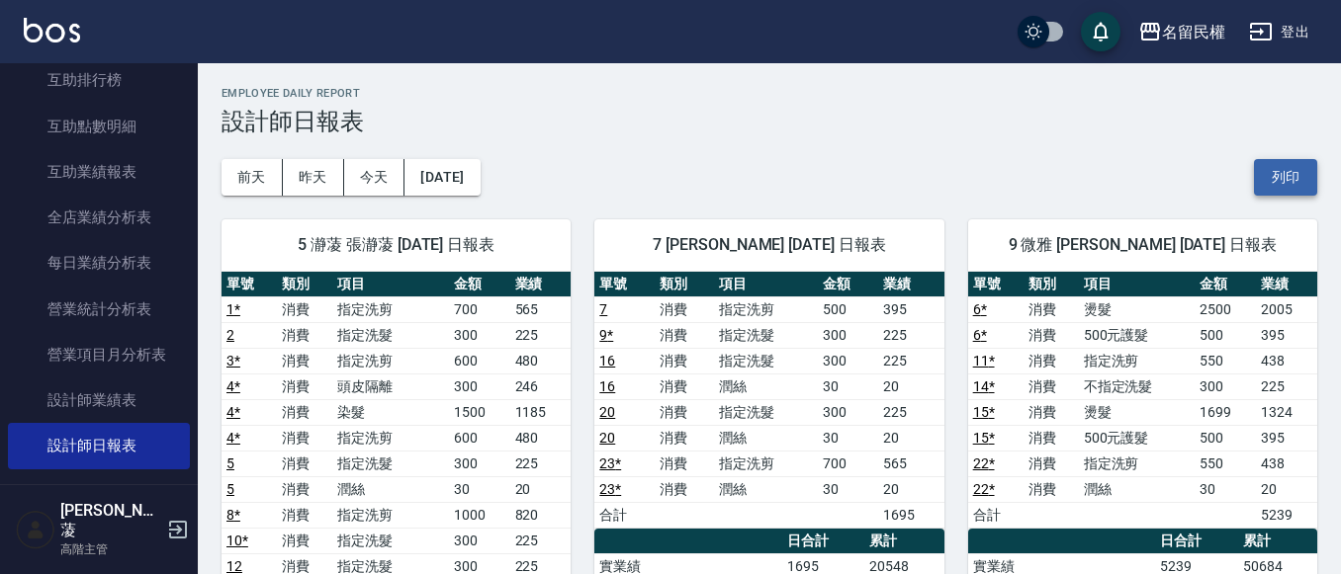
click at [1276, 178] on button "列印" at bounding box center [1285, 177] width 63 height 37
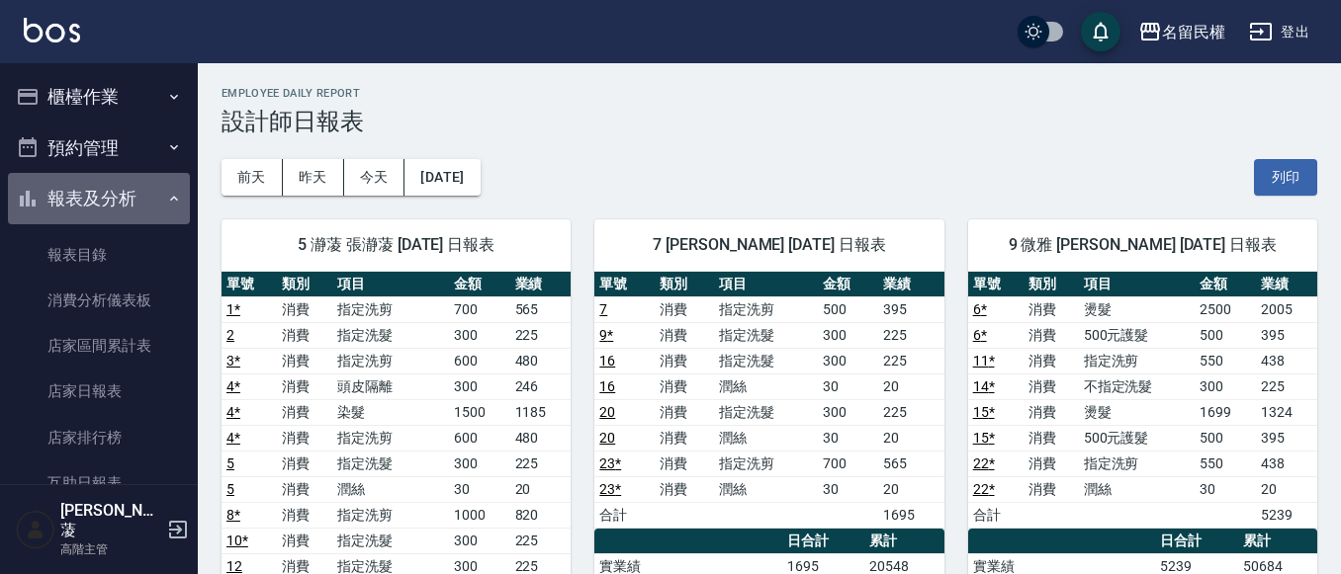
drag, startPoint x: 168, startPoint y: 196, endPoint x: 156, endPoint y: 210, distance: 18.2
click at [167, 196] on icon "button" at bounding box center [174, 199] width 16 height 16
